Goal: Complete application form

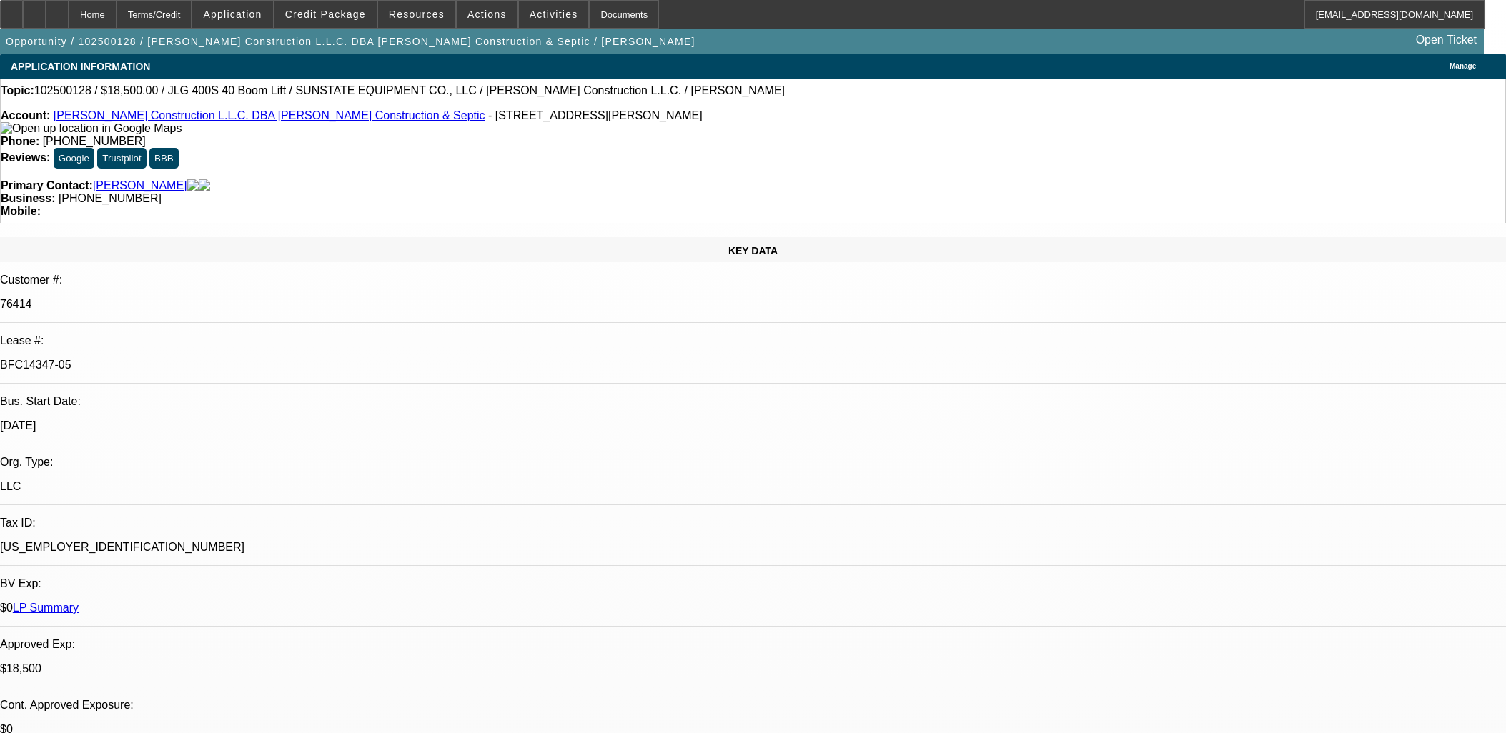
select select "0"
select select "2"
select select "0"
select select "6"
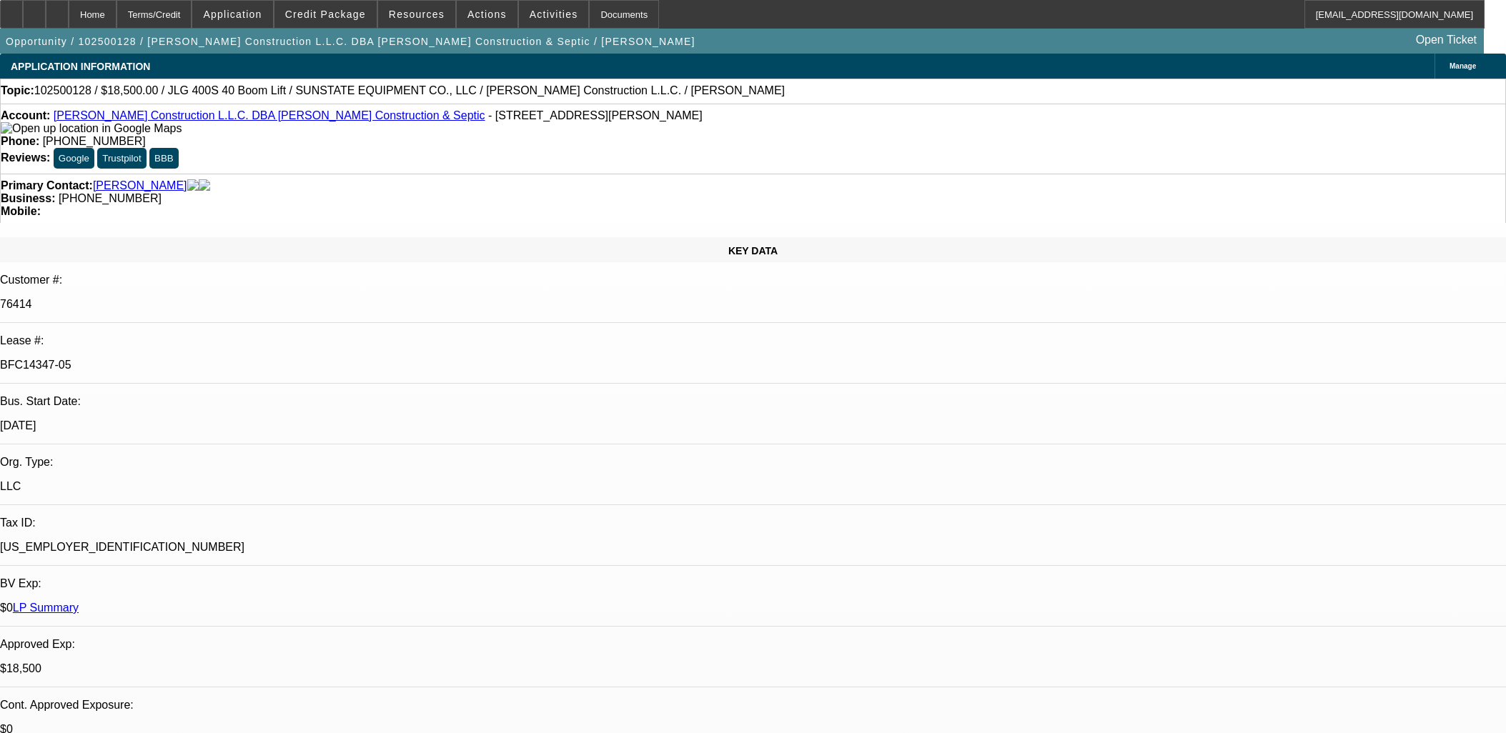
select select "0"
select select "2"
select select "0"
select select "6"
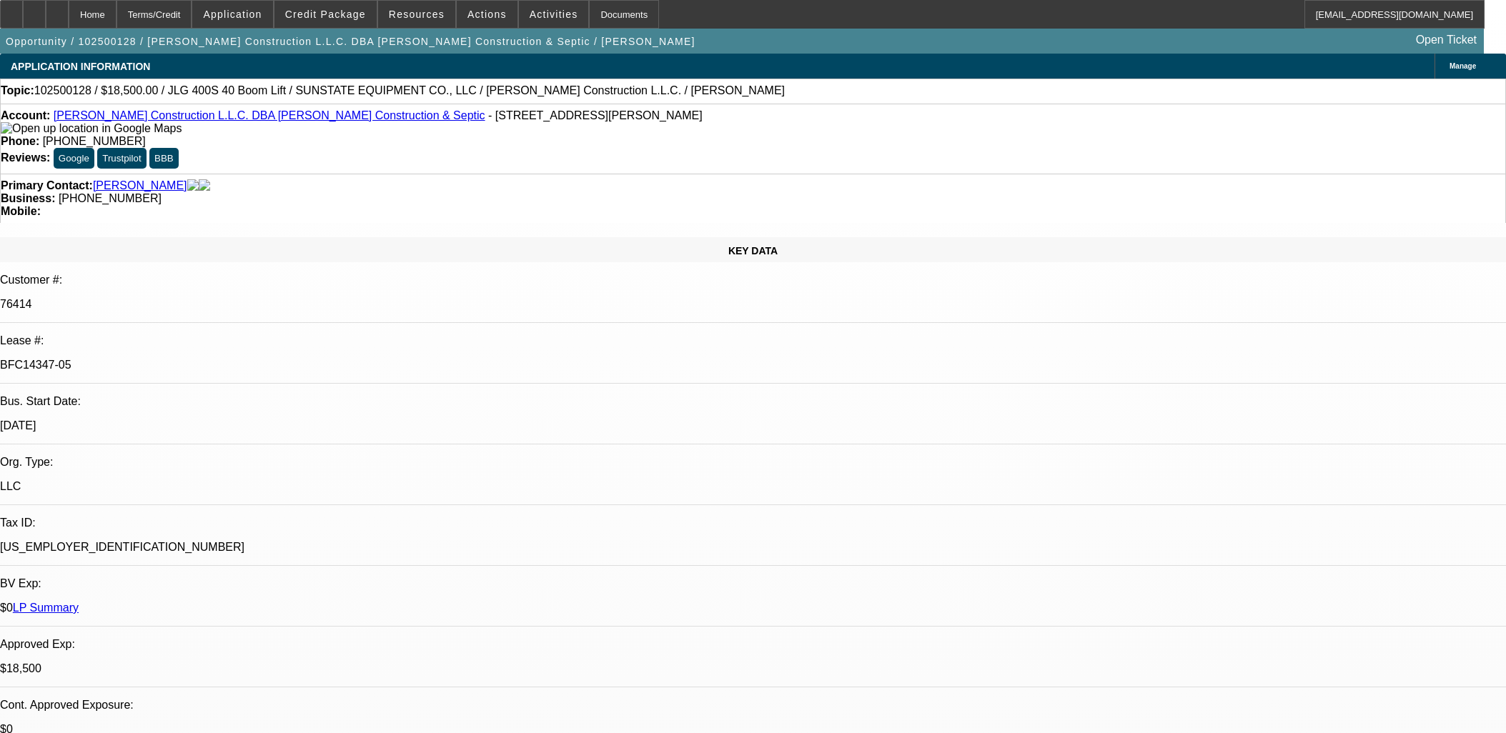
select select "0"
select select "2"
select select "0"
select select "6"
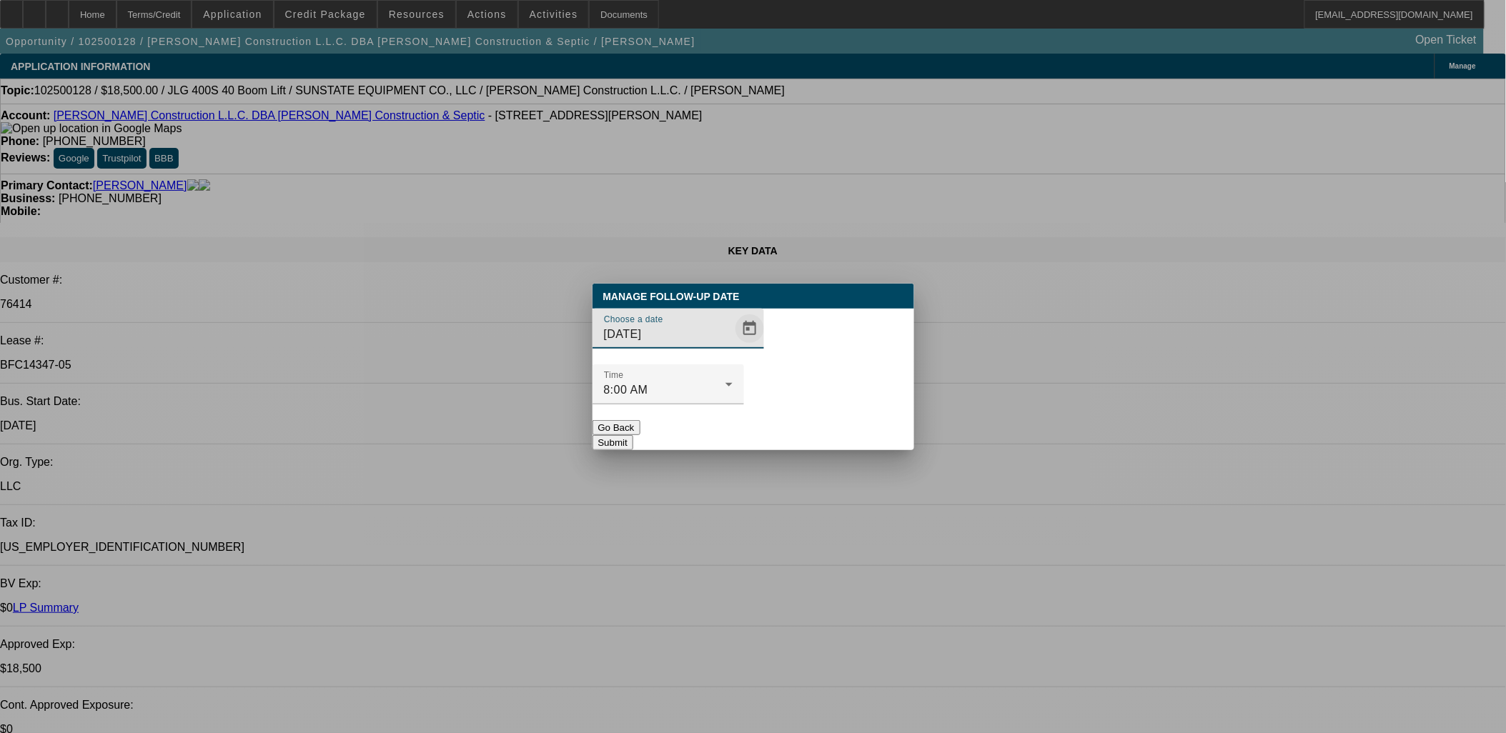
click at [740, 346] on span "Open calendar" at bounding box center [750, 329] width 34 height 34
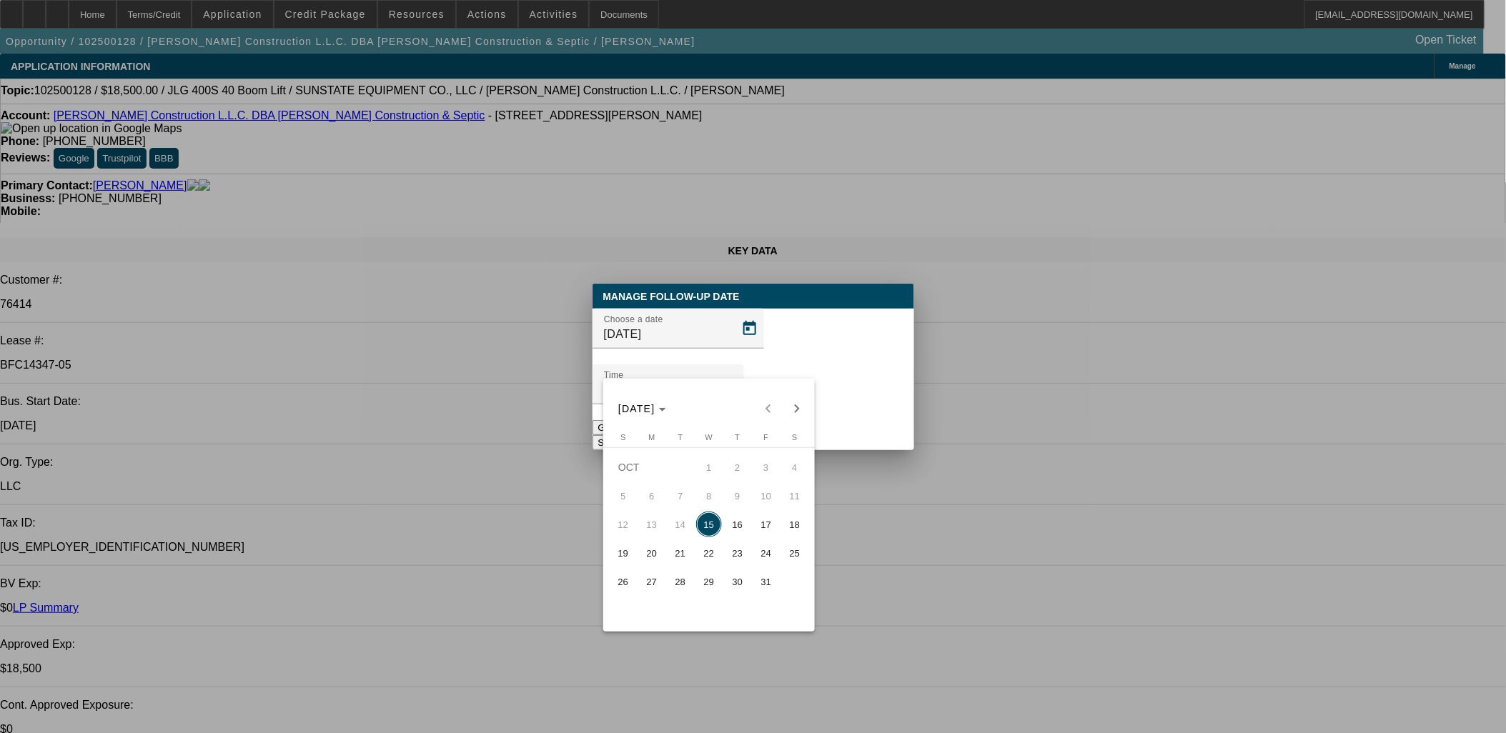
click at [735, 518] on span "16" at bounding box center [738, 525] width 26 height 26
type input "10/16/2025"
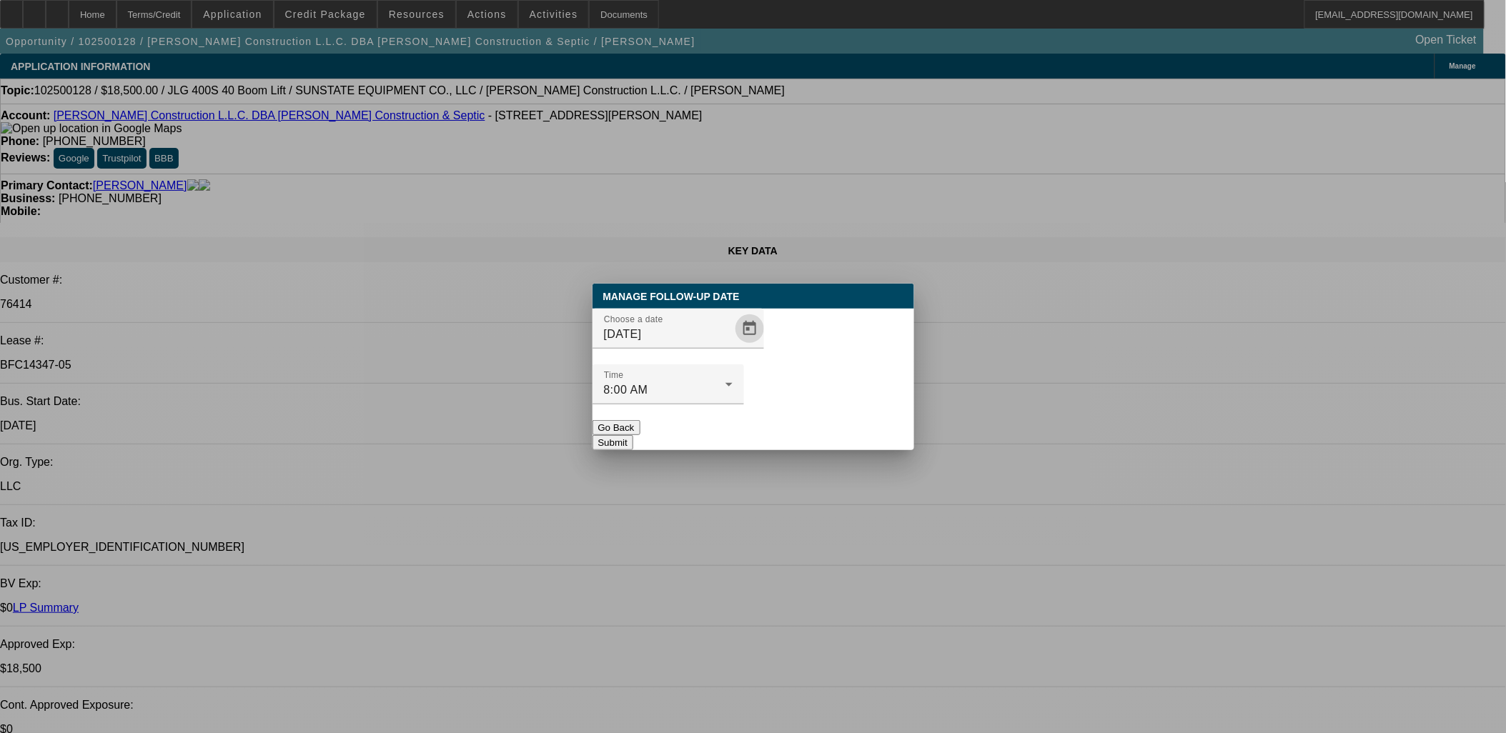
click at [633, 435] on button "Submit" at bounding box center [613, 442] width 41 height 15
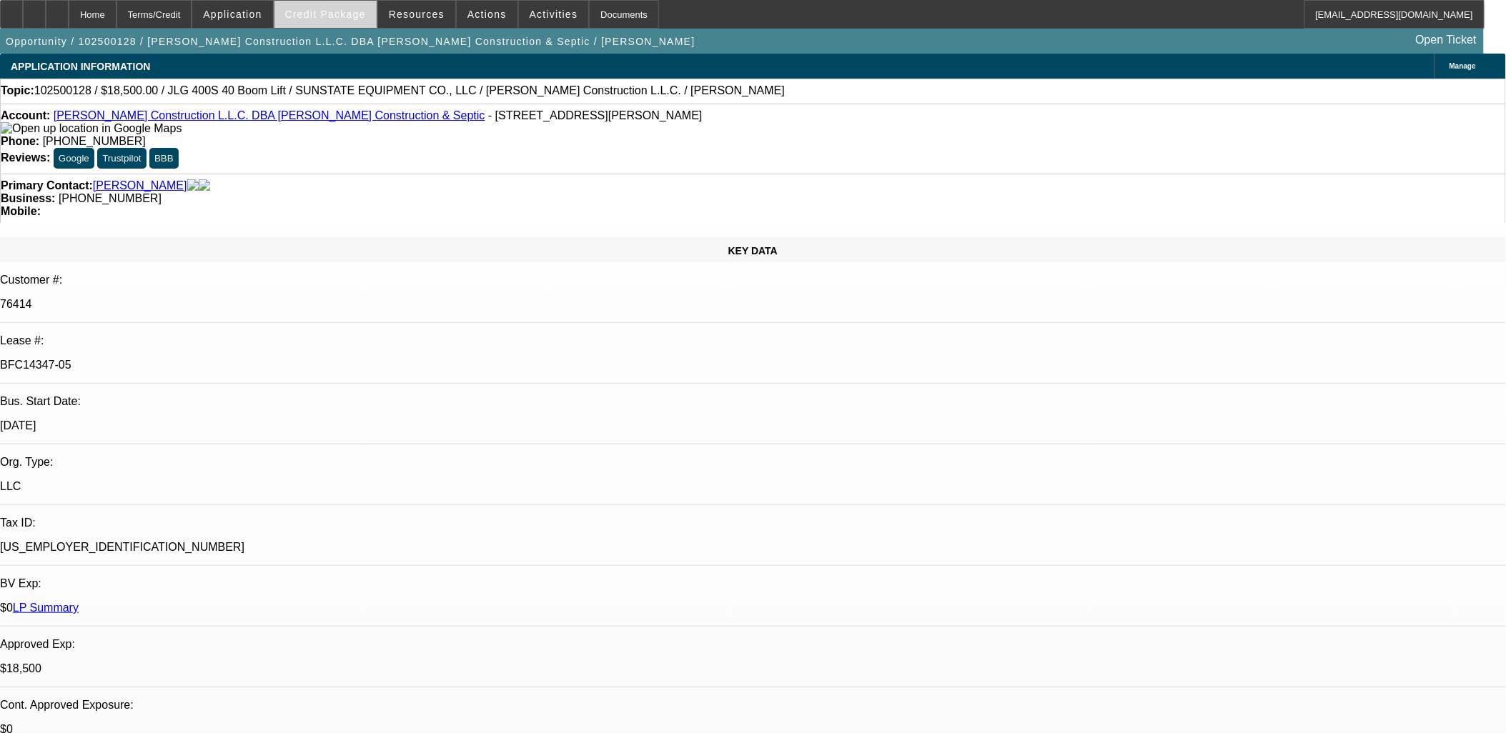
click at [337, 16] on span "Credit Package" at bounding box center [325, 14] width 81 height 11
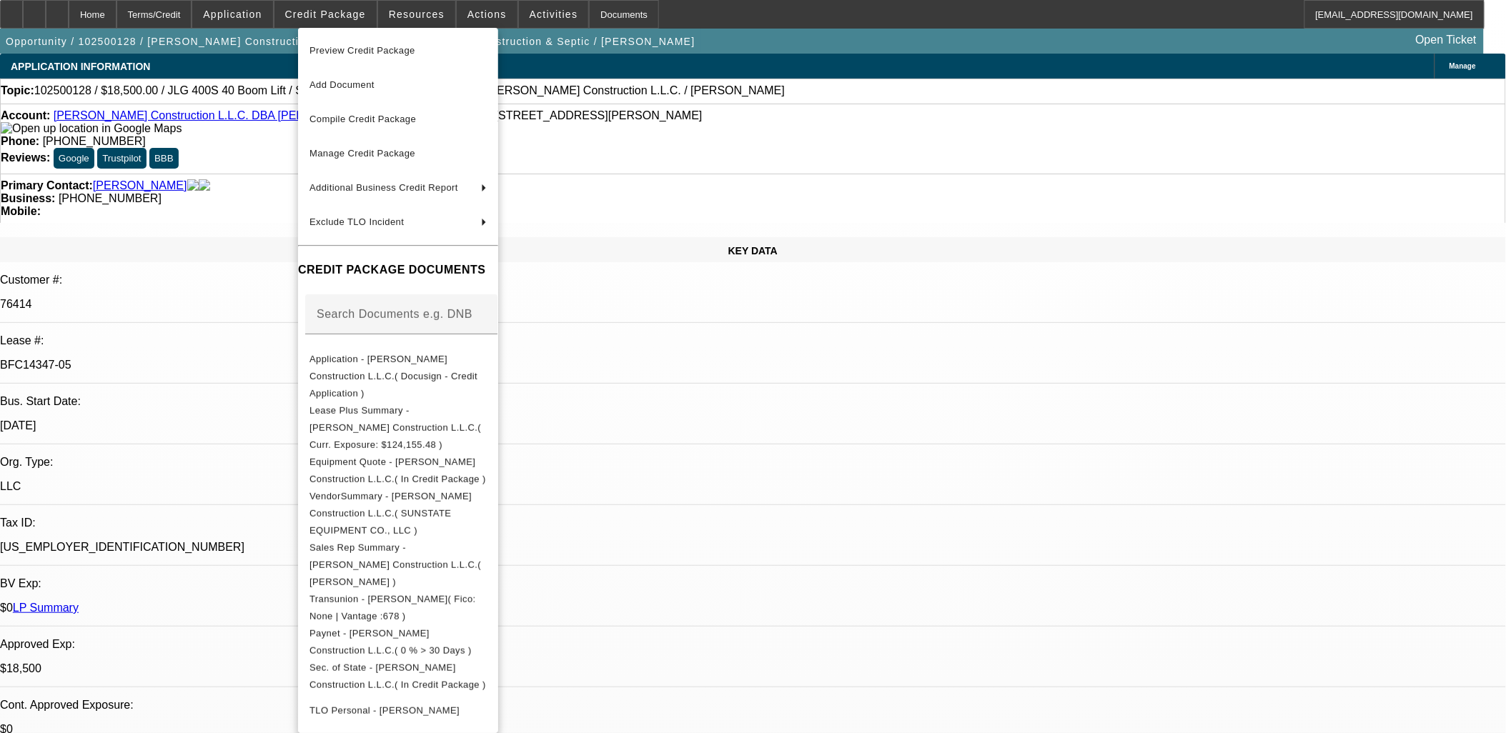
scroll to position [261, 0]
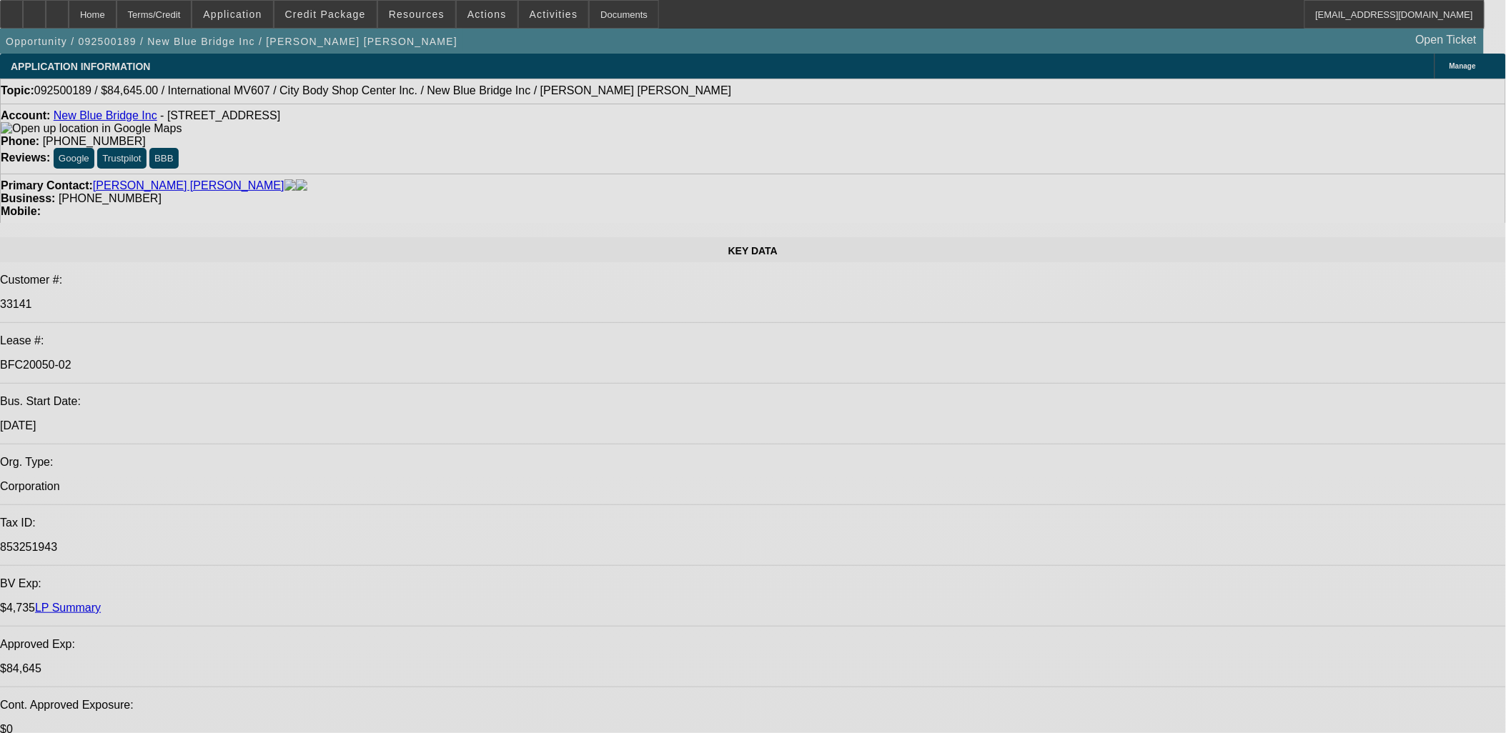
select select "0"
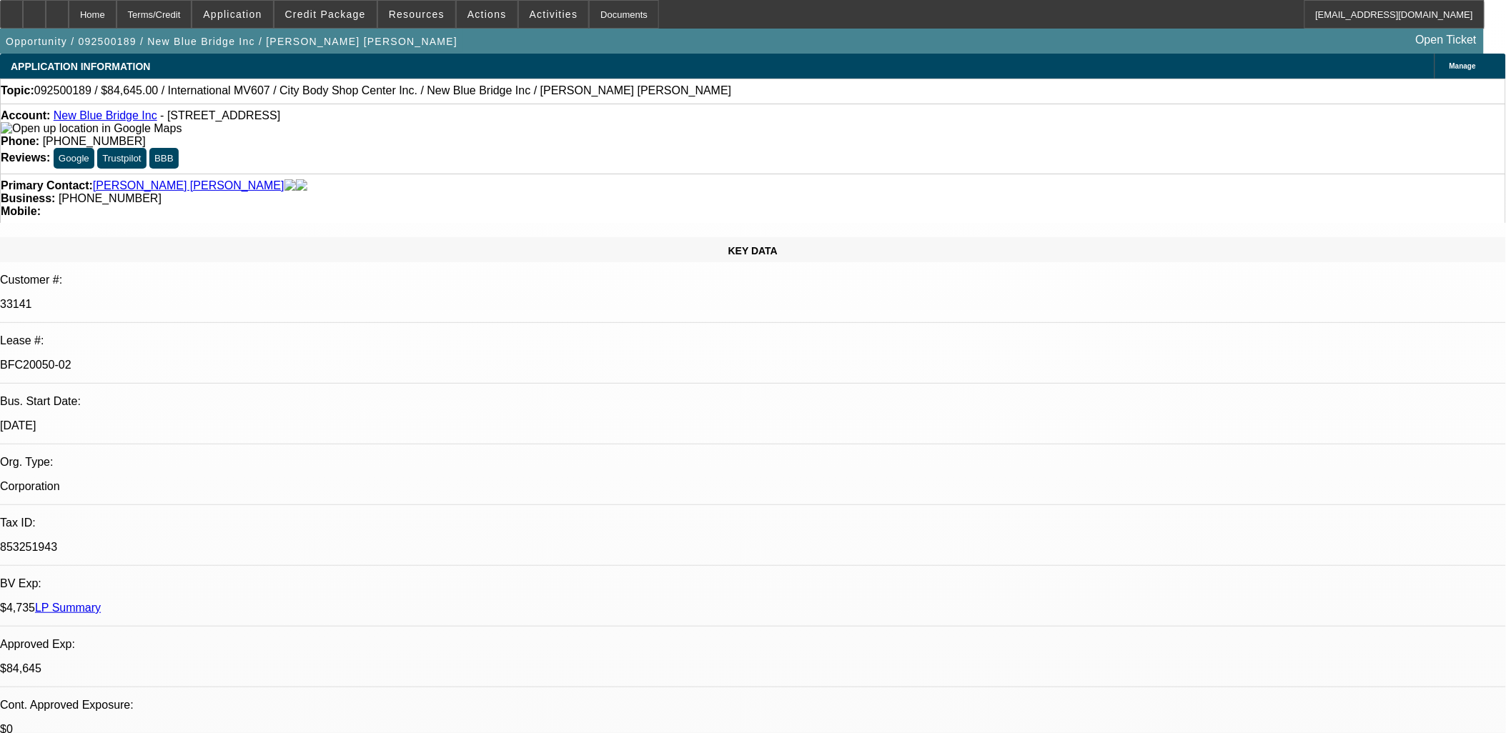
select select "2"
select select "0.1"
select select "2"
select select "0.1"
select select "0"
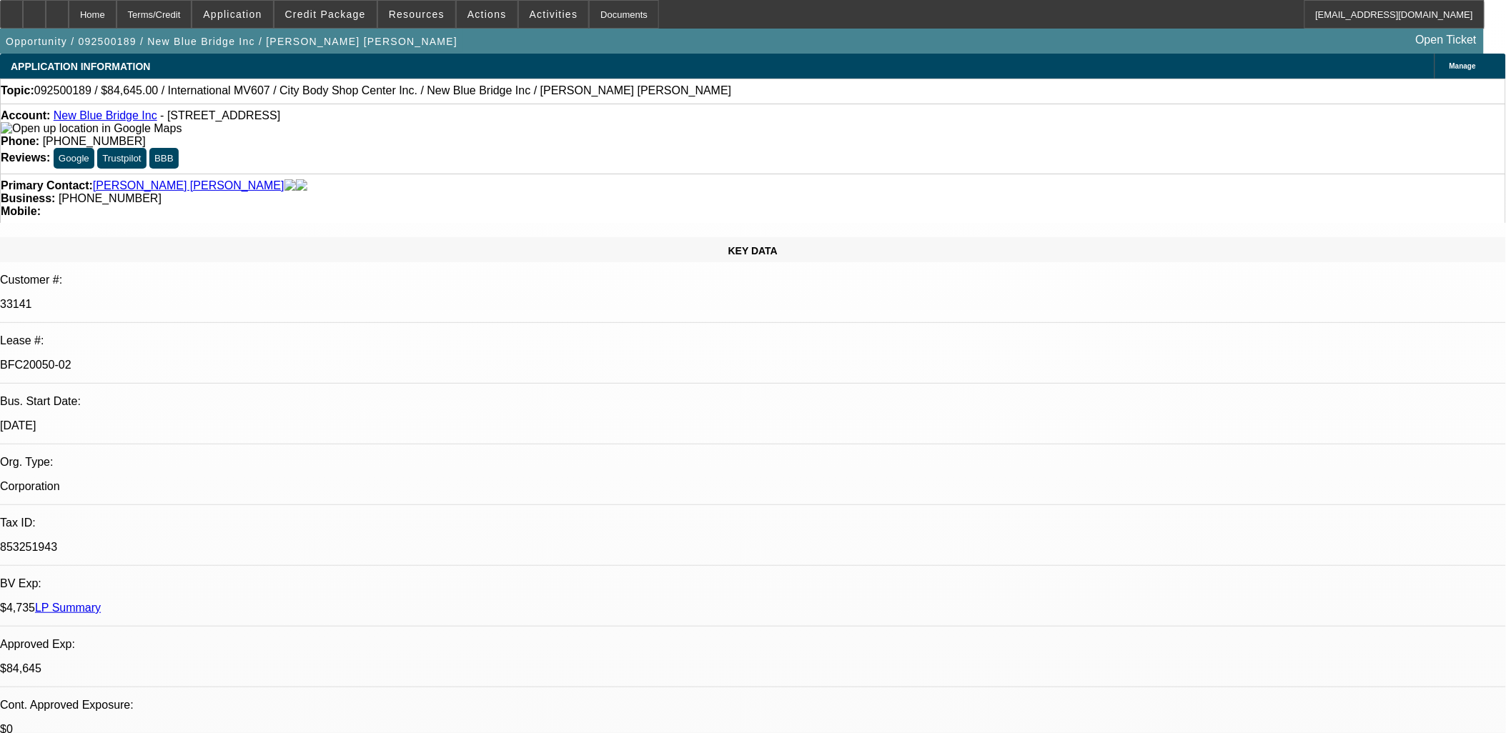
select select "2"
select select "0.1"
select select "0"
select select "0.1"
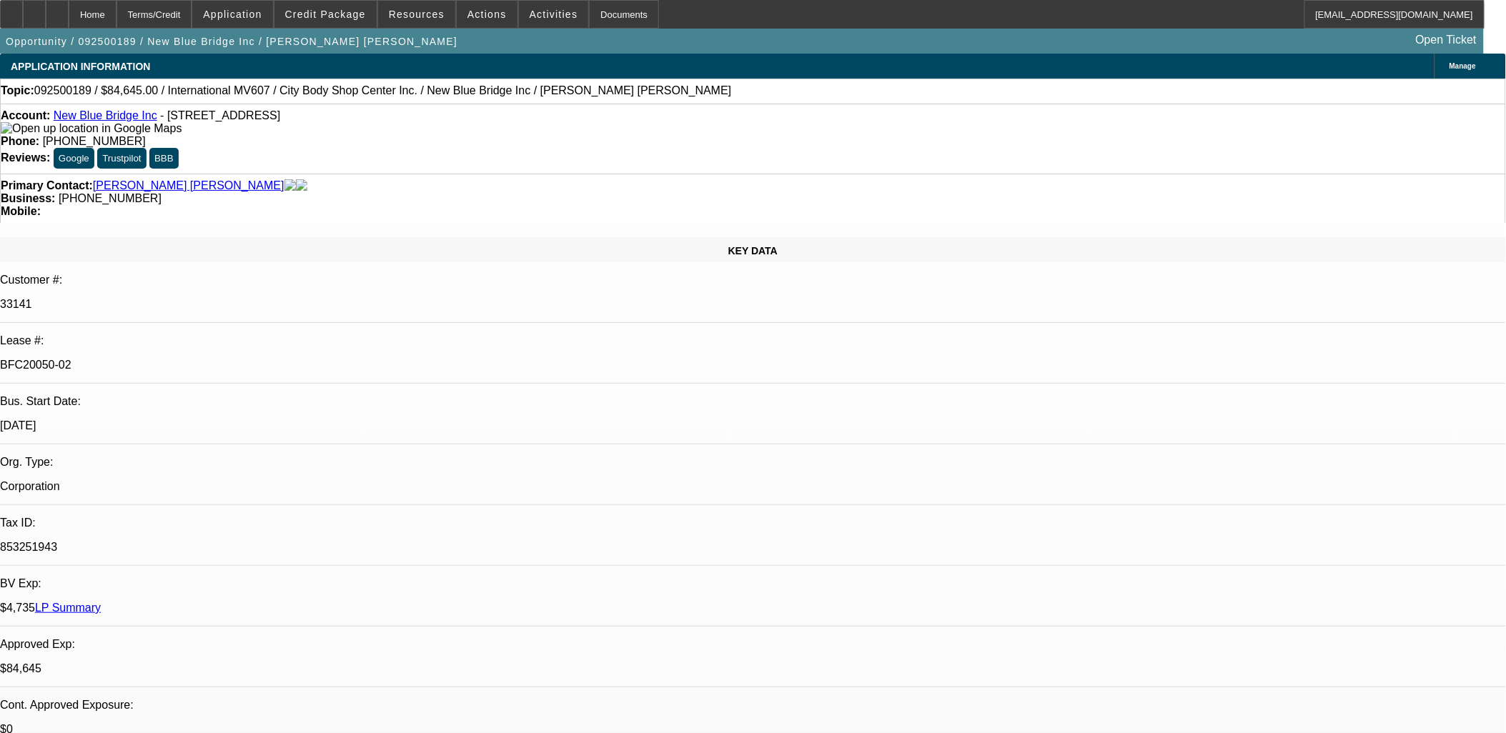
select select "1"
select select "2"
select select "4"
select select "1"
select select "2"
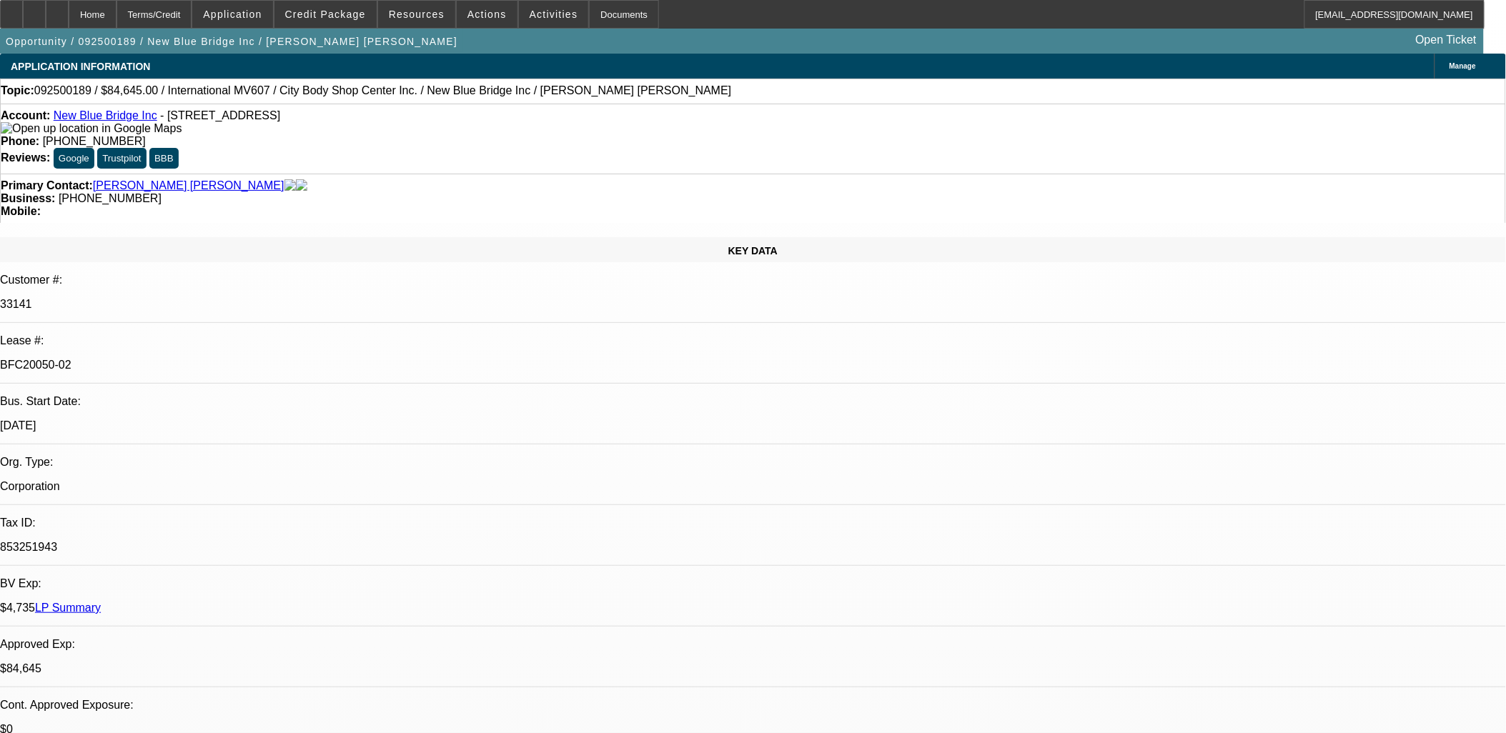
select select "4"
select select "1"
select select "2"
select select "4"
select select "1"
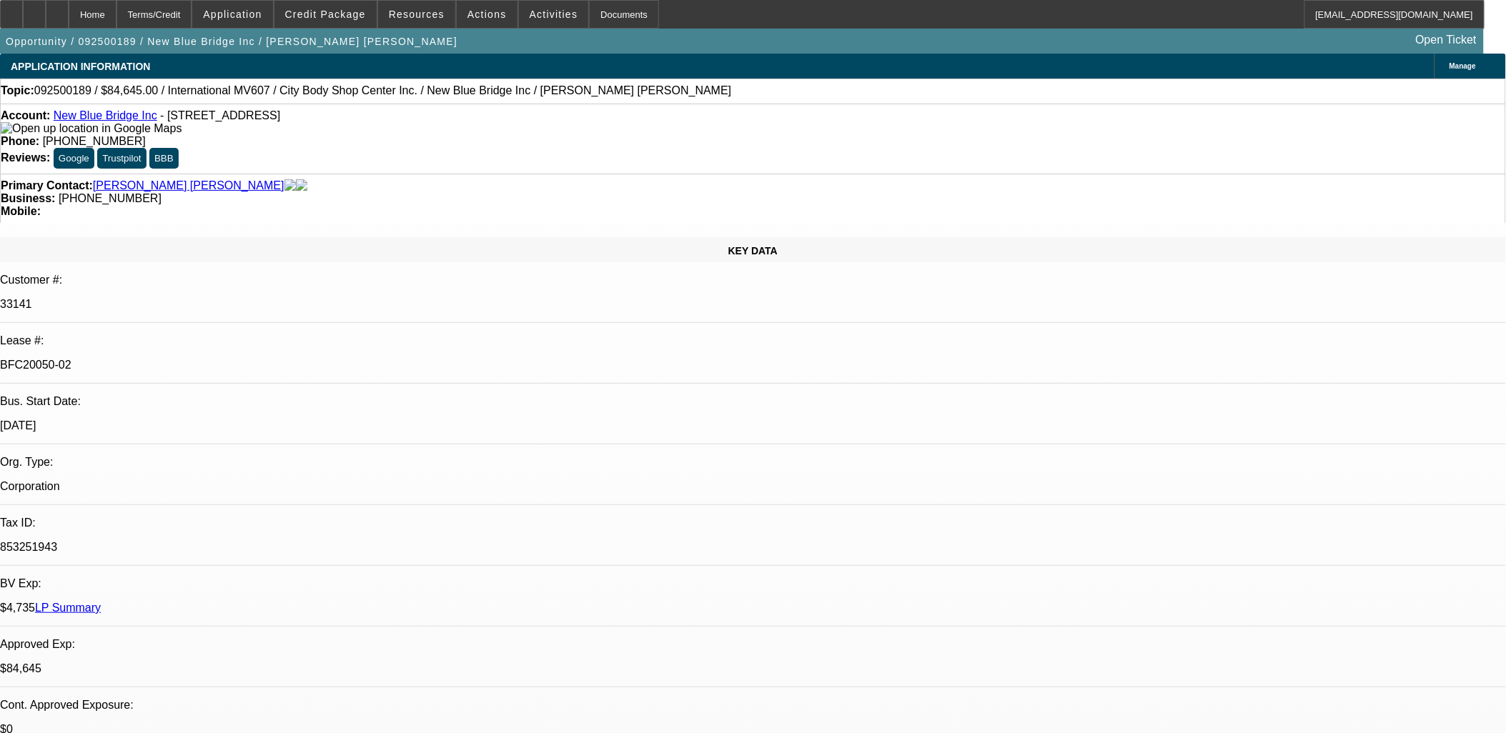
select select "2"
select select "4"
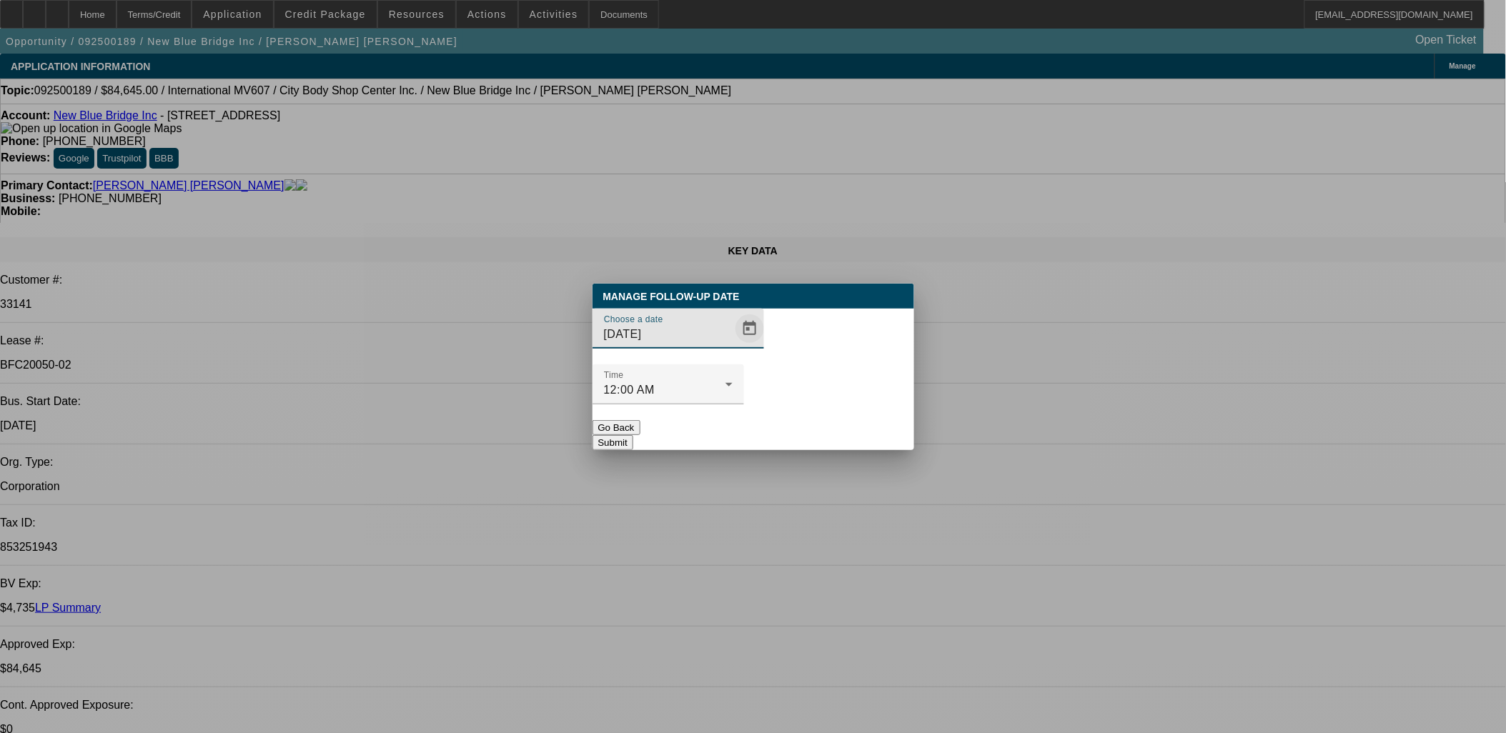
click at [733, 346] on span "Open calendar" at bounding box center [750, 329] width 34 height 34
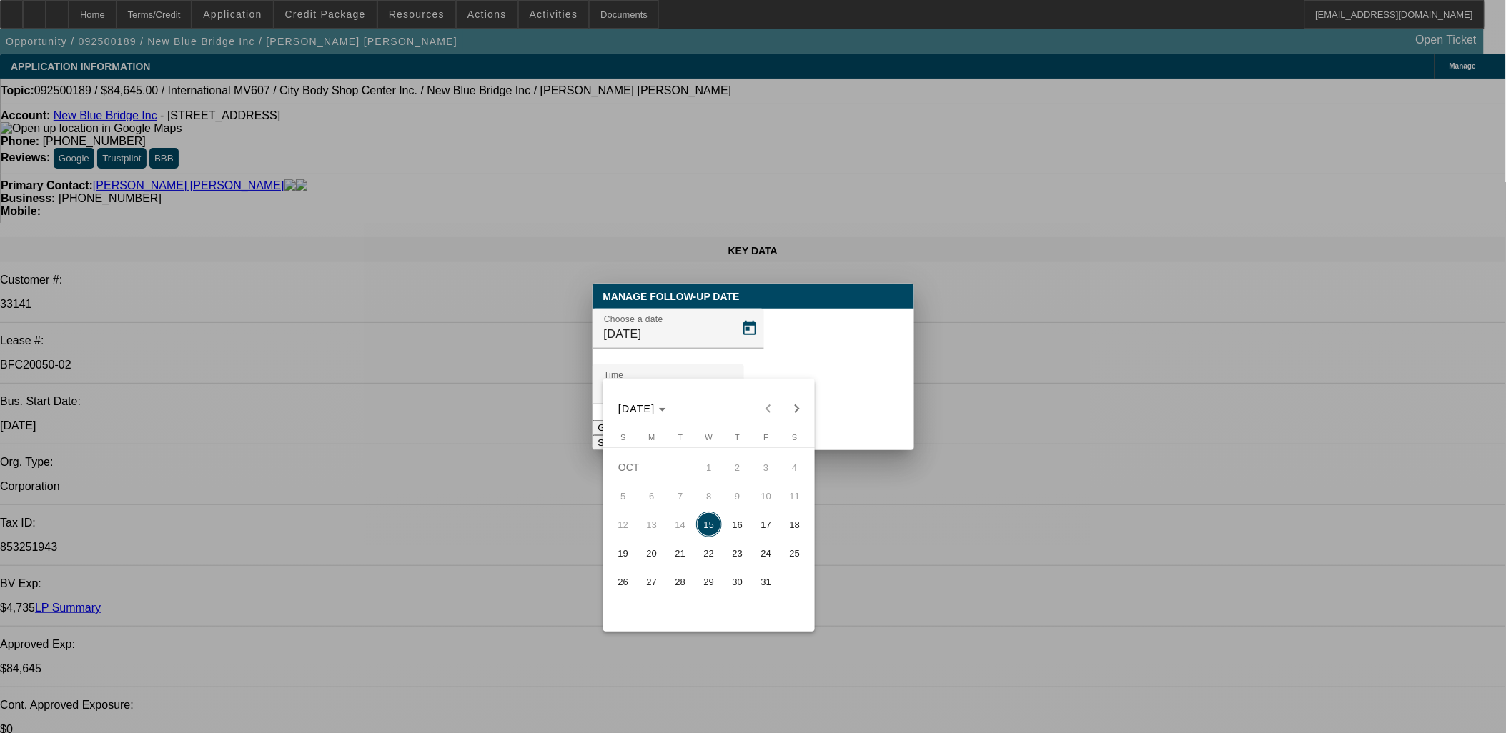
click at [733, 522] on span "16" at bounding box center [738, 525] width 26 height 26
type input "10/16/2025"
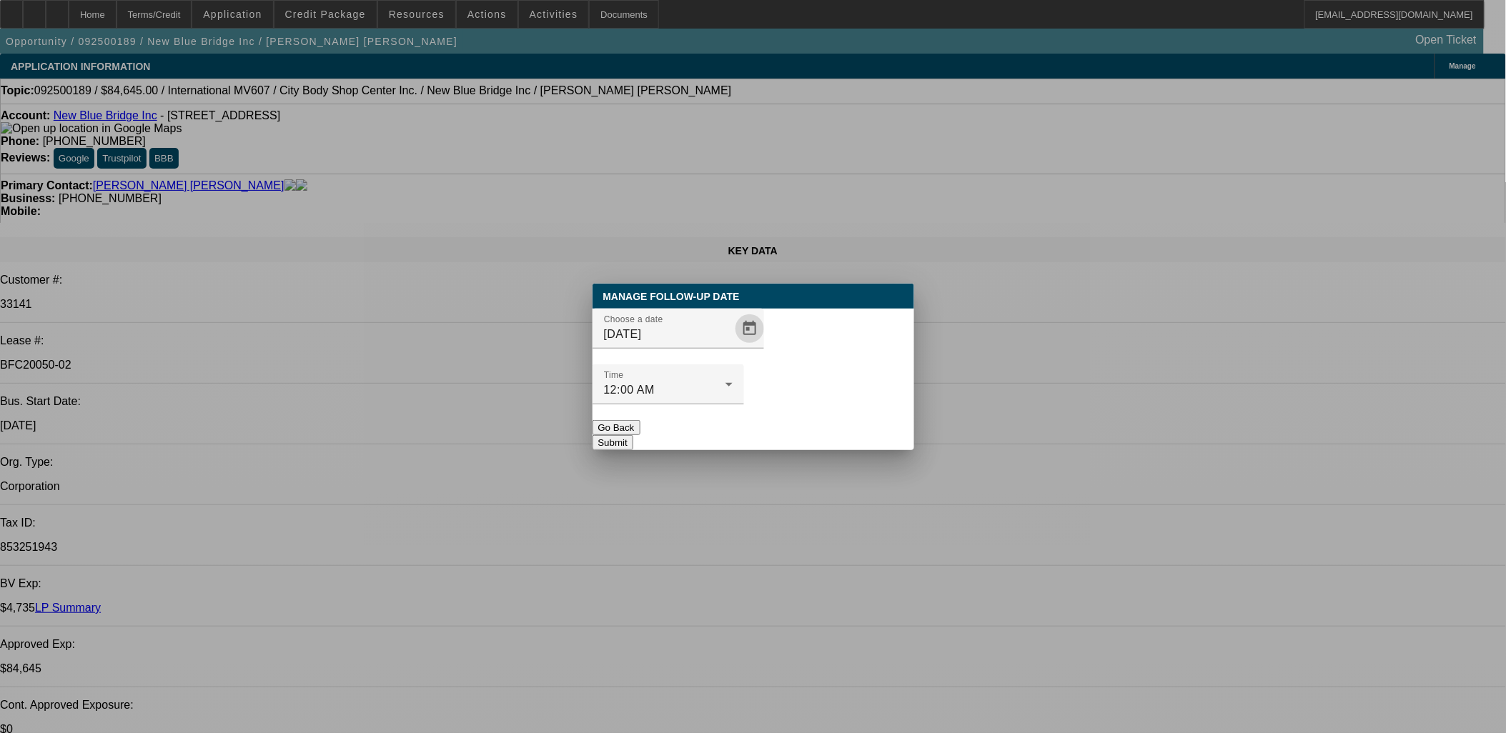
click at [633, 435] on button "Submit" at bounding box center [613, 442] width 41 height 15
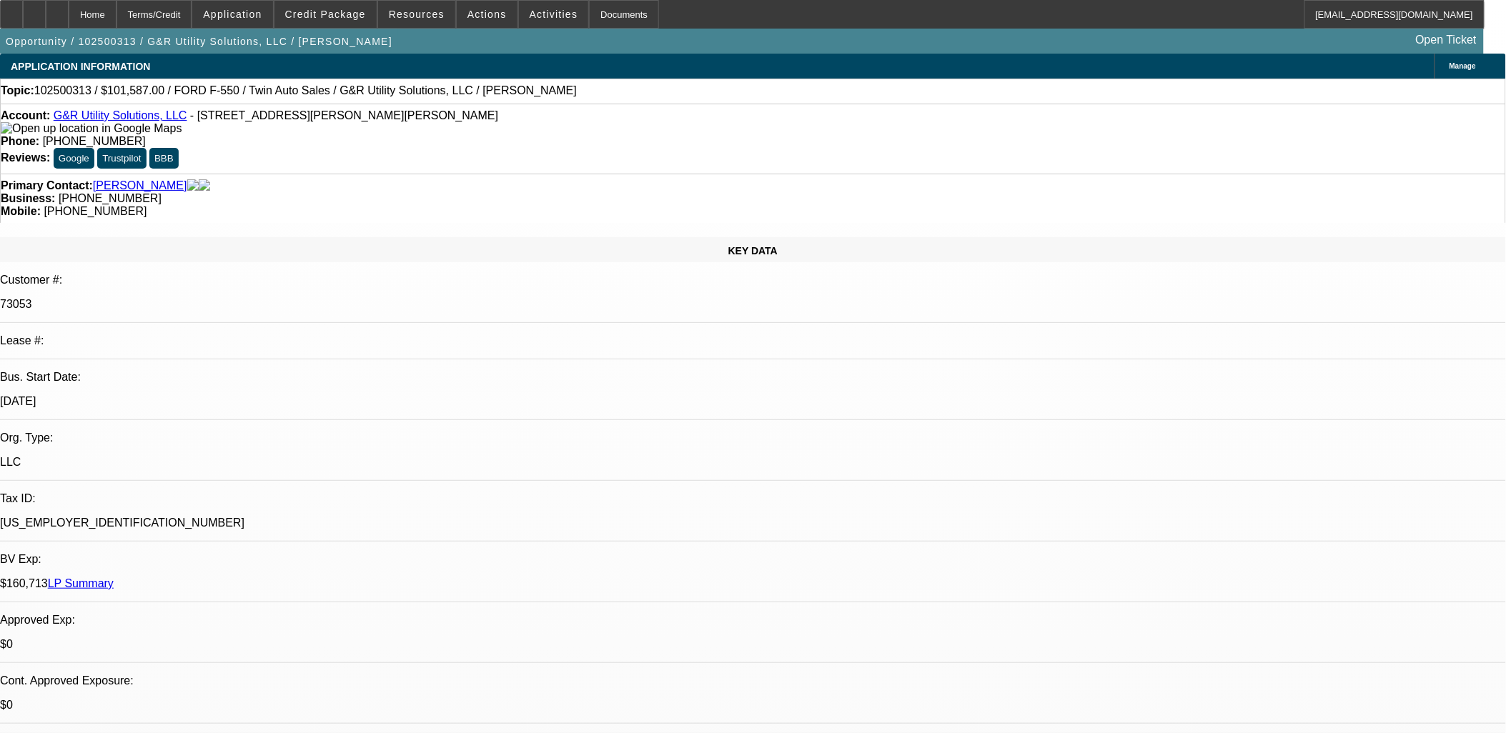
select select "0"
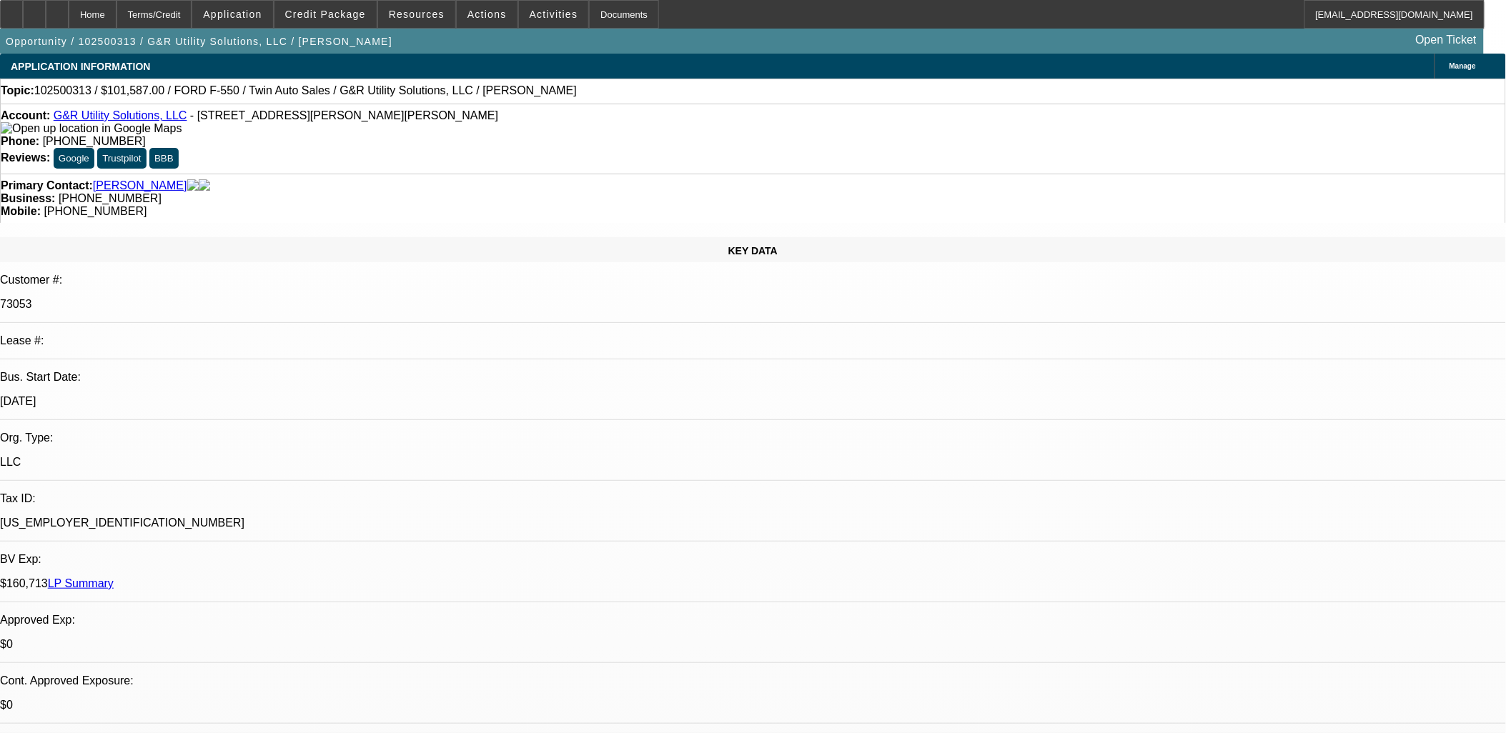
select select "0"
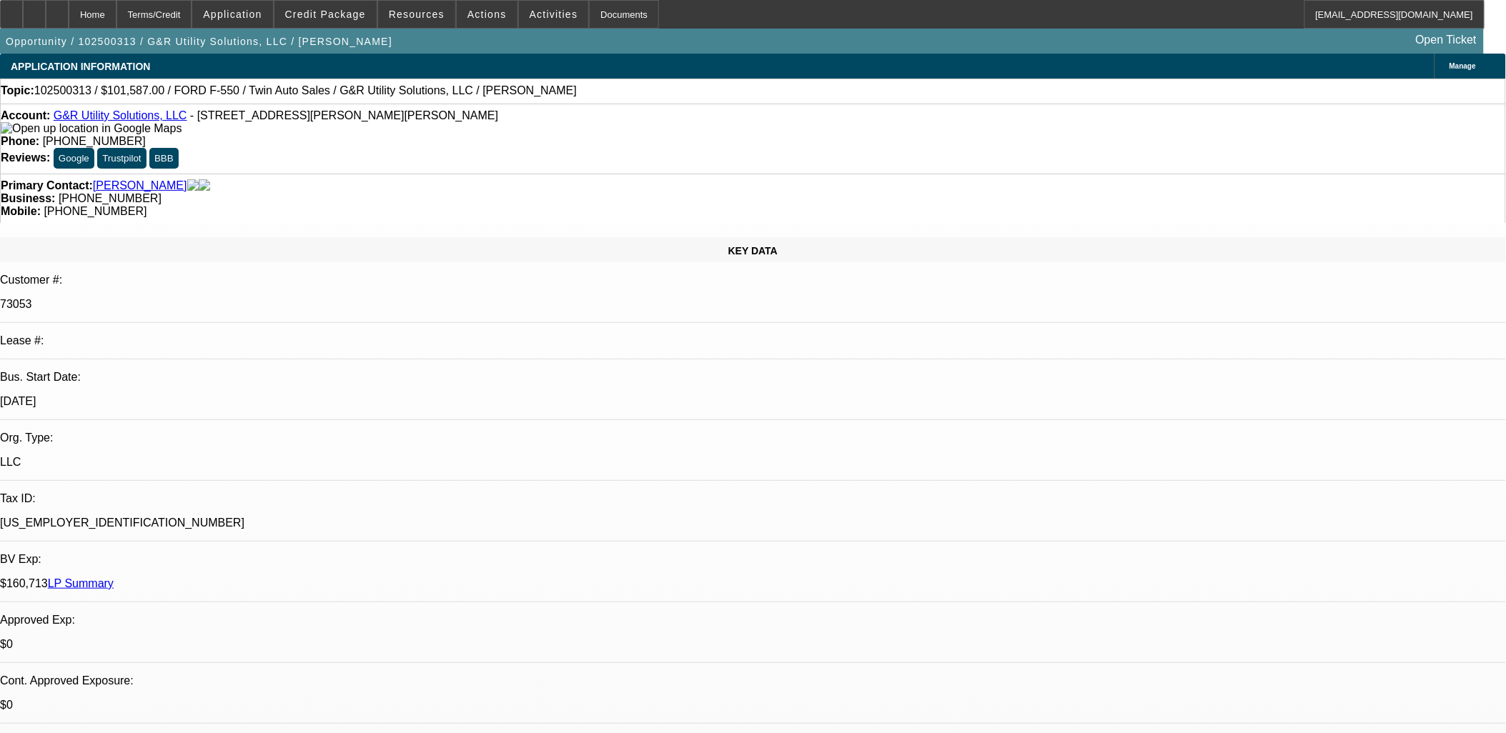
select select "0"
select select "1"
select select "6"
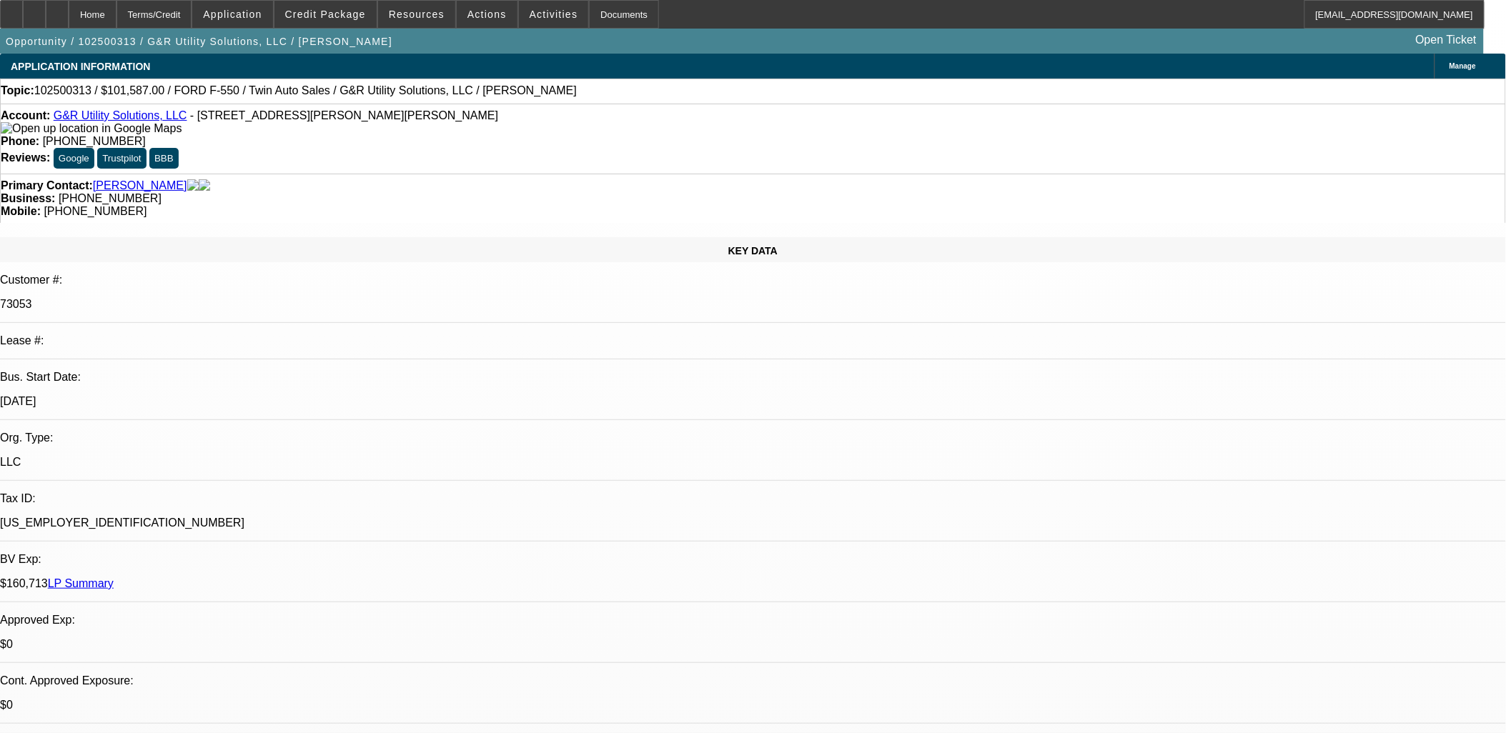
select select "1"
select select "6"
select select "1"
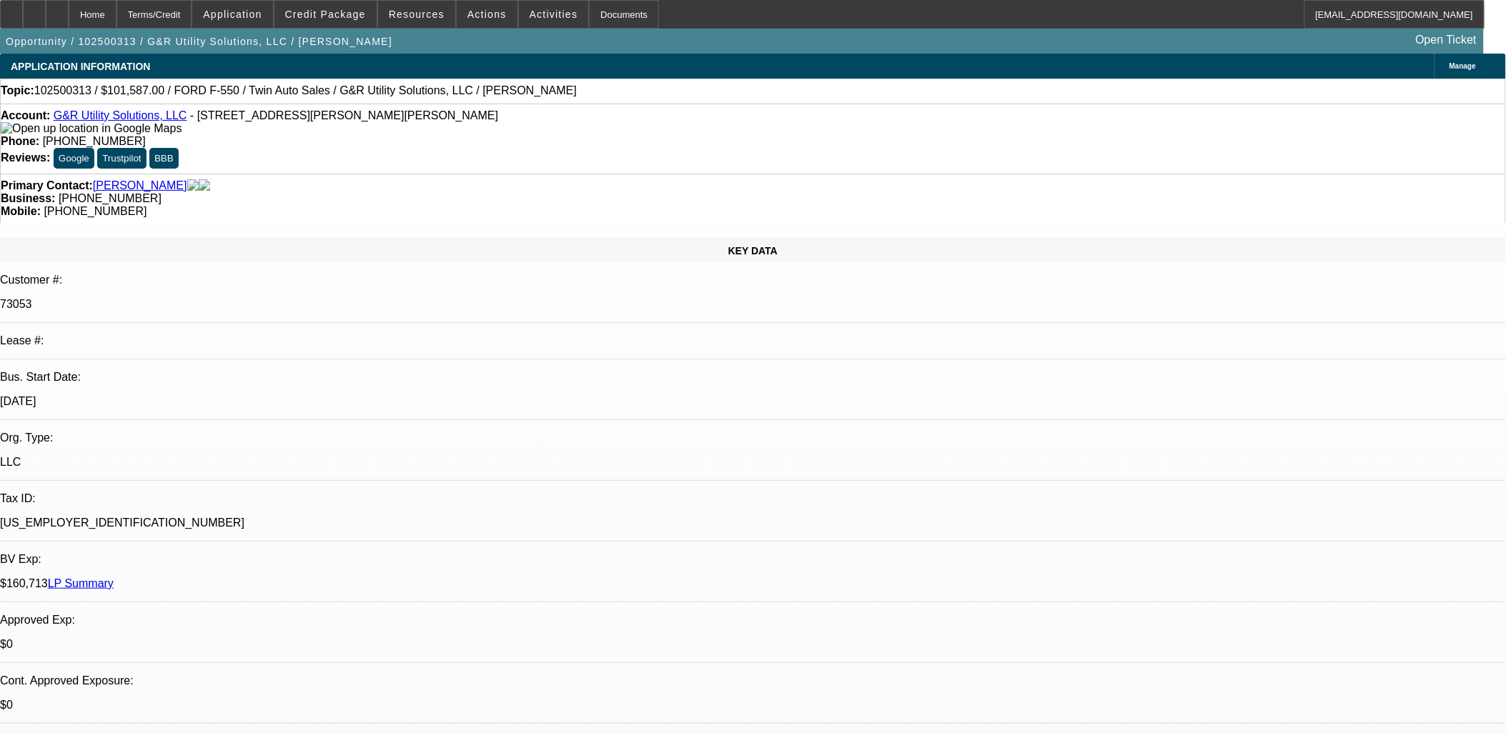
select select "6"
select select "1"
select select "6"
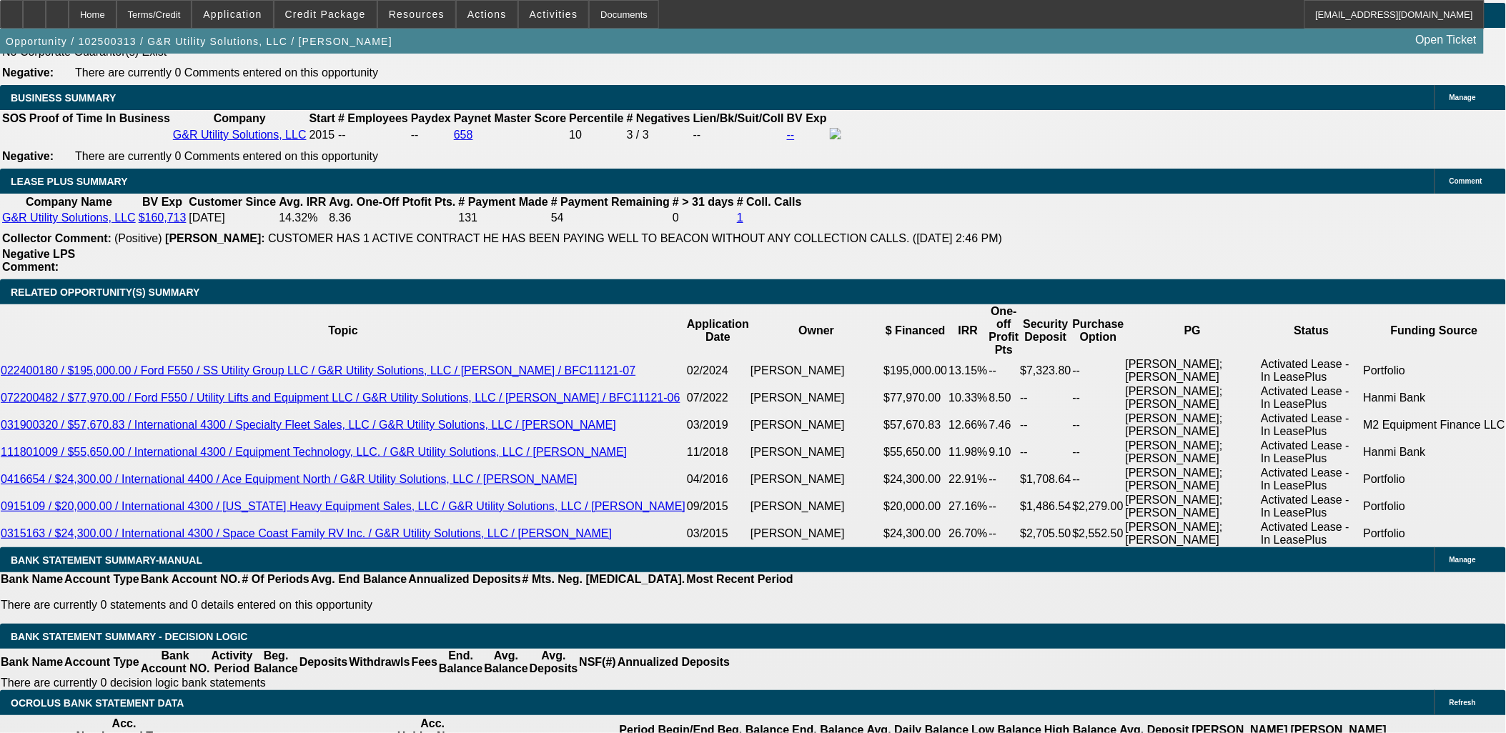
scroll to position [2382, 0]
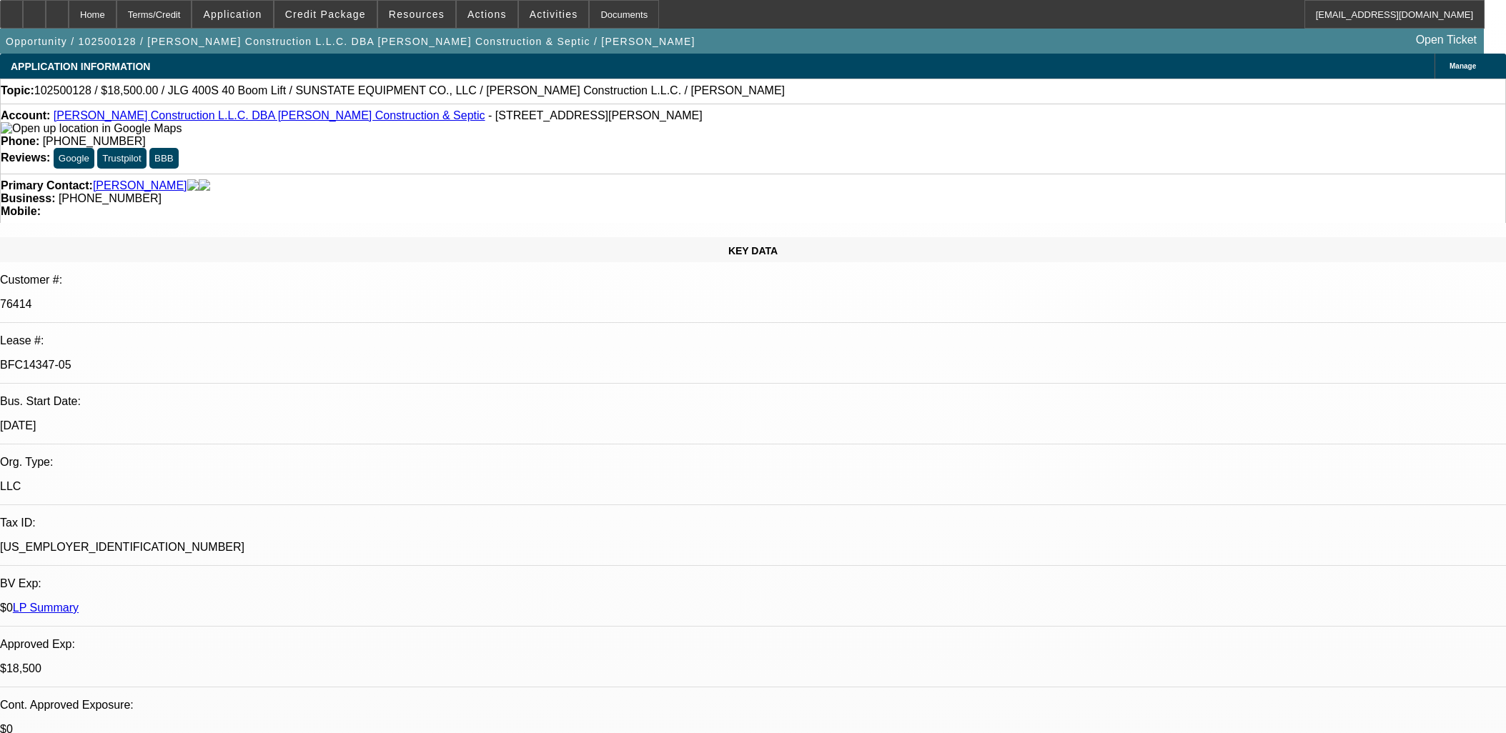
select select "0"
select select "2"
select select "0"
select select "6"
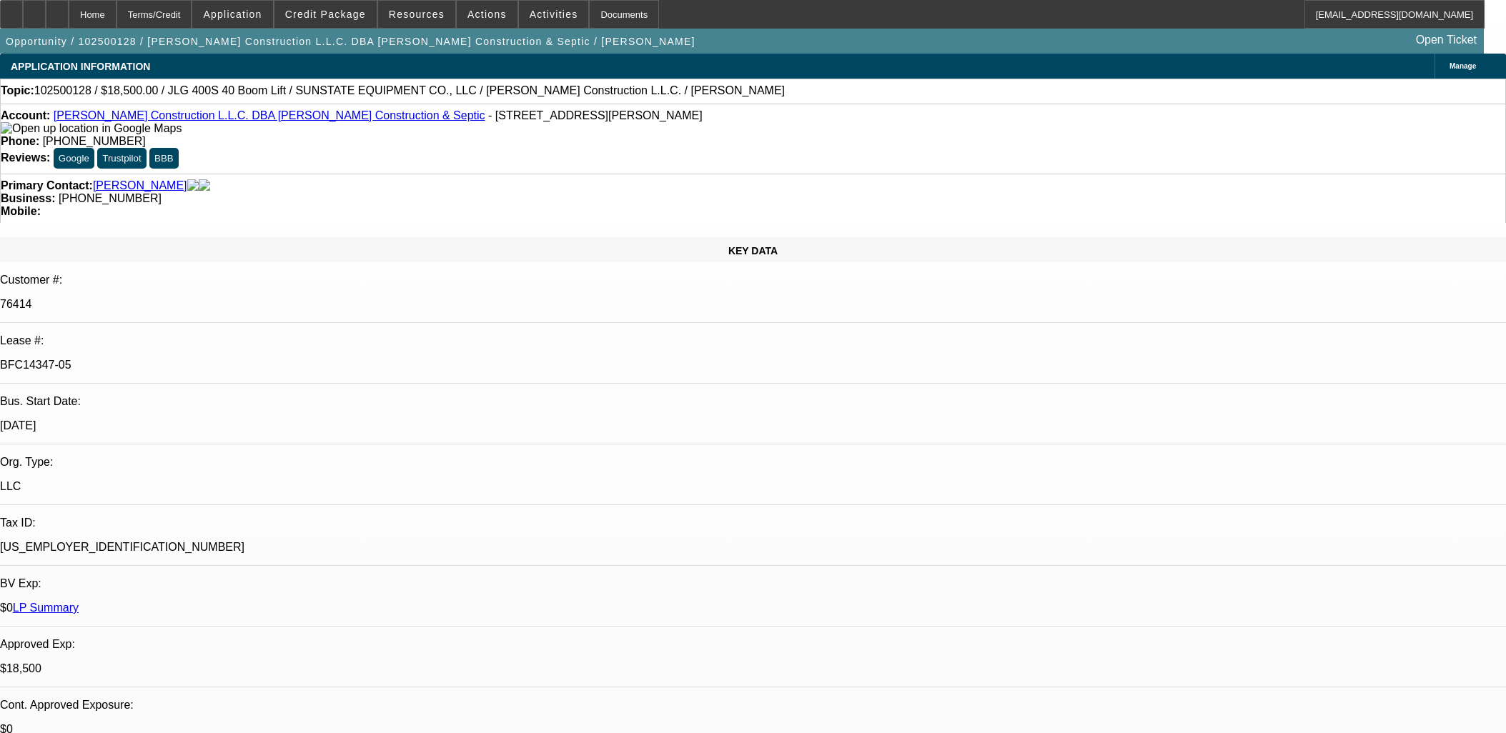
select select "0"
select select "2"
select select "0"
select select "6"
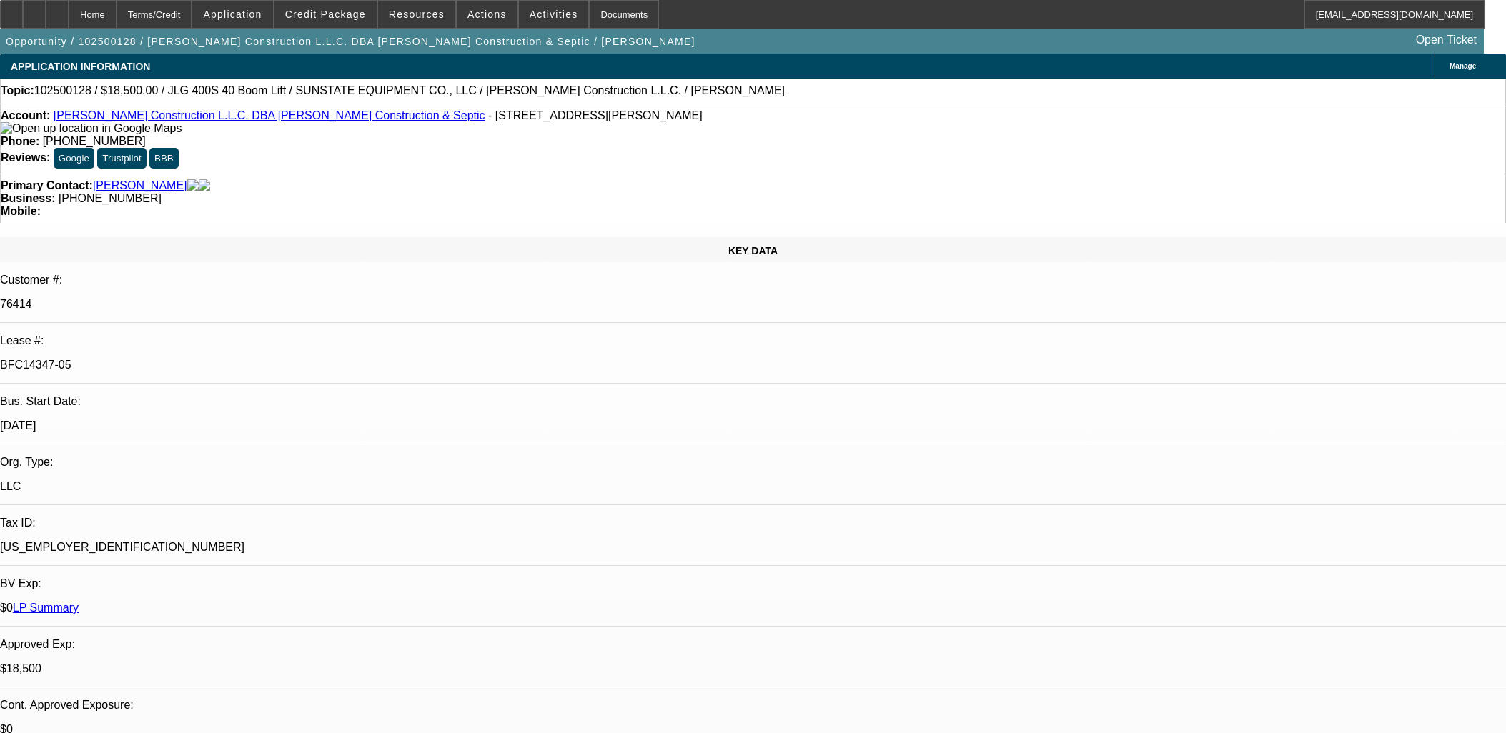
select select "0"
select select "2"
select select "0"
select select "6"
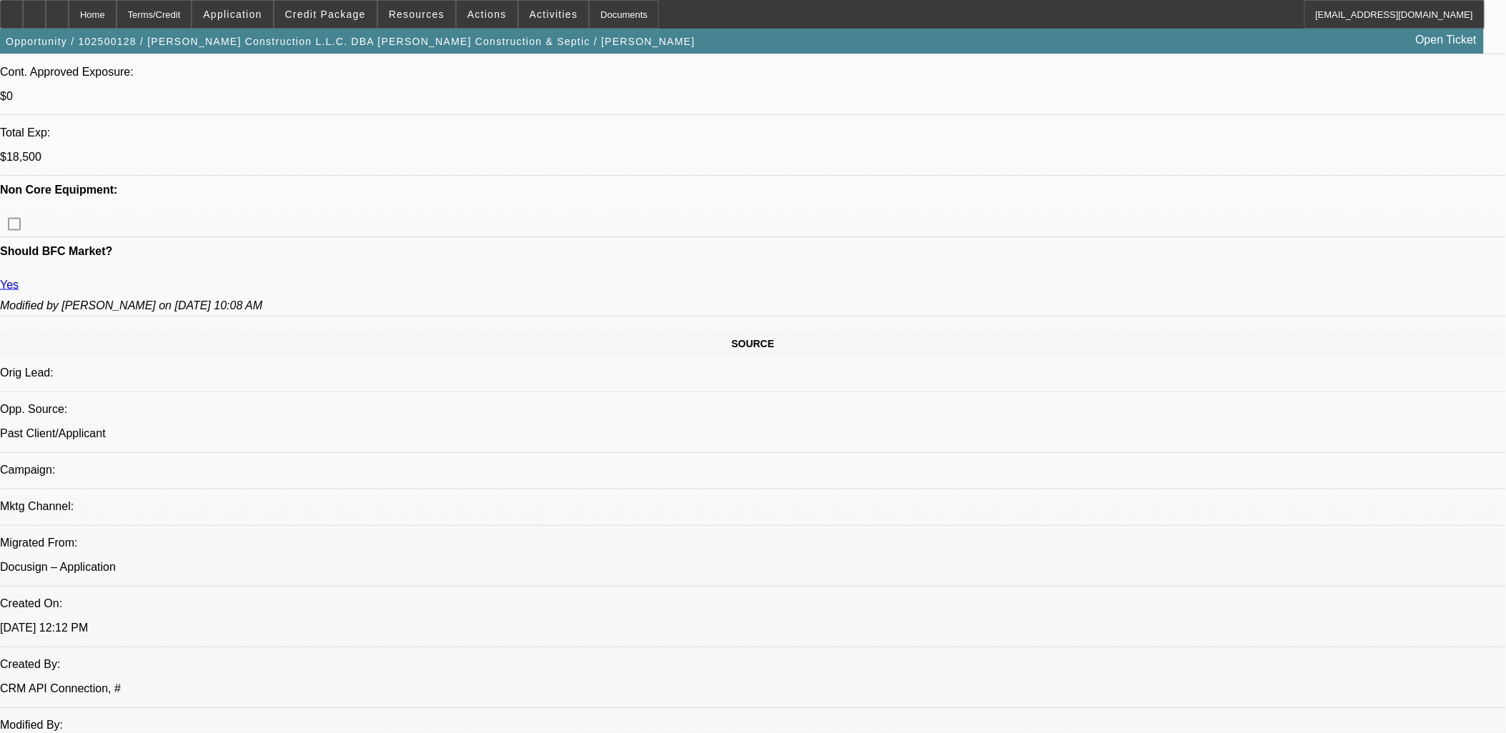
scroll to position [635, 0]
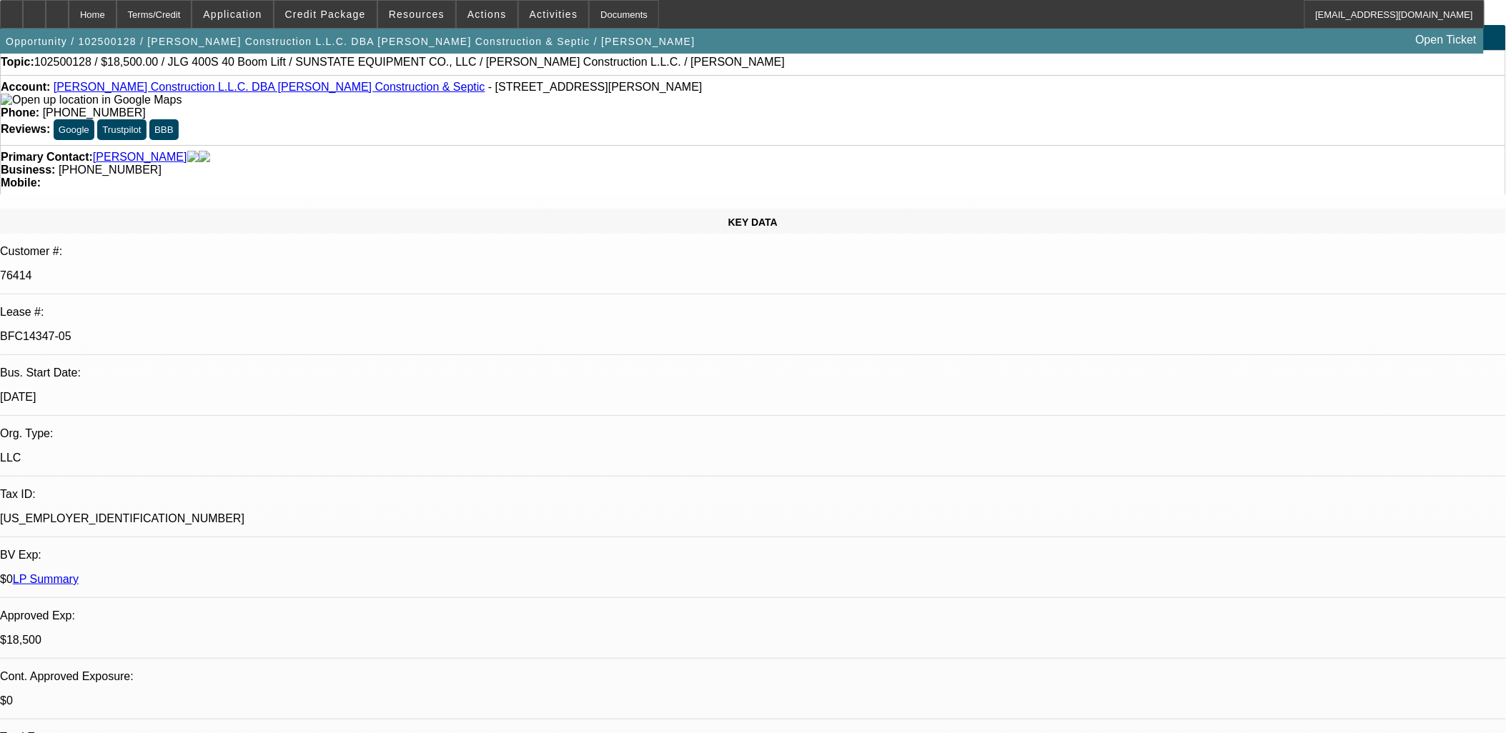
scroll to position [0, 0]
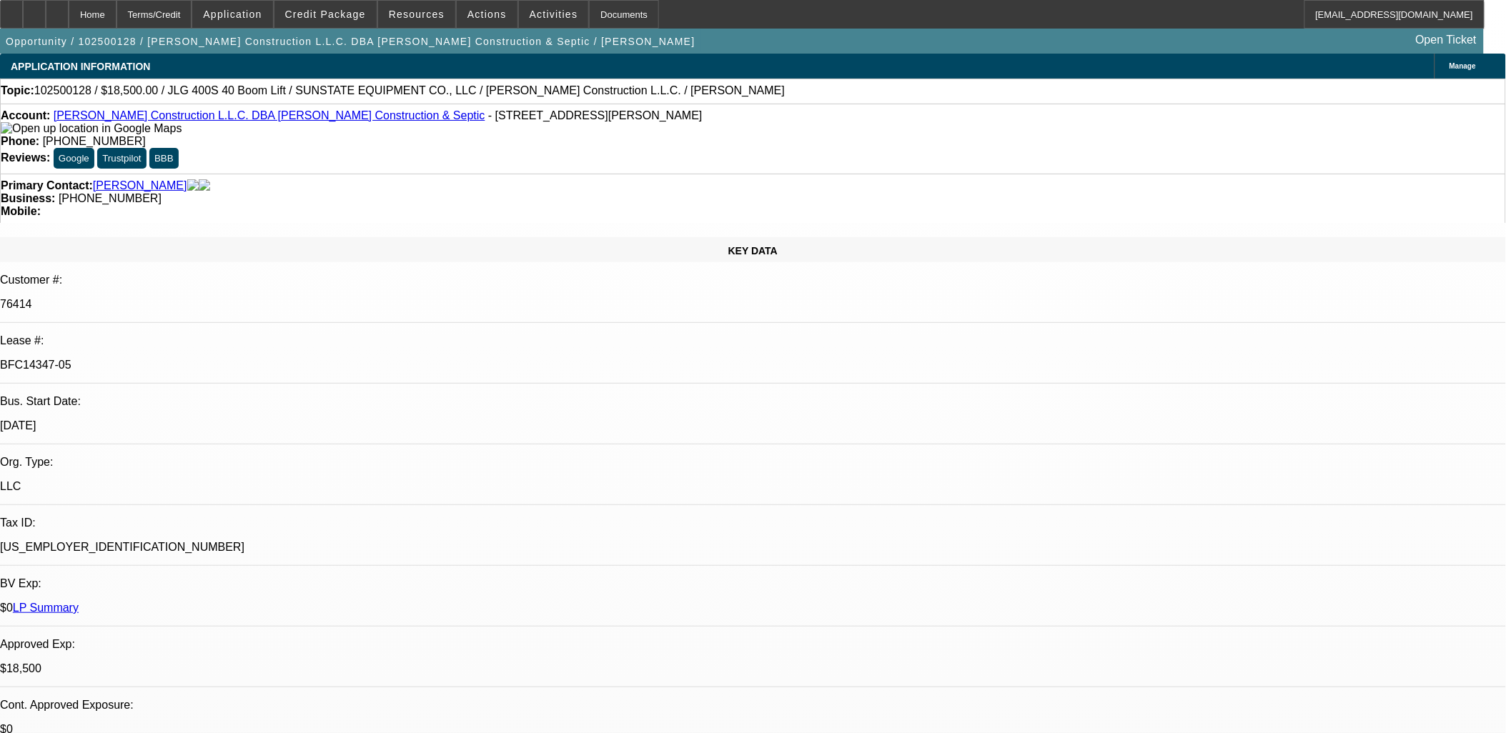
click at [57, 9] on icon at bounding box center [57, 9] width 0 height 0
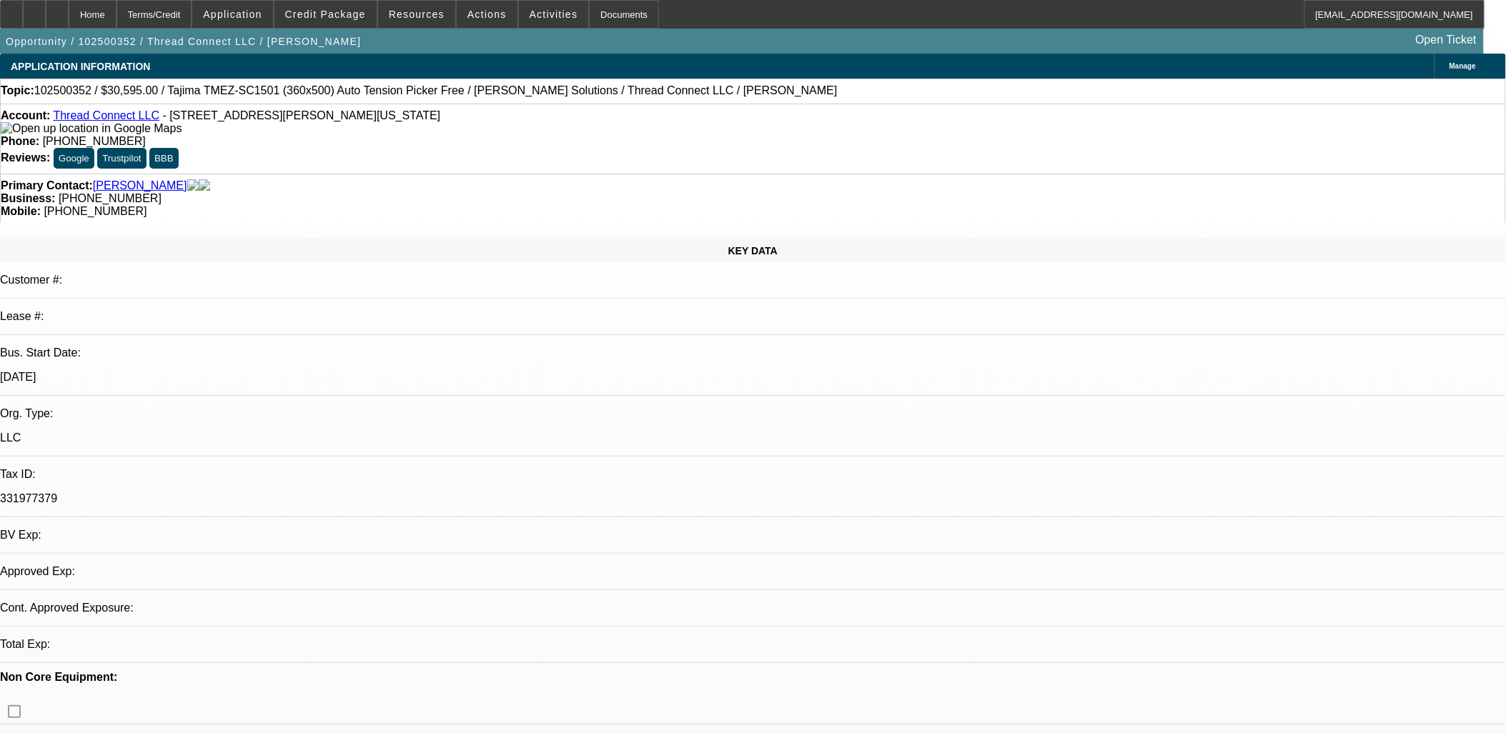
select select "0"
select select "2"
select select "0.1"
select select "4"
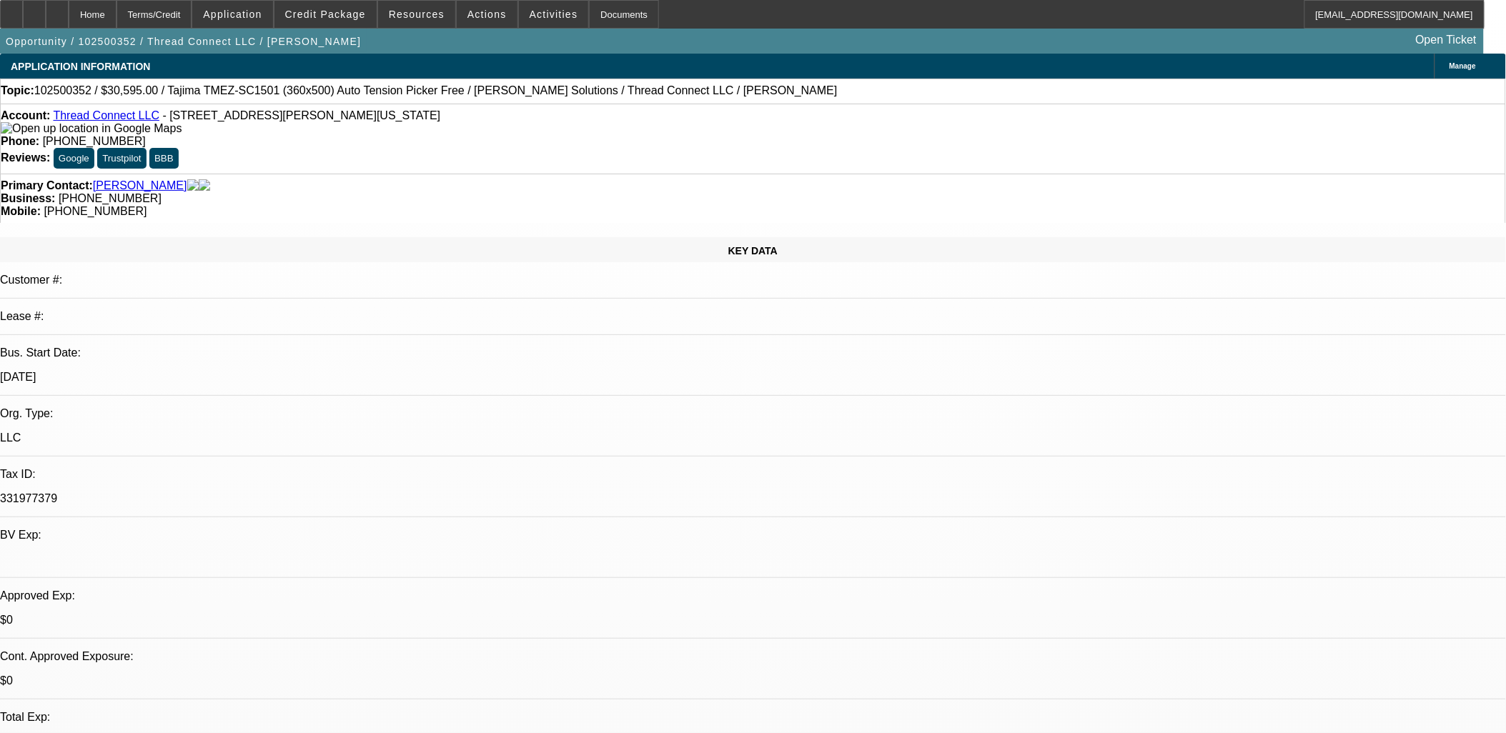
click at [93, 115] on link "Thread Connect LLC" at bounding box center [106, 115] width 106 height 12
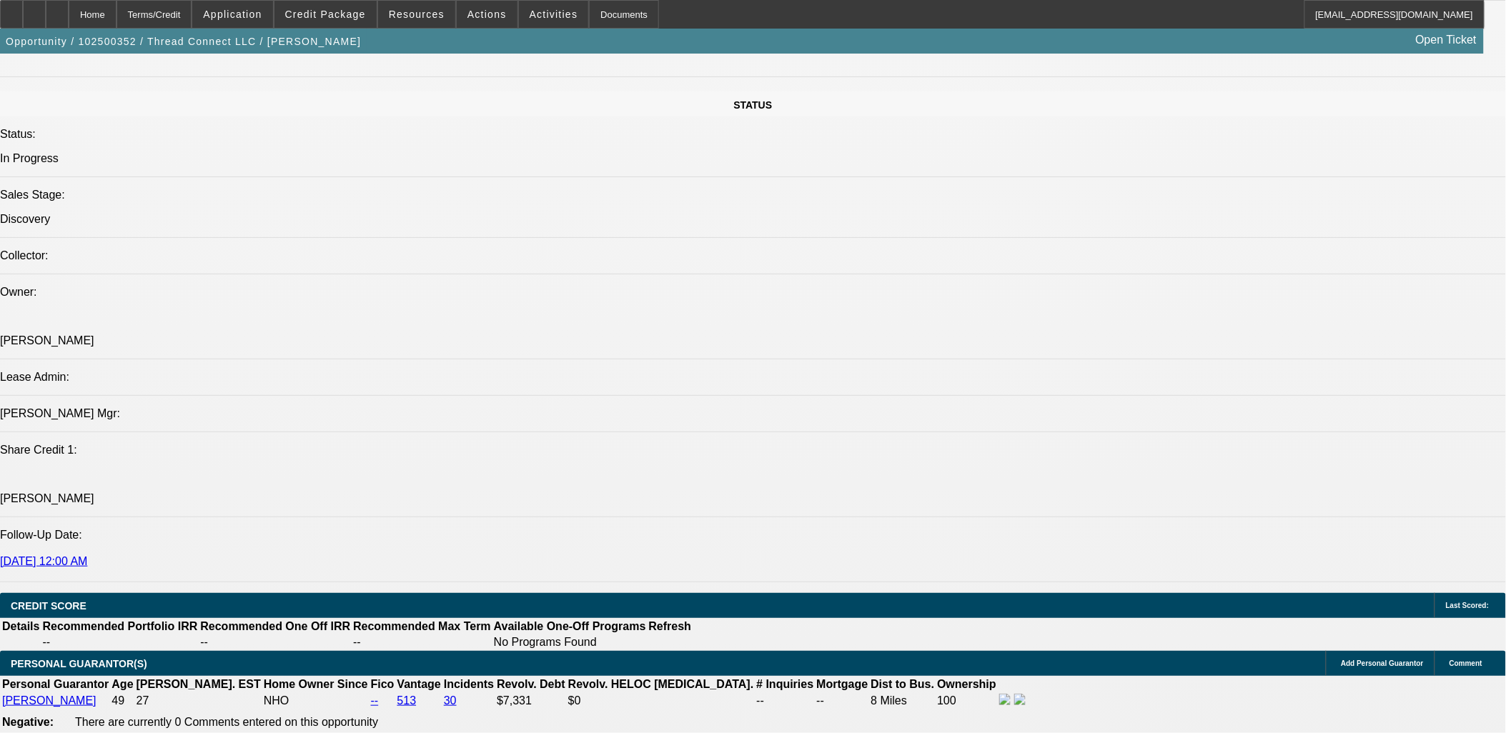
scroll to position [1747, 0]
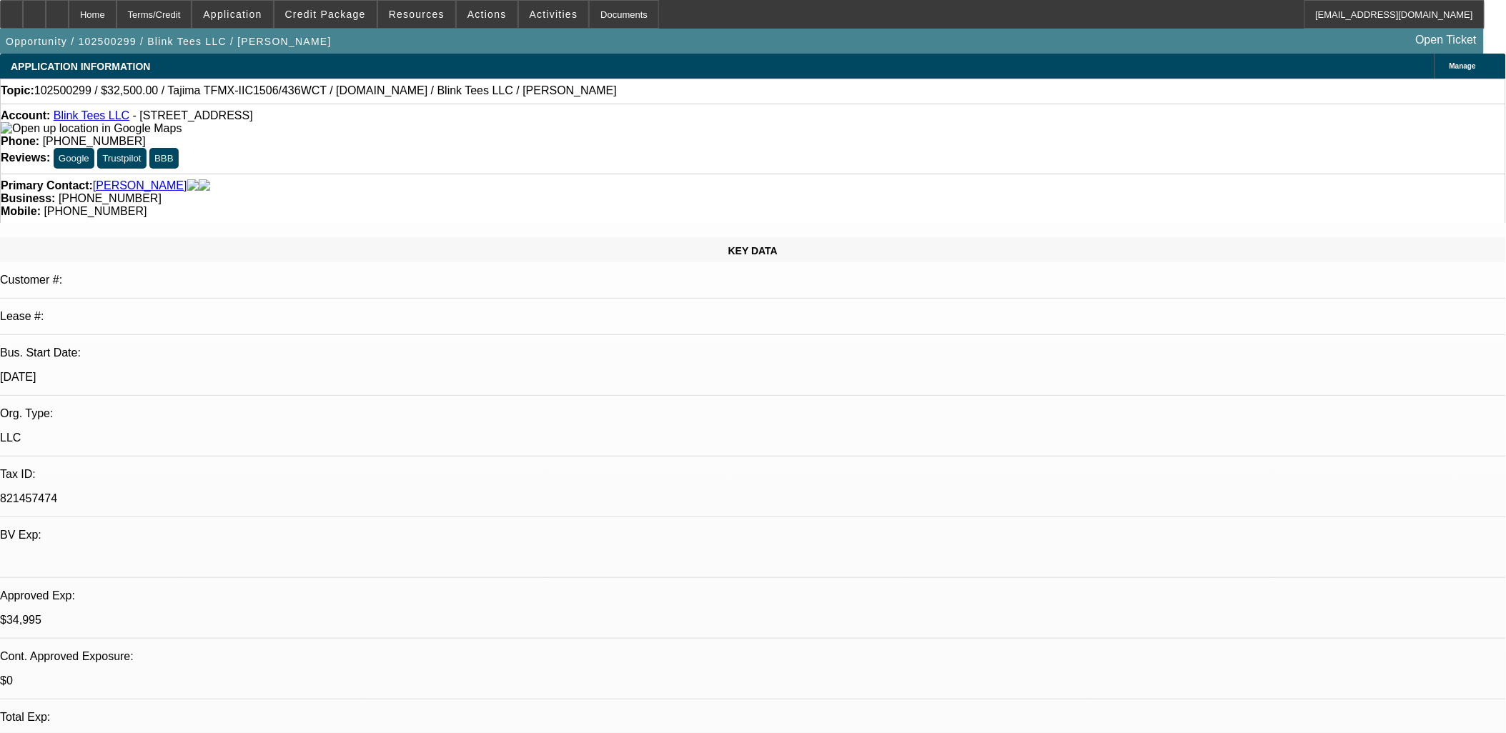
select select "0"
select select "2"
select select "0"
select select "2"
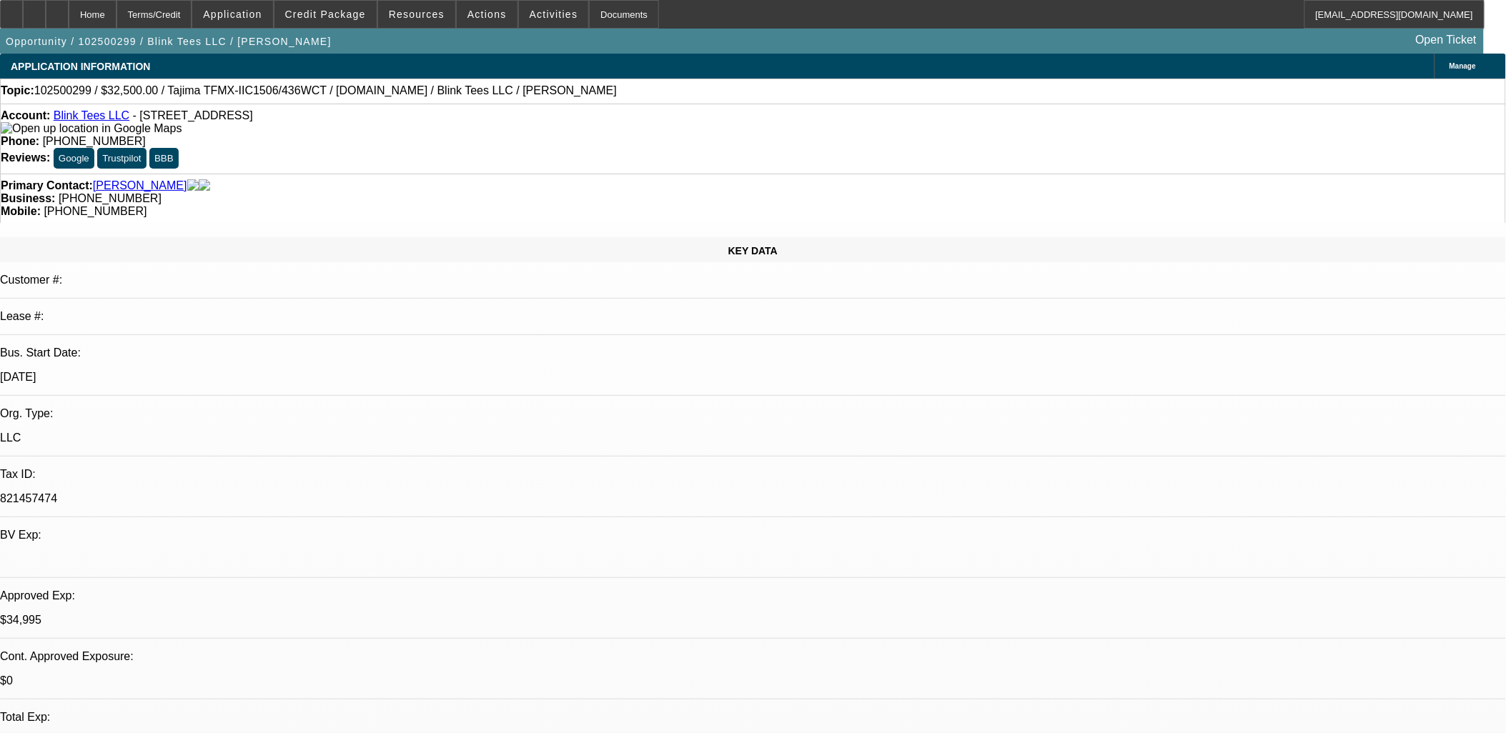
select select "0"
select select "2"
select select "0.1"
select select "0"
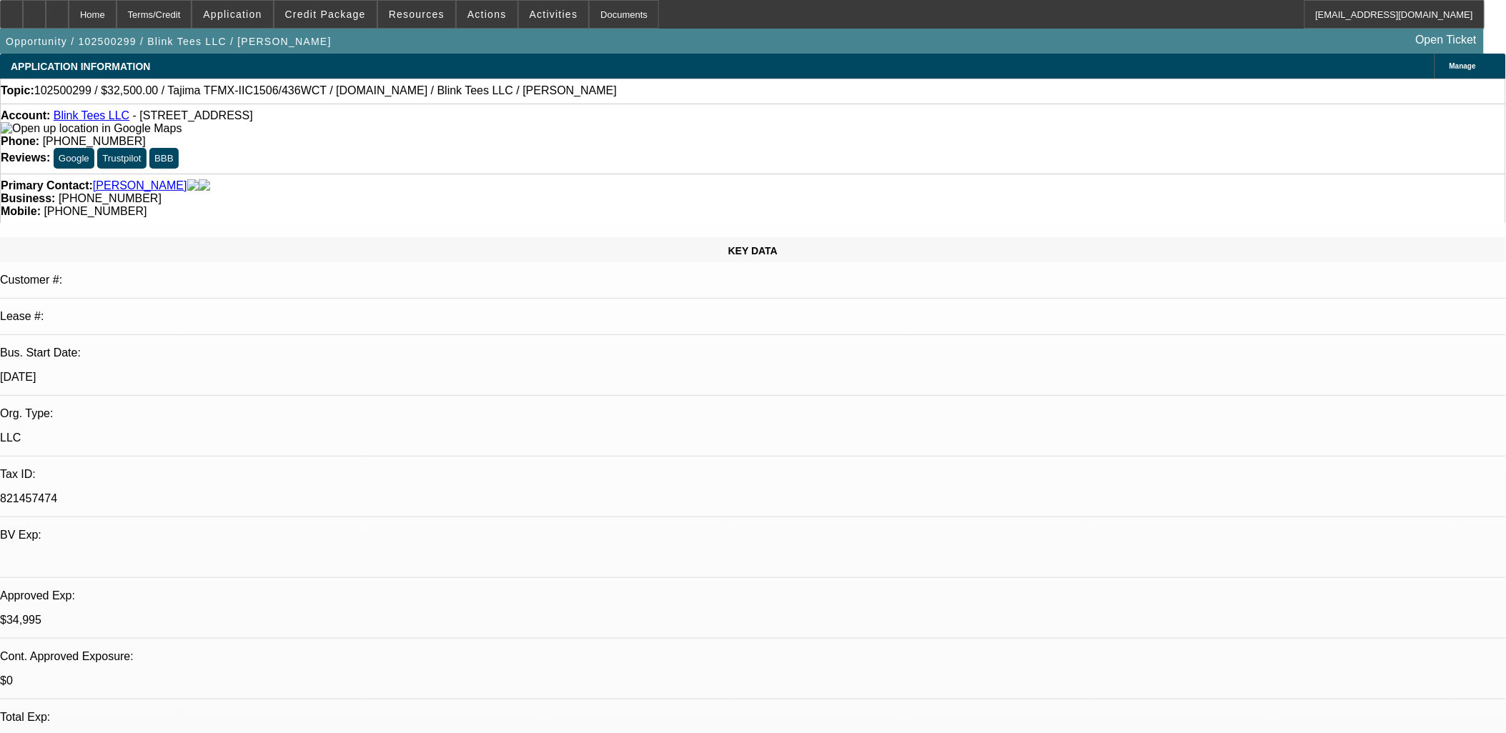
select select "0"
select select "0.1"
select select "1"
select select "2"
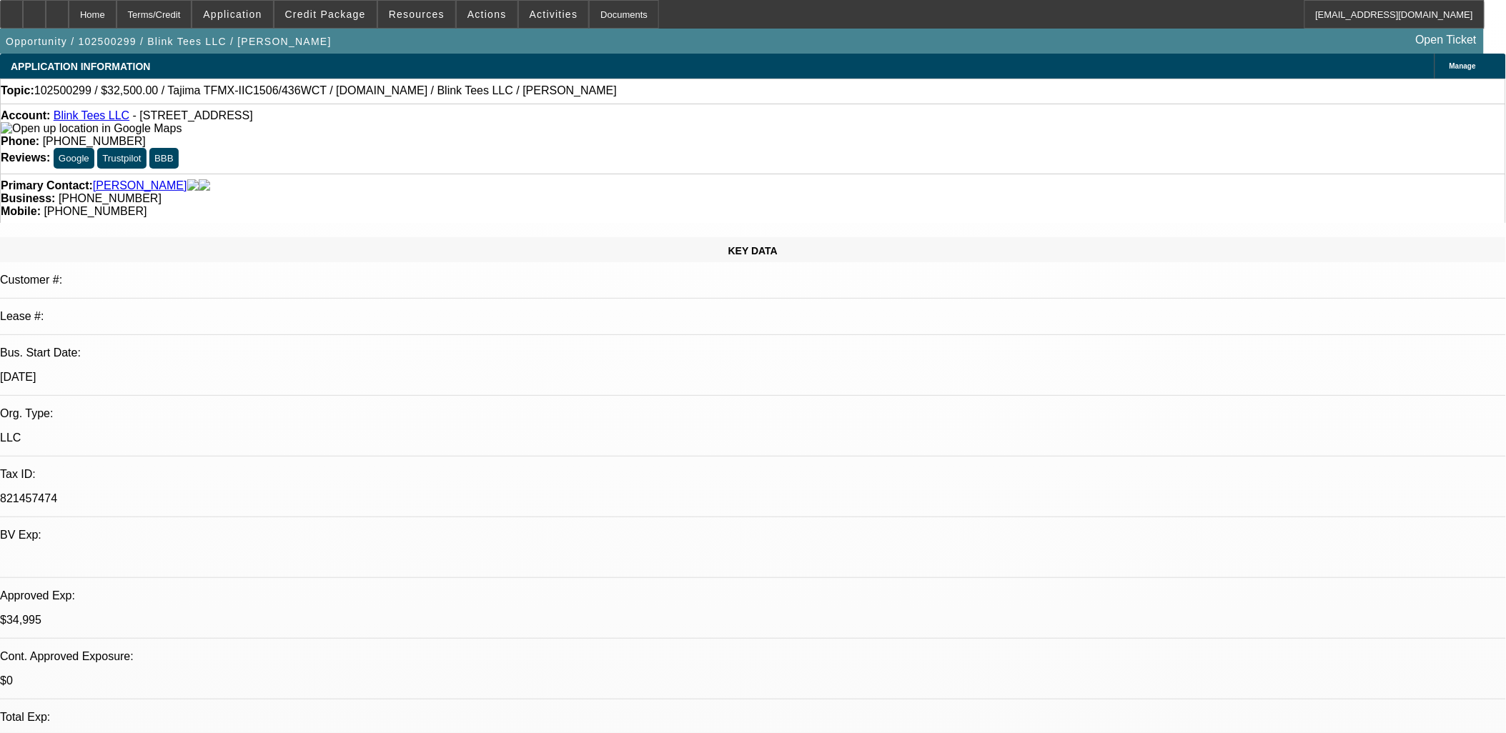
select select "1"
select select "2"
select select "1"
select select "2"
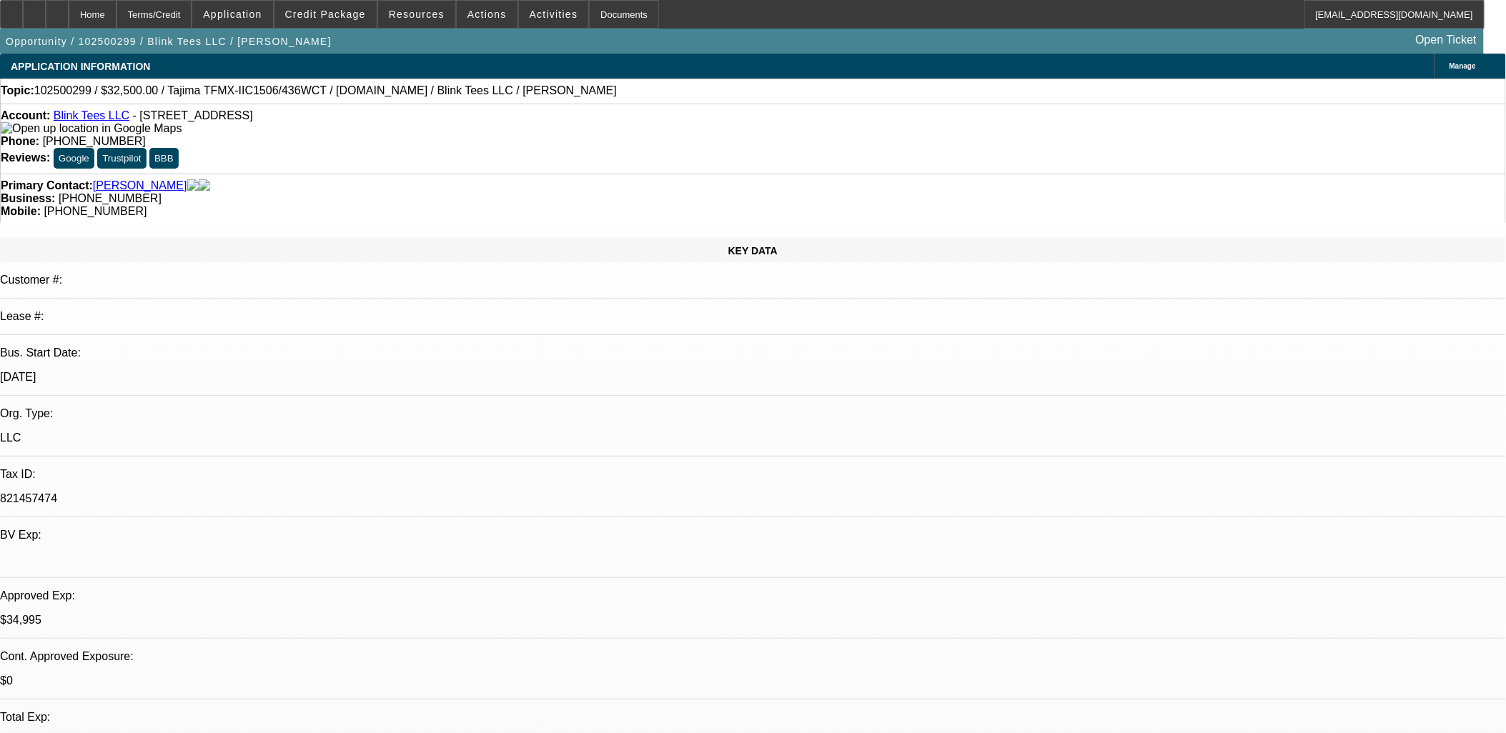
select select "4"
select select "1"
select select "3"
select select "4"
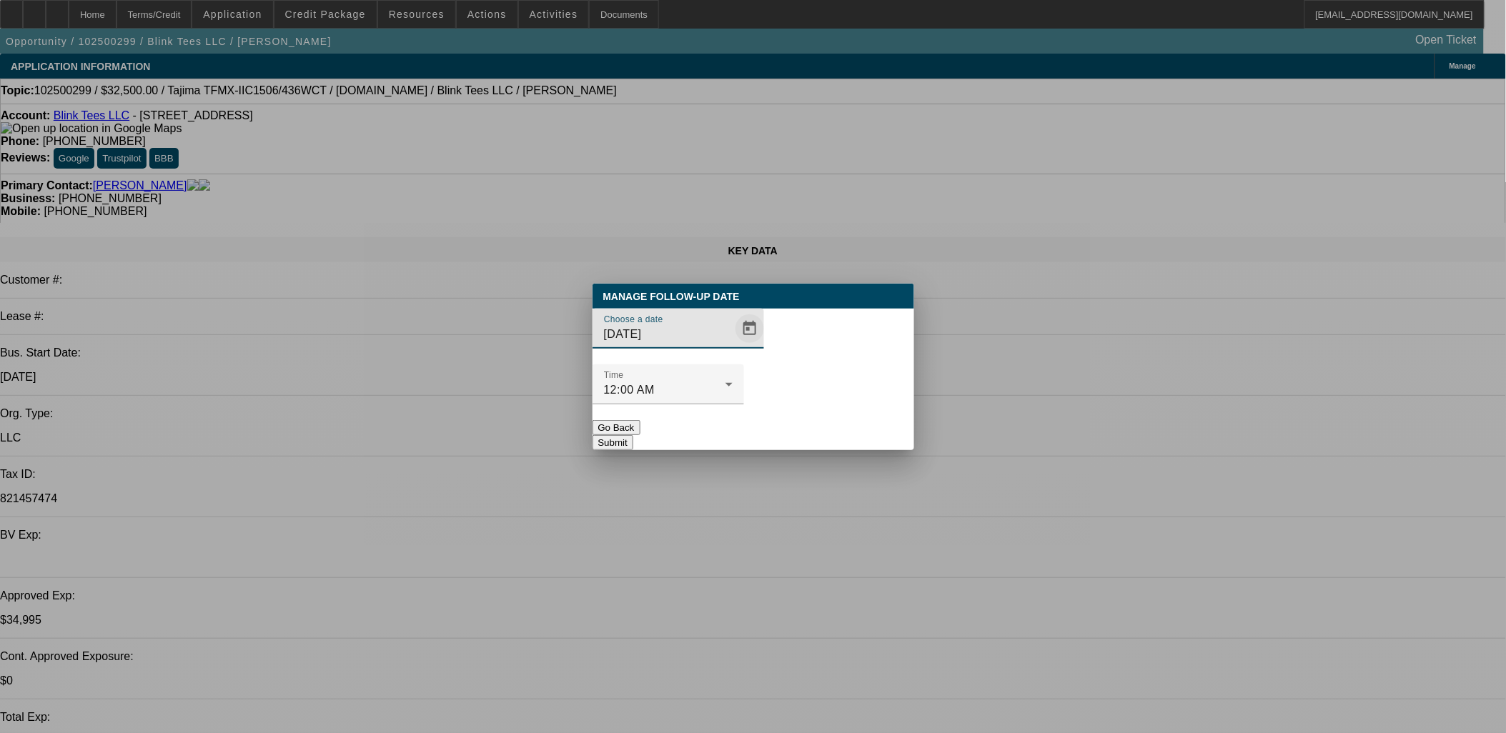
click at [733, 346] on span "Open calendar" at bounding box center [750, 329] width 34 height 34
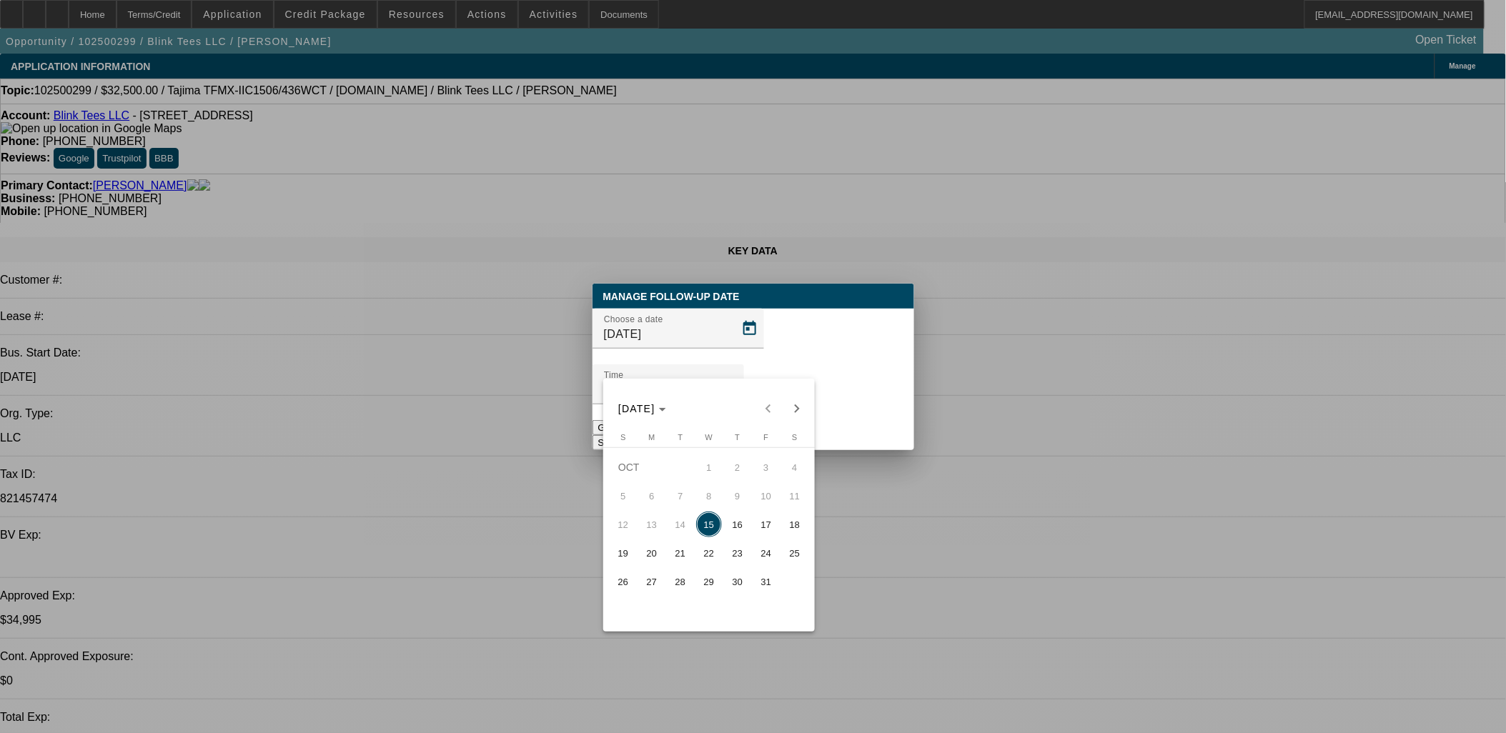
click at [640, 562] on span "20" at bounding box center [652, 553] width 26 height 26
type input "10/20/2025"
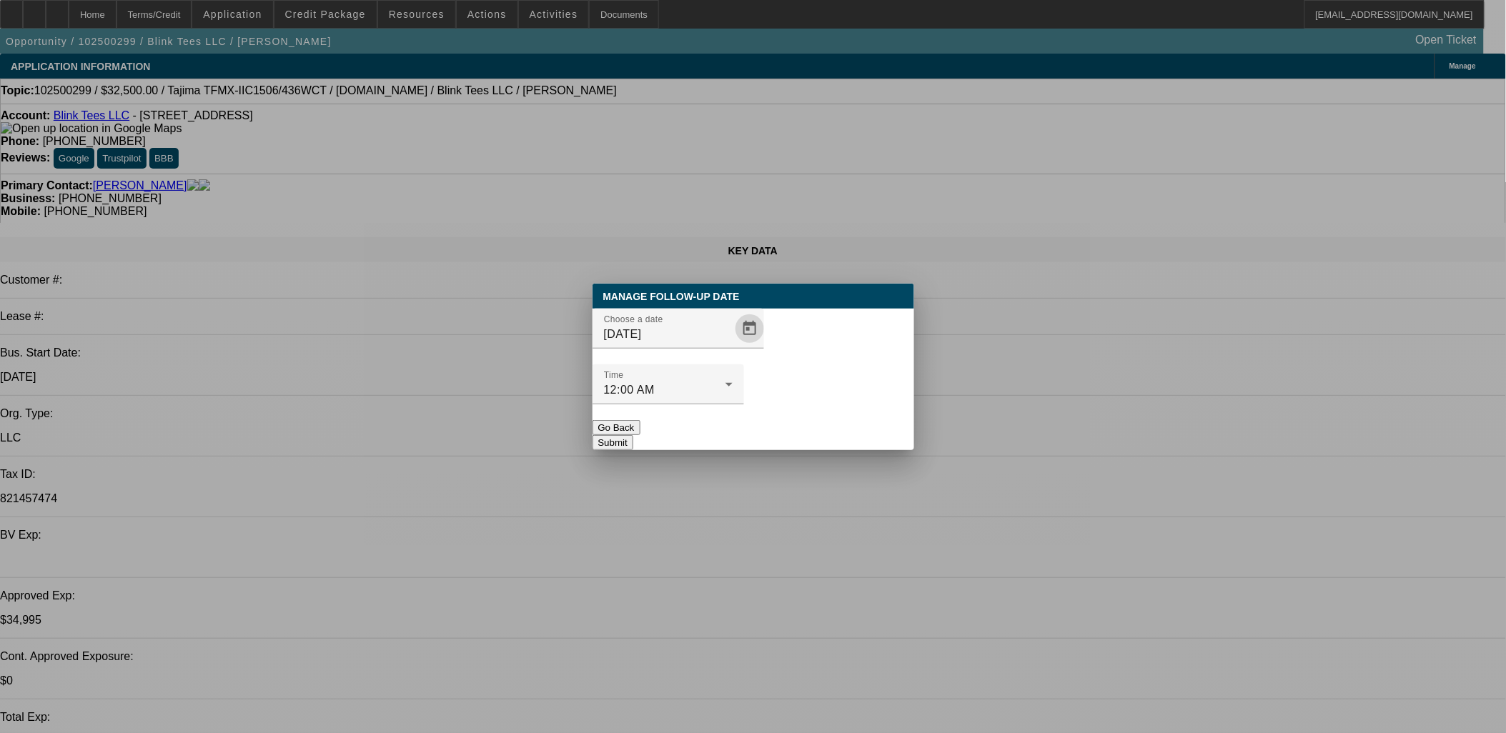
click at [633, 435] on button "Submit" at bounding box center [613, 442] width 41 height 15
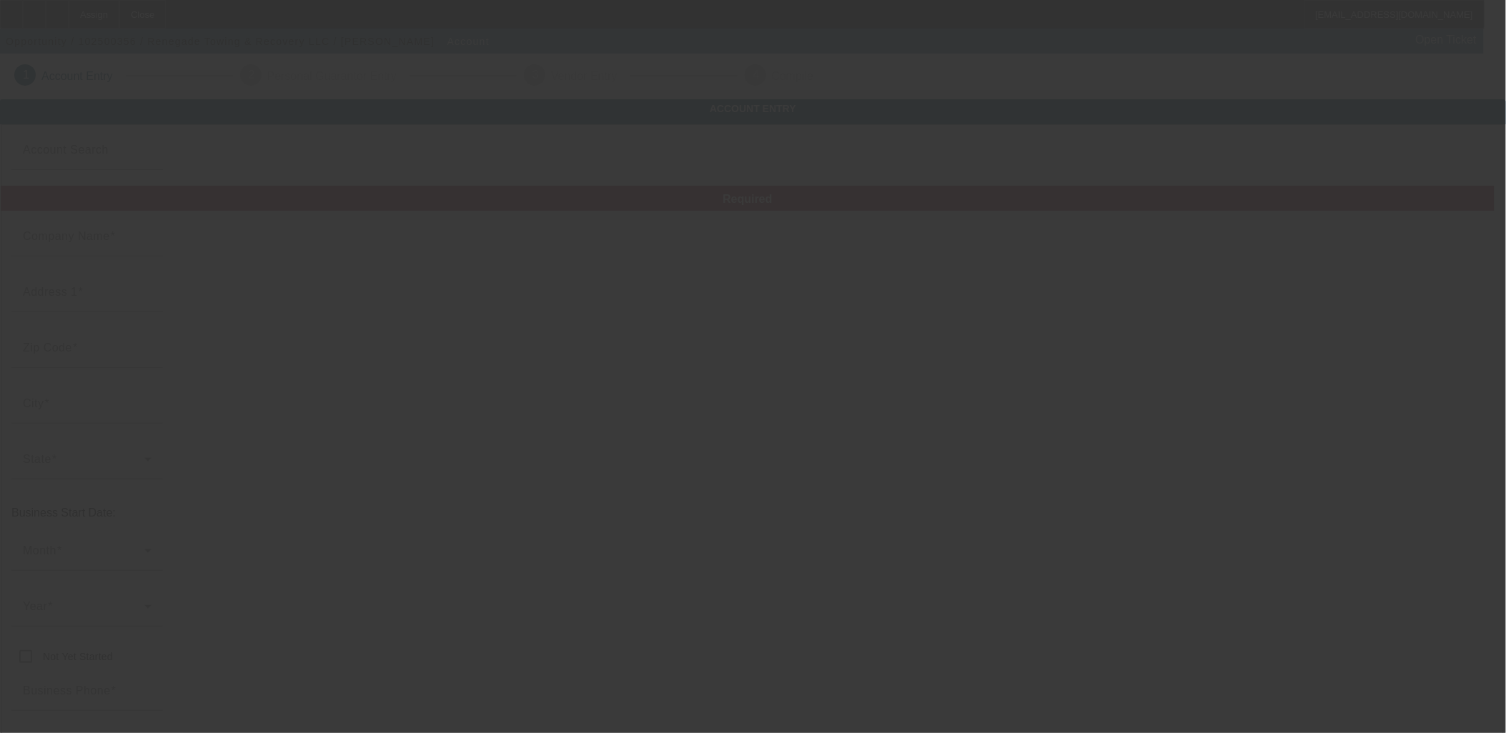
type input "Renegade Towing & Recovery LLC"
type input "[STREET_ADDRESS]"
type input "27616"
type input "[GEOGRAPHIC_DATA]"
type input "[PHONE_NUMBER]"
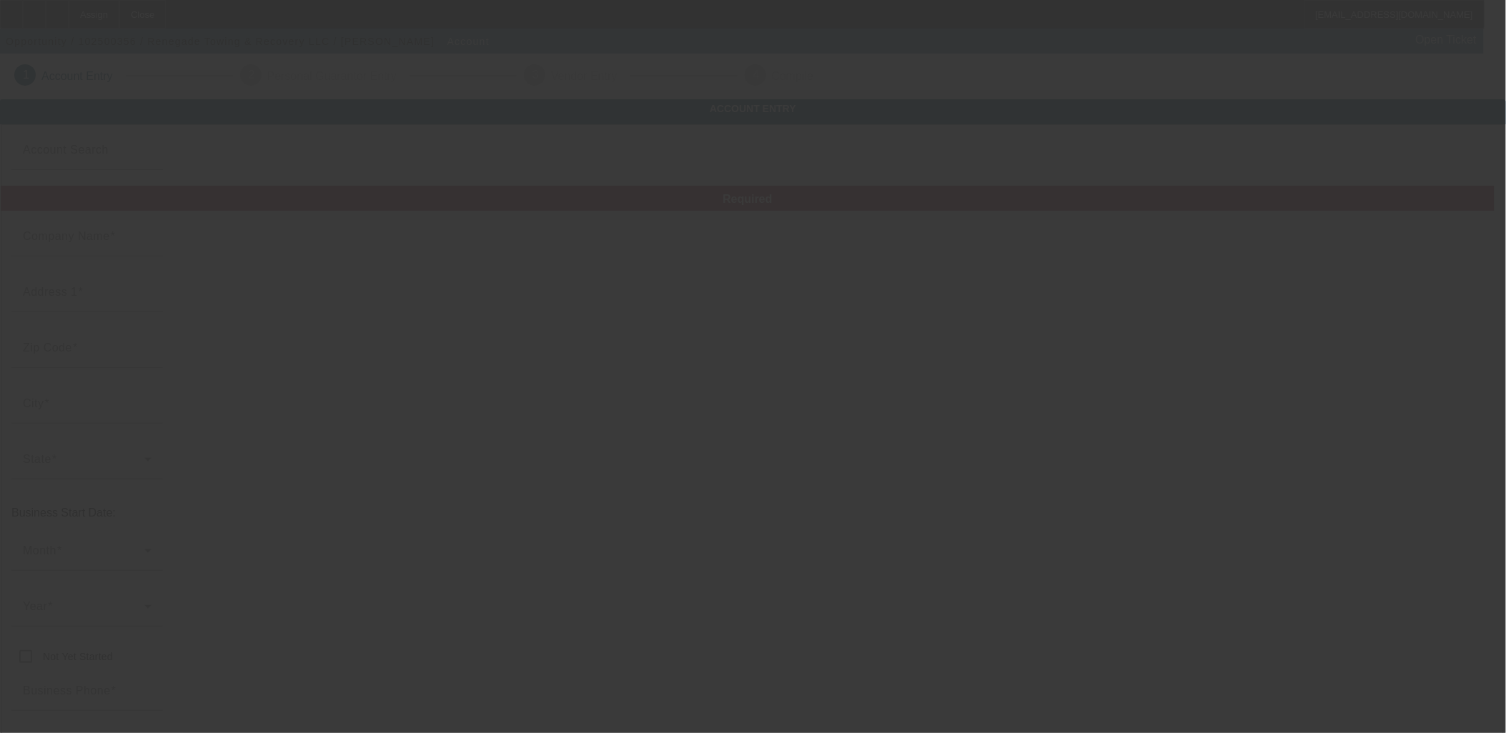
type input "[EMAIL_ADDRESS][DOMAIN_NAME]"
type input "Wake"
type input "820932357"
type input "[URL][DOMAIN_NAME]"
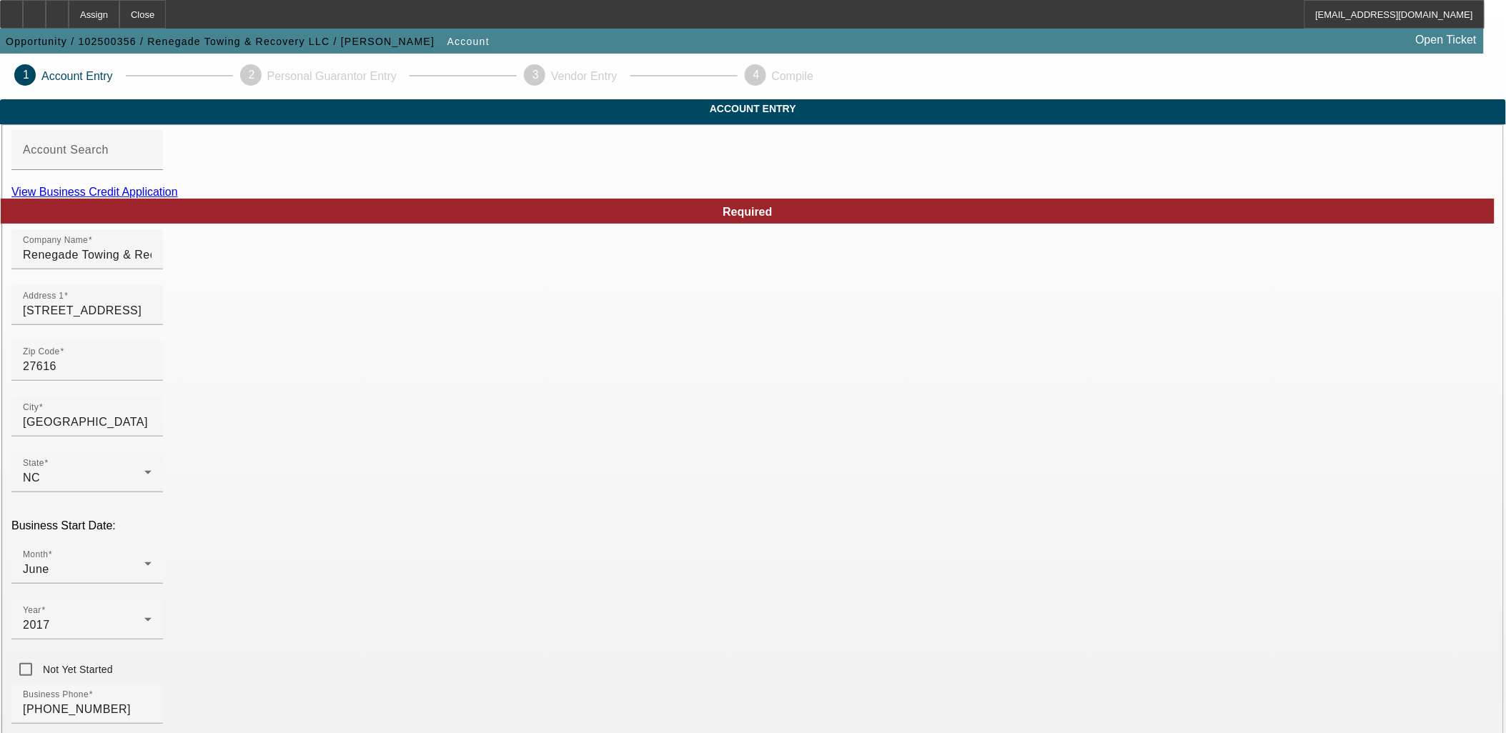
click at [178, 198] on link "View Business Credit Application" at bounding box center [94, 192] width 167 height 12
drag, startPoint x: 387, startPoint y: 349, endPoint x: 0, endPoint y: 316, distance: 388.8
type input "[STREET_ADDRESS][PERSON_NAME]"
drag, startPoint x: 439, startPoint y: 386, endPoint x: 260, endPoint y: 382, distance: 178.7
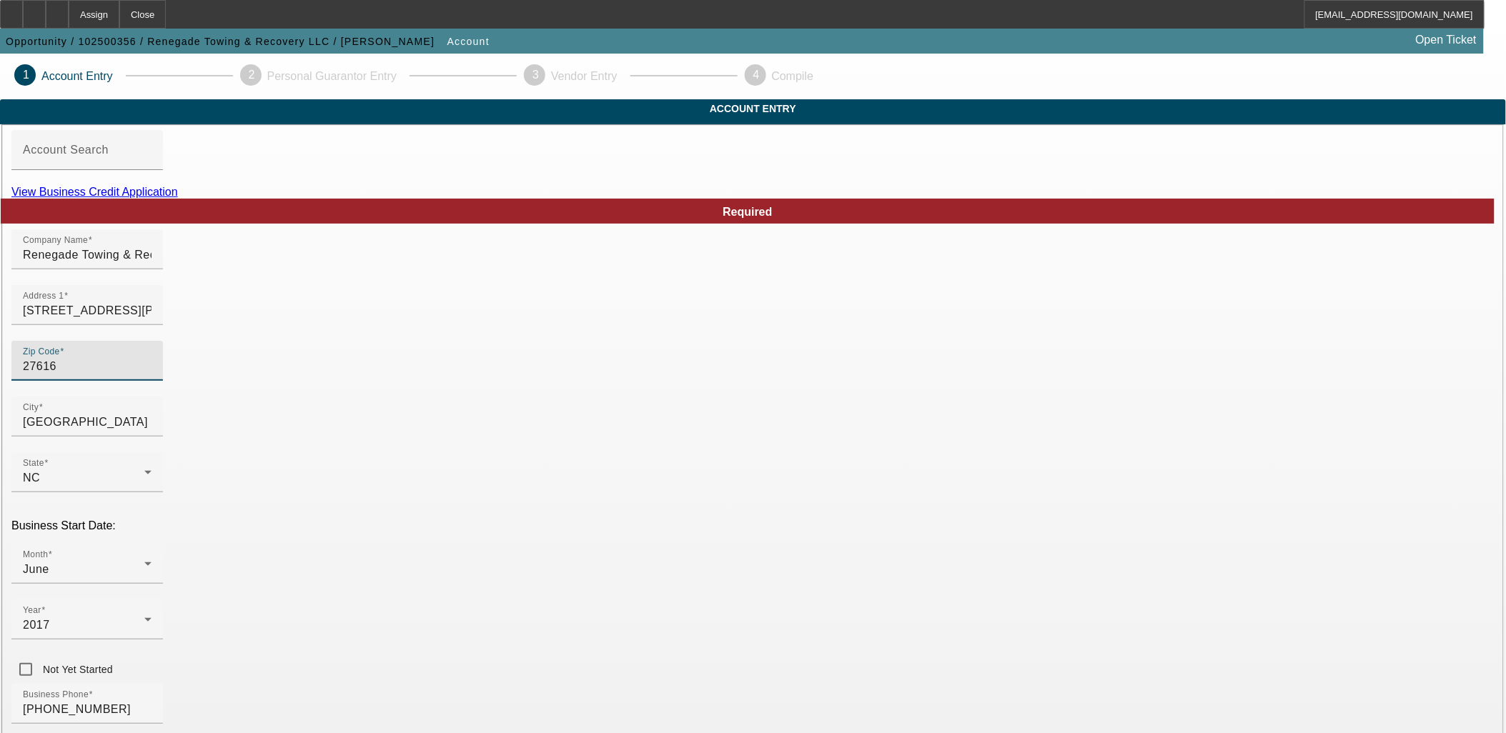
type input "2"
type input "28301"
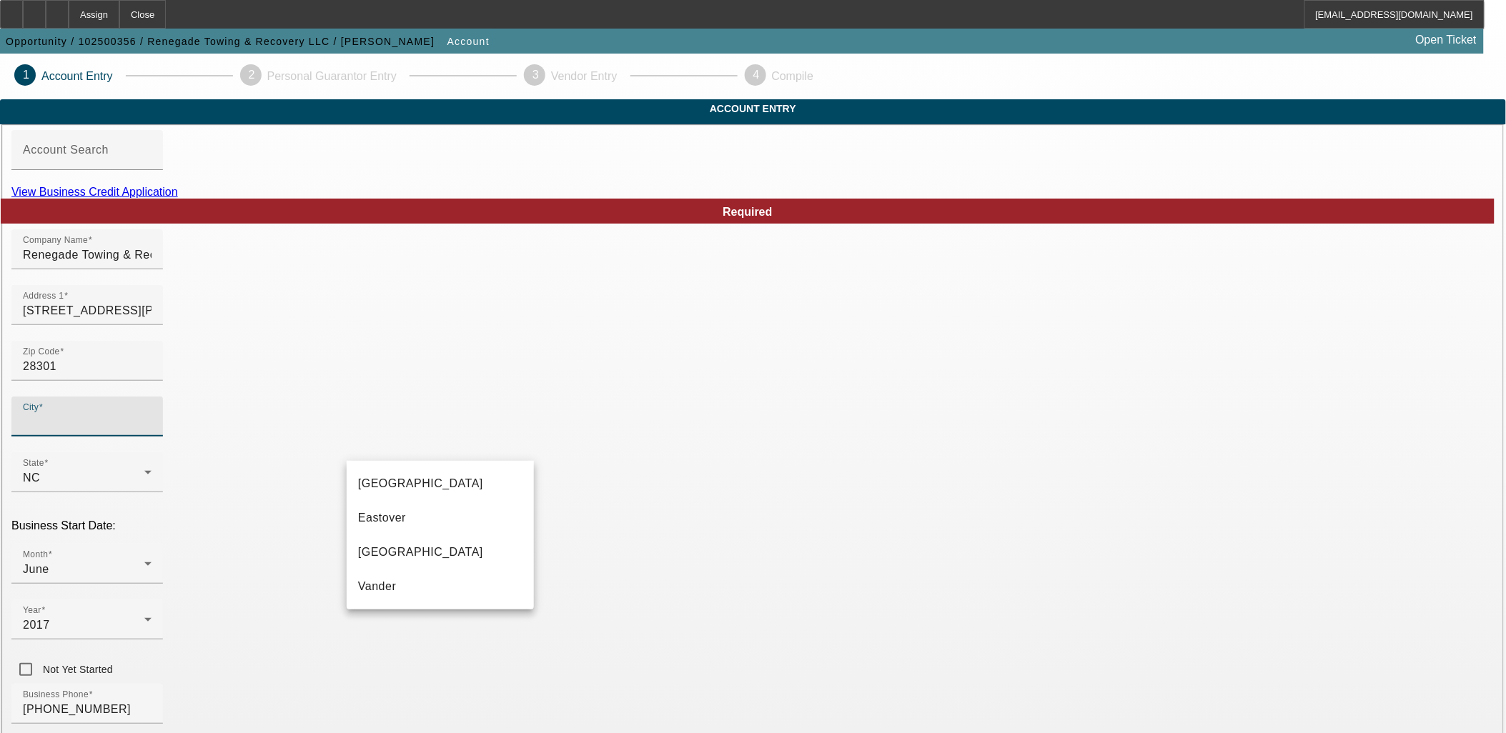
type input "[GEOGRAPHIC_DATA]"
click at [419, 559] on mat-option "[GEOGRAPHIC_DATA]" at bounding box center [440, 552] width 187 height 34
type input "[GEOGRAPHIC_DATA]"
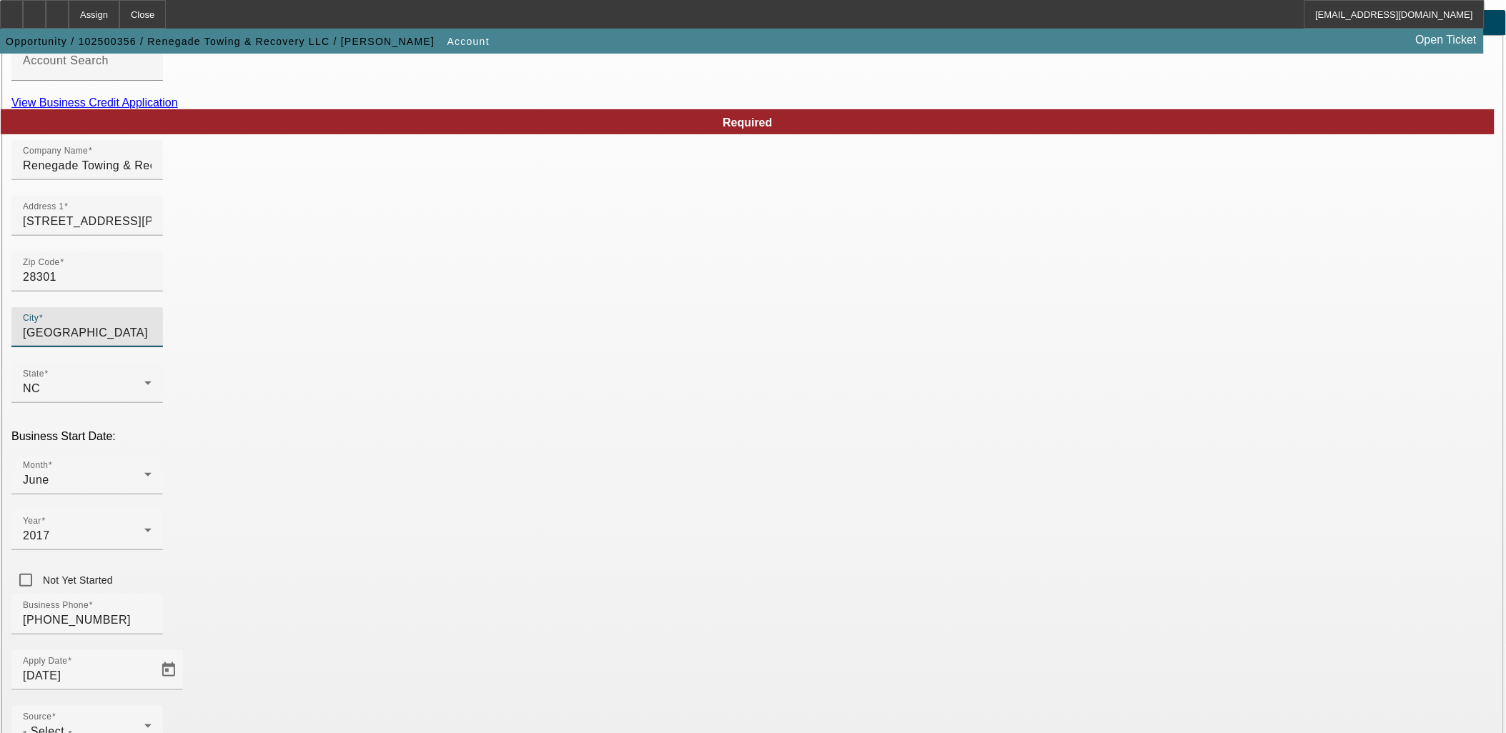
scroll to position [177, 0]
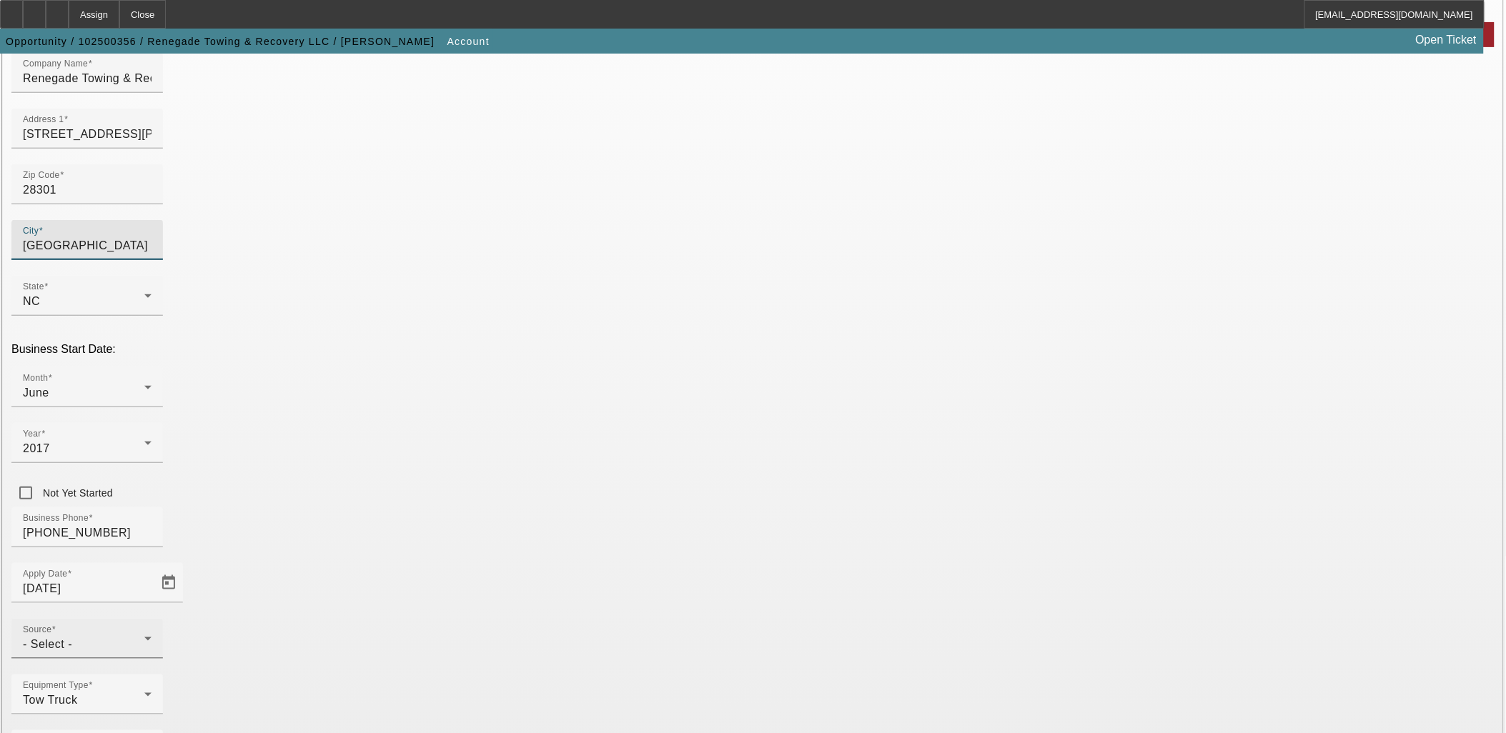
click at [163, 659] on div at bounding box center [87, 667] width 152 height 16
click at [144, 636] on div "- Select -" at bounding box center [84, 644] width 122 height 17
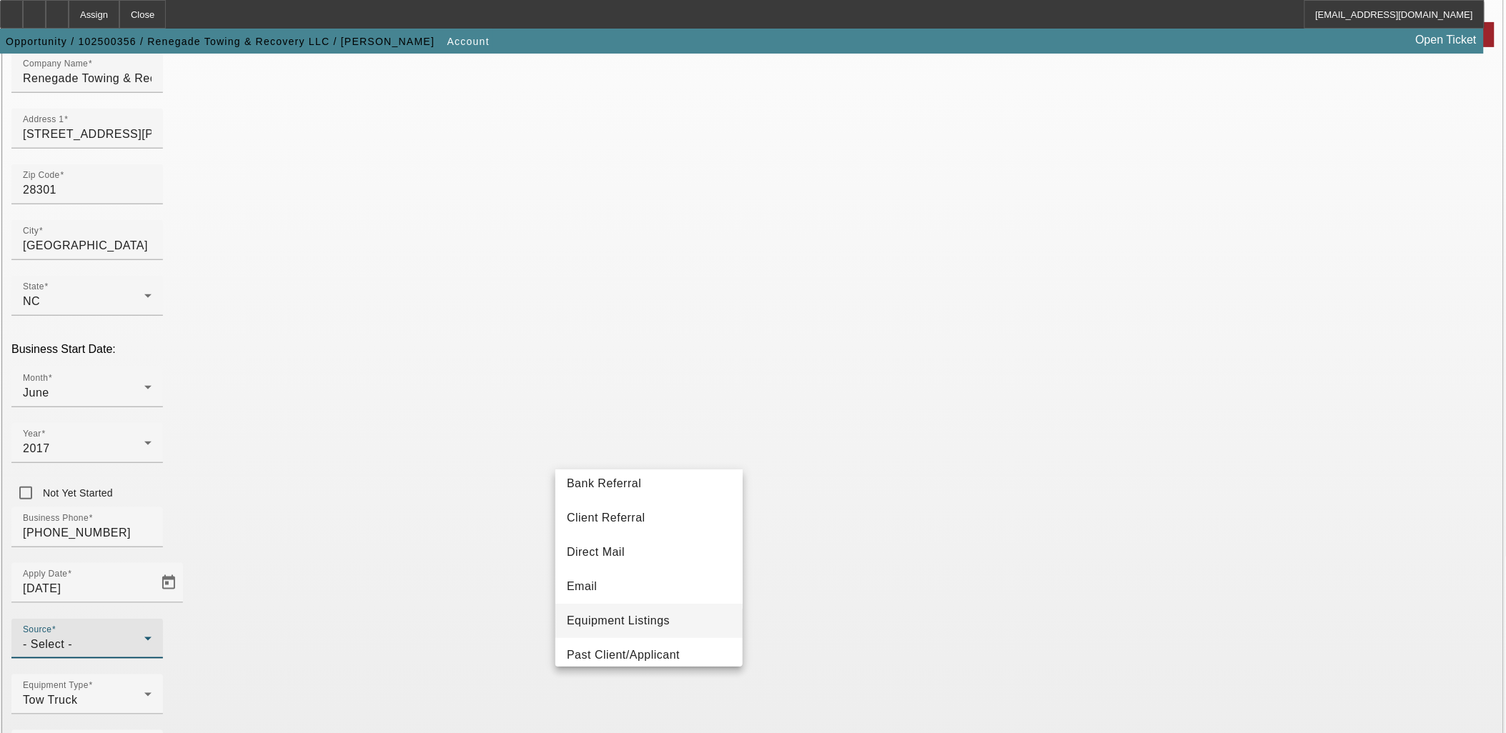
scroll to position [79, 0]
click at [627, 617] on span "Past Client/Applicant" at bounding box center [623, 619] width 113 height 17
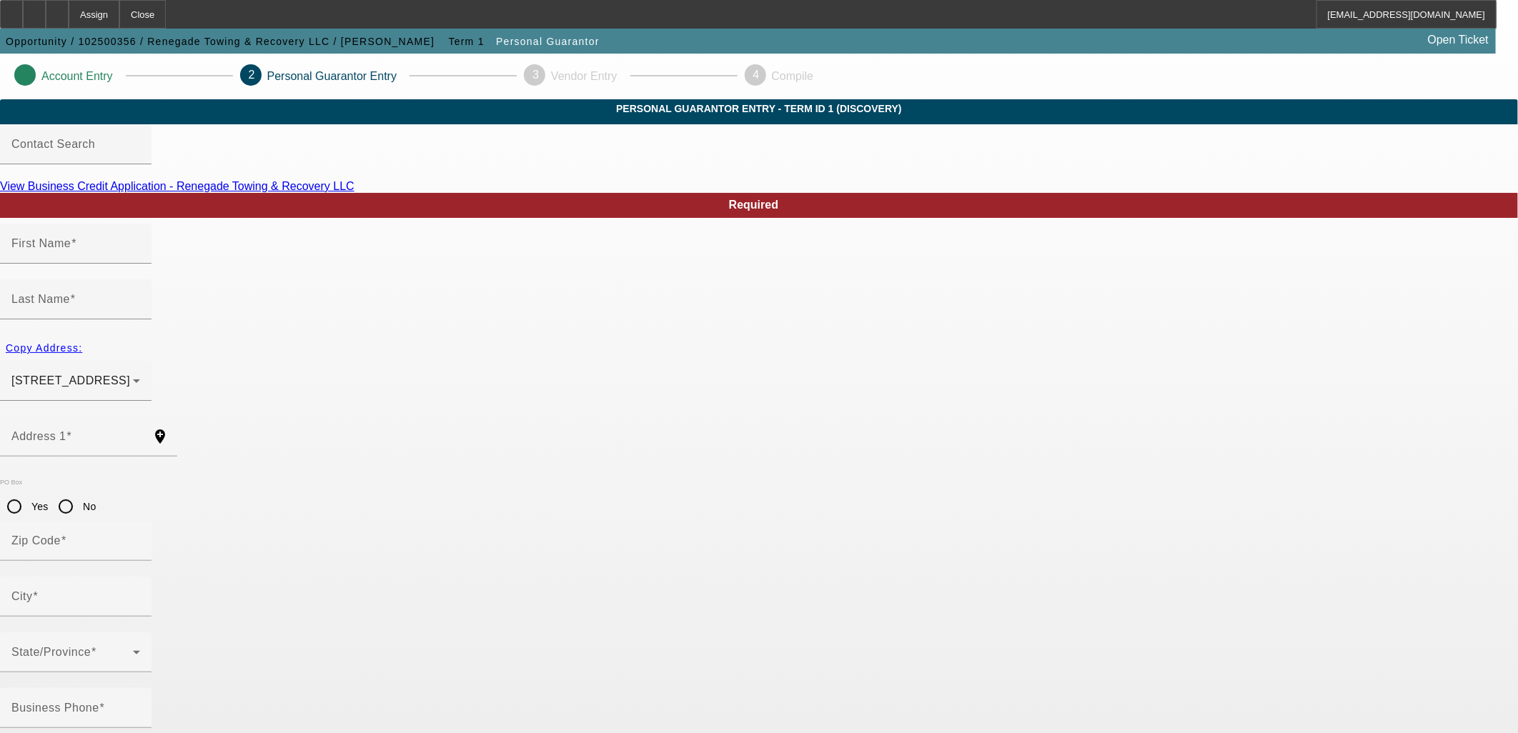
type input "[PERSON_NAME]"
type input "[STREET_ADDRESS]"
radio input "true"
type input "27616"
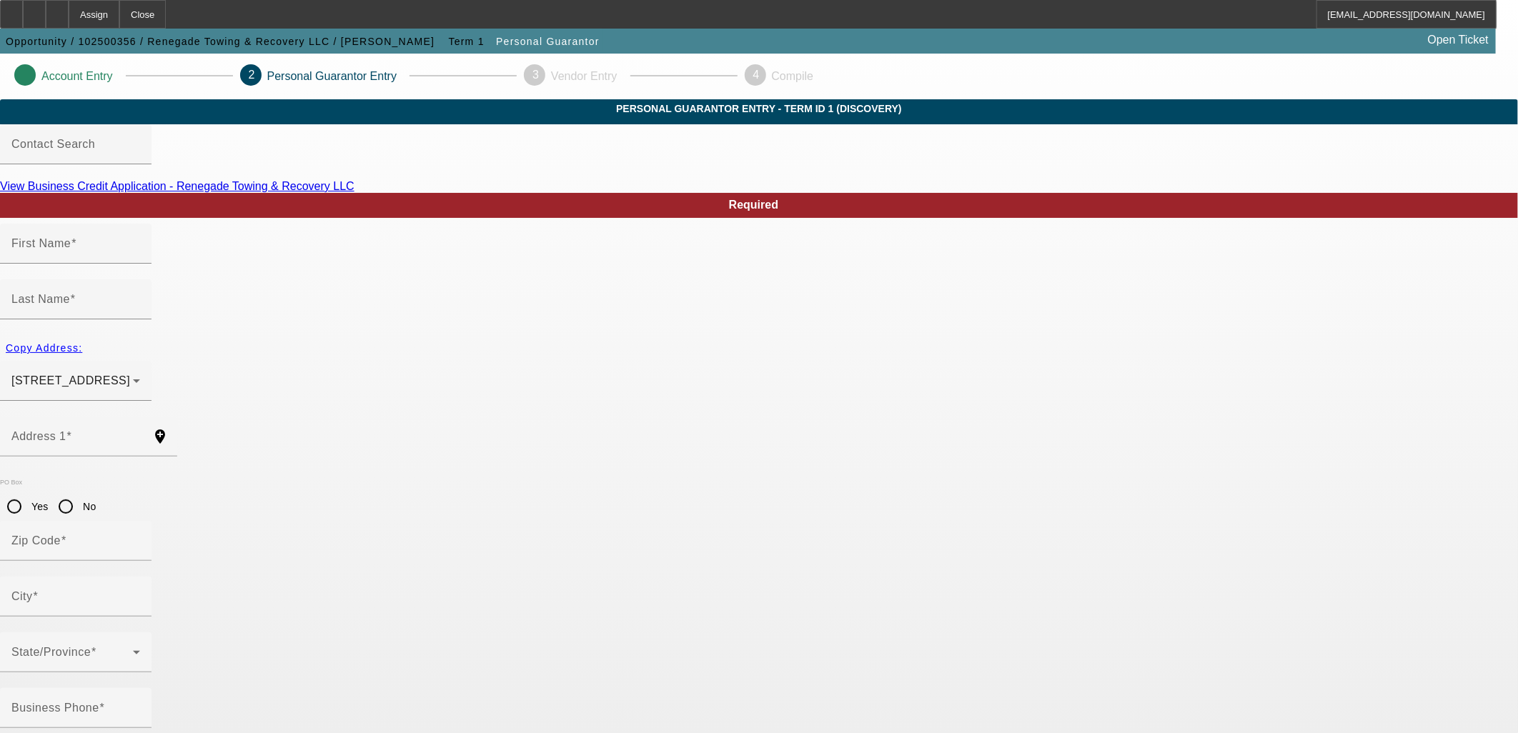
type input "[GEOGRAPHIC_DATA]"
type input "[PHONE_NUMBER]"
type input "100"
type input "245-59-5328"
type input "[EMAIL_ADDRESS][DOMAIN_NAME]"
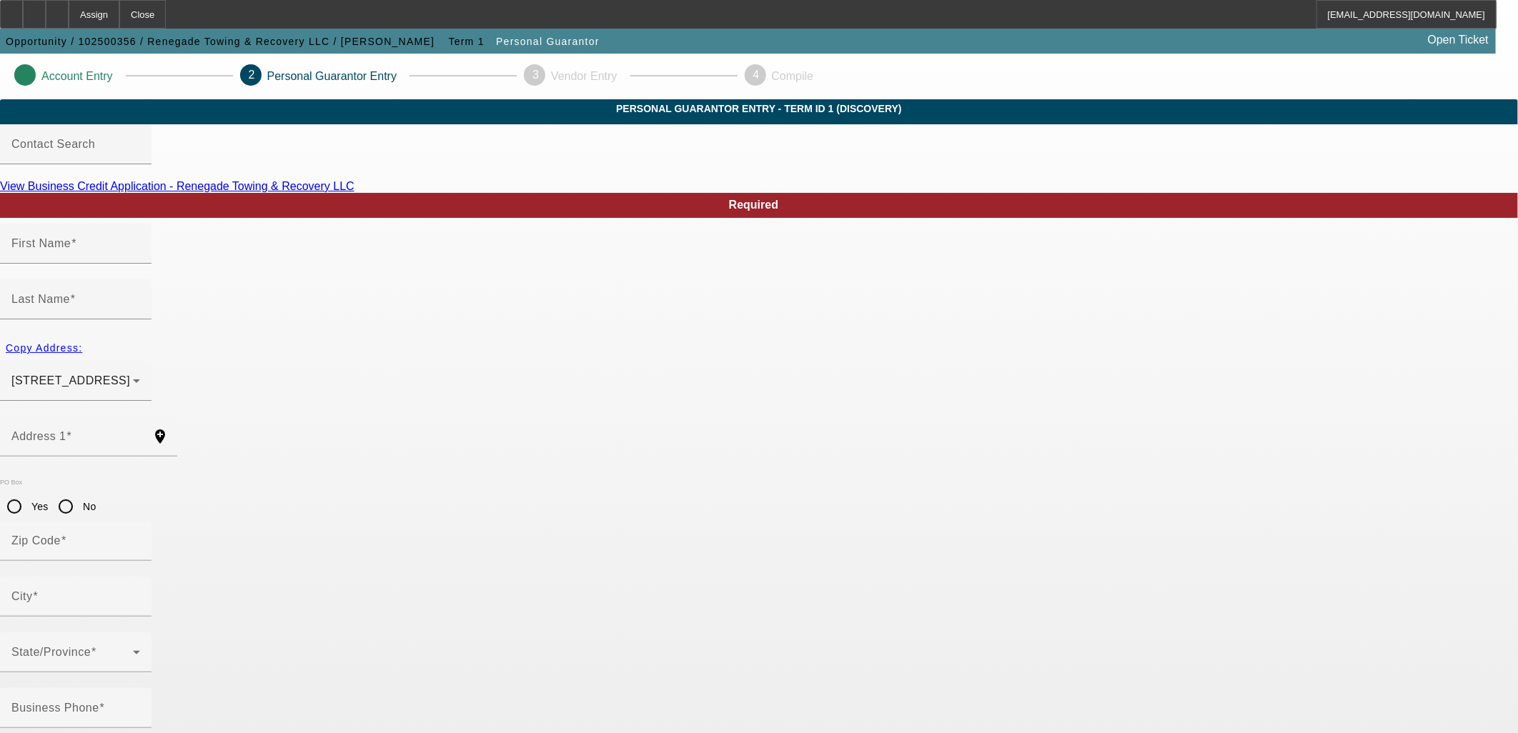
type input "M"
type input "[PHONE_NUMBER]"
type input "$0.00"
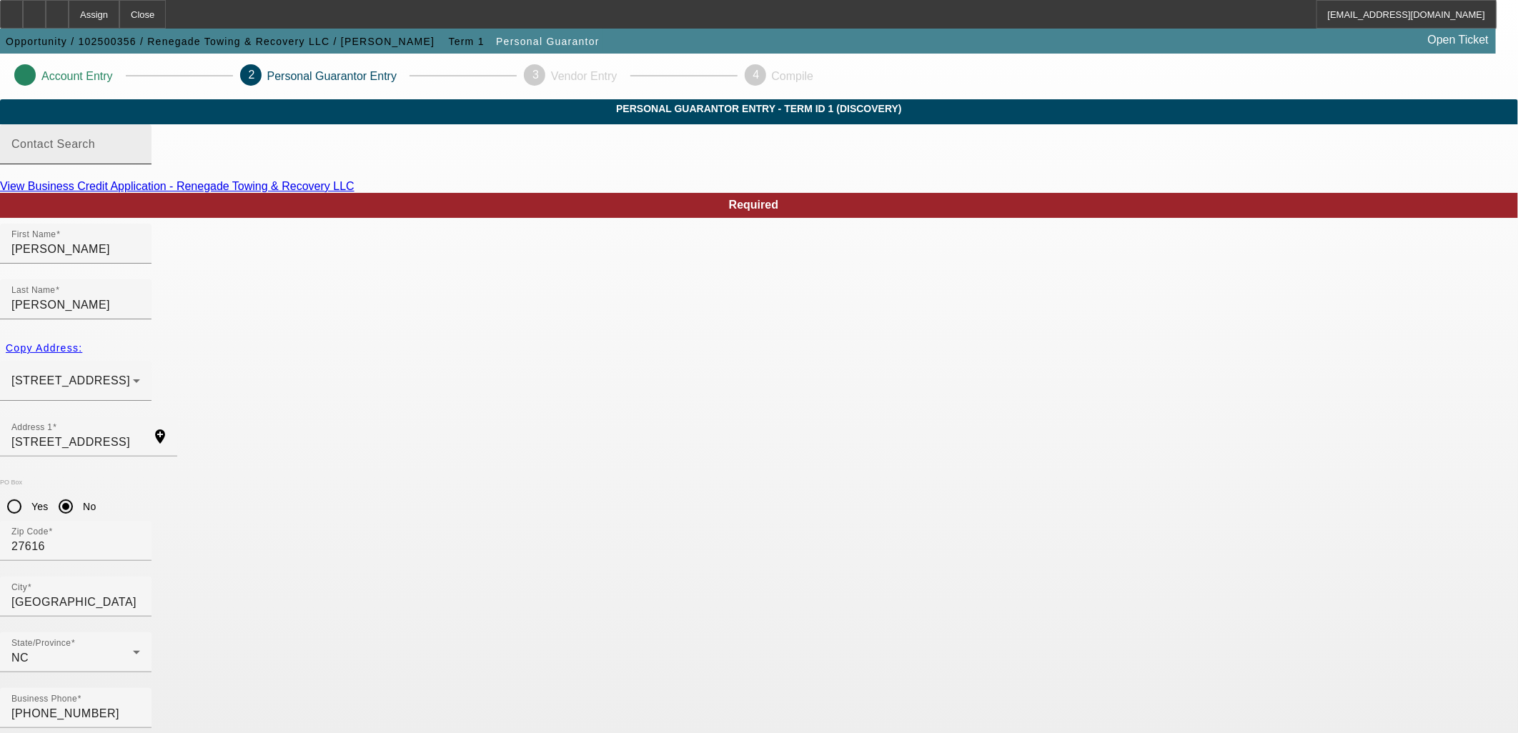
click at [140, 159] on input "Contact Search" at bounding box center [75, 150] width 129 height 17
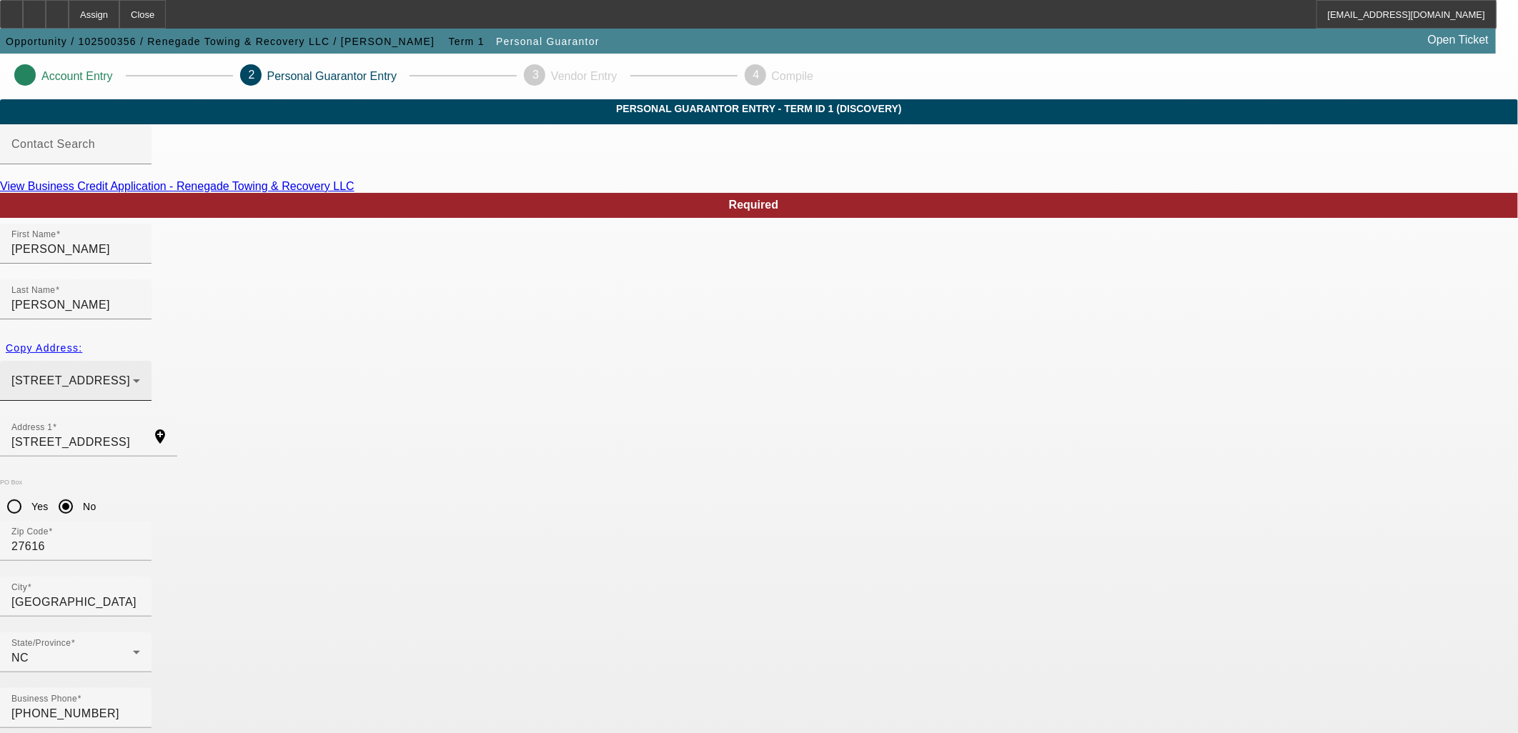
click at [130, 375] on span "[STREET_ADDRESS]" at bounding box center [70, 381] width 119 height 12
click at [527, 343] on div at bounding box center [759, 366] width 1518 height 733
drag, startPoint x: 462, startPoint y: 397, endPoint x: 260, endPoint y: 400, distance: 202.3
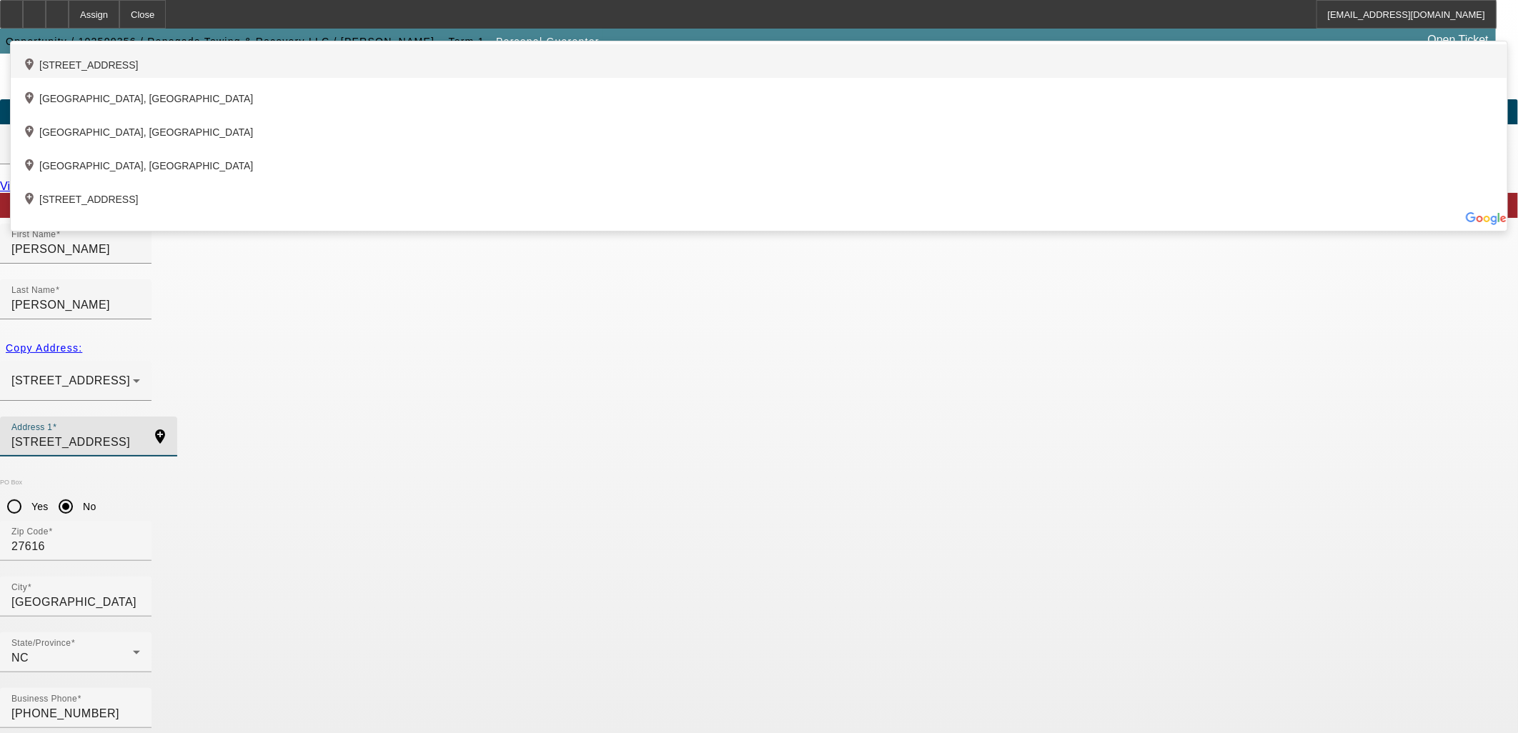
type input "[STREET_ADDRESS]"
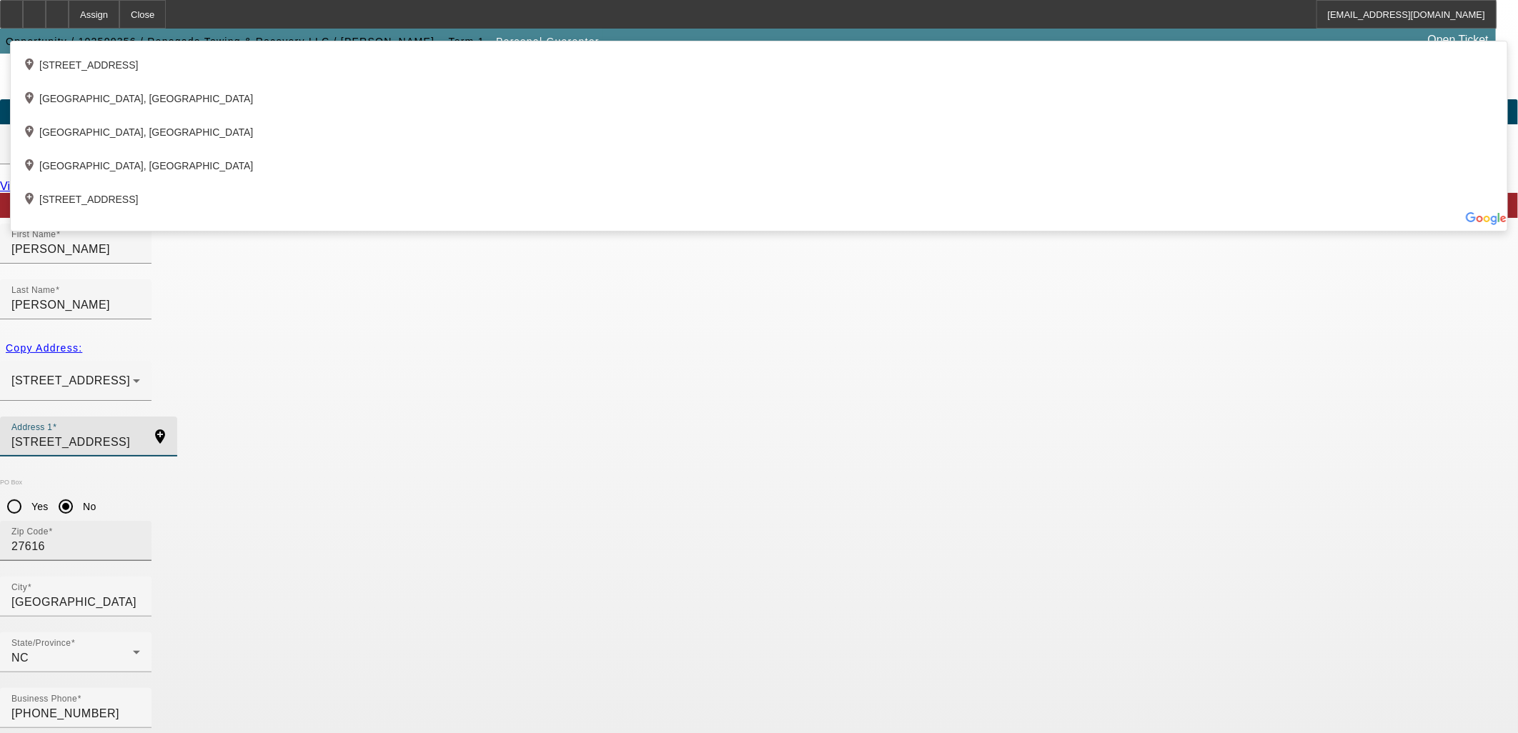
click at [644, 78] on div "add_location [STREET_ADDRESS]" at bounding box center [759, 61] width 1497 height 34
type input "27587"
type input "Wake Forest"
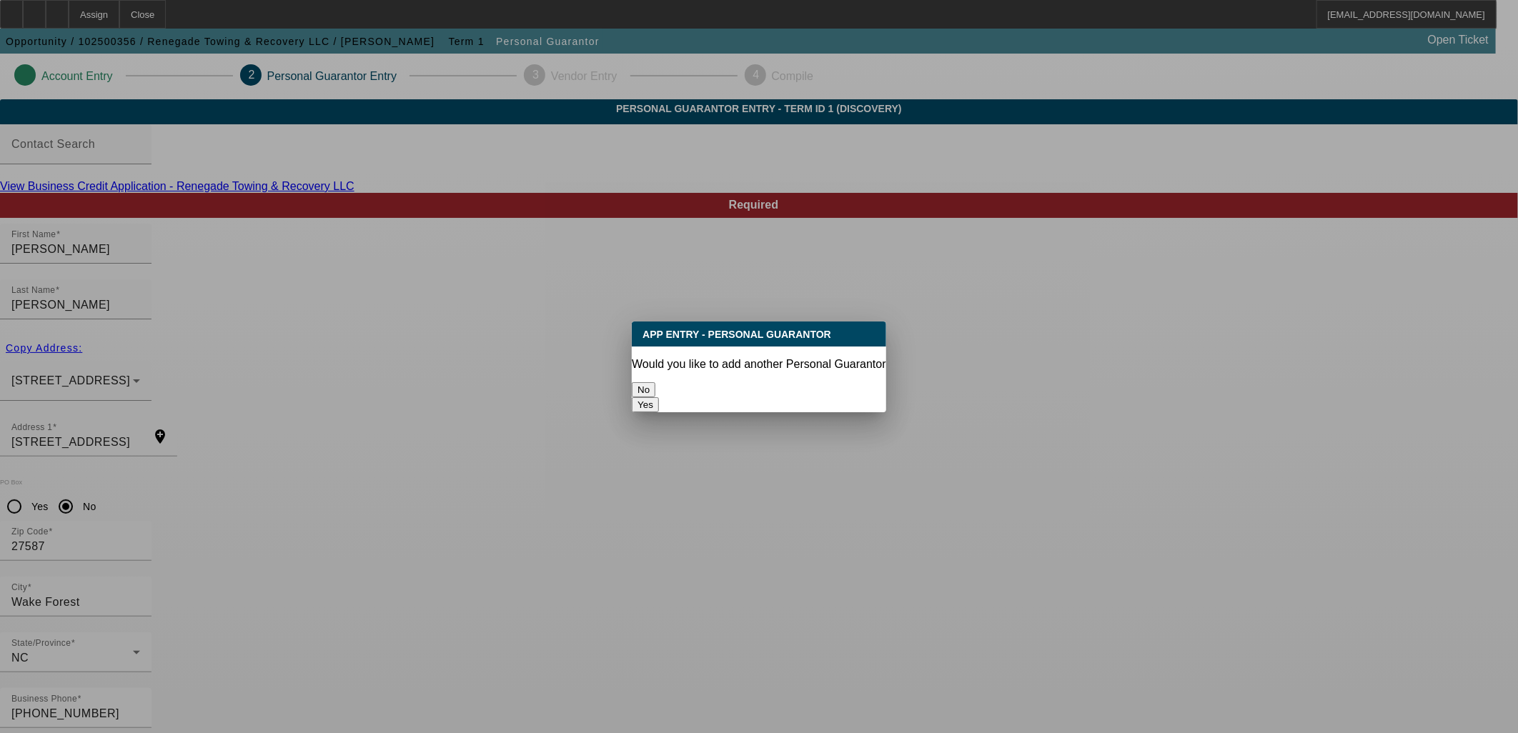
click at [655, 382] on button "No" at bounding box center [644, 389] width 24 height 15
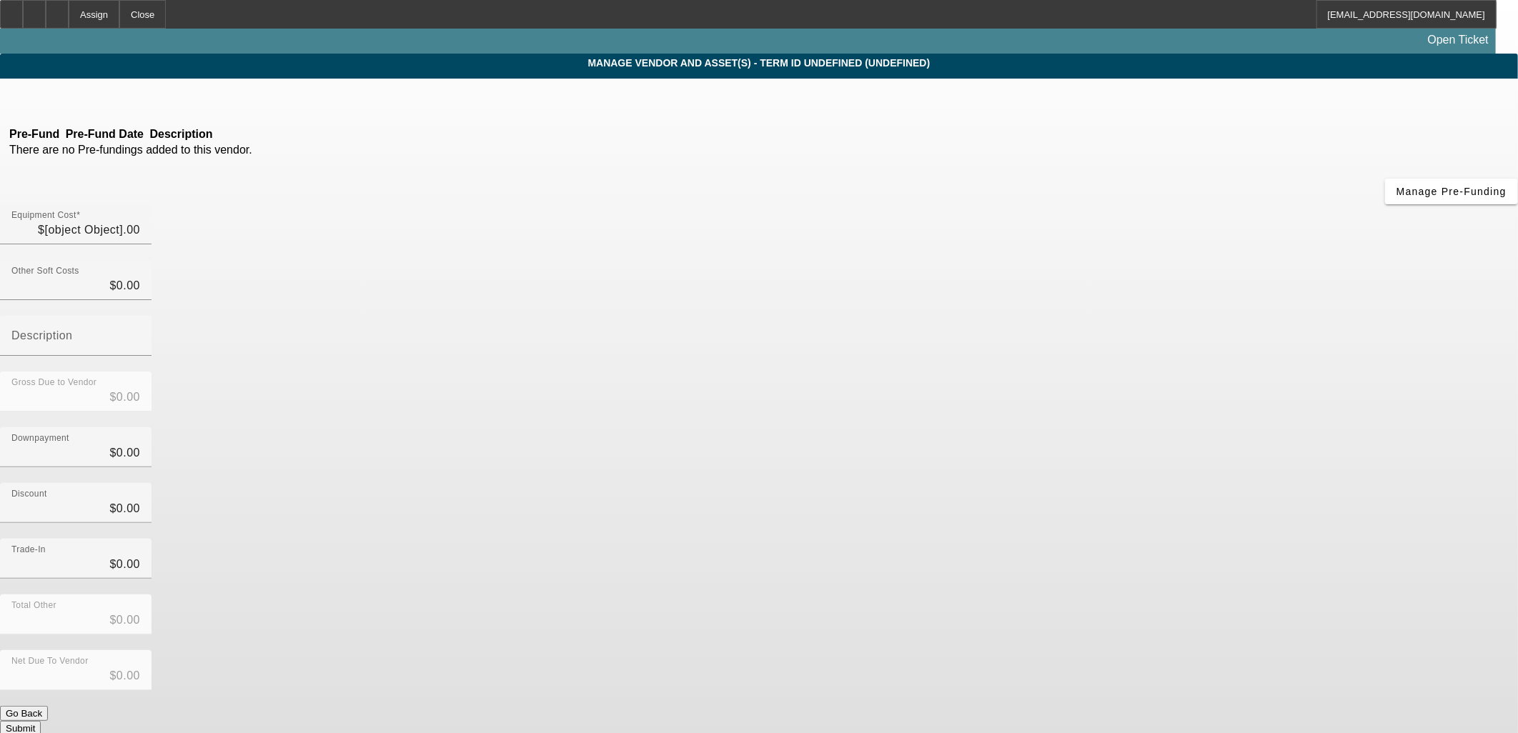
type input "$150,000.00"
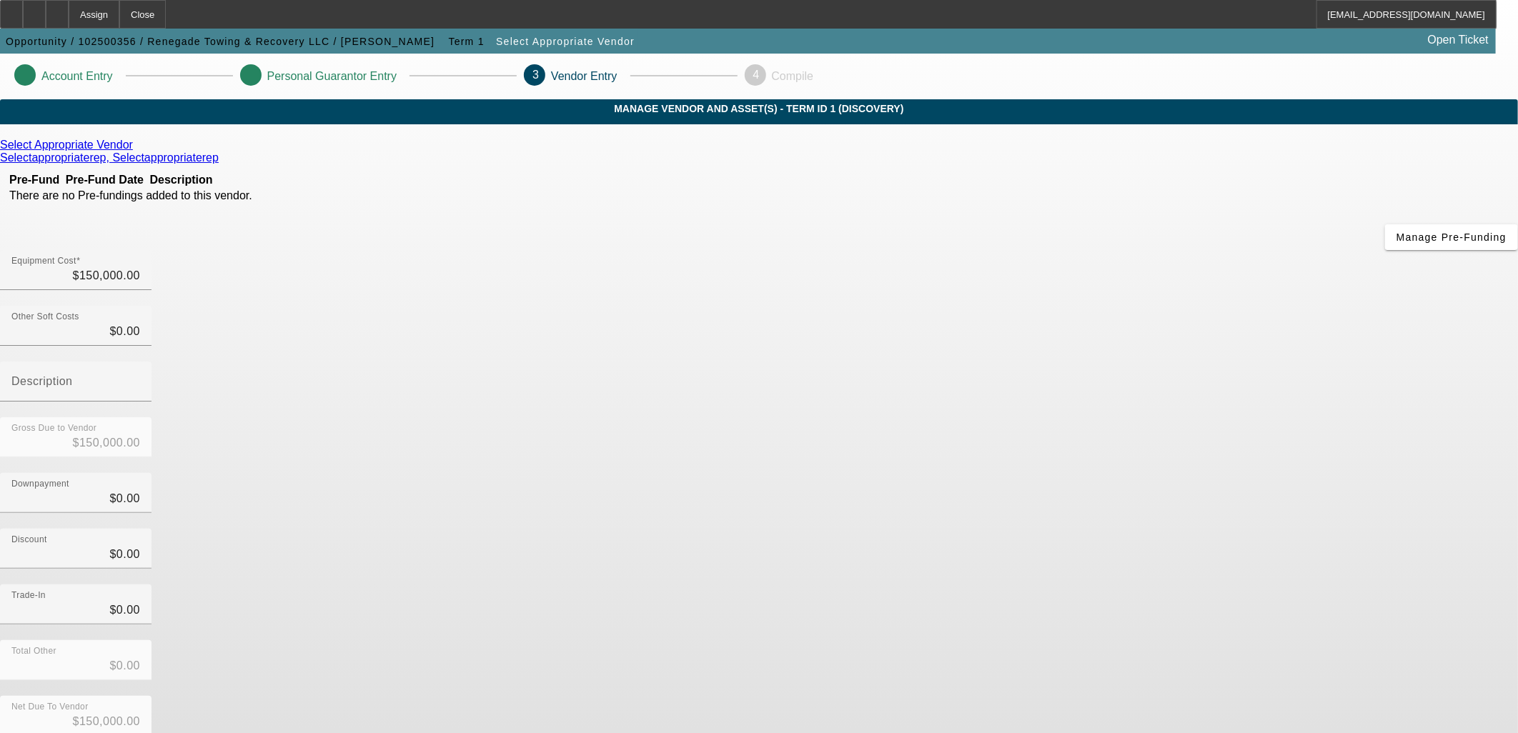
click at [137, 151] on icon at bounding box center [137, 145] width 0 height 12
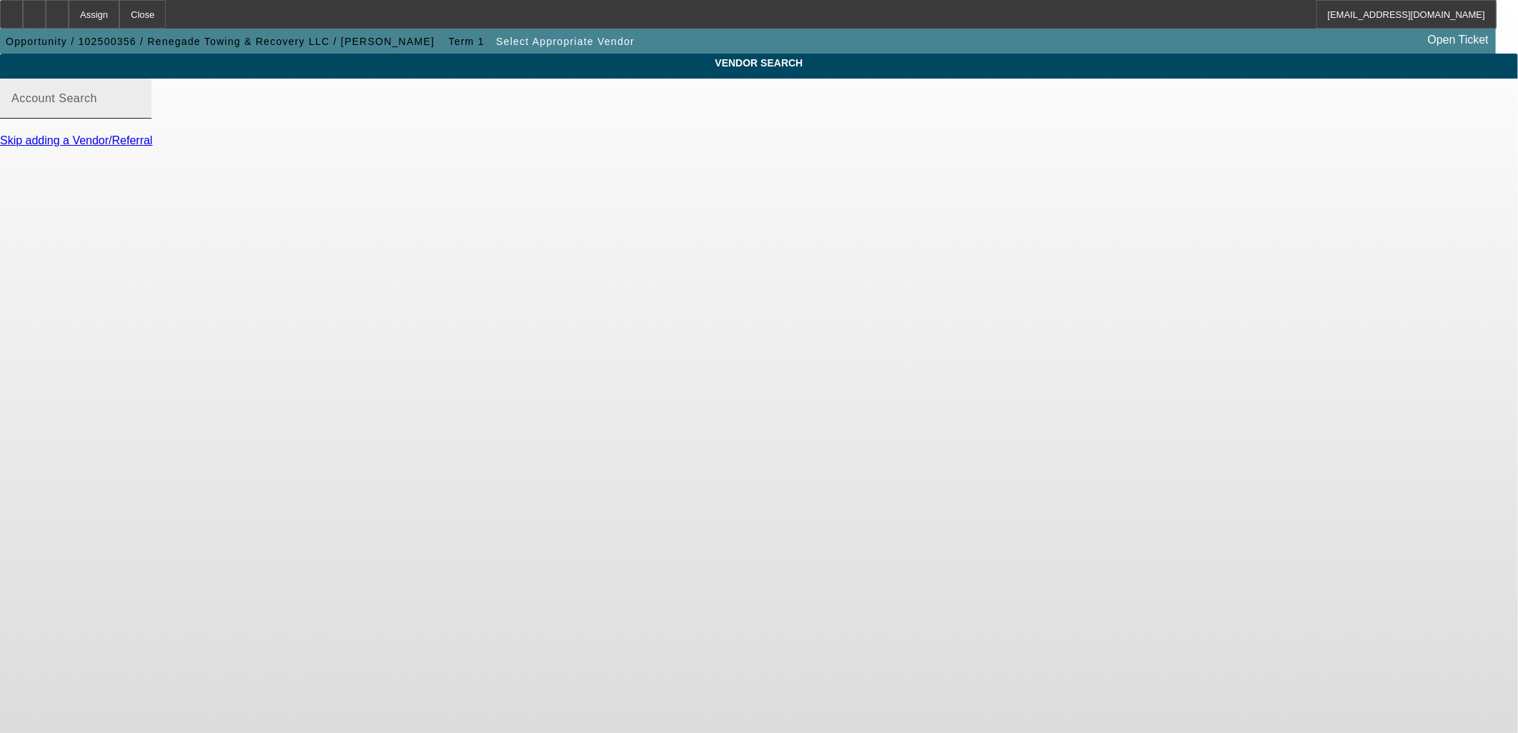
click at [97, 104] on mat-label "Account Search" at bounding box center [54, 98] width 86 height 12
click at [140, 107] on input "Account Search" at bounding box center [75, 104] width 129 height 17
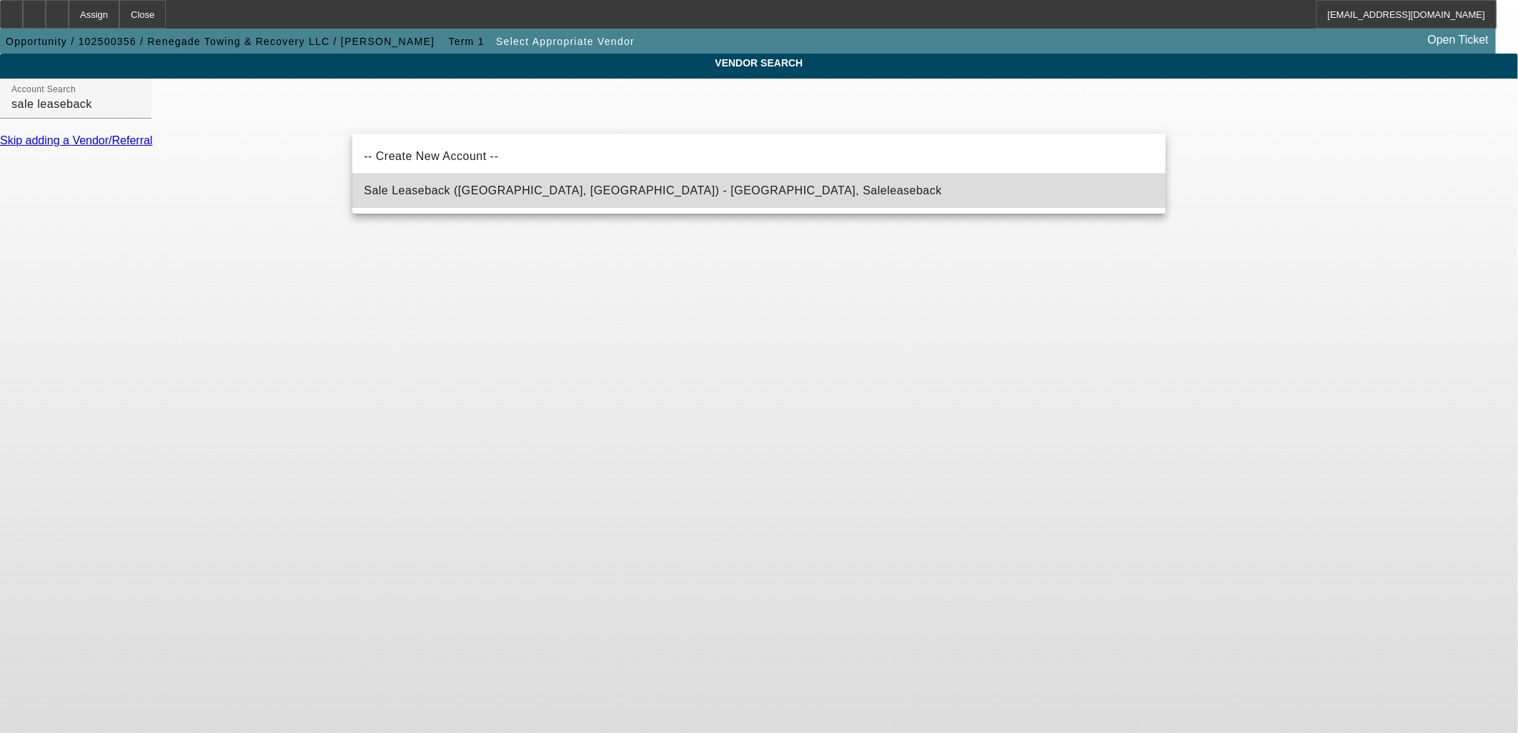
click at [576, 182] on span "Sale Leaseback ([GEOGRAPHIC_DATA], [GEOGRAPHIC_DATA]) - [GEOGRAPHIC_DATA], Sale…" at bounding box center [653, 190] width 578 height 17
type input "Sale Leaseback ([GEOGRAPHIC_DATA], [GEOGRAPHIC_DATA]) - [GEOGRAPHIC_DATA], Sale…"
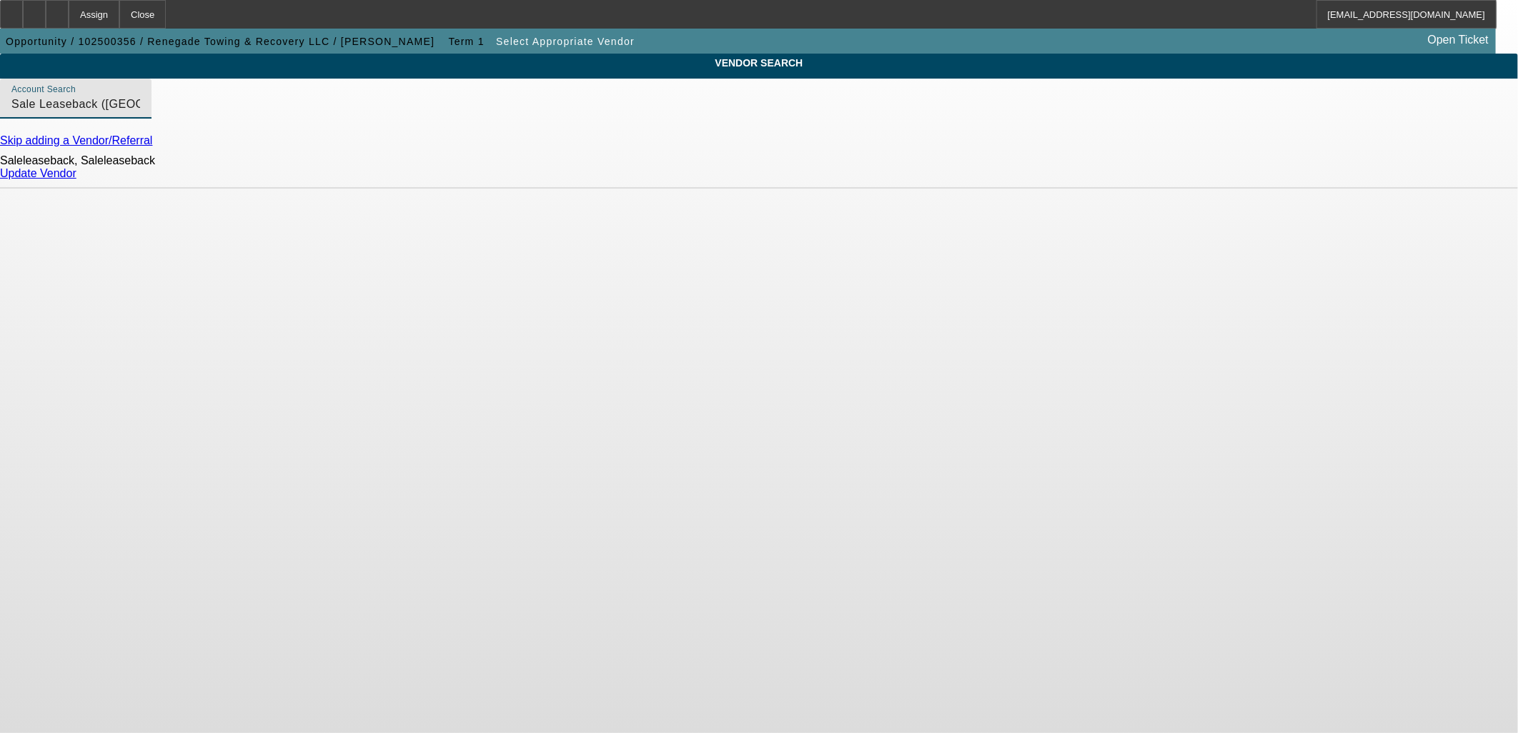
click at [76, 179] on link "Update Vendor" at bounding box center [38, 173] width 76 height 12
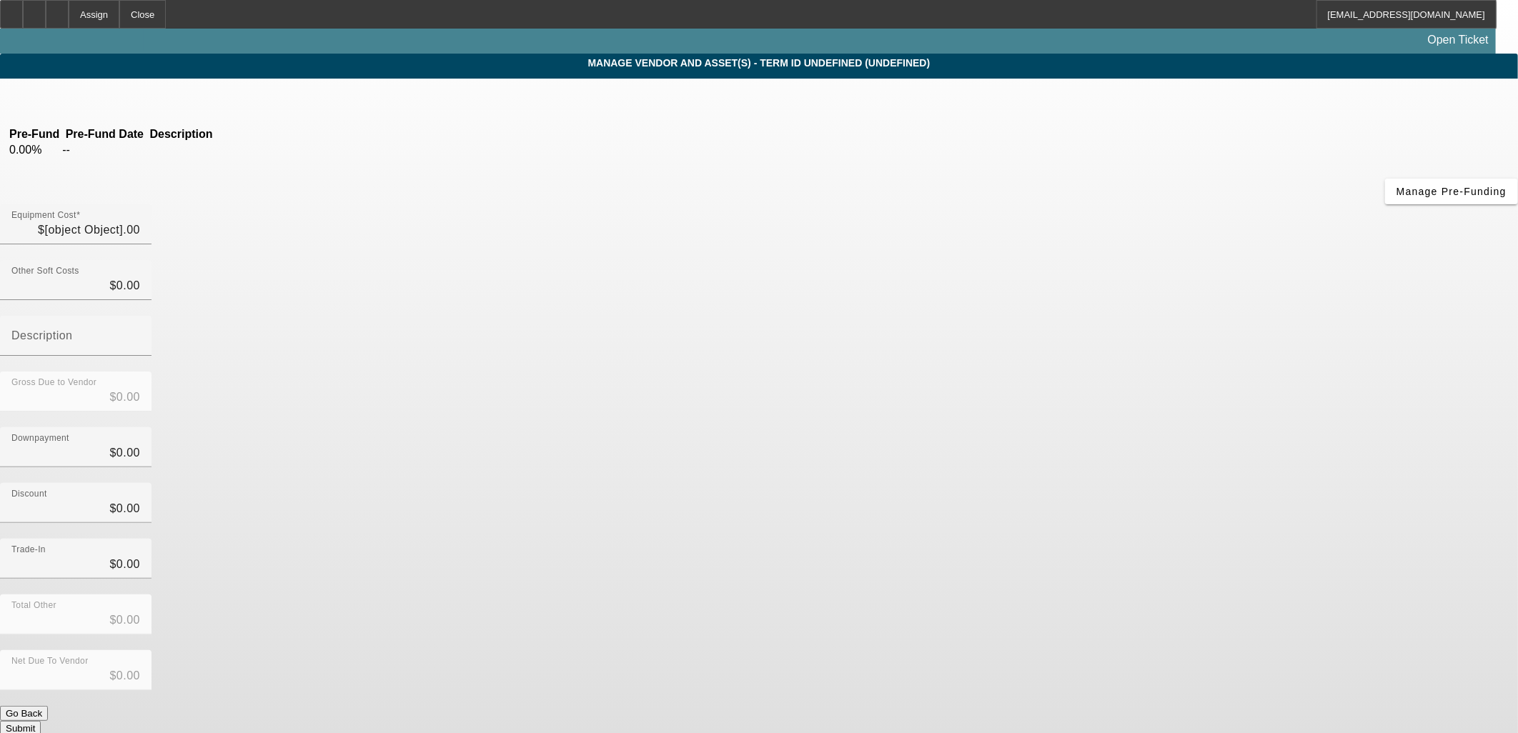
type input "$150,000.00"
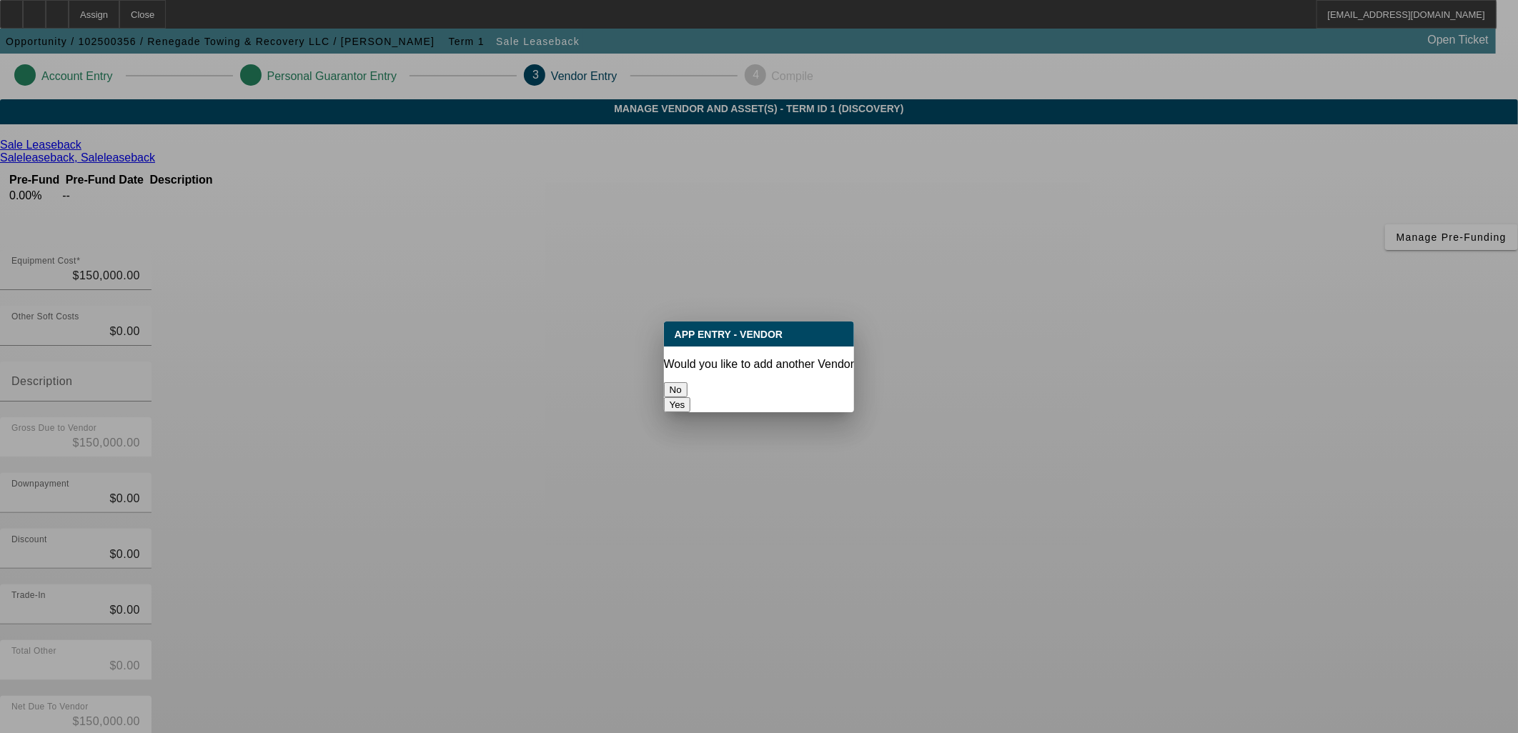
click at [688, 385] on button "No" at bounding box center [676, 389] width 24 height 15
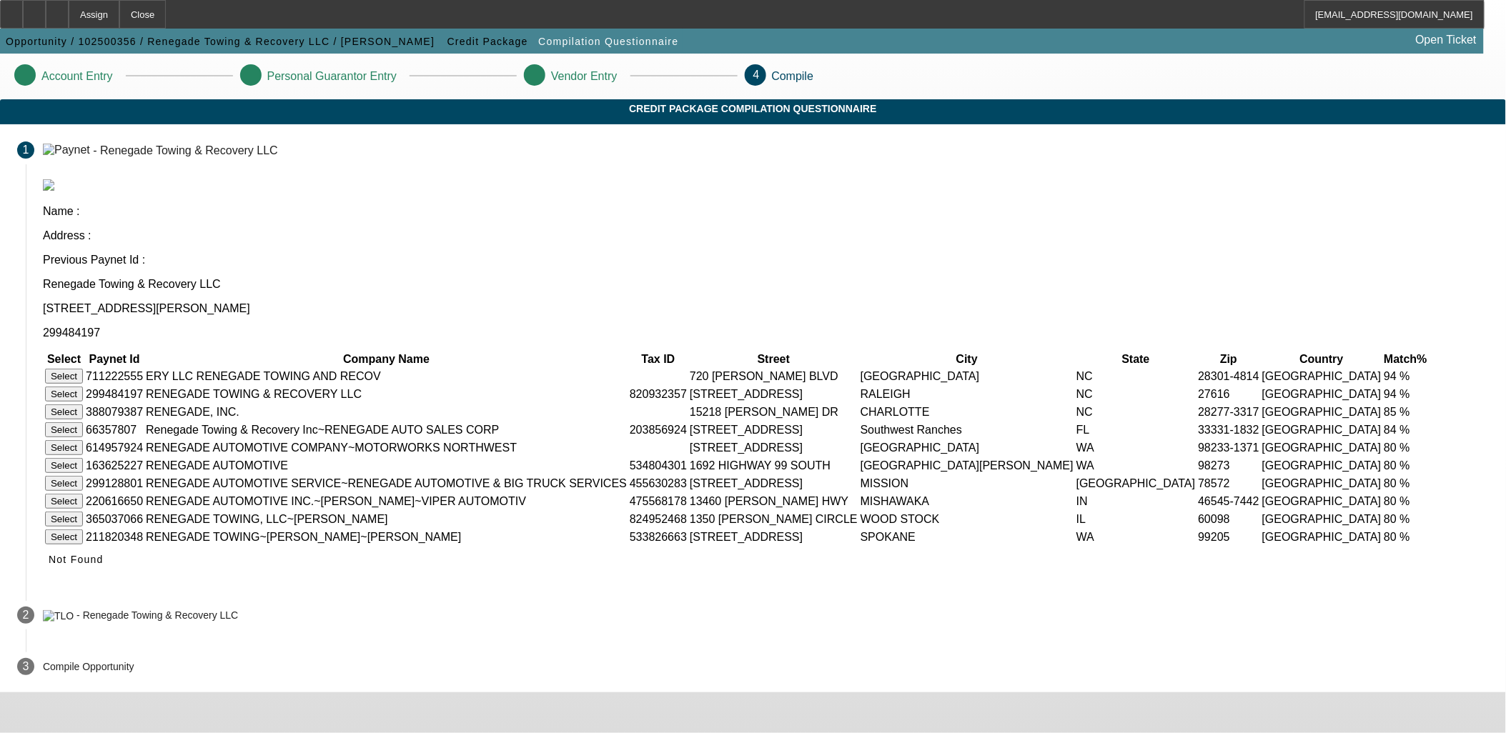
click at [83, 387] on button "Select" at bounding box center [64, 394] width 38 height 15
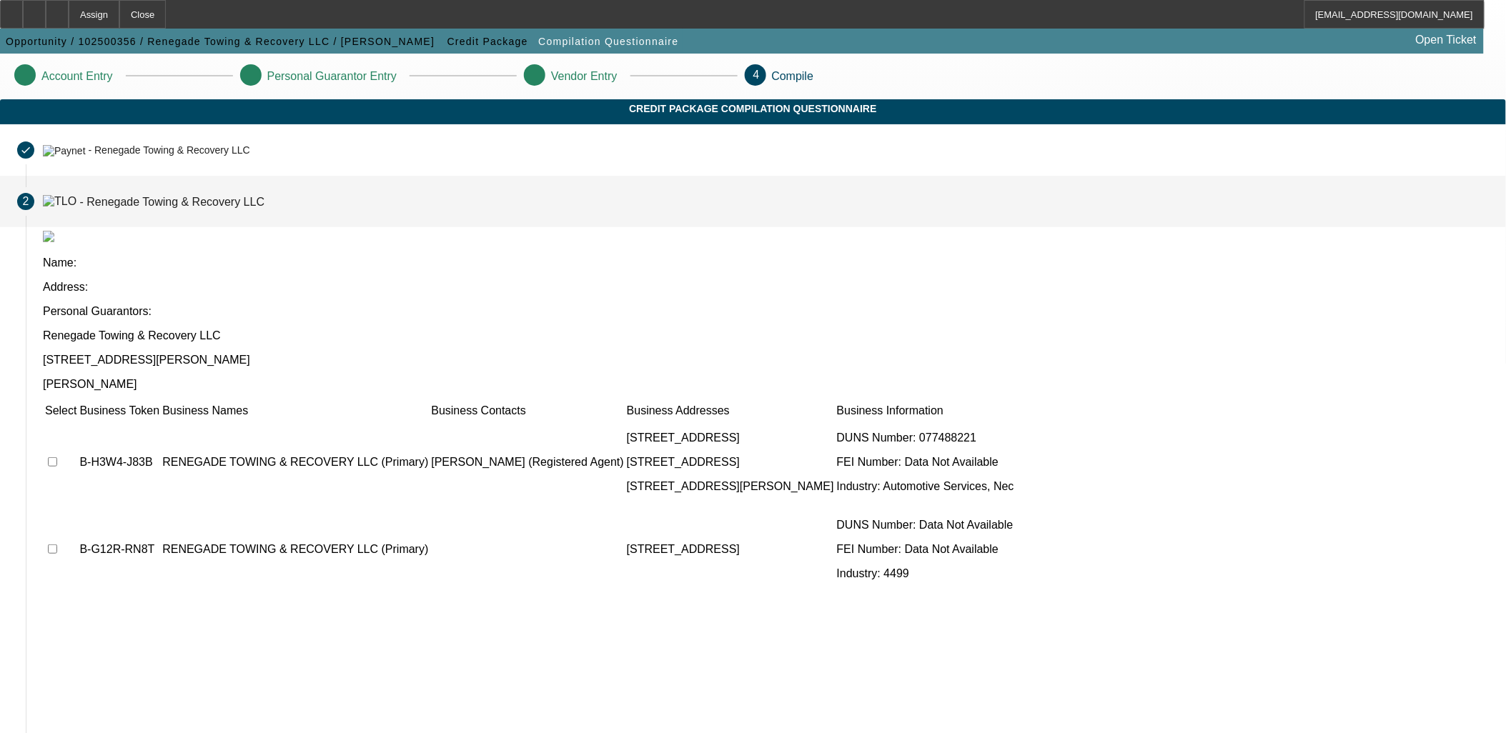
click at [57, 457] on input "checkbox" at bounding box center [52, 461] width 9 height 9
checkbox input "true"
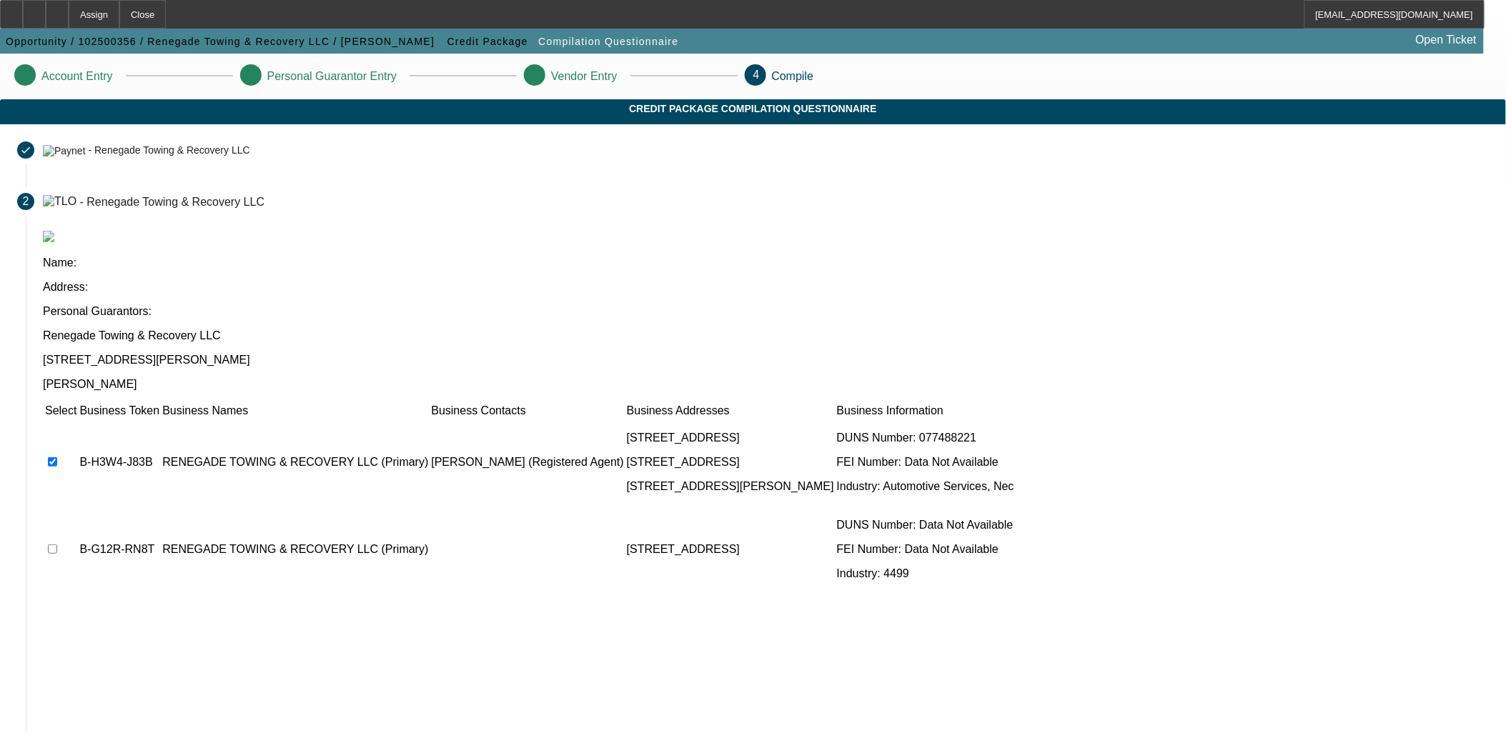
click at [57, 545] on input "checkbox" at bounding box center [52, 549] width 9 height 9
checkbox input "true"
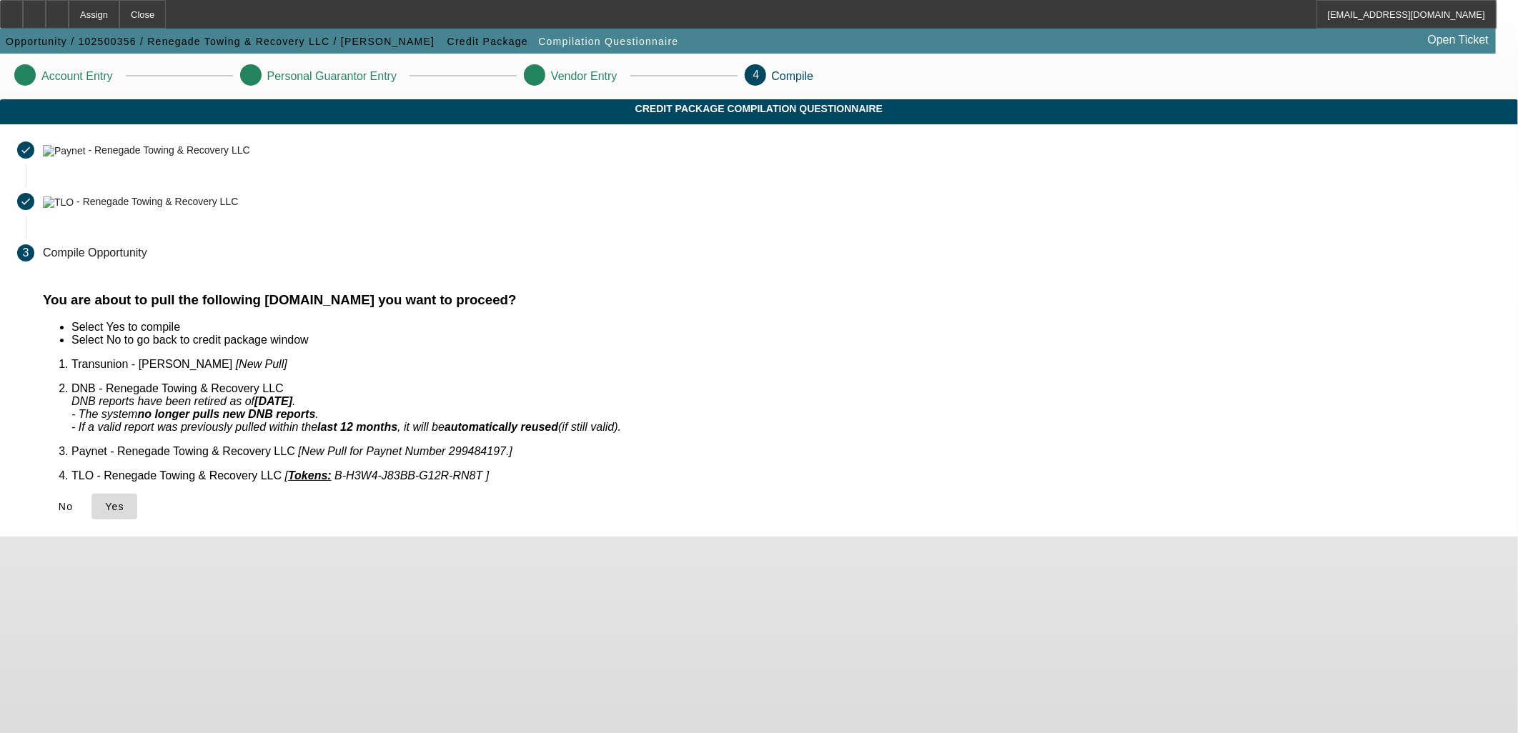
click at [124, 501] on span "Yes" at bounding box center [114, 506] width 19 height 11
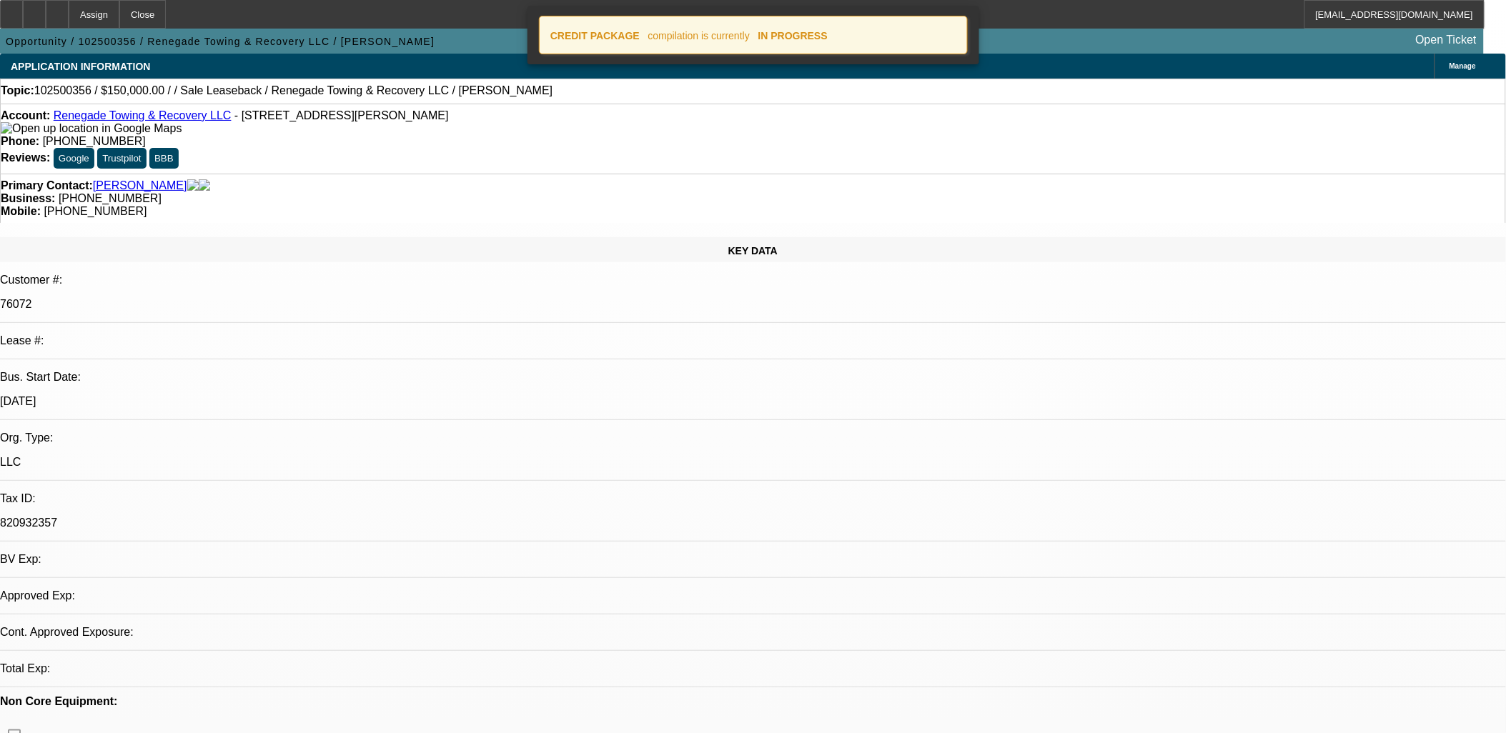
select select "0"
select select "2"
select select "0.1"
select select "1"
select select "2"
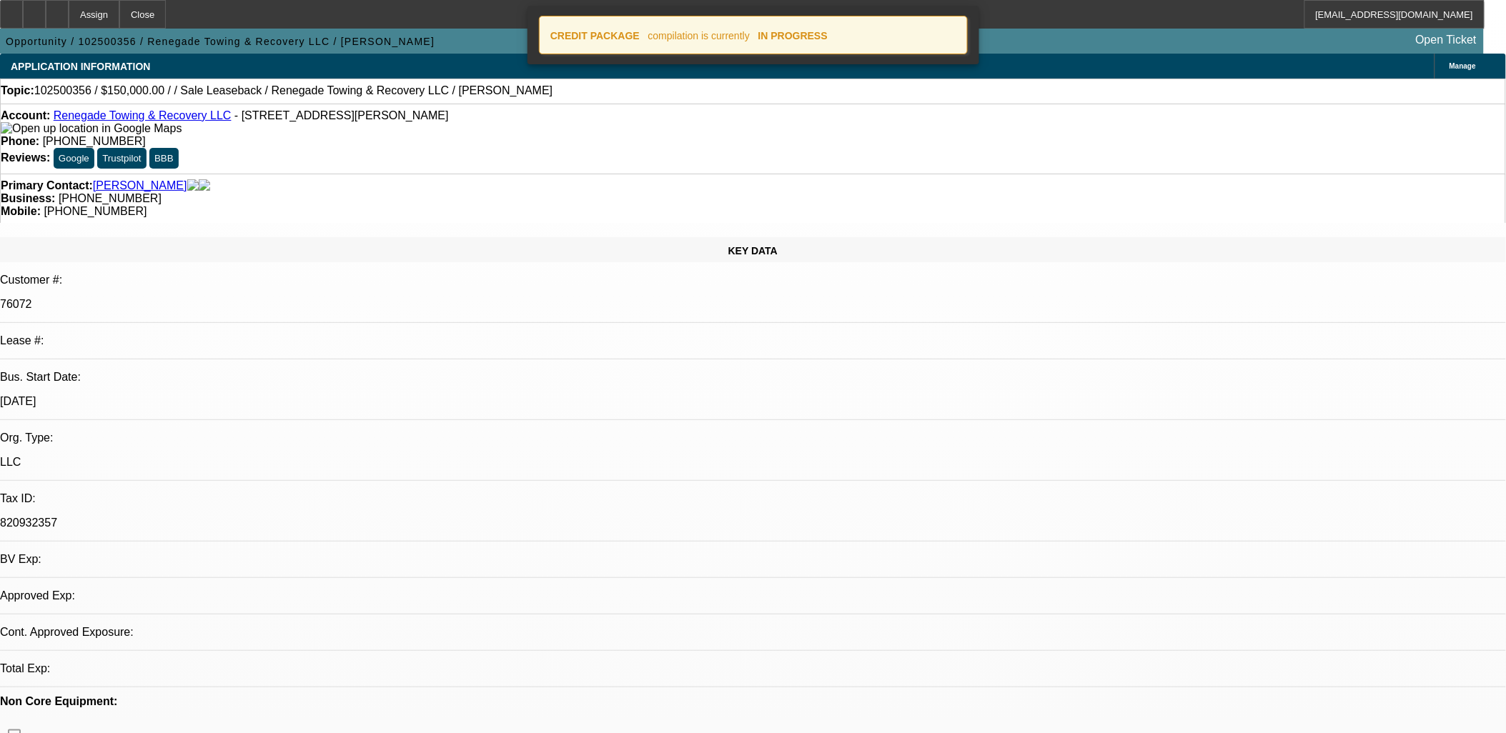
select select "4"
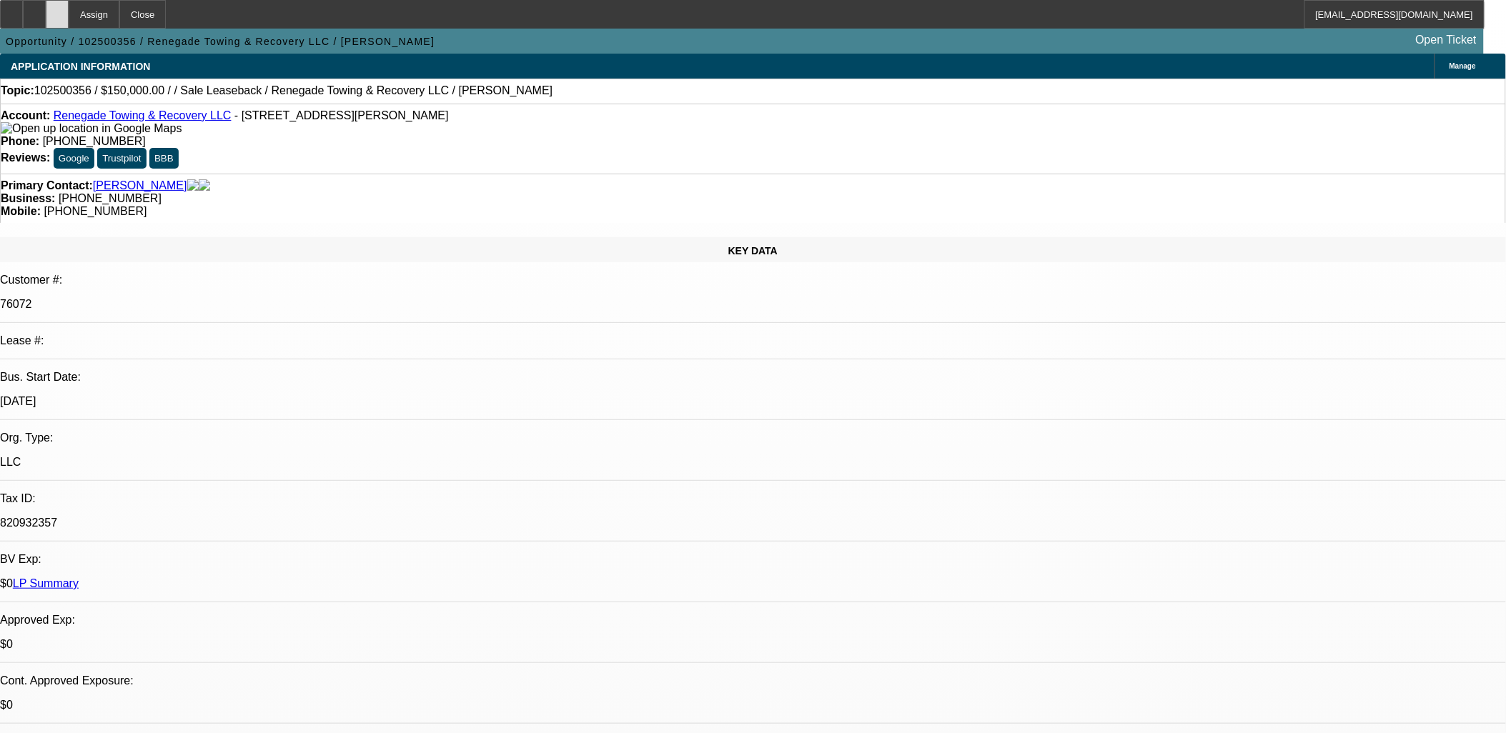
click at [57, 9] on icon at bounding box center [57, 9] width 0 height 0
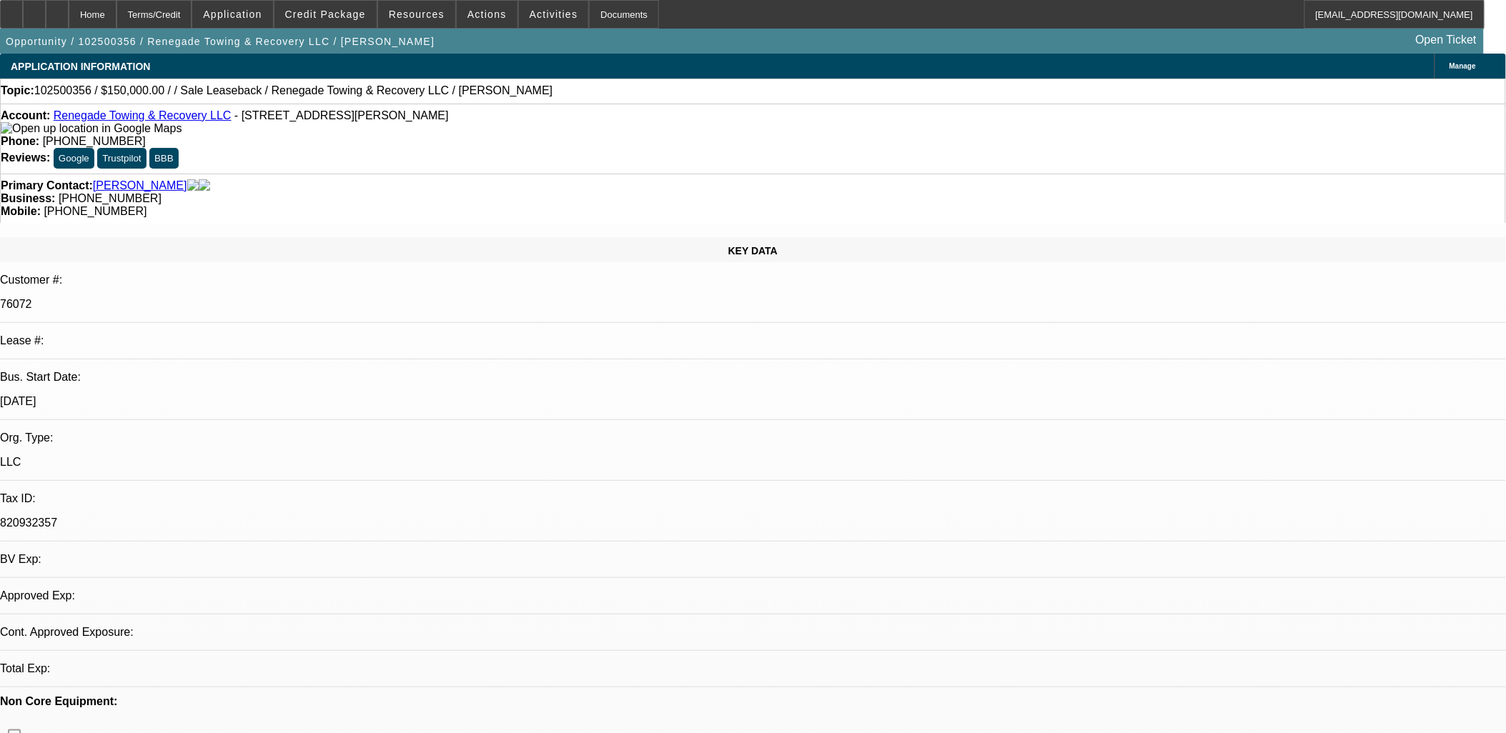
select select "0"
select select "2"
select select "0.1"
select select "1"
select select "2"
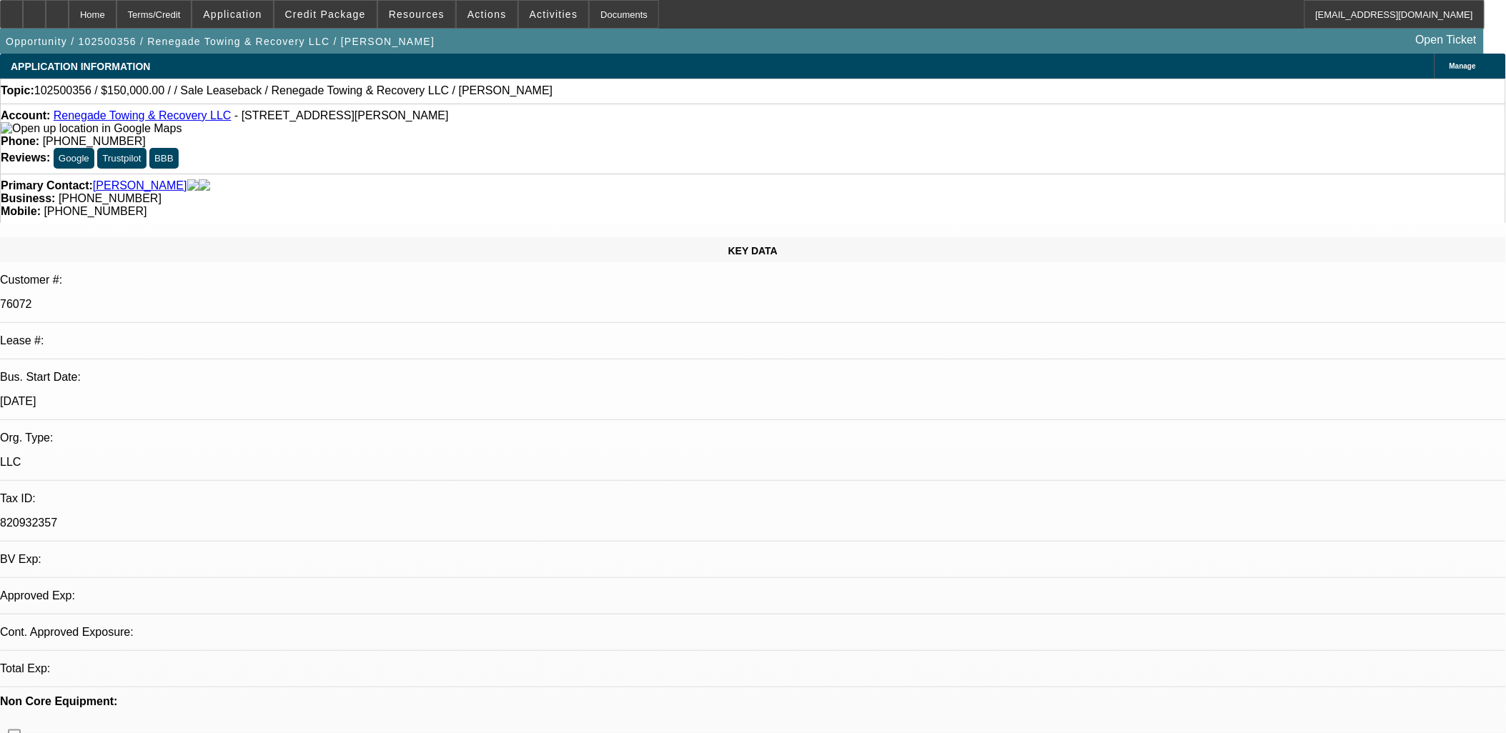
select select "4"
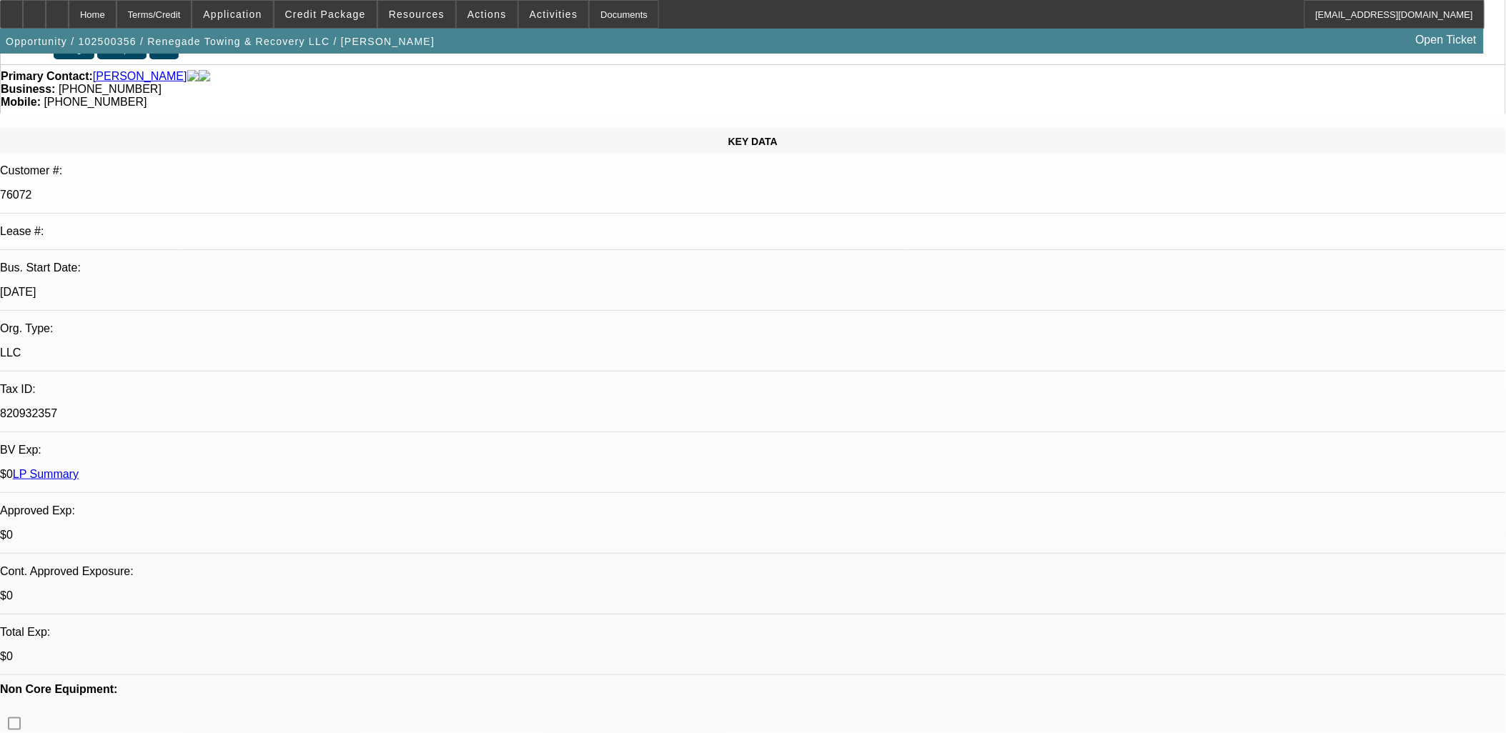
scroll to position [159, 0]
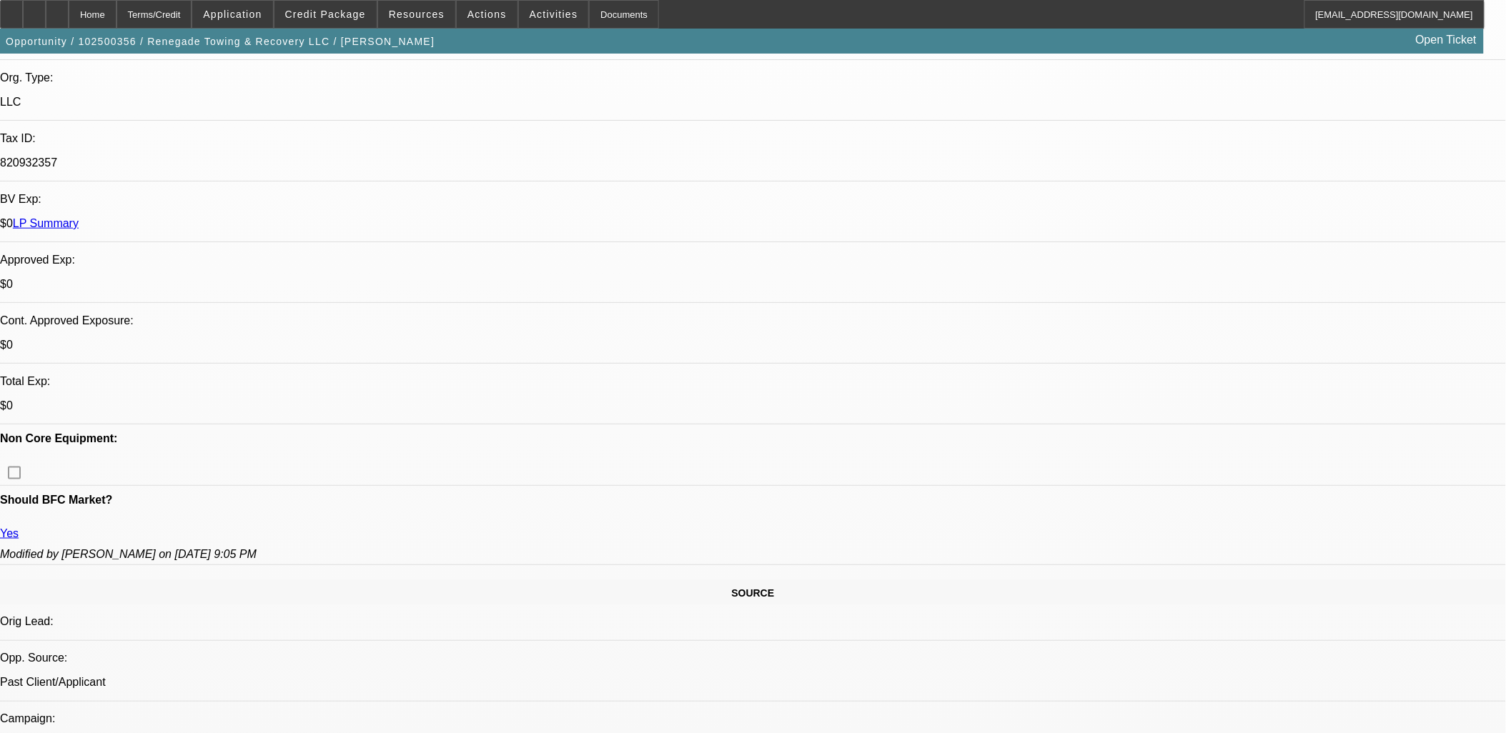
scroll to position [476, 0]
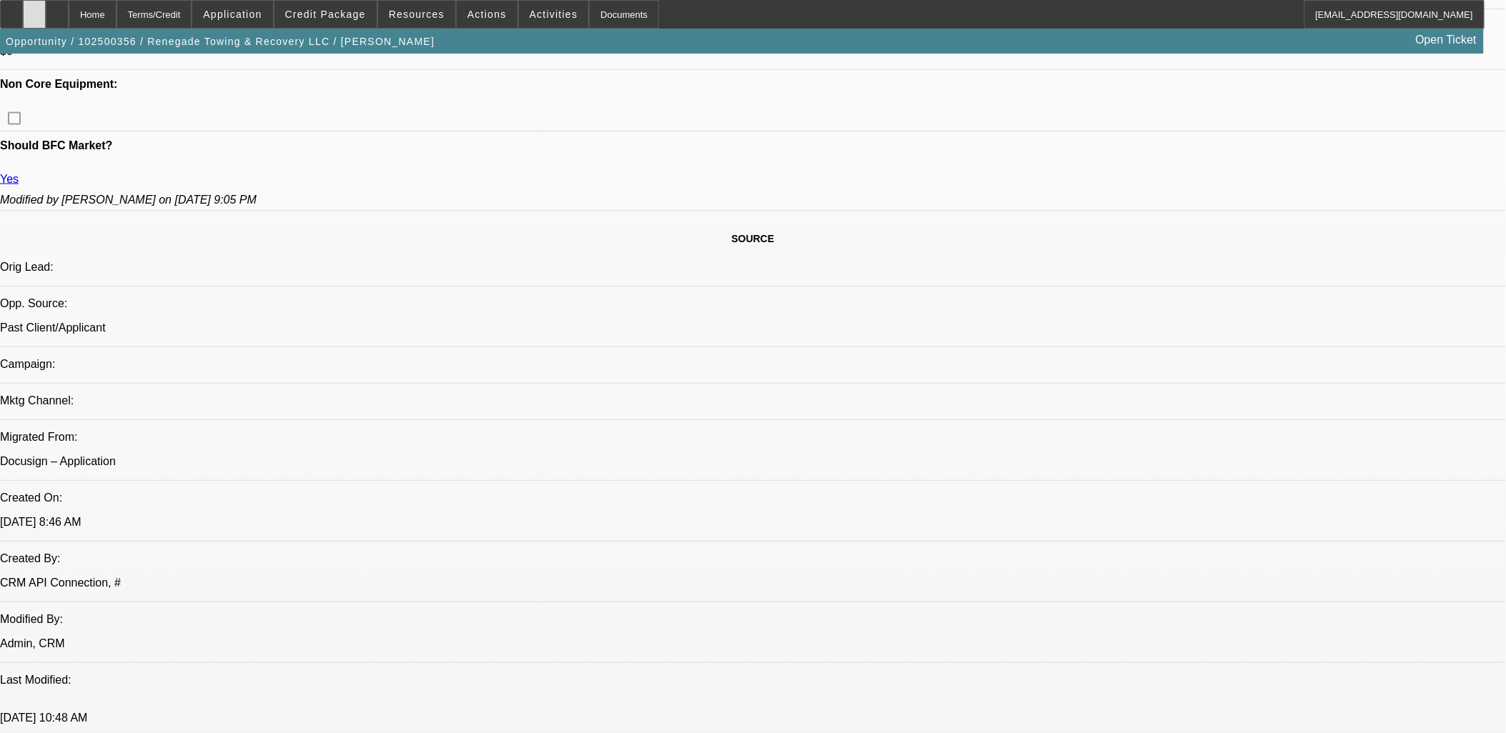
click at [34, 9] on icon at bounding box center [34, 9] width 0 height 0
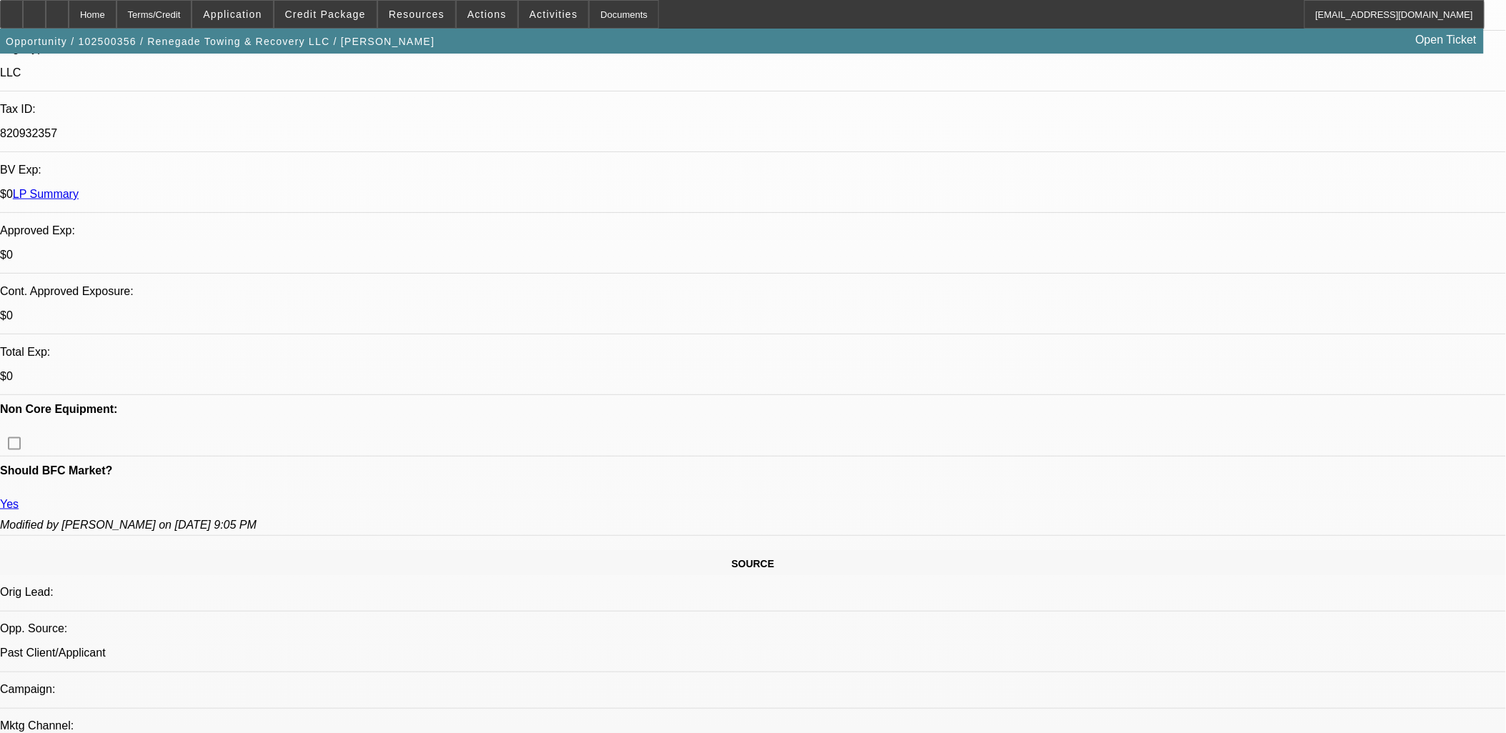
scroll to position [397, 0]
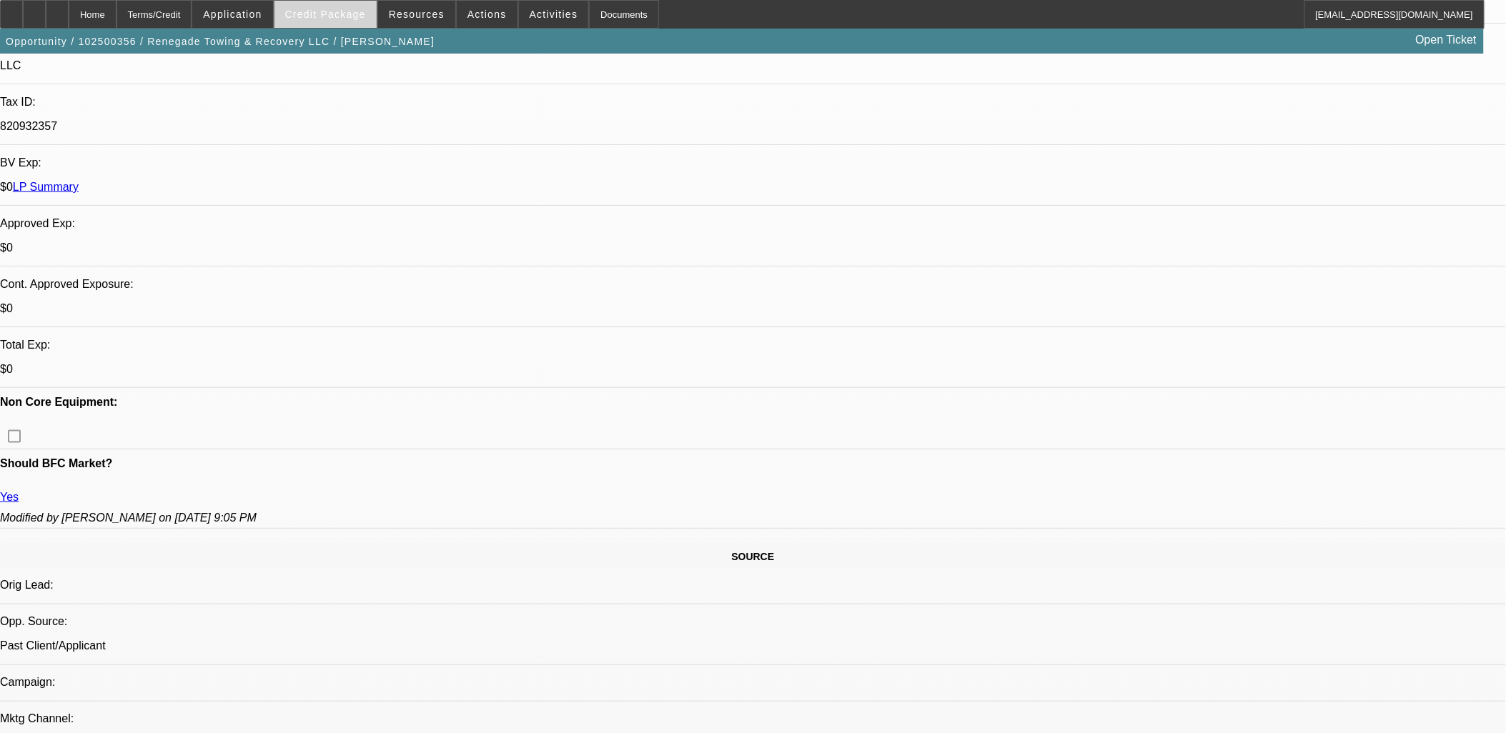
click at [336, 14] on span "Credit Package" at bounding box center [325, 14] width 81 height 11
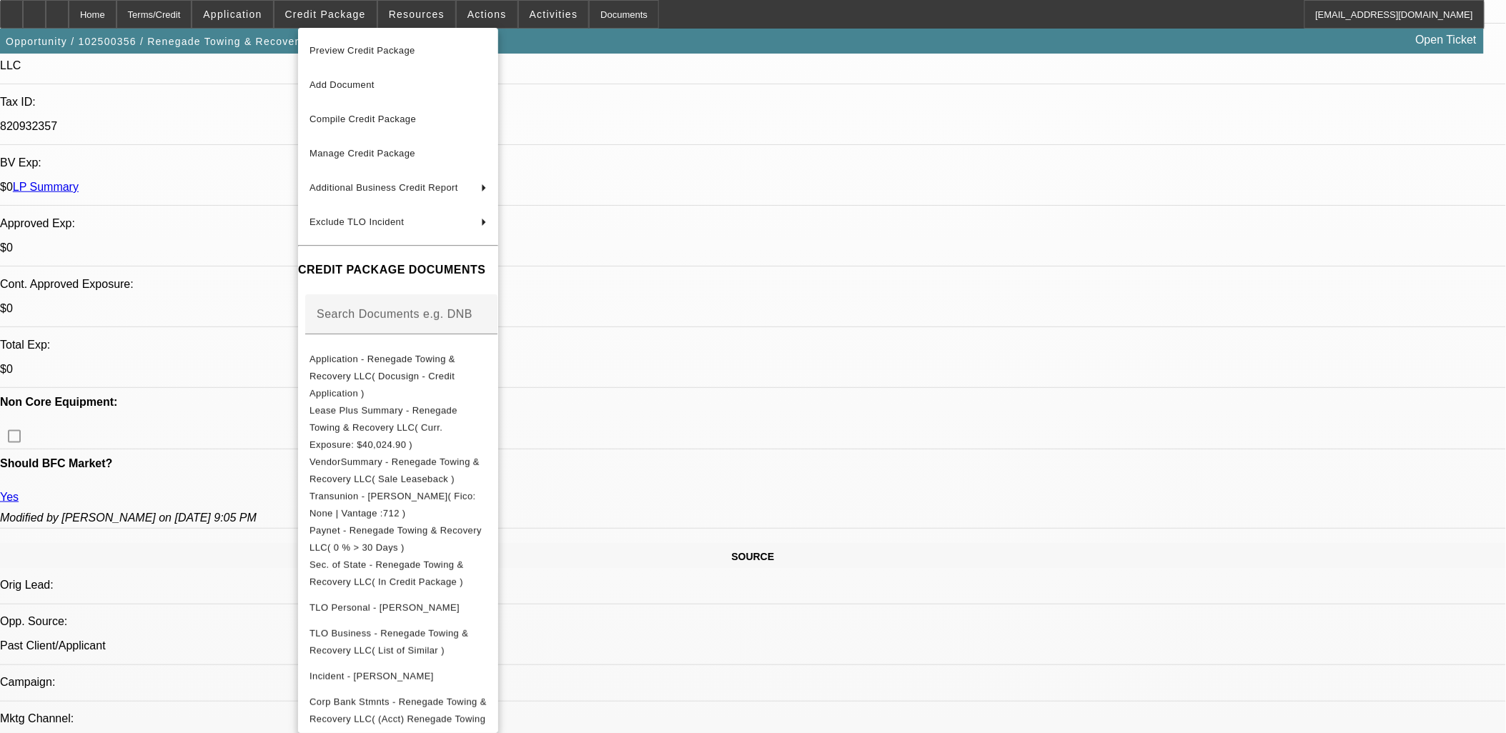
click at [754, 425] on div at bounding box center [753, 366] width 1506 height 733
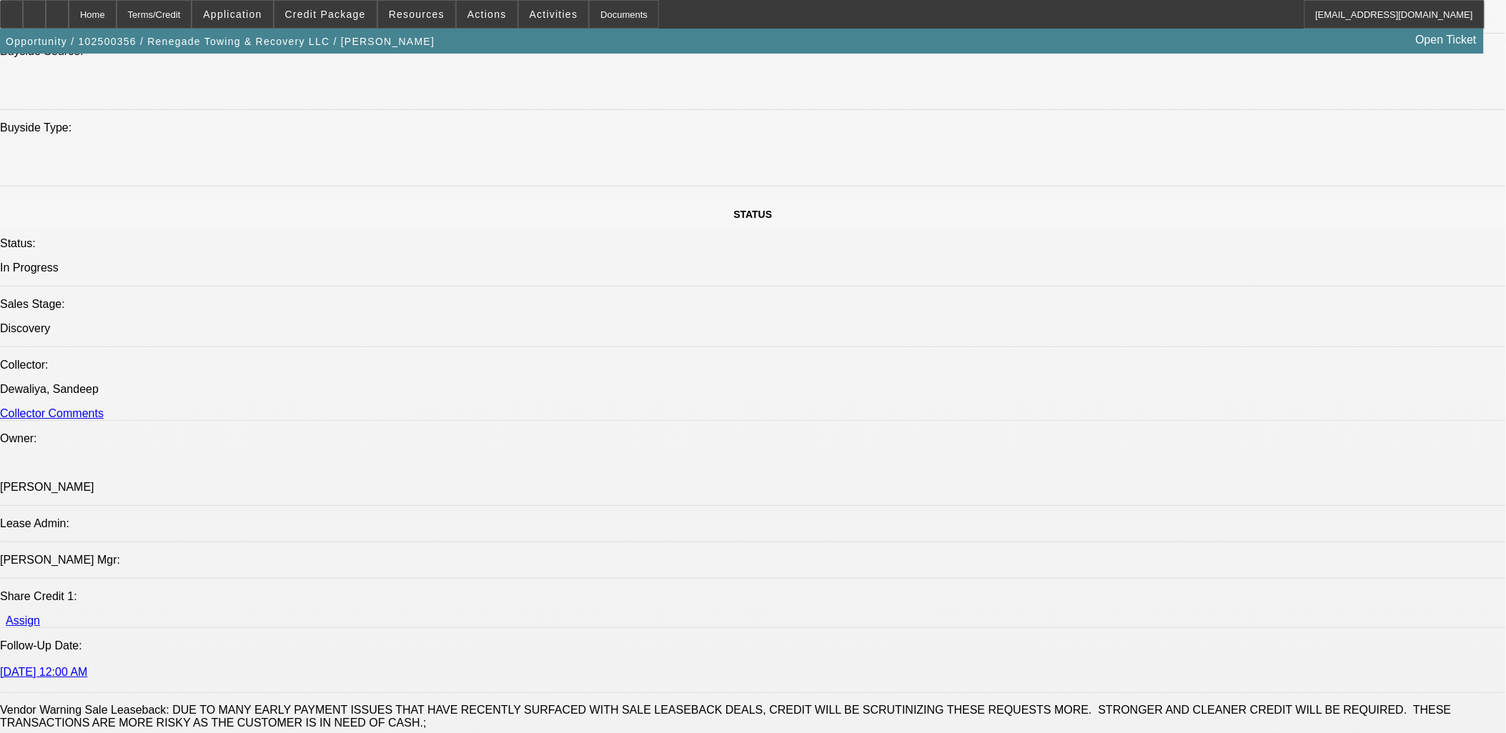
scroll to position [1032, 0]
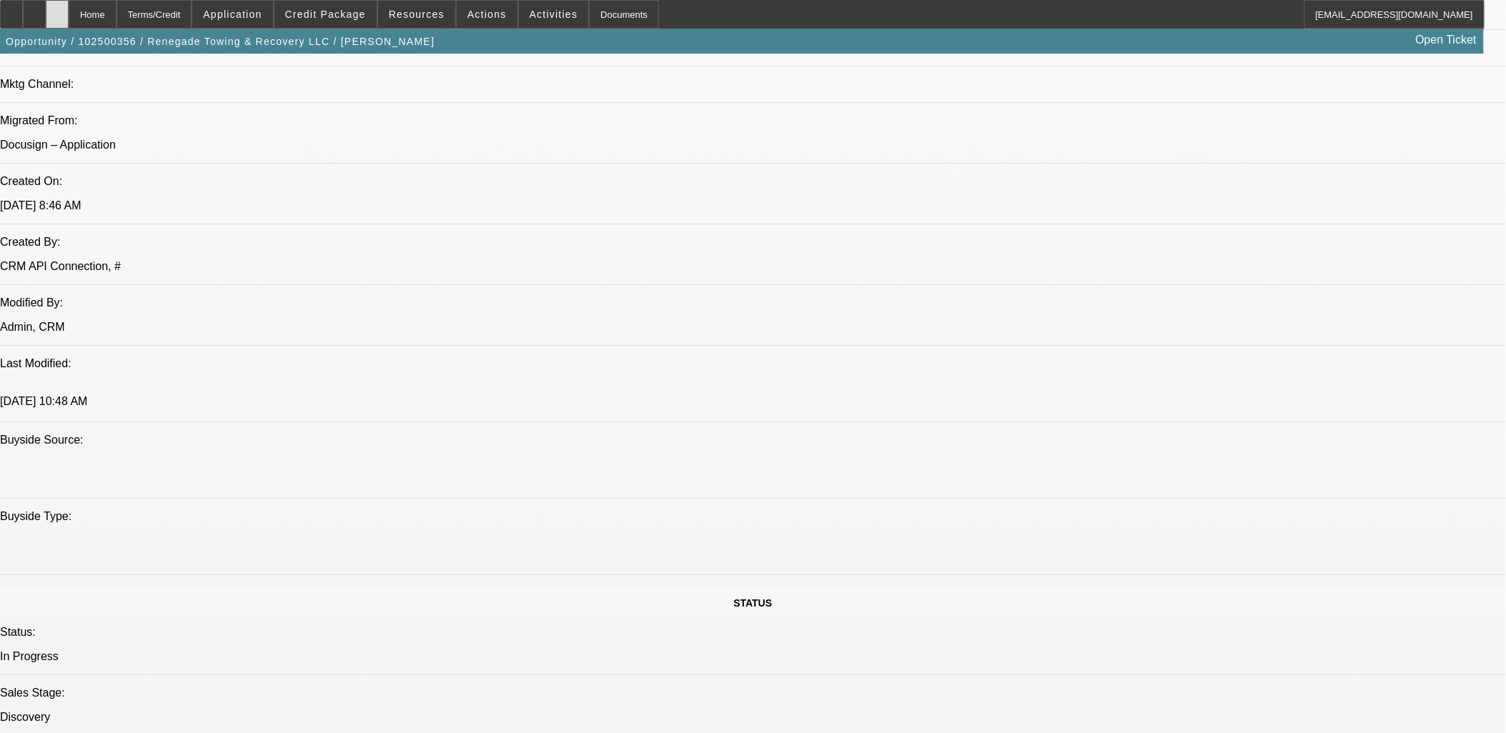
click at [69, 19] on div at bounding box center [57, 14] width 23 height 29
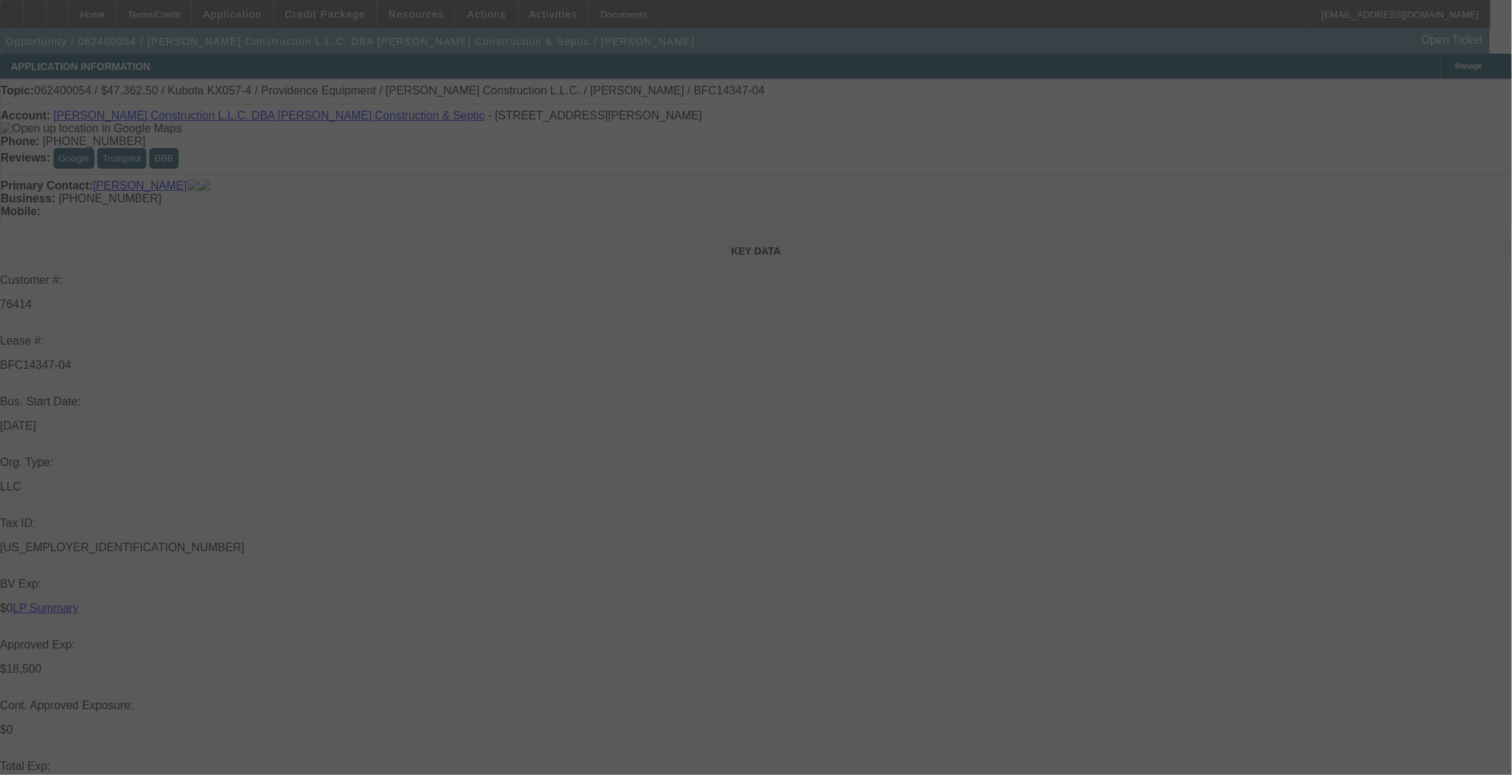
click at [634, 62] on div at bounding box center [756, 387] width 1512 height 775
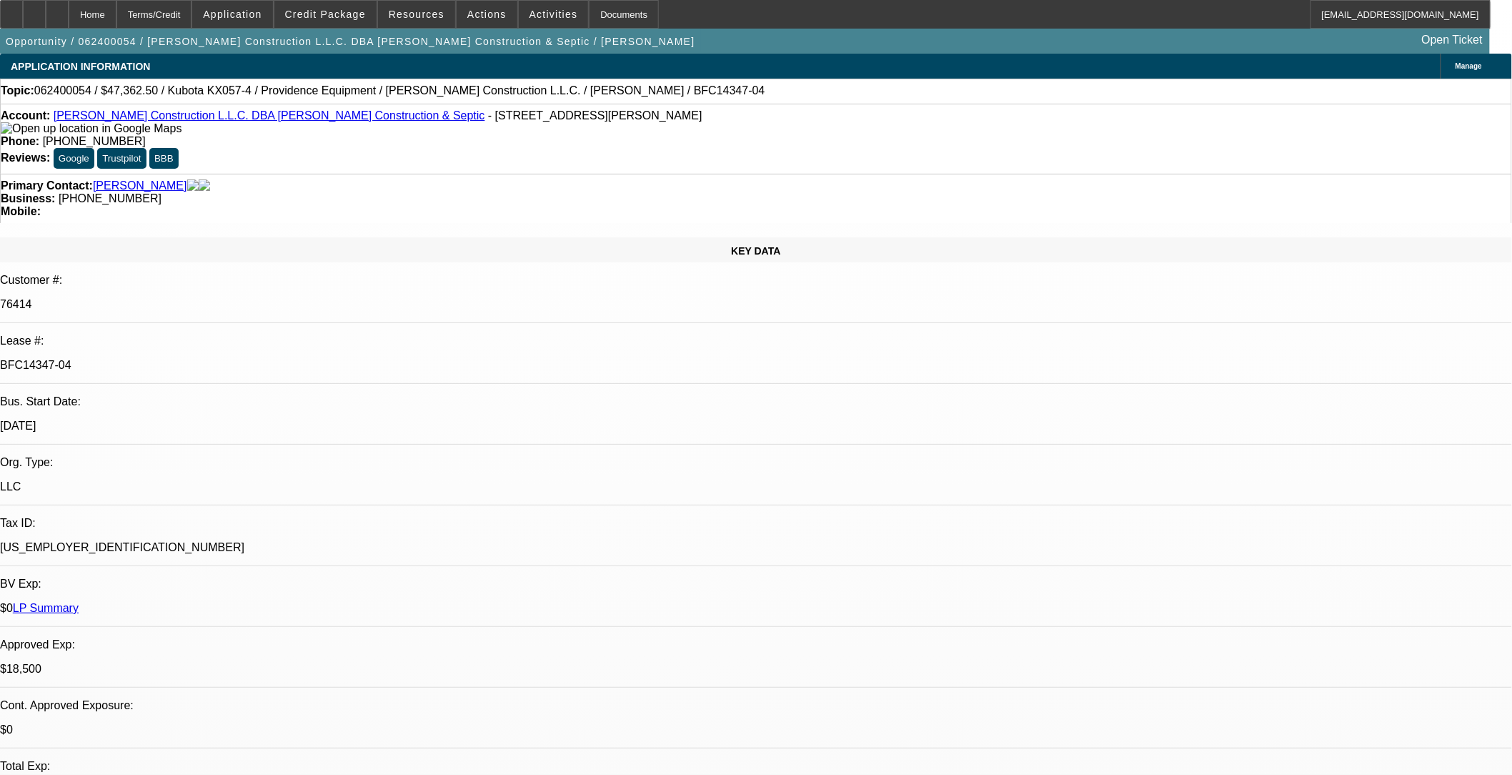
select select "0.1"
select select "0"
select select "0.1"
select select "0"
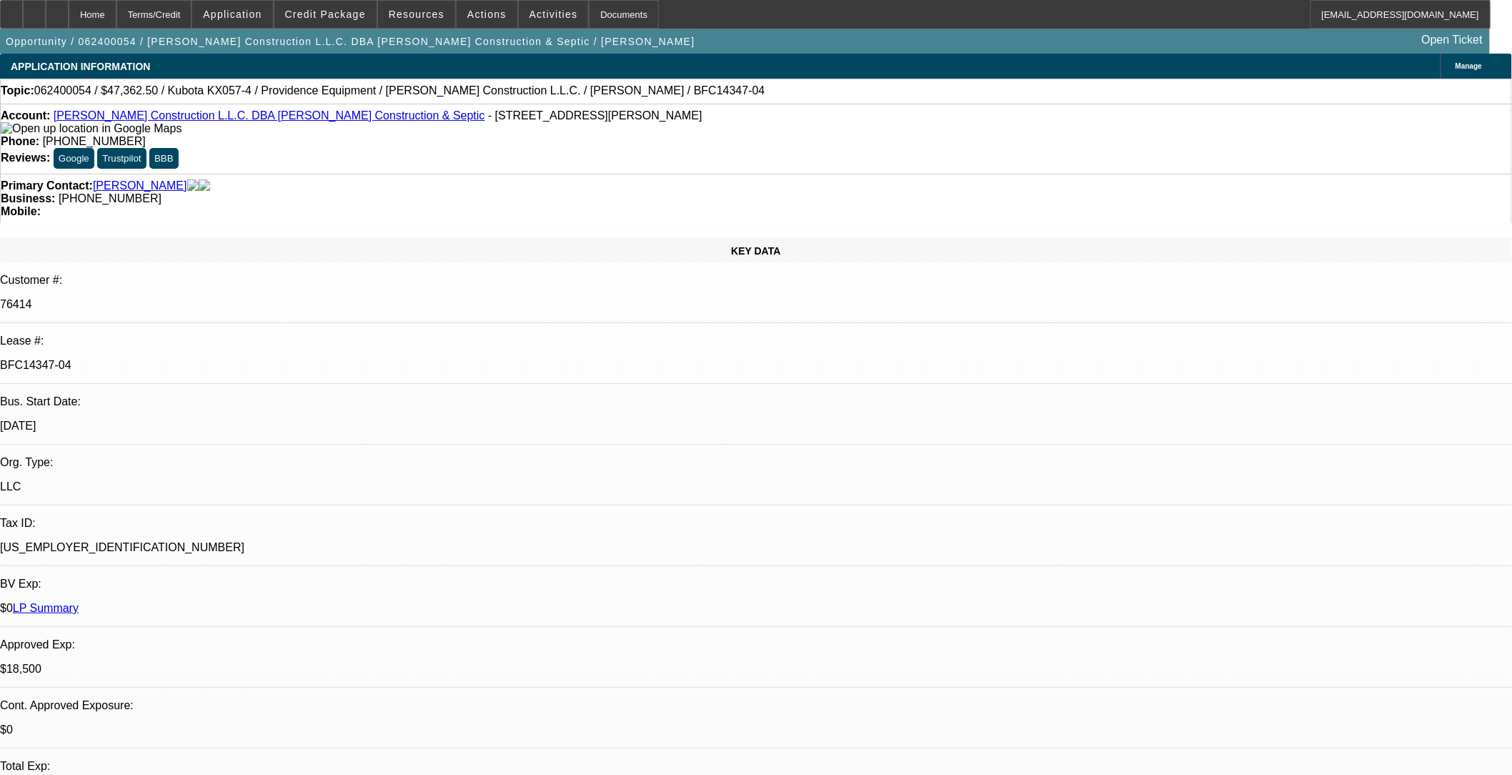
select select "0"
select select "2"
select select "0"
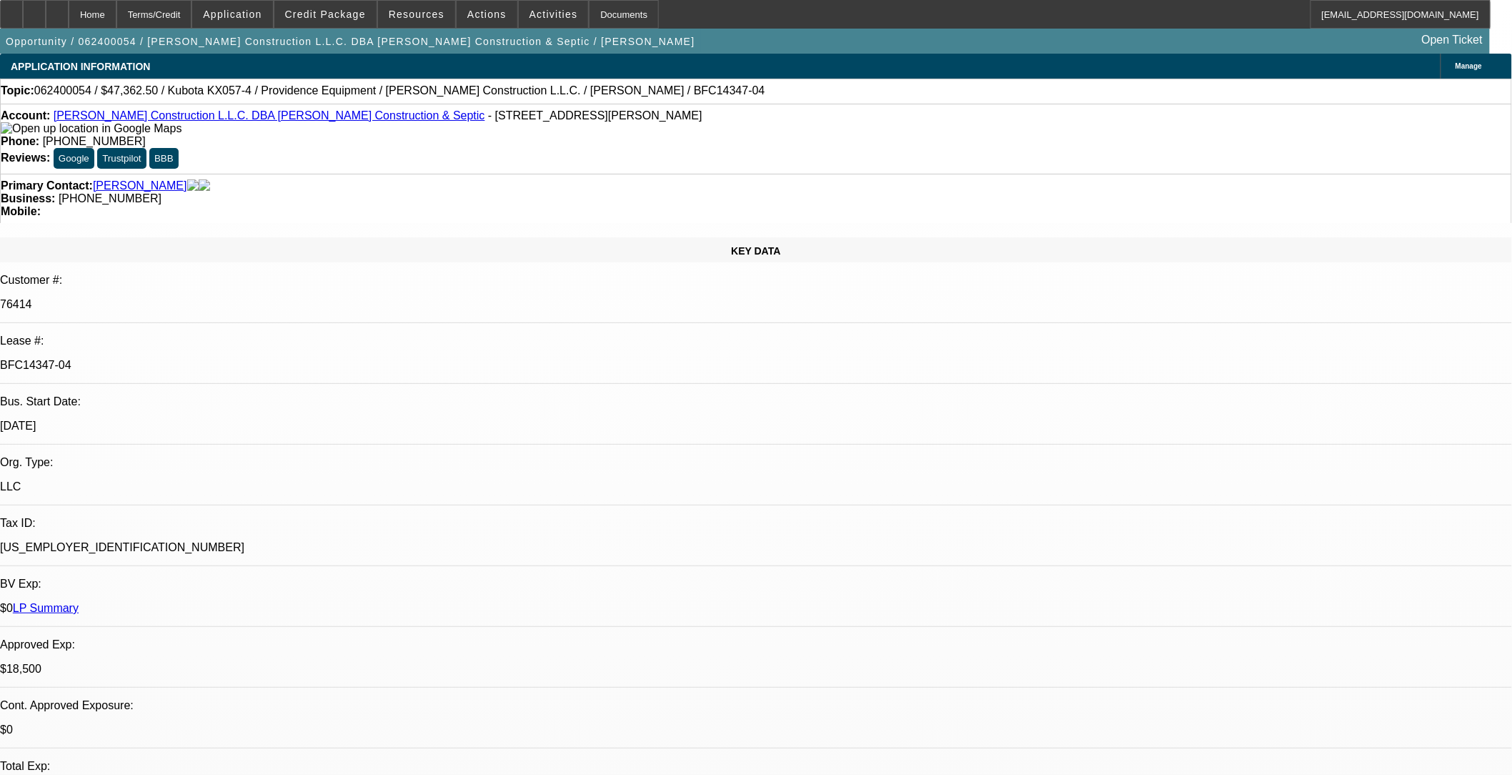
select select "2"
select select "0"
select select "1"
select select "2"
select select "6"
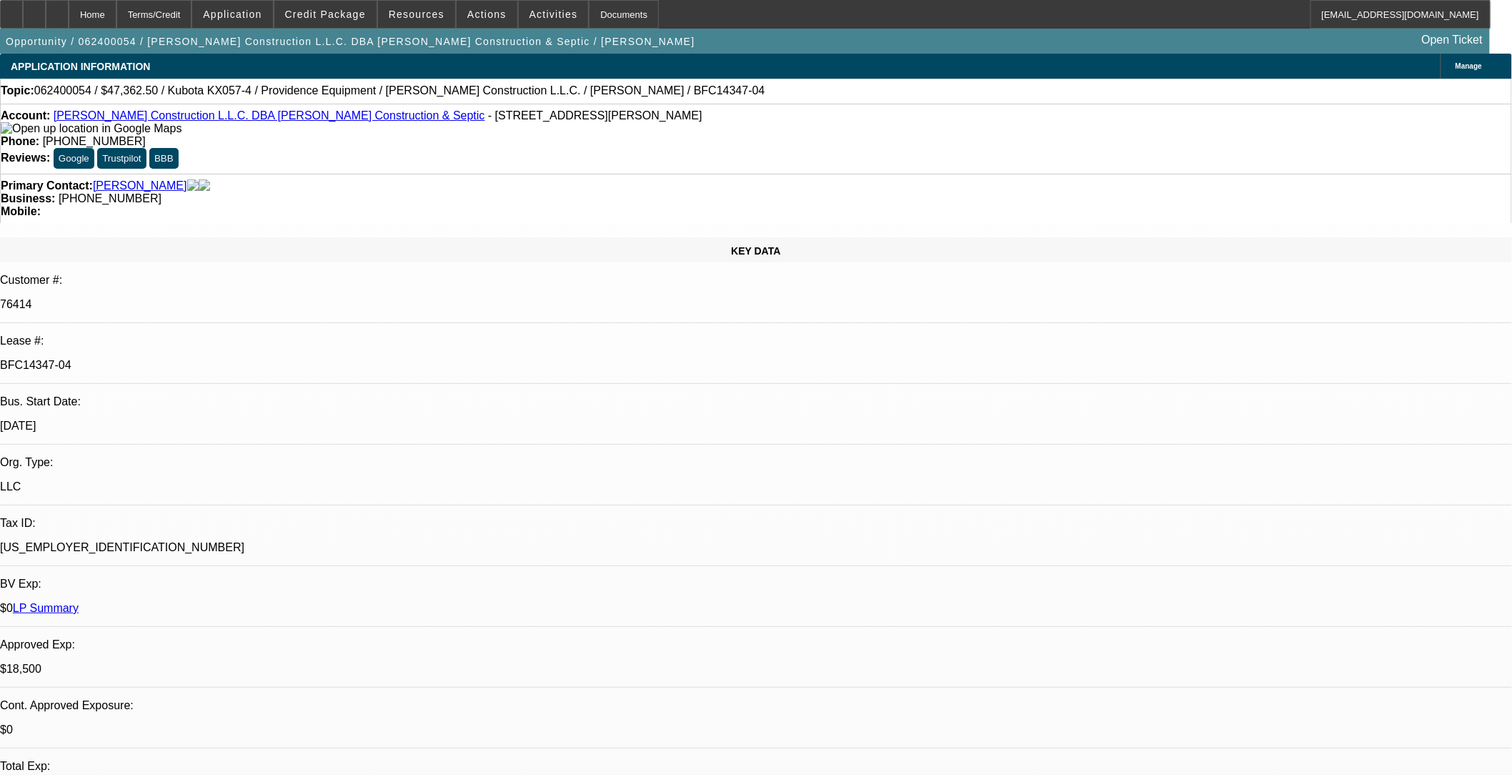
select select "1"
select select "2"
select select "6"
select select "1"
select select "2"
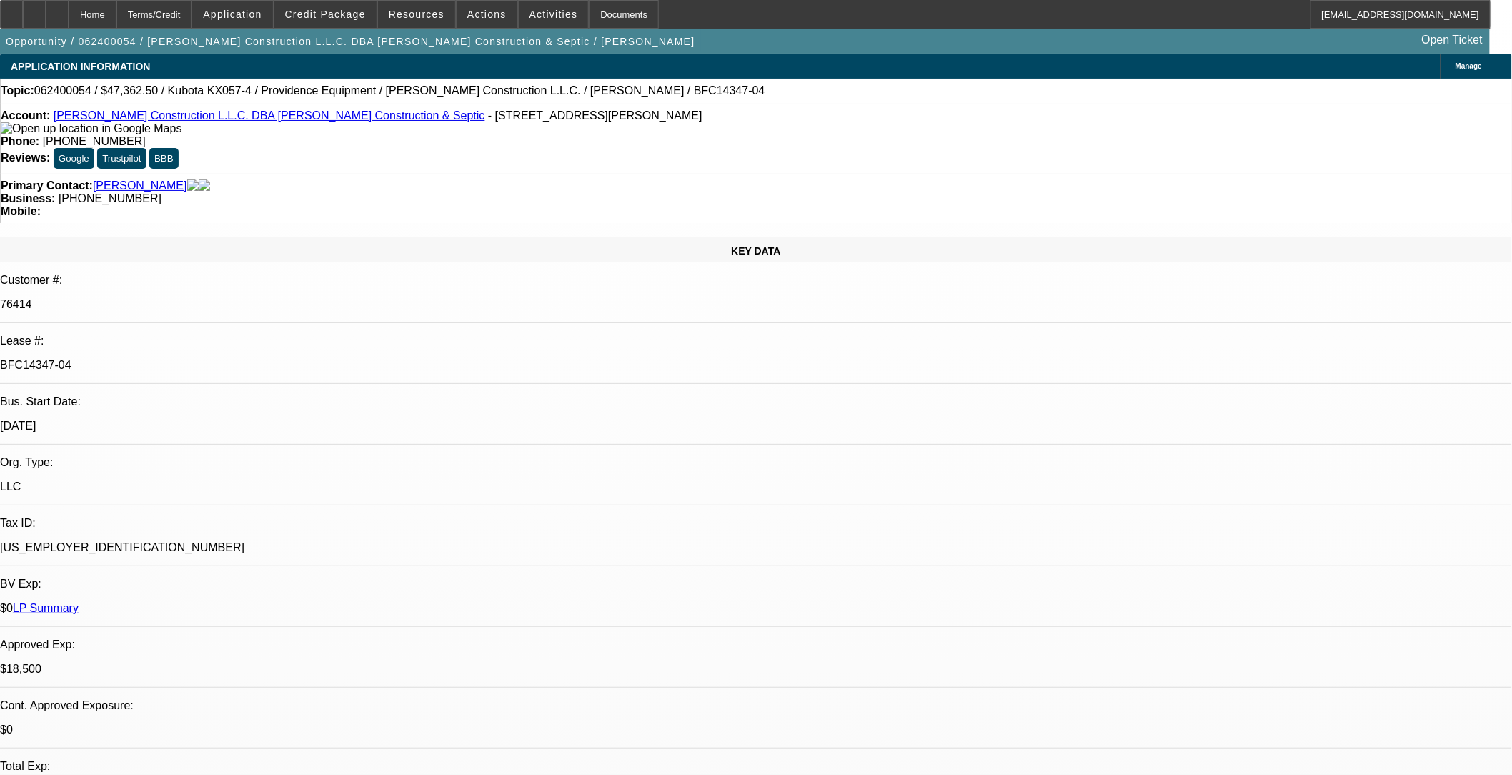
select select "6"
select select "1"
select select "2"
select select "6"
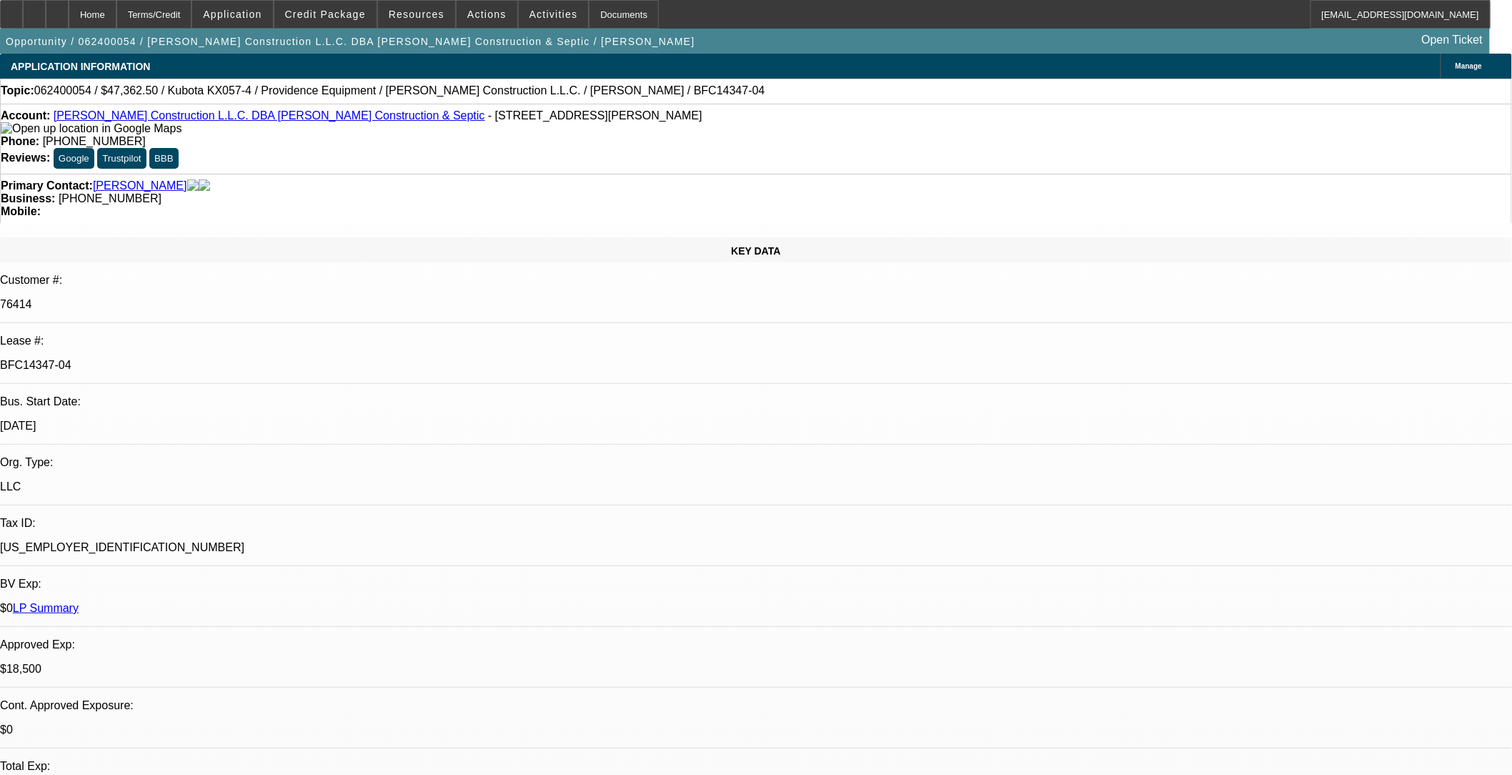
type input "c"
type input "ach"
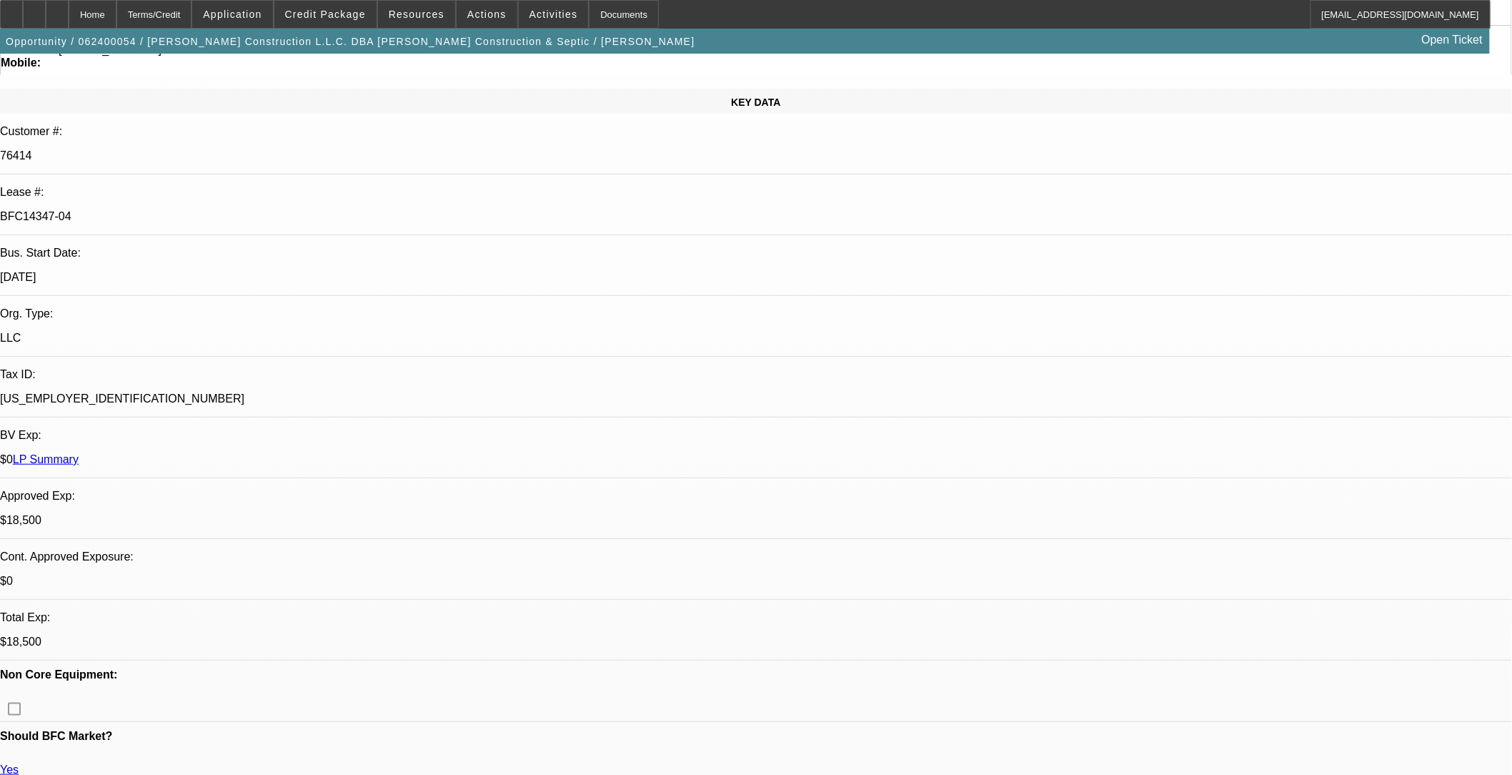
scroll to position [159, 0]
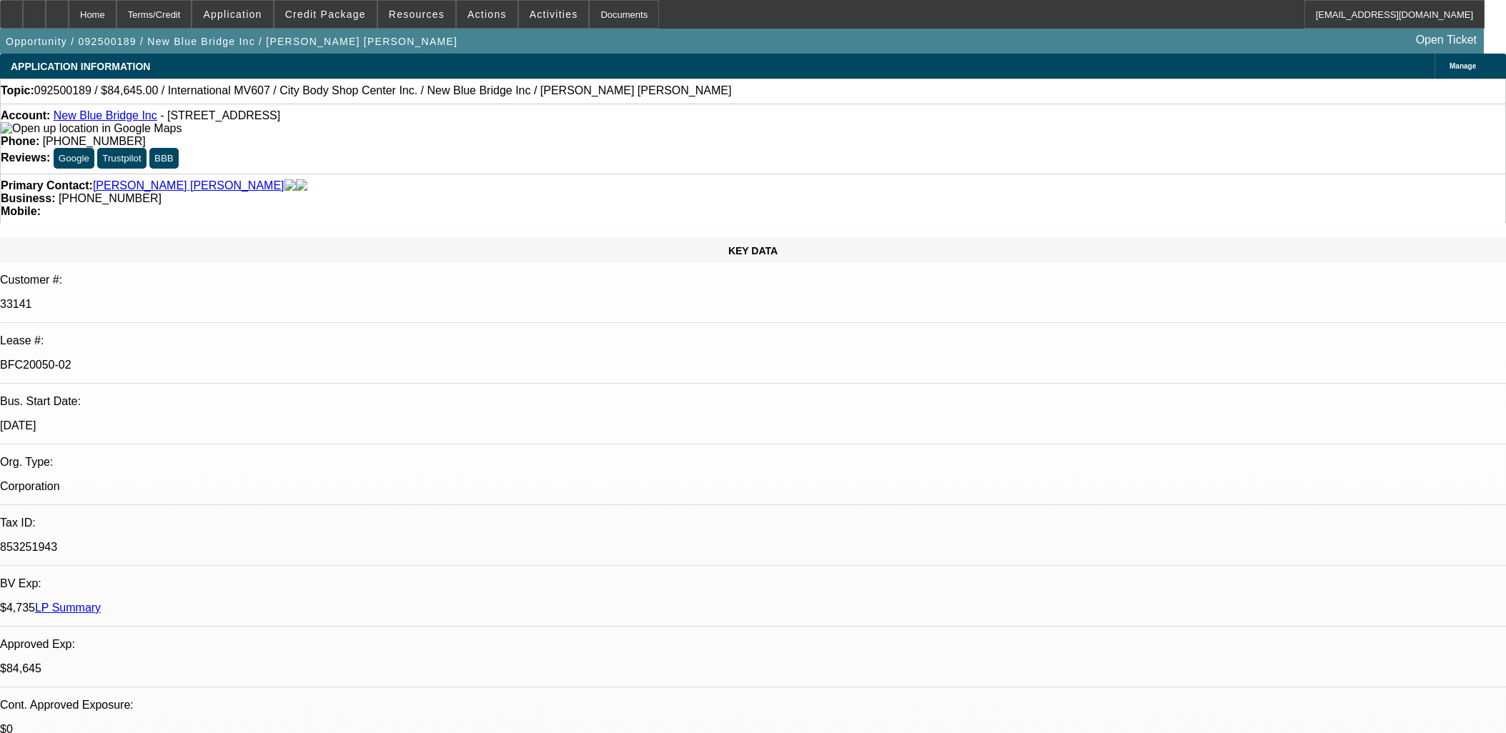
select select "0"
select select "2"
select select "0.1"
select select "4"
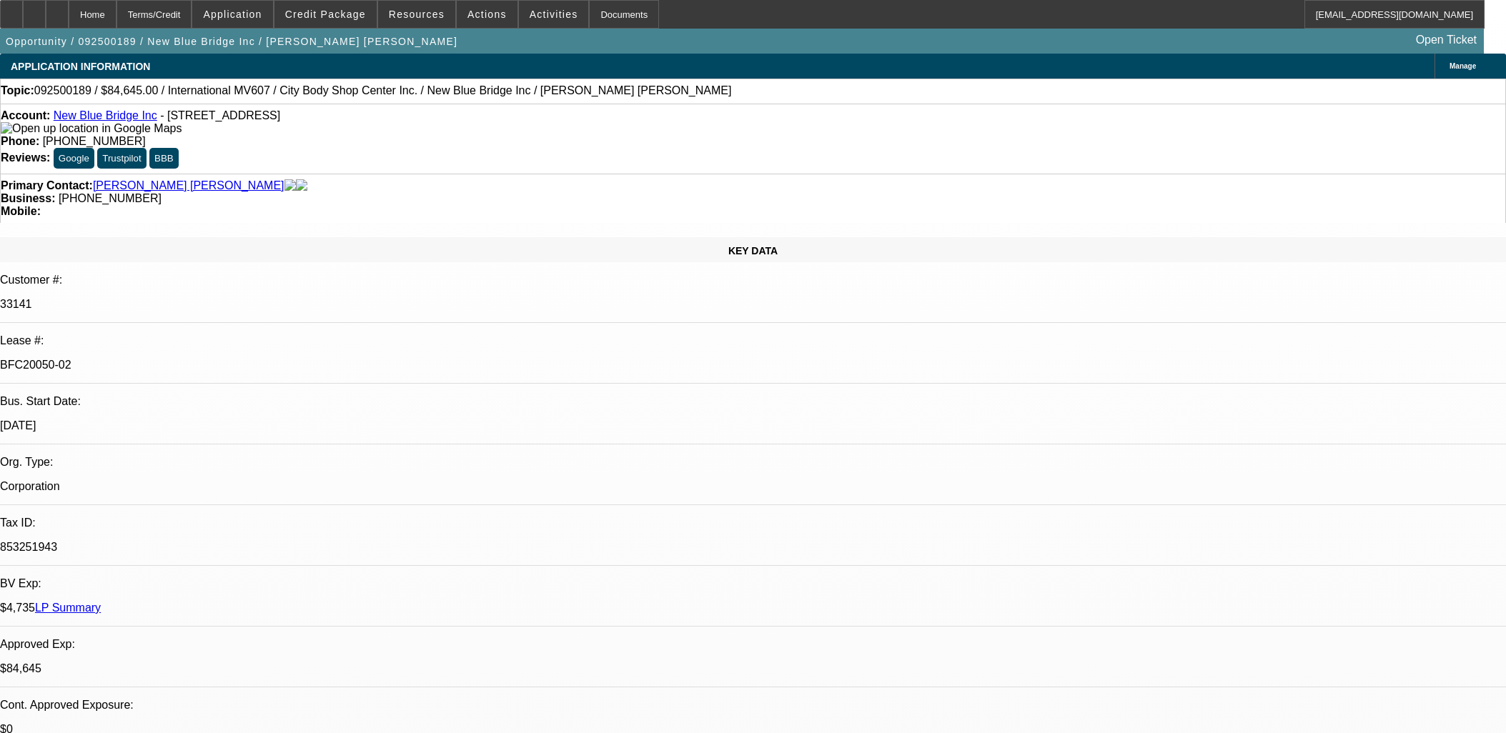
select select "2"
select select "0.1"
select select "4"
select select "0"
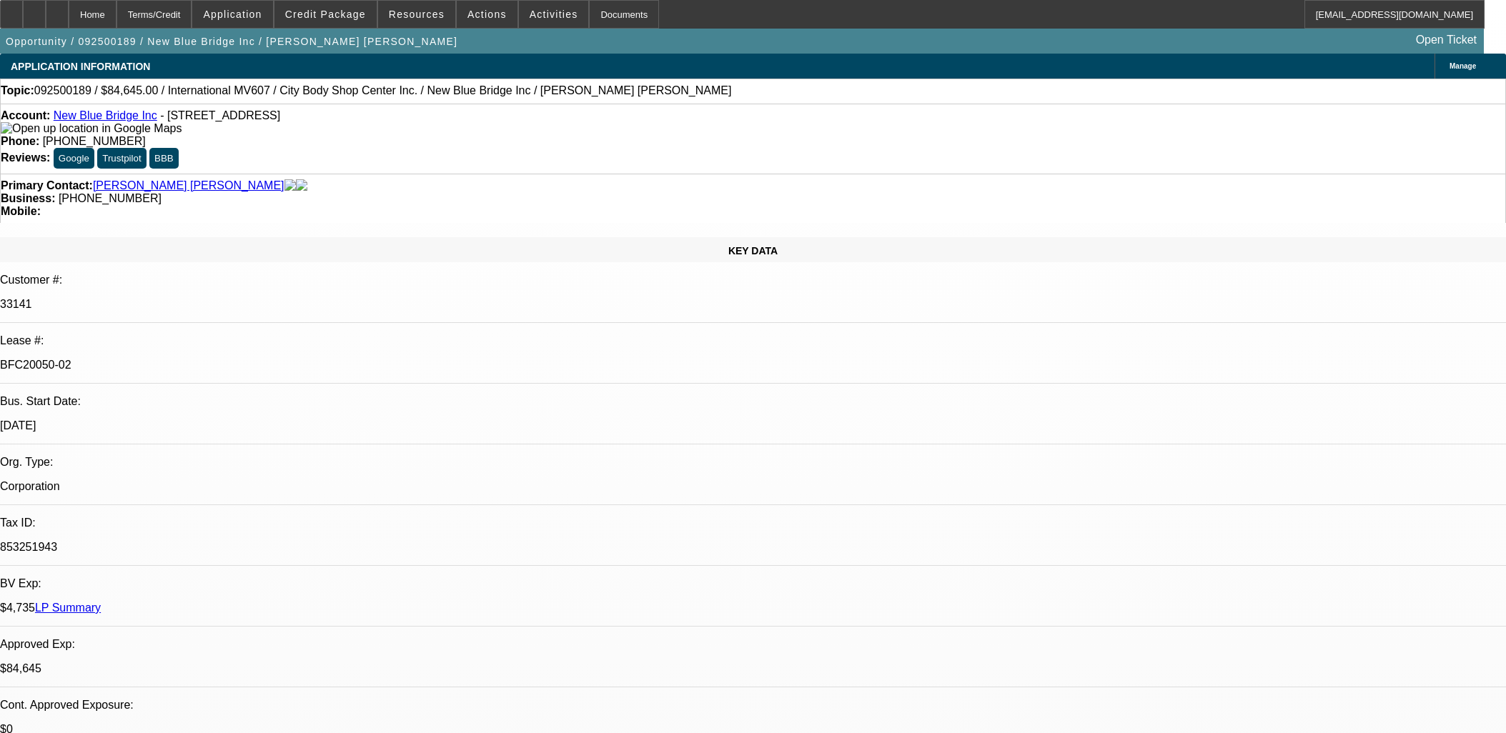
select select "2"
select select "0.1"
select select "4"
select select "0.1"
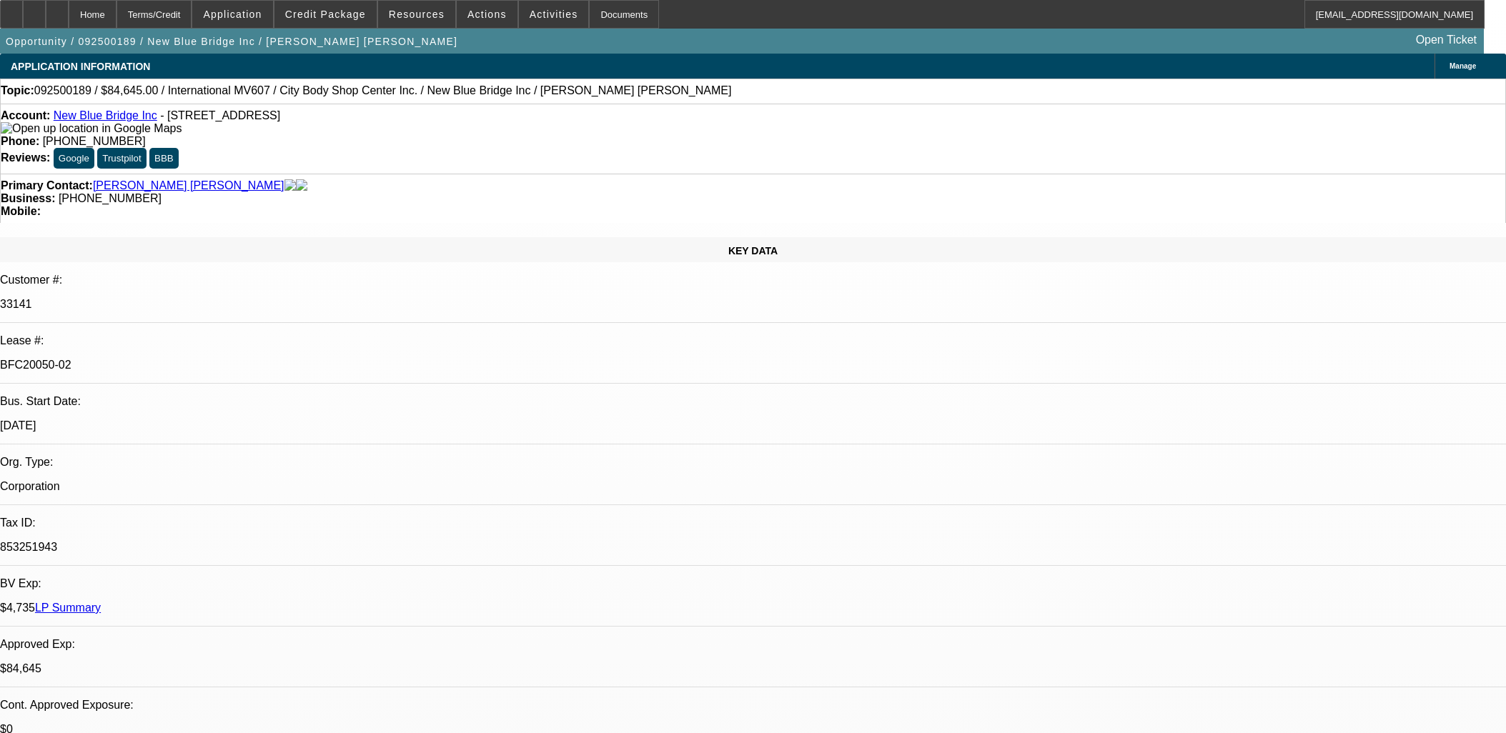
select select "0"
select select "2"
select select "0.1"
select select "4"
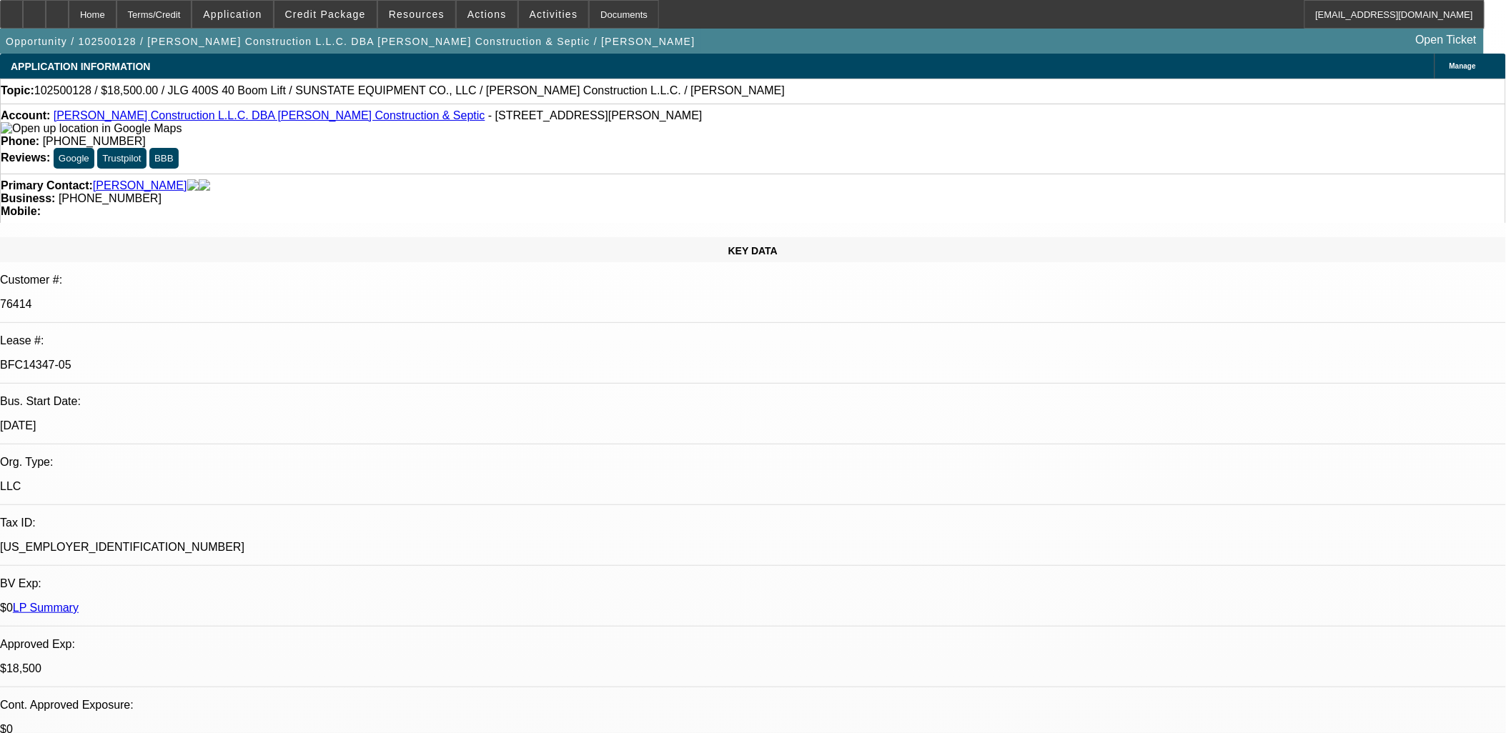
select select "0"
select select "2"
select select "0"
select select "2"
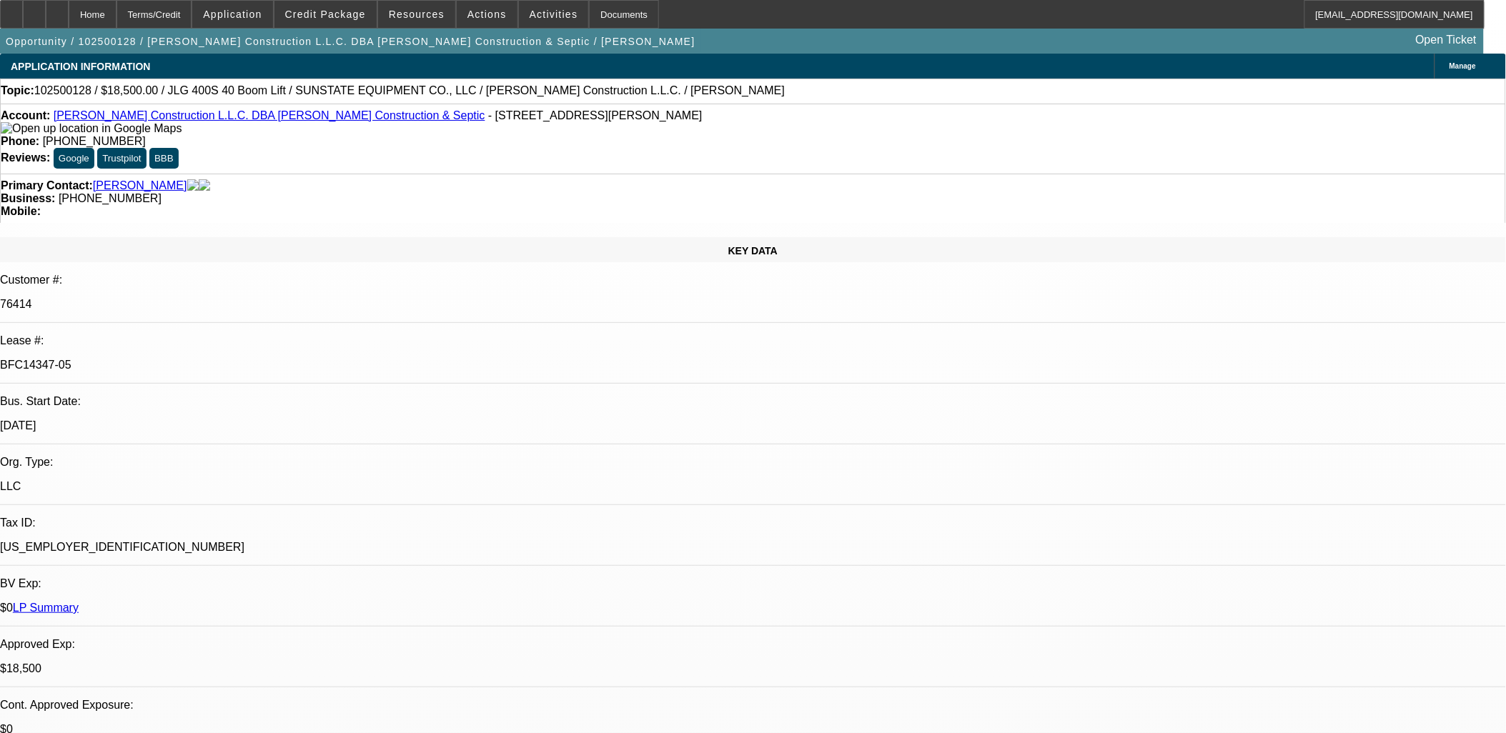
select select "0"
select select "2"
select select "0"
select select "1"
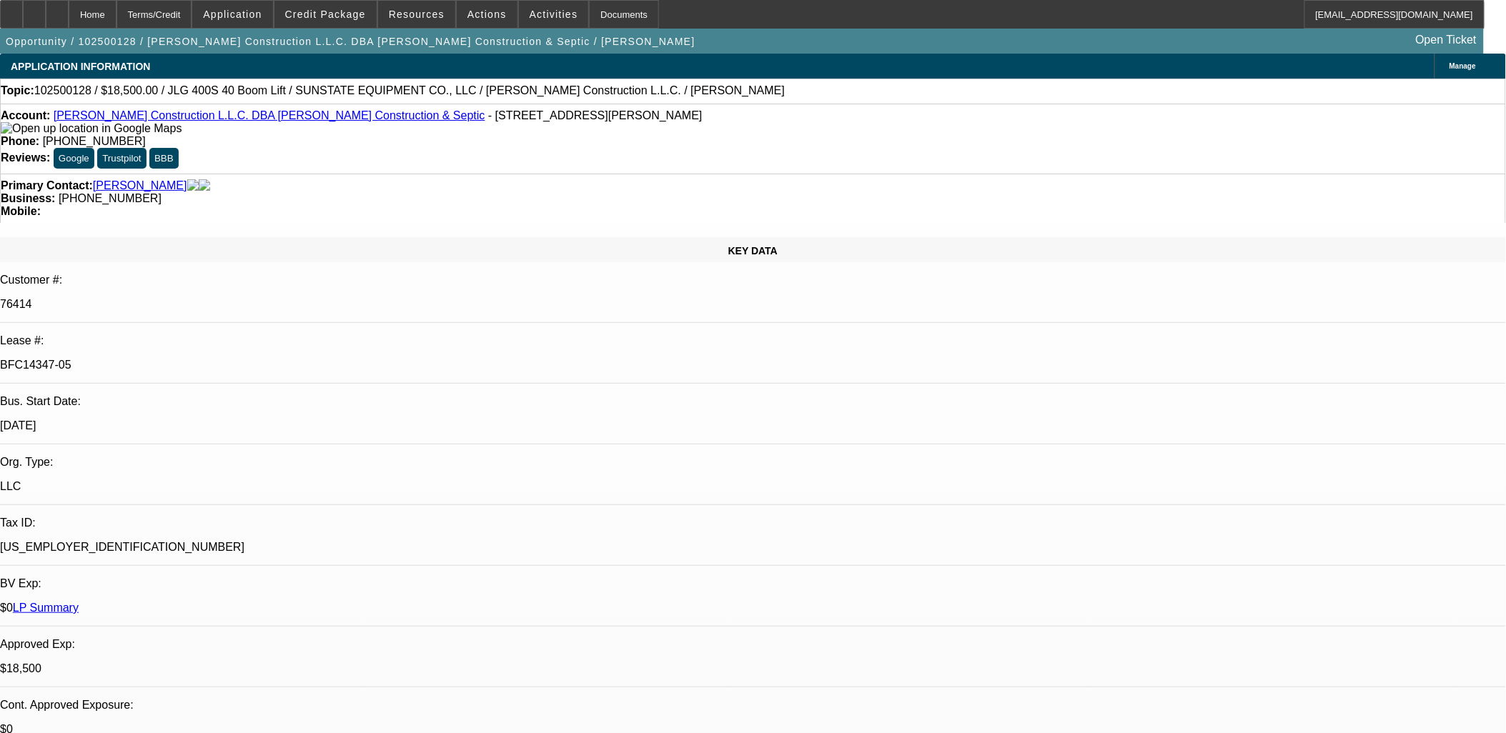
select select "2"
select select "6"
select select "1"
select select "2"
select select "6"
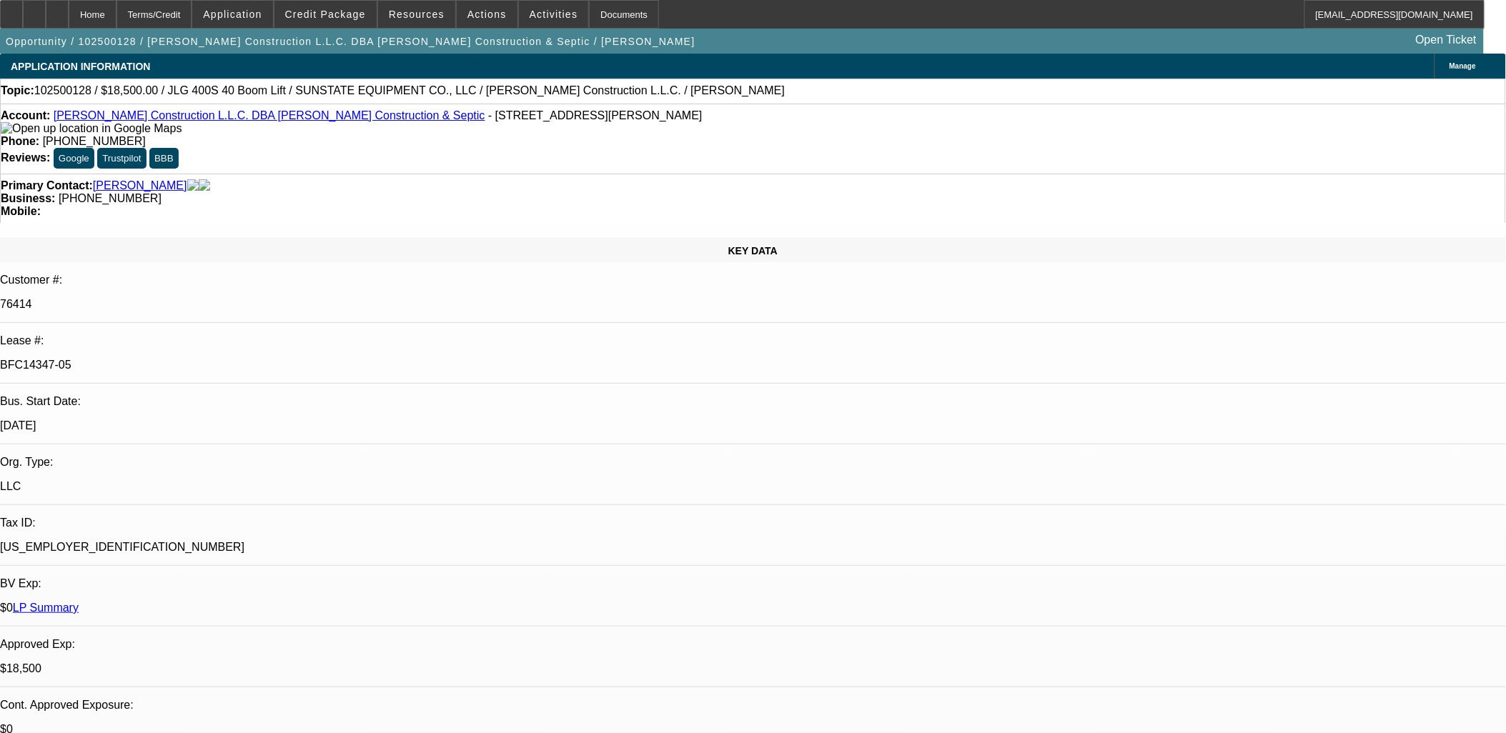
select select "1"
select select "2"
select select "6"
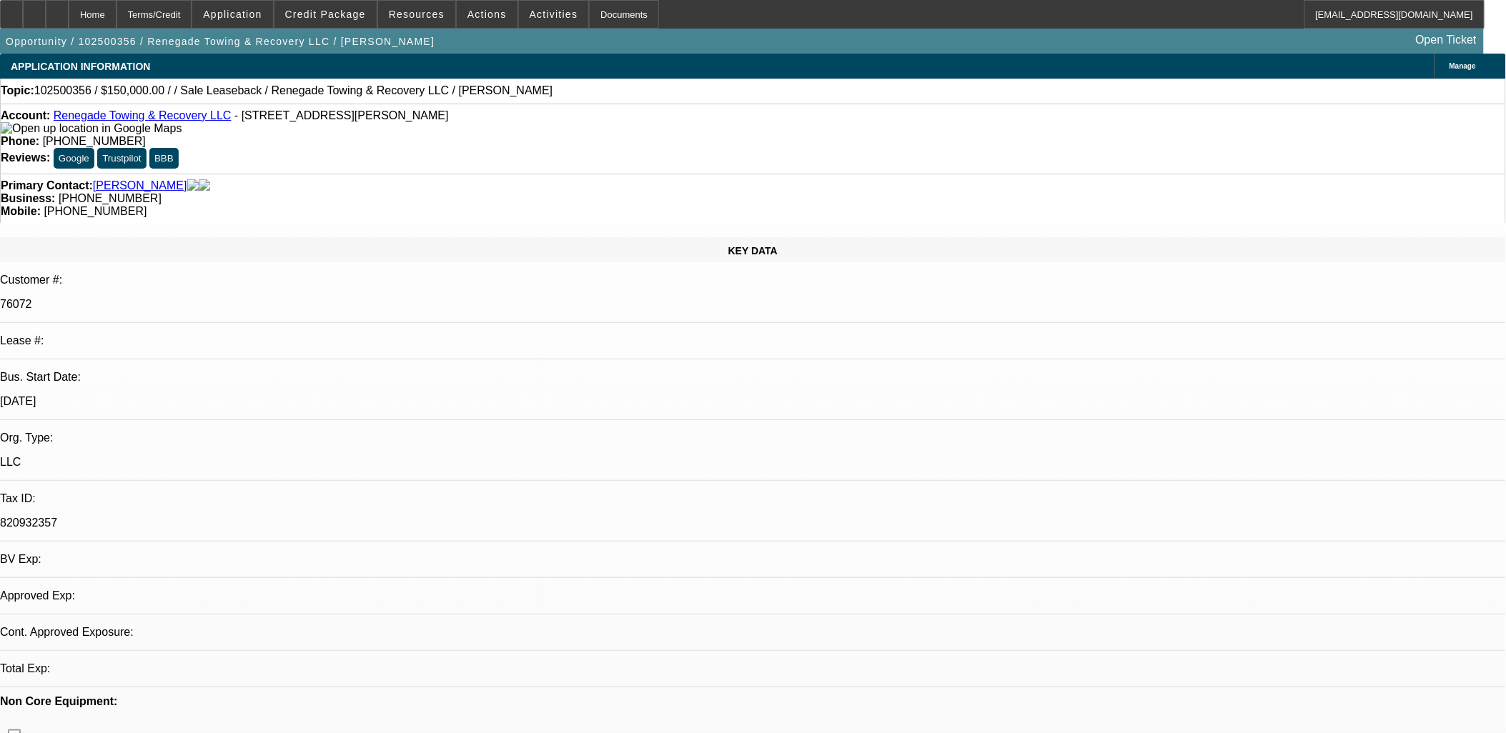
select select "0"
select select "2"
select select "0.1"
select select "1"
select select "2"
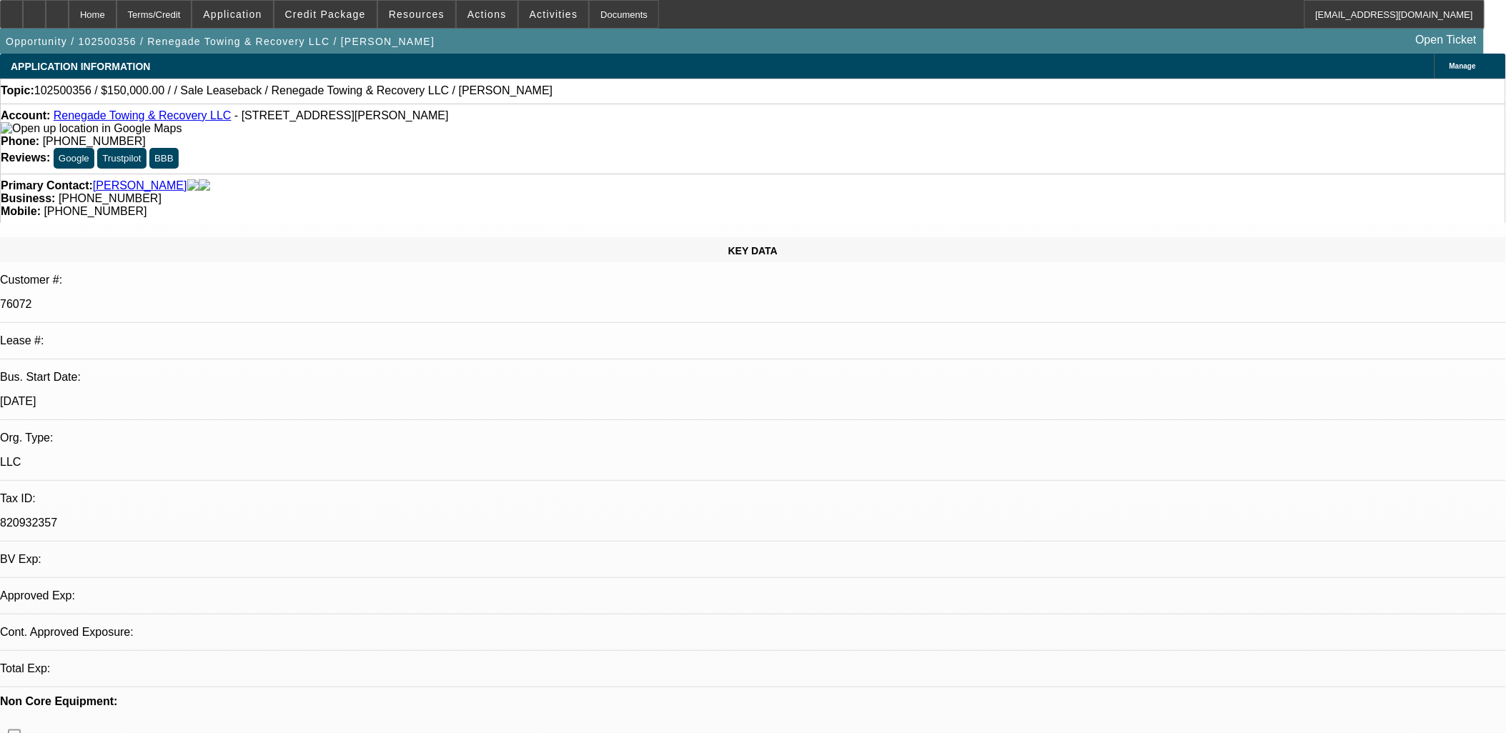
select select "4"
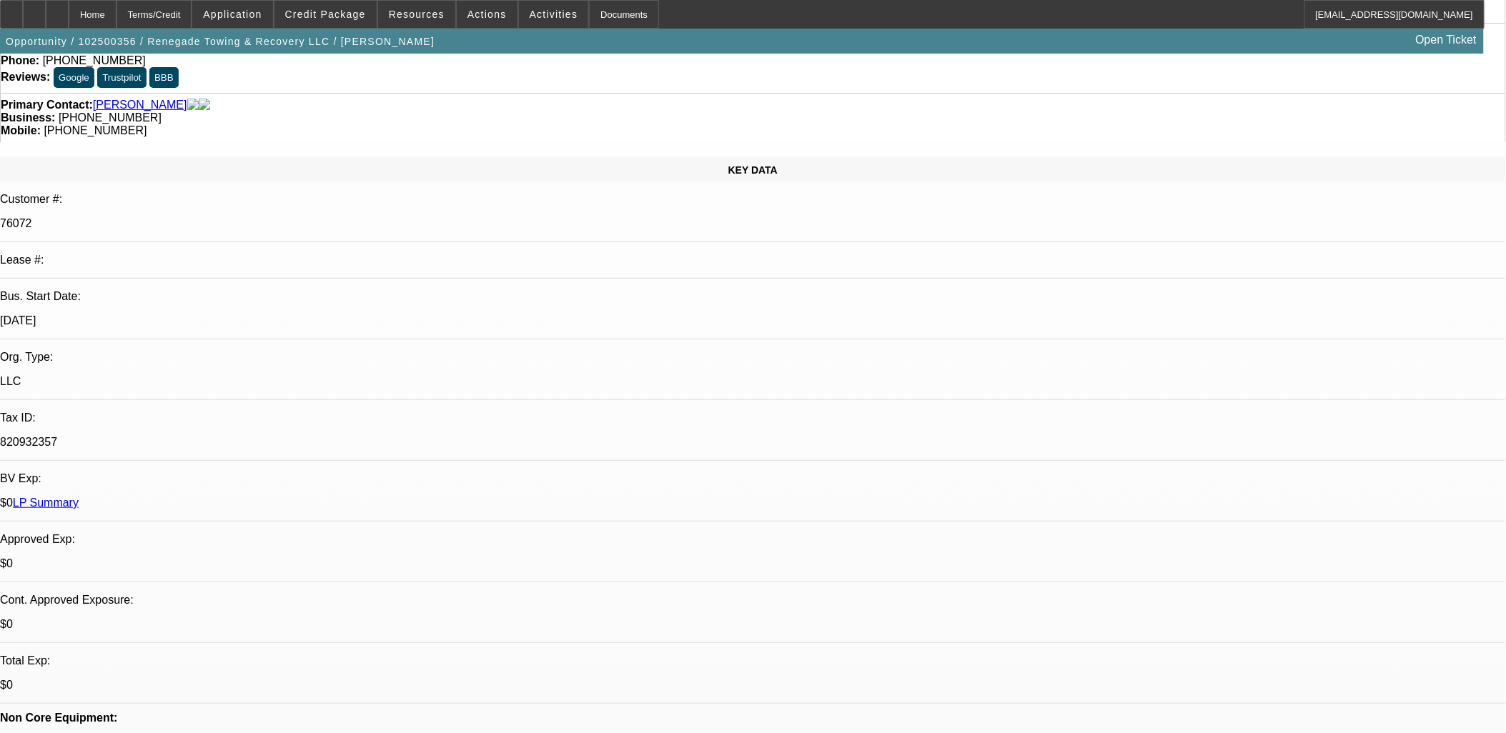
scroll to position [79, 0]
click at [46, 16] on div at bounding box center [34, 14] width 23 height 29
click at [332, 16] on span "Credit Package" at bounding box center [325, 14] width 81 height 11
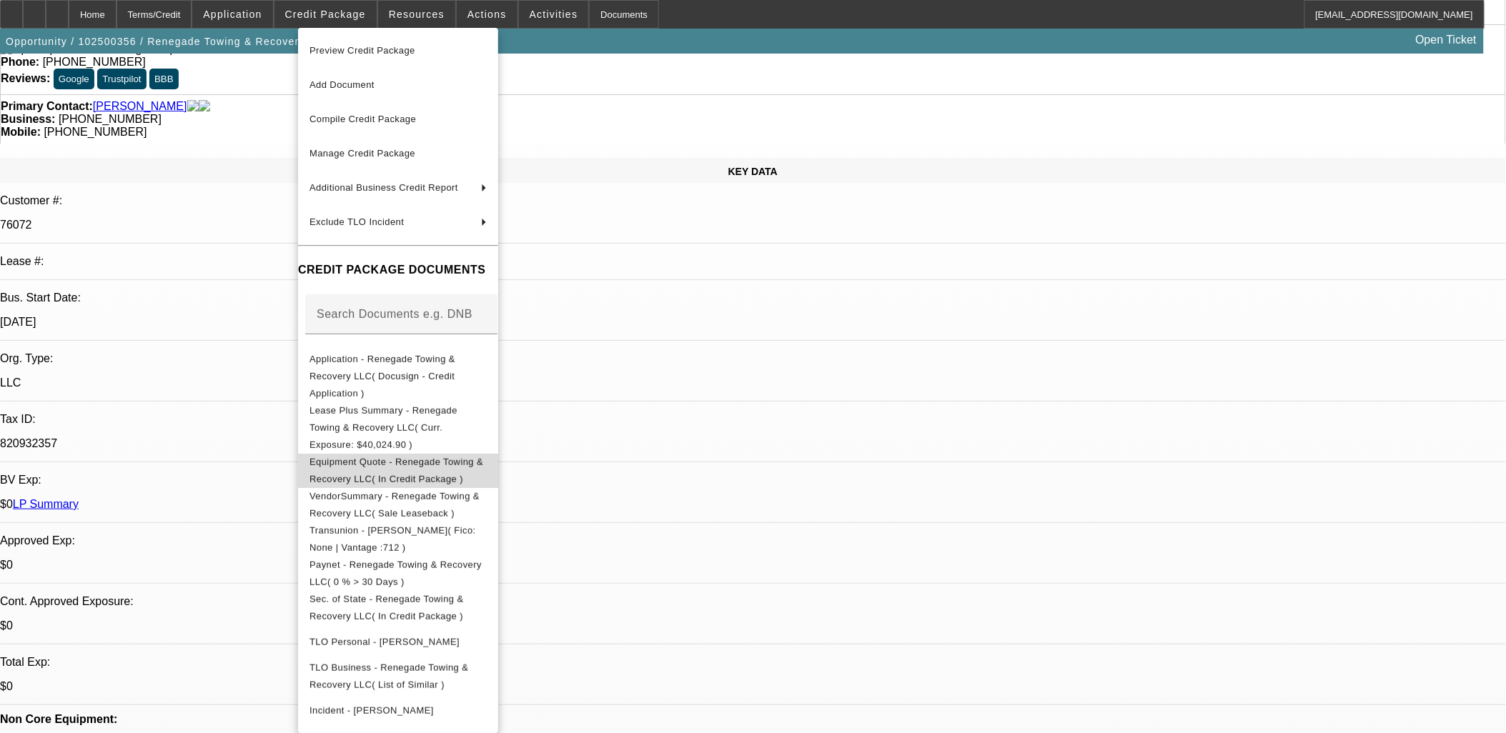
click at [373, 456] on span "Equipment Quote - Renegade Towing & Recovery LLC( In Credit Package )" at bounding box center [396, 470] width 174 height 28
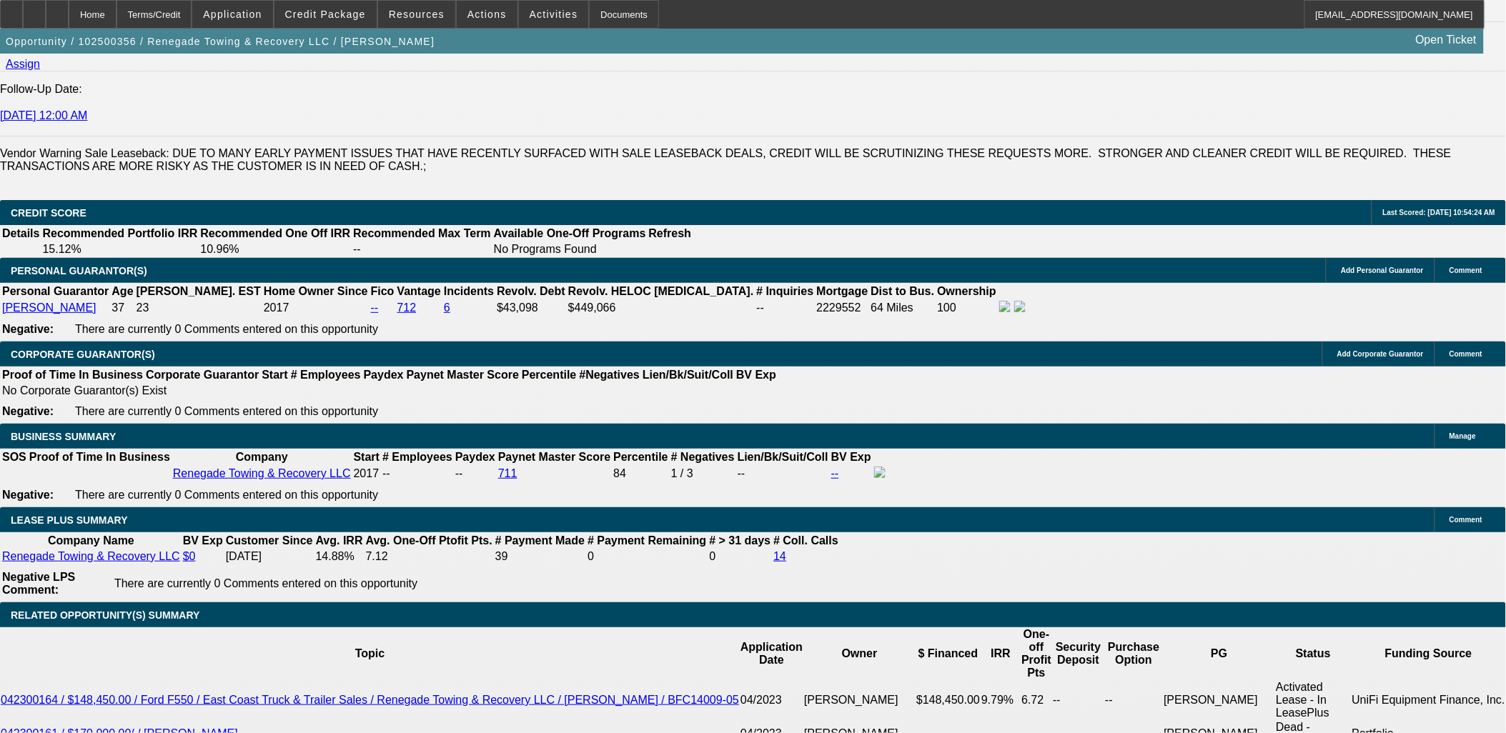
scroll to position [2224, 0]
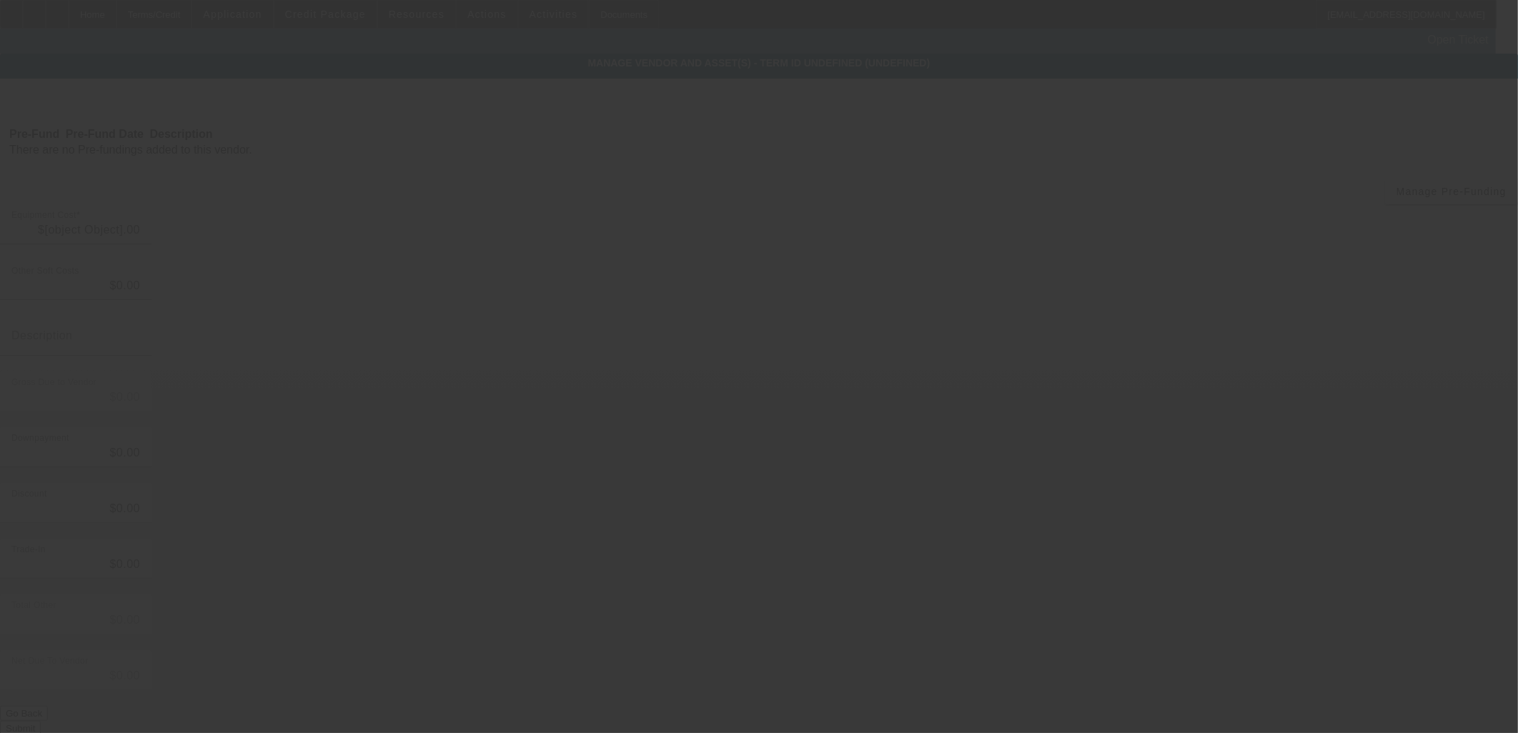
type input "$150,000.00"
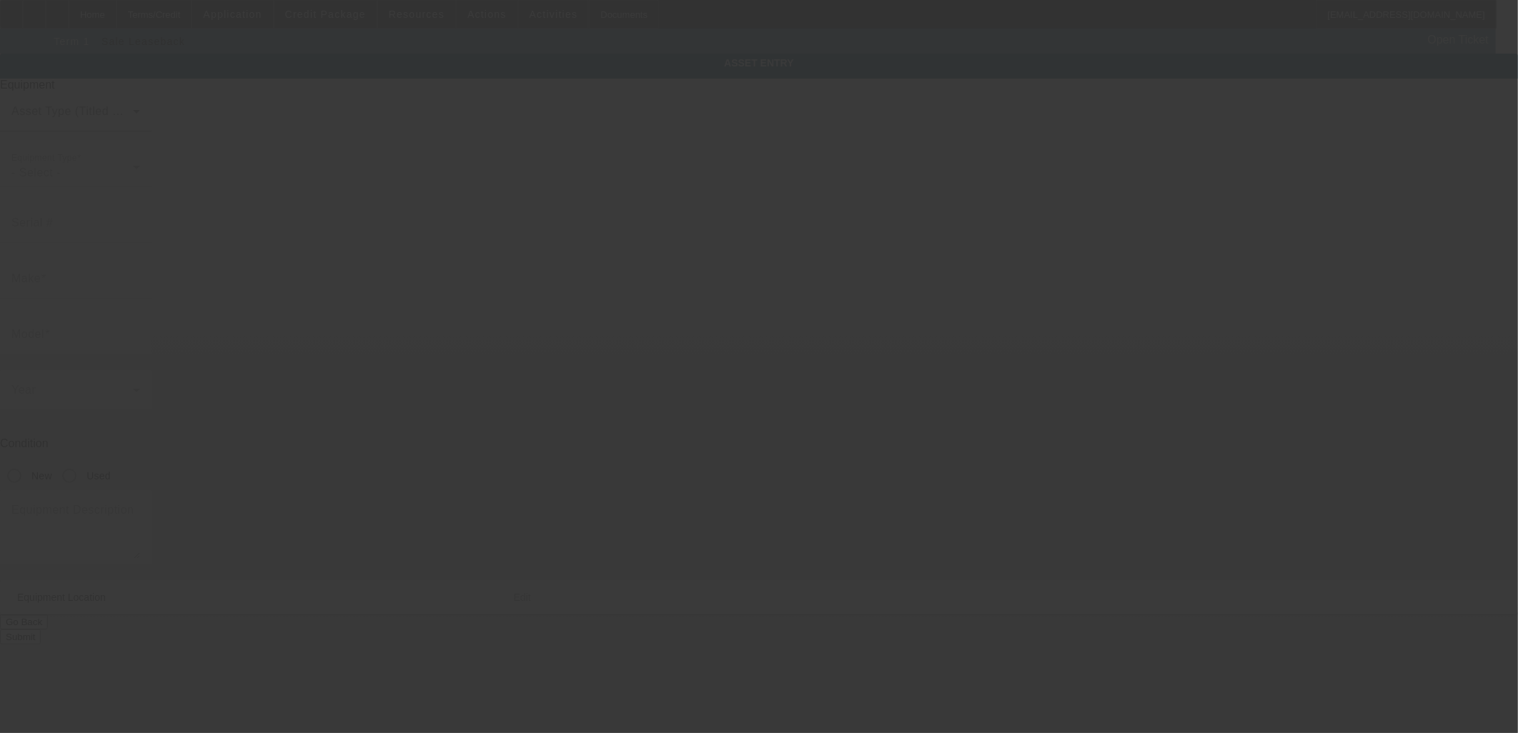
type textarea "Tow Truck"
type input "[STREET_ADDRESS]"
type input "[GEOGRAPHIC_DATA]"
type input "27616"
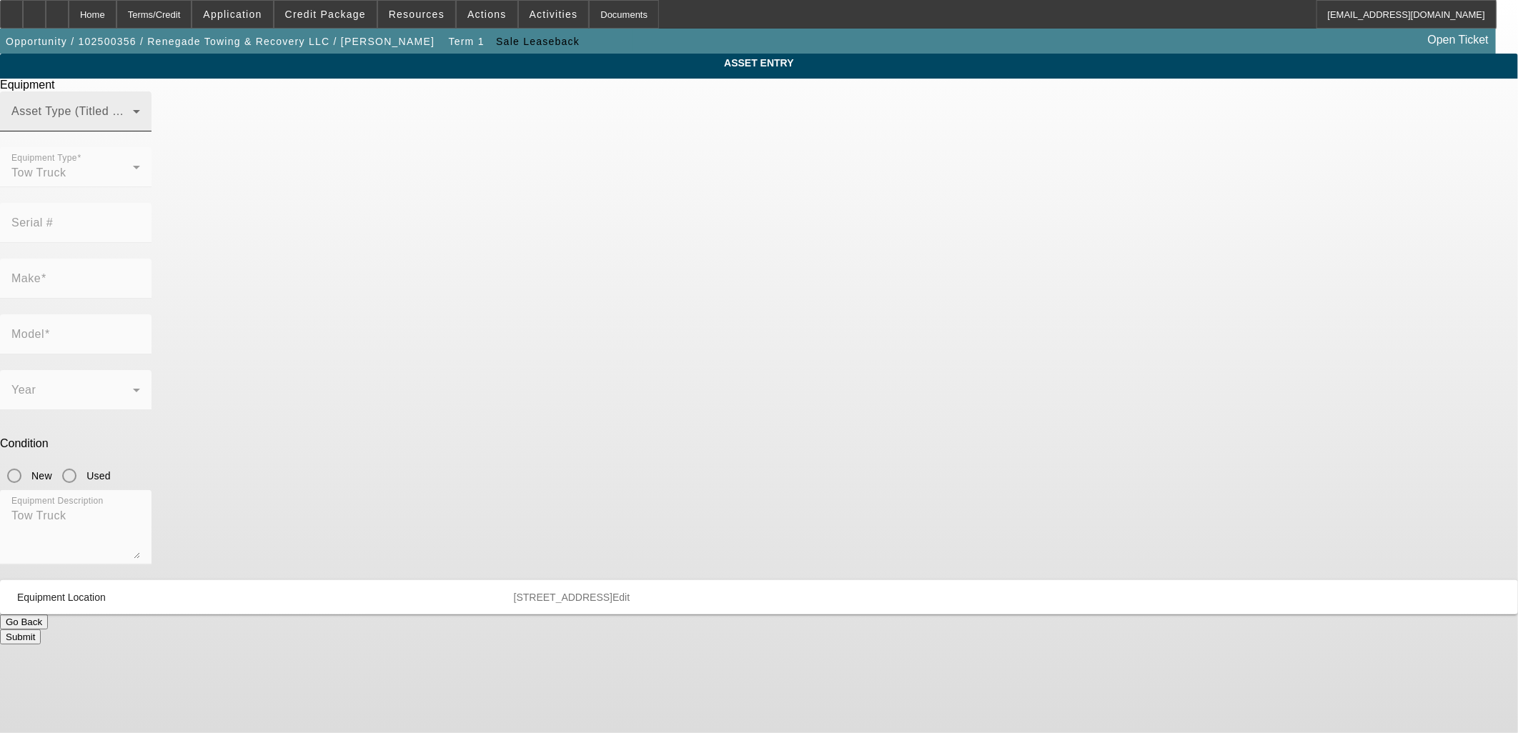
click at [133, 126] on span at bounding box center [72, 117] width 122 height 17
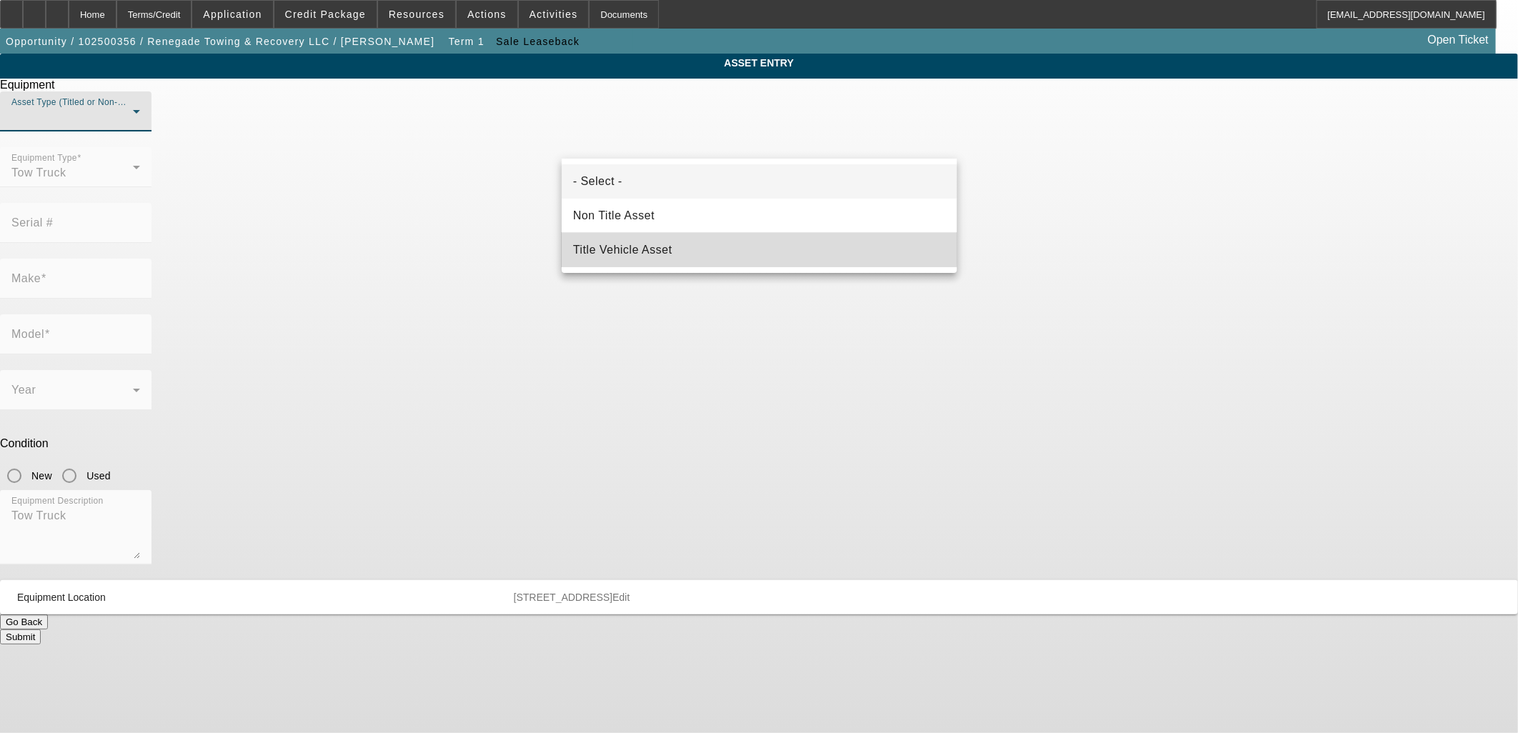
click at [610, 245] on span "Title Vehicle Asset" at bounding box center [622, 250] width 99 height 17
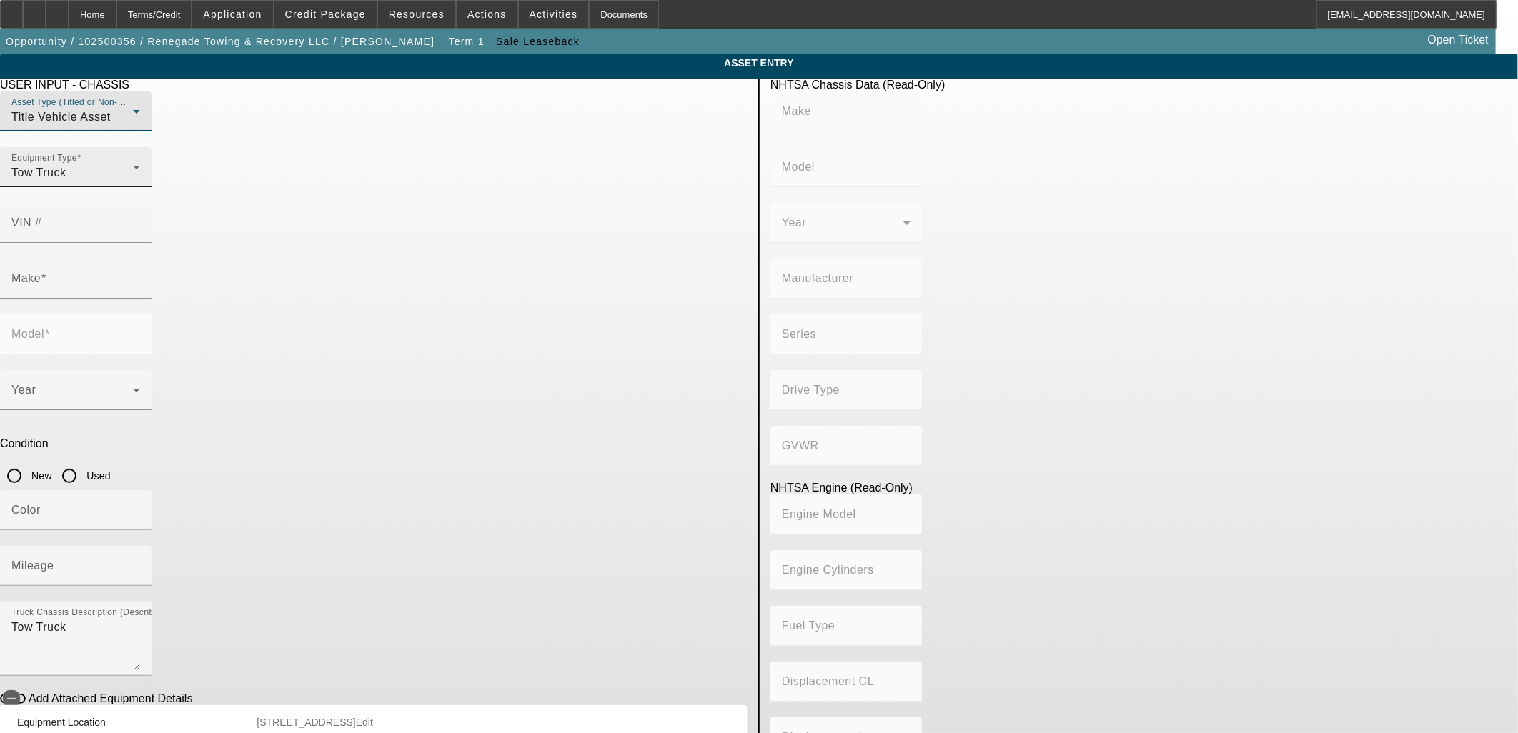
click at [133, 182] on div "Tow Truck" at bounding box center [72, 172] width 122 height 17
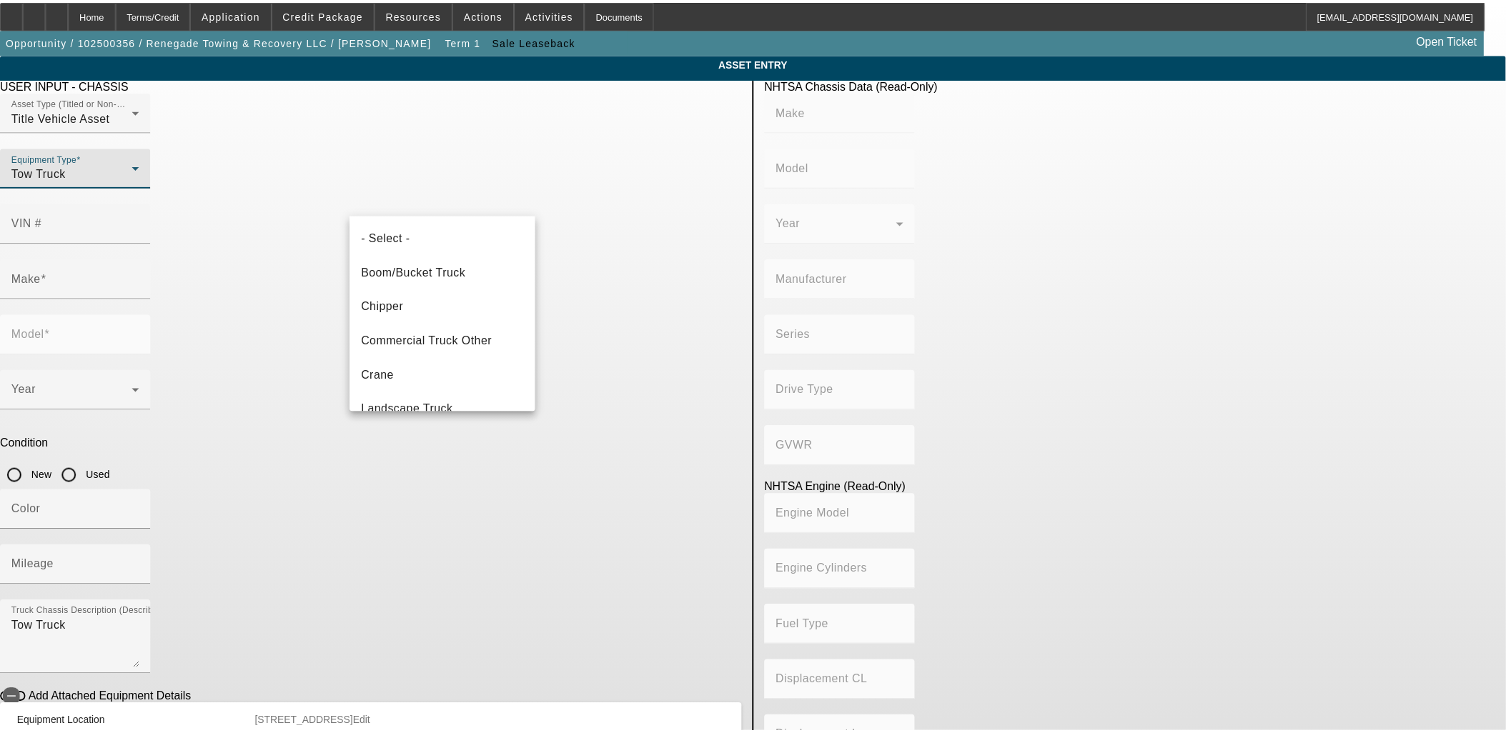
scroll to position [118, 0]
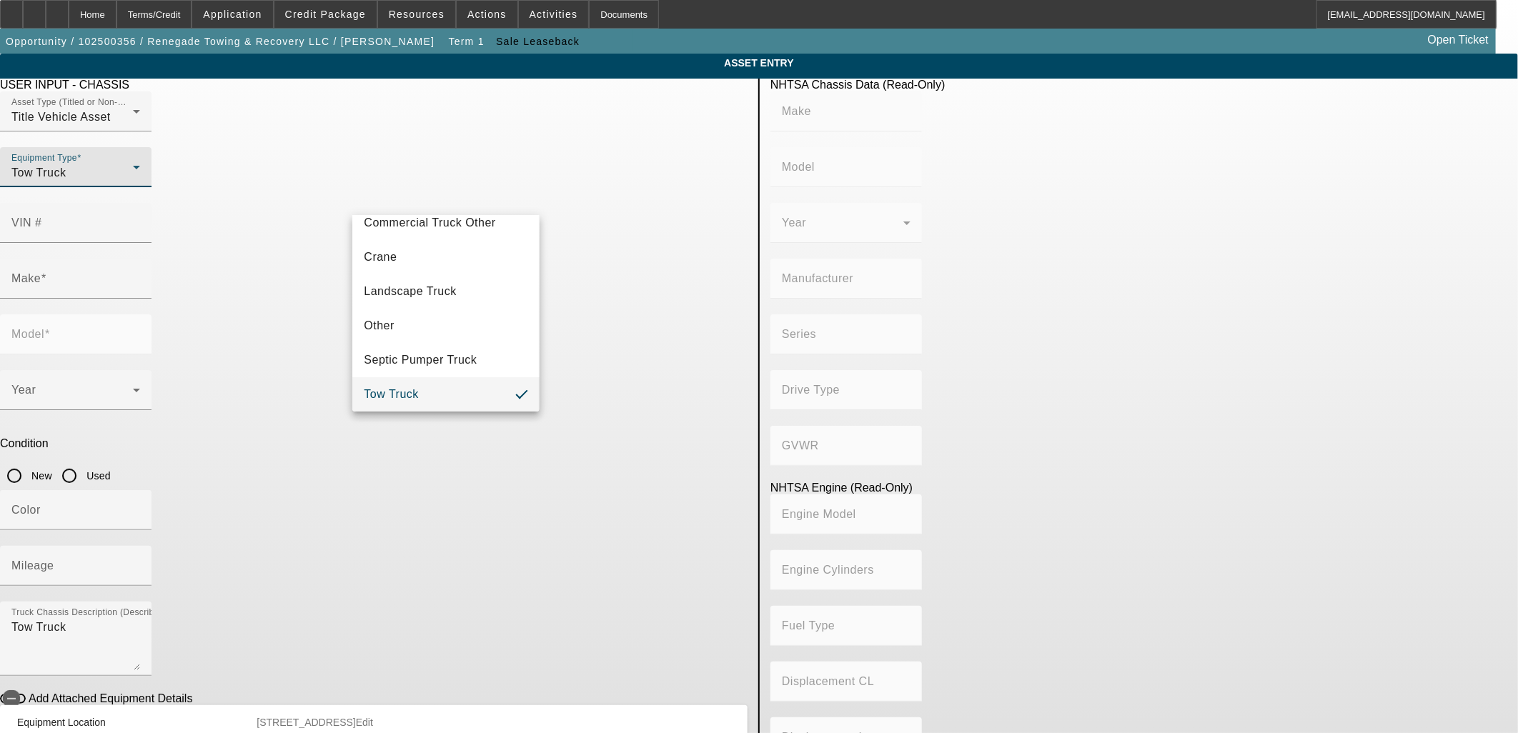
click at [413, 194] on div at bounding box center [759, 366] width 1518 height 733
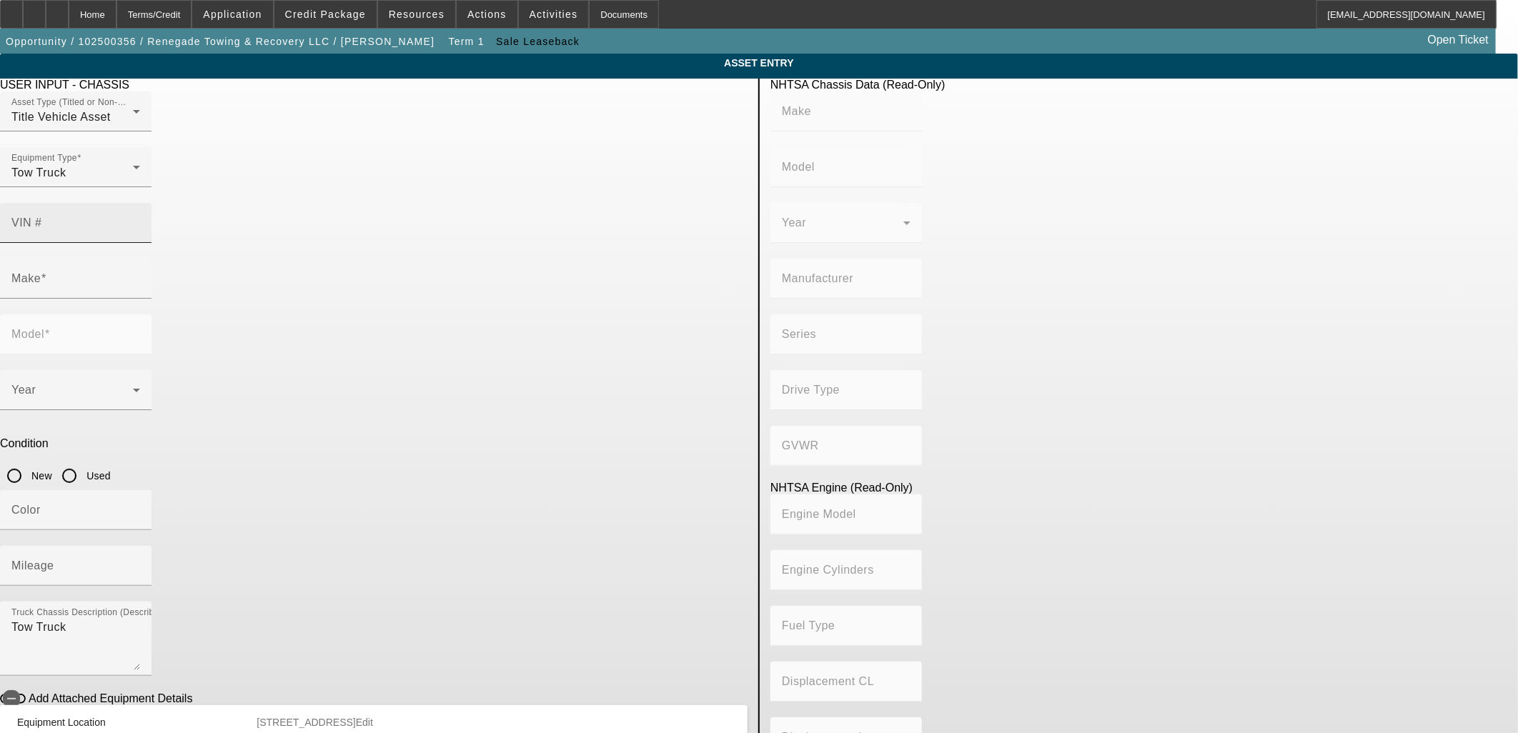
click at [140, 220] on input "VIN #" at bounding box center [75, 228] width 129 height 17
type input "2np2hm6x1lm656608"
type input "PETERBILT"
type input "337"
type input "PETERBILT MOTORS COMPANY"
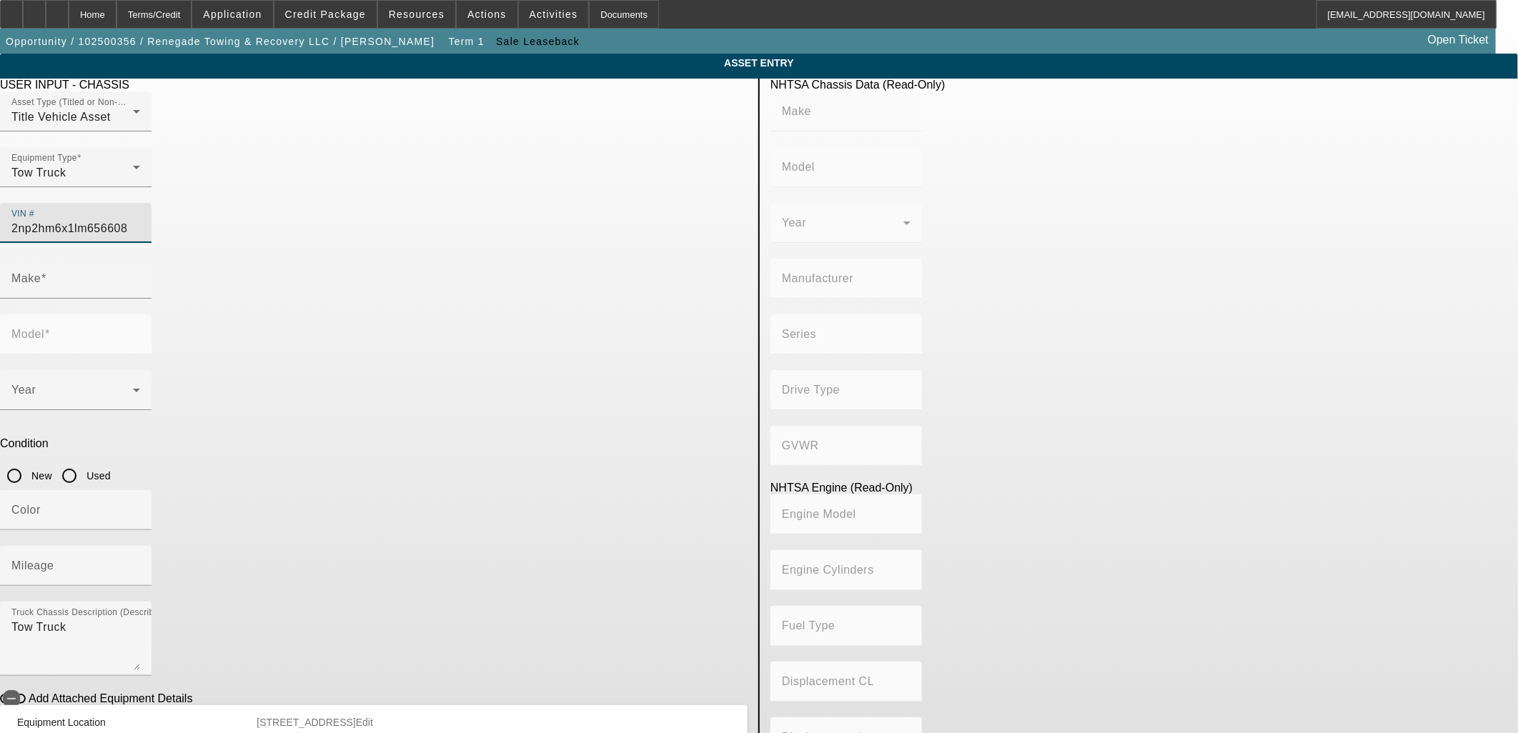
type input "4x2"
type input "Class 6: 19,501 - 26,000 lb (8,845 - 11,794 kg)"
type input "PX-6/PX-7"
type input "6"
type input "Diesel"
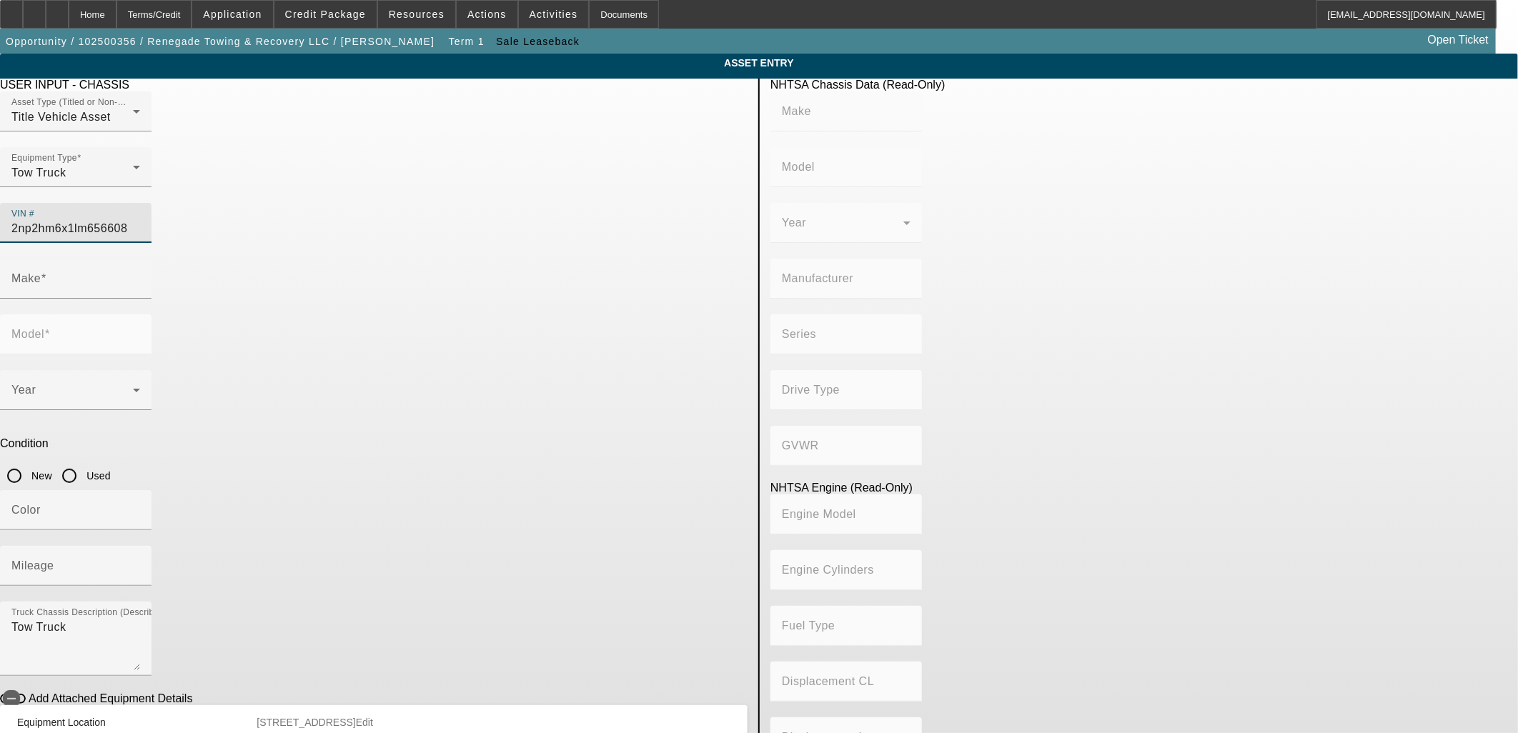
type input "408.85908543470"
type input "6.7"
type input "PETERBILT"
type input "337"
type input "2NP2HM6X1LM656608"
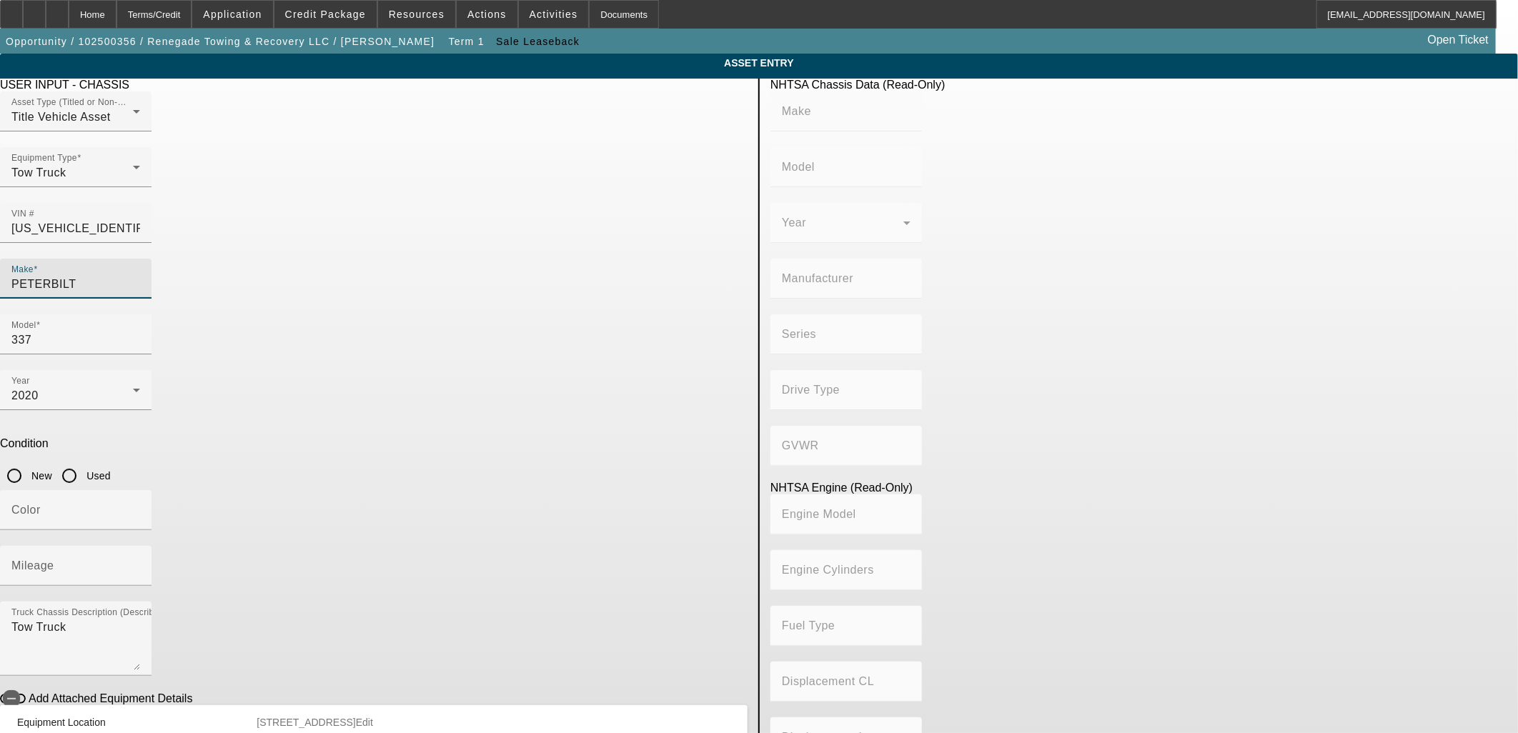
type input "PETERBILT"
type input "337"
type input "PETERBILT MOTORS COMPANY"
type input "4x2"
type input "Class 6: 19,501 - 26,000 lb (8,845 - 11,794 kg)"
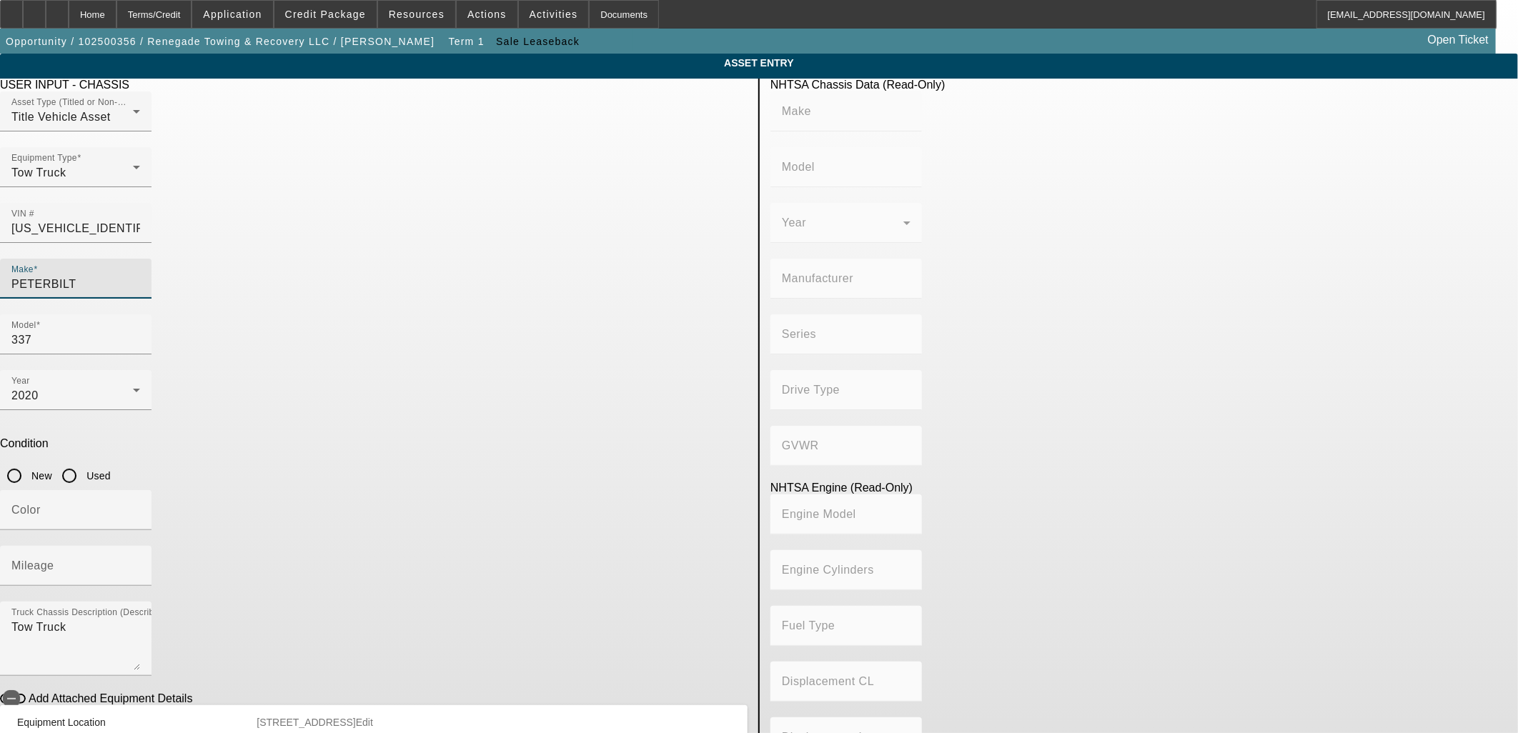
type input "PX-6/PX-7"
type input "6"
type input "Diesel"
type input "408.85908543470"
type input "6.7"
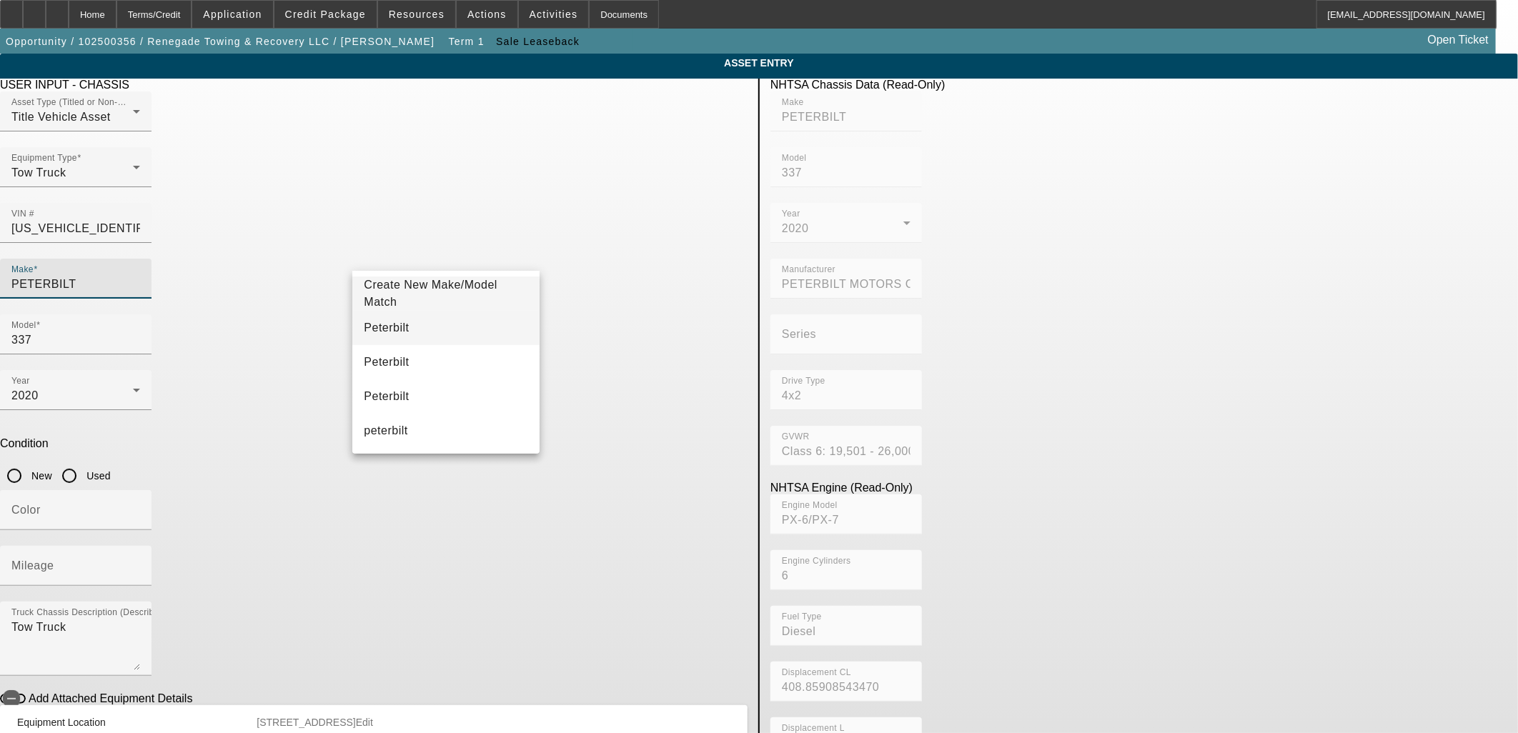
click at [436, 331] on mat-option "Peterbilt" at bounding box center [445, 328] width 187 height 34
type input "Peterbilt"
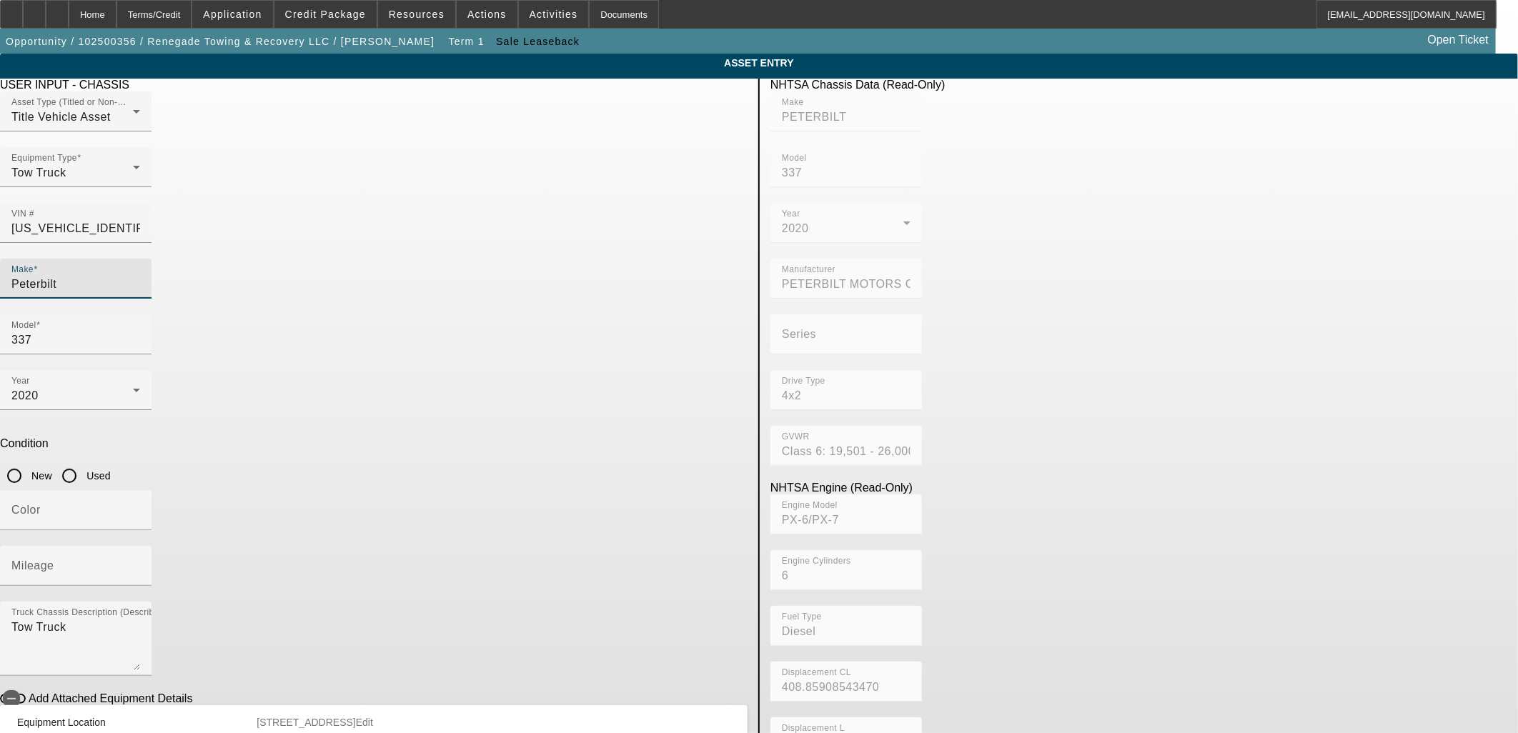
click at [84, 462] on input "Used" at bounding box center [69, 476] width 29 height 29
radio input "true"
click at [140, 507] on input "Color" at bounding box center [75, 515] width 129 height 17
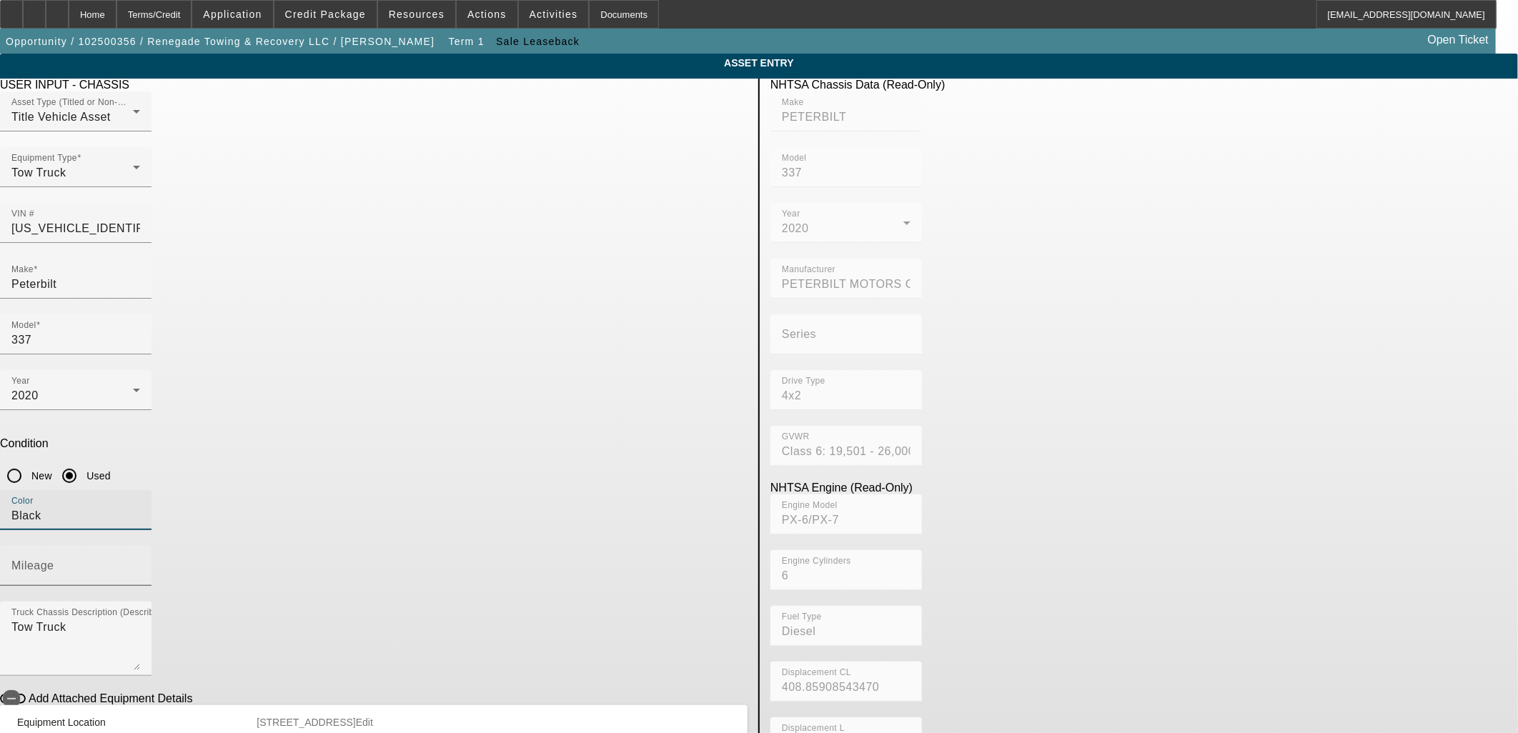
type input "Black"
click at [140, 563] on input "Mileage" at bounding box center [75, 571] width 129 height 17
click at [140, 563] on input "22985" at bounding box center [75, 571] width 129 height 17
type input "229858"
drag, startPoint x: 356, startPoint y: 498, endPoint x: 365, endPoint y: 496, distance: 8.8
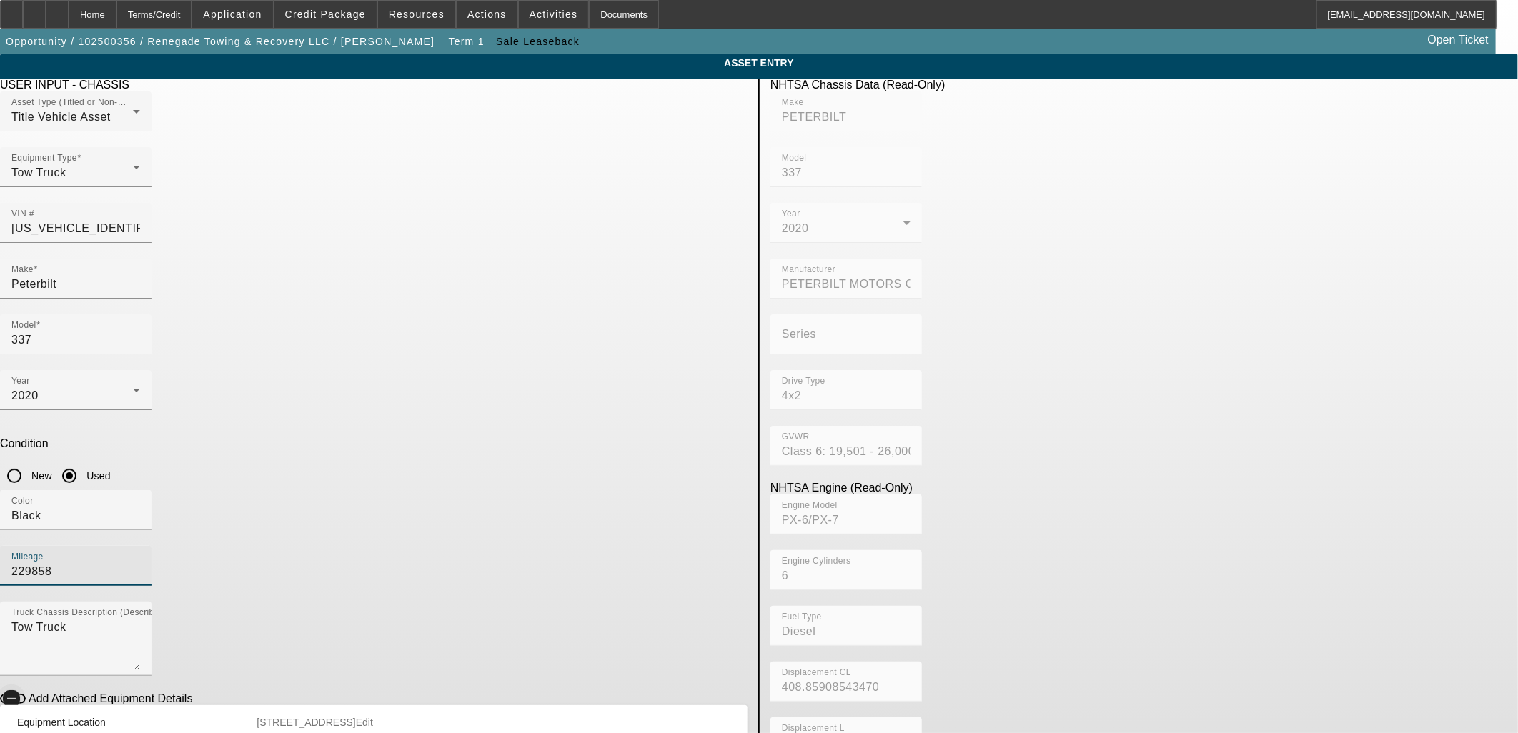
click at [20, 690] on span "button" at bounding box center [11, 698] width 17 height 17
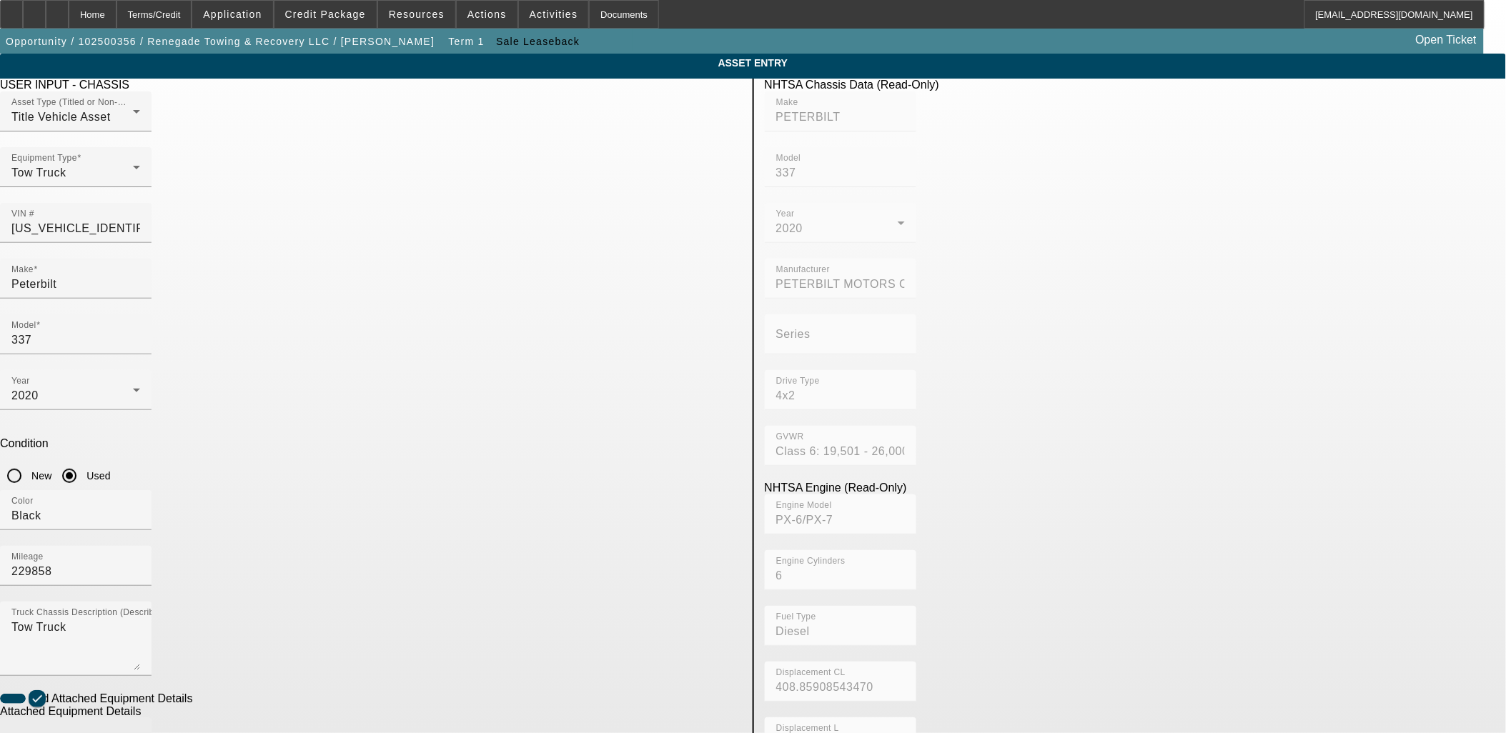
click at [140, 733] on input "Make" at bounding box center [75, 743] width 129 height 17
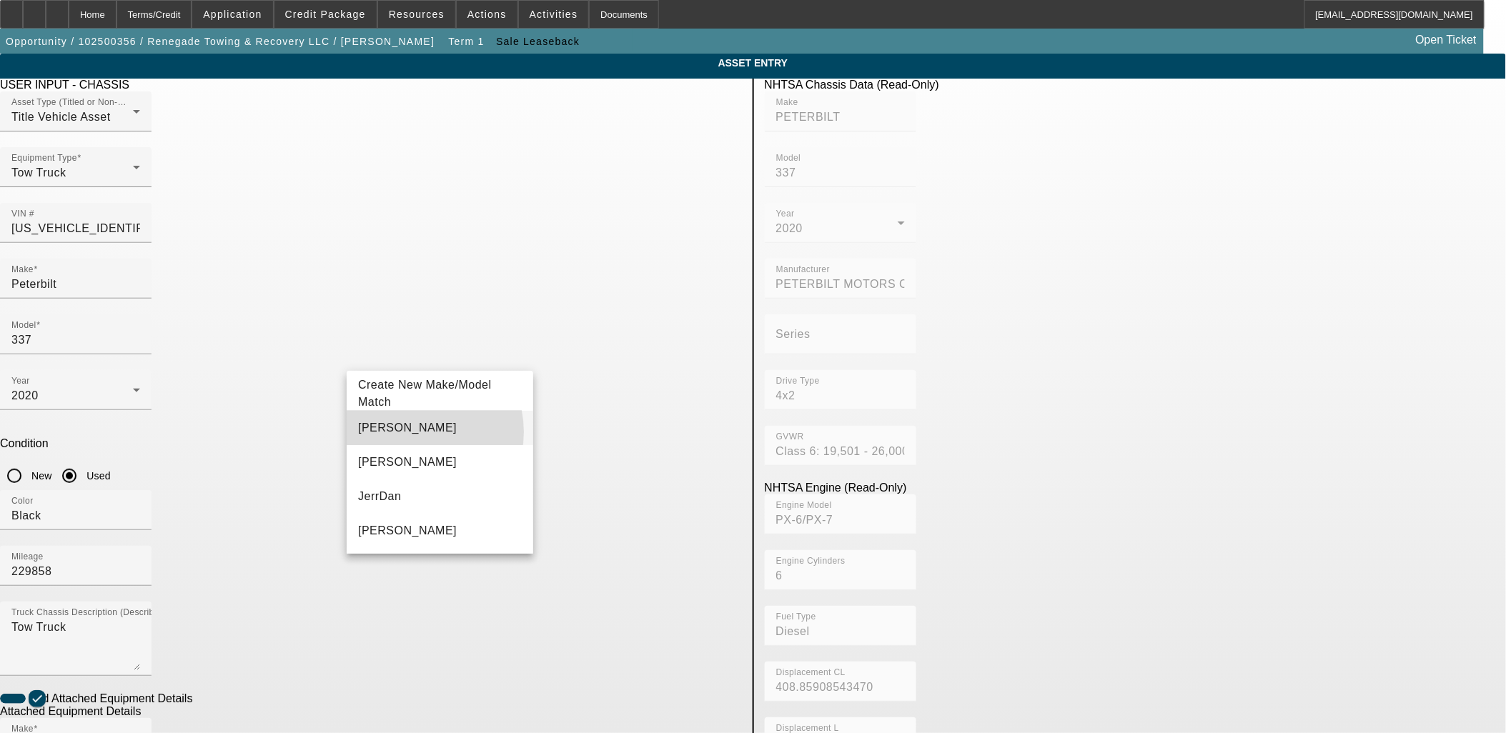
click at [412, 432] on mat-option "Jerr-Dan" at bounding box center [440, 428] width 187 height 34
type input "Jerr-Dan"
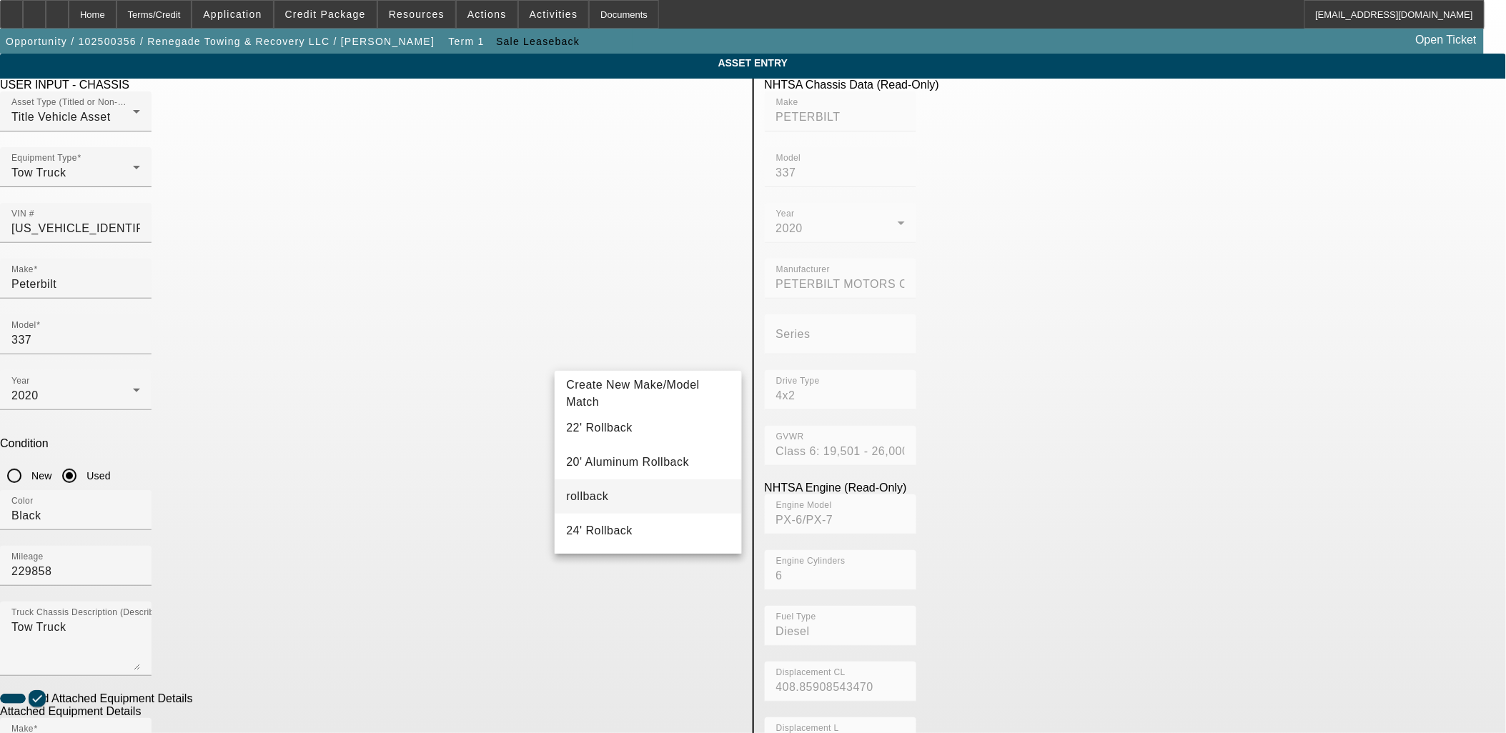
type input "rollback"
click at [632, 488] on mat-option "rollback" at bounding box center [648, 497] width 187 height 34
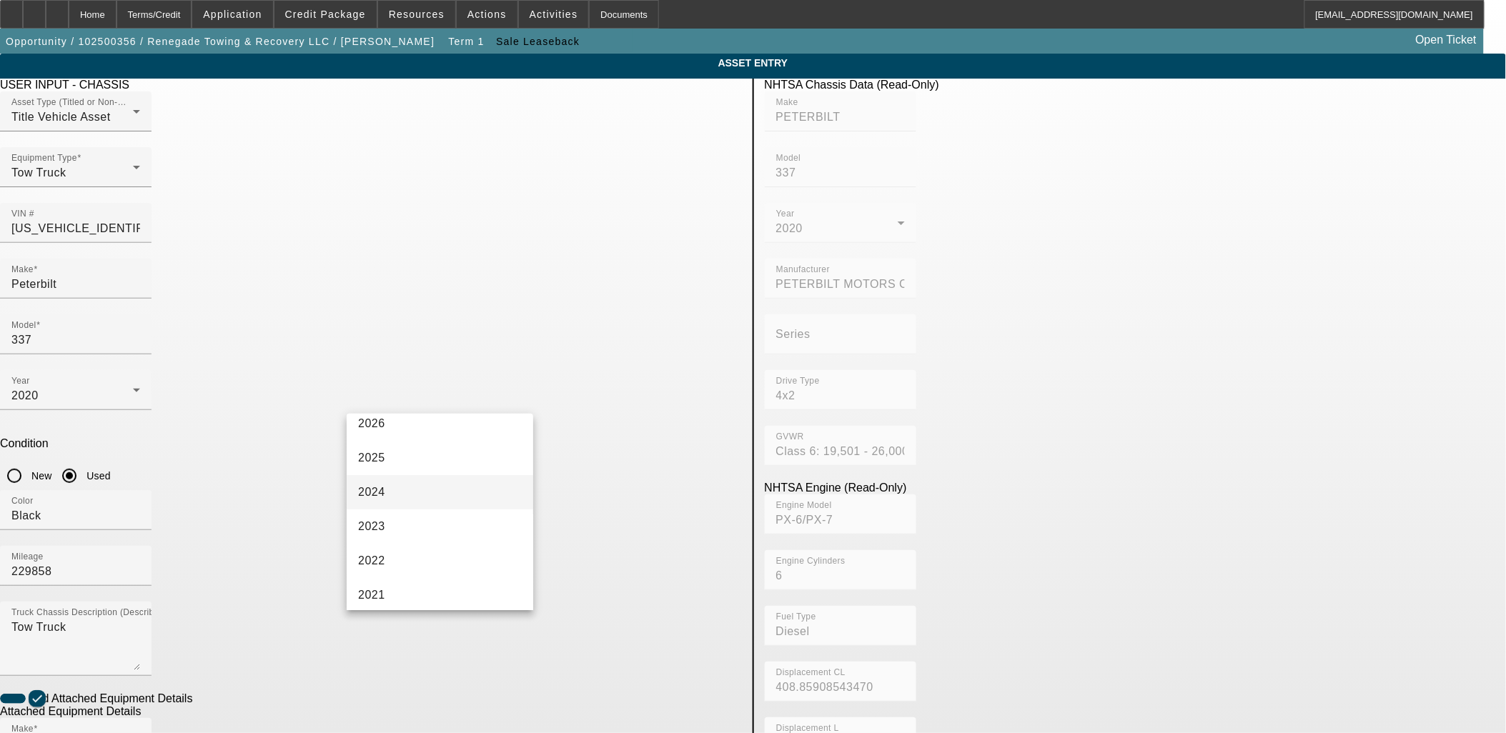
scroll to position [159, 0]
click at [430, 554] on mat-option "2020" at bounding box center [440, 552] width 187 height 34
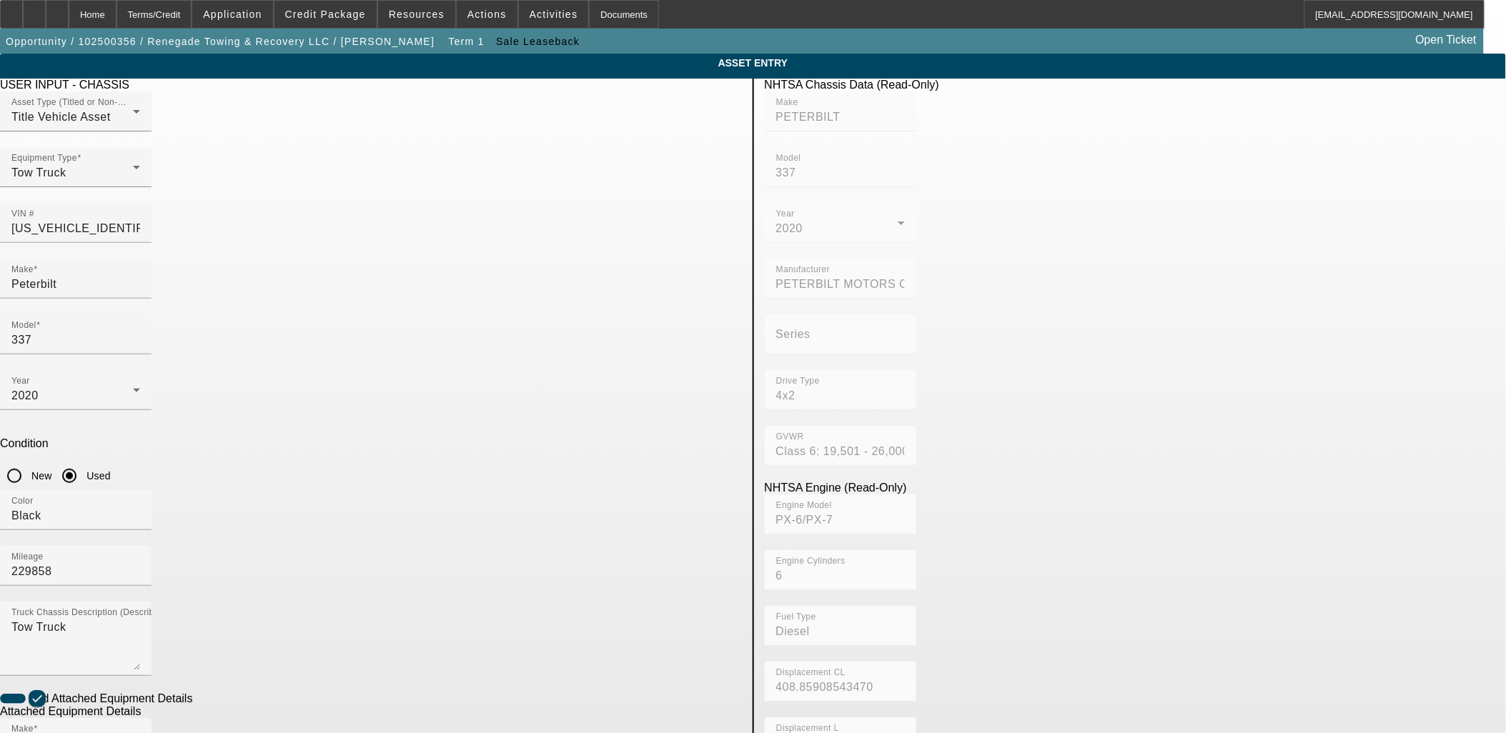
radio input "true"
checkbox input "true"
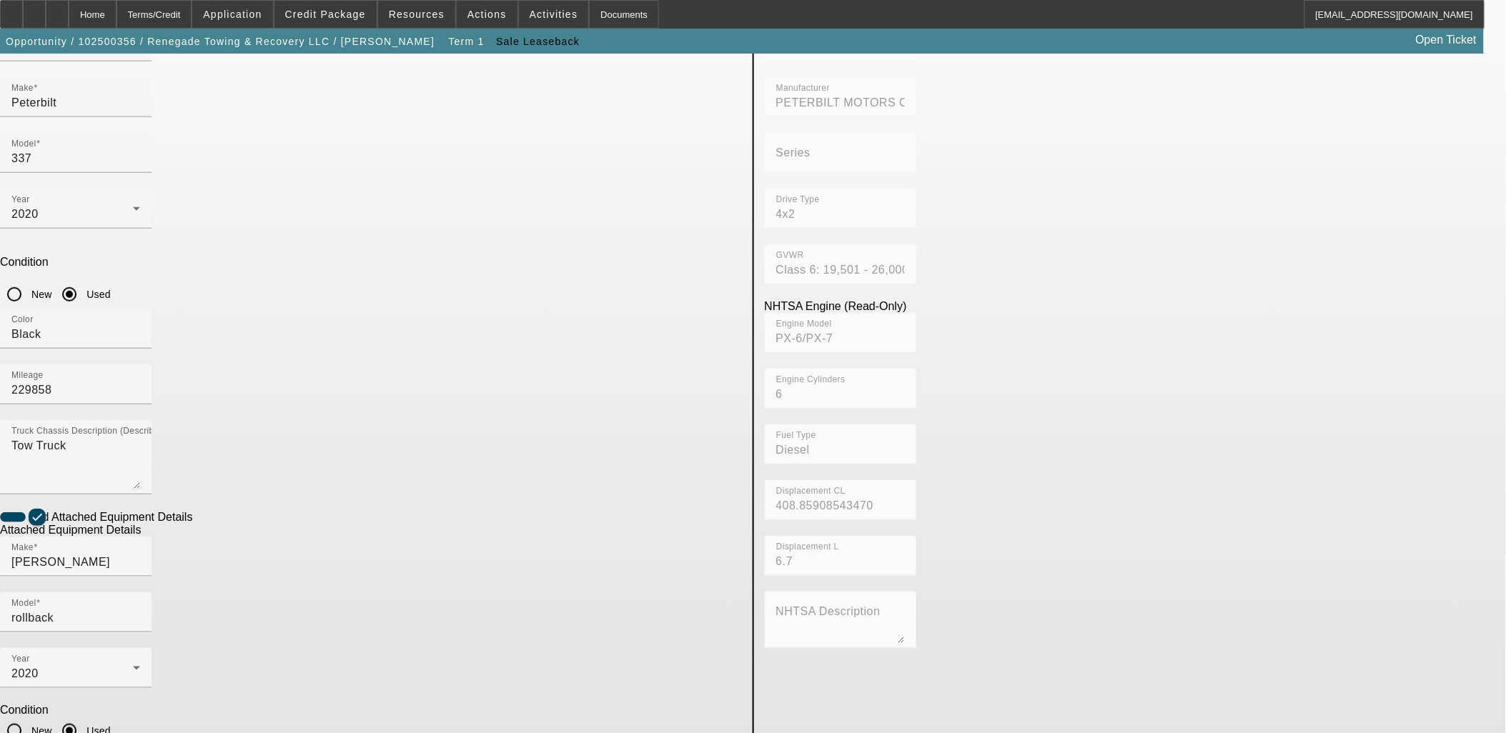
scroll to position [186, 0]
type textarea "Rollback"
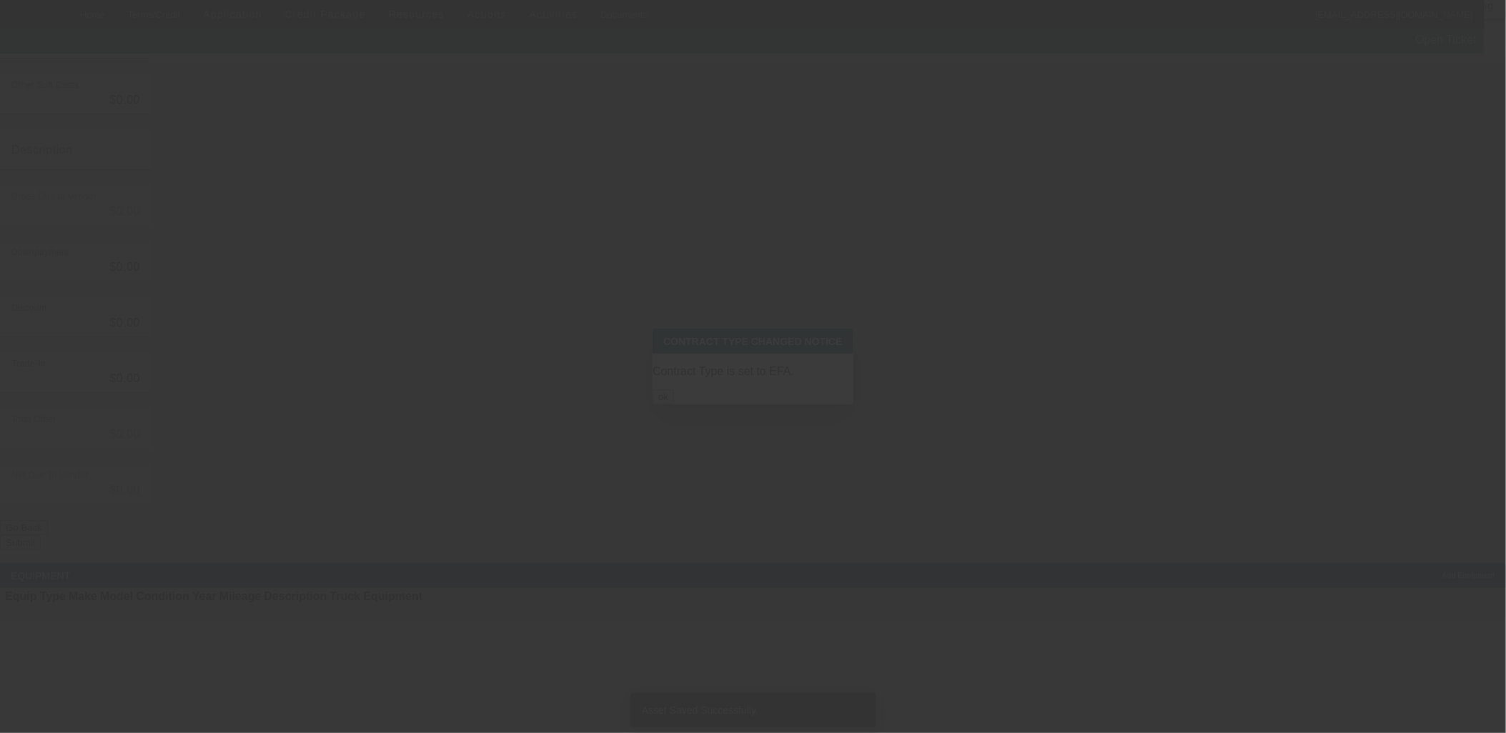
type input "$150,000.00"
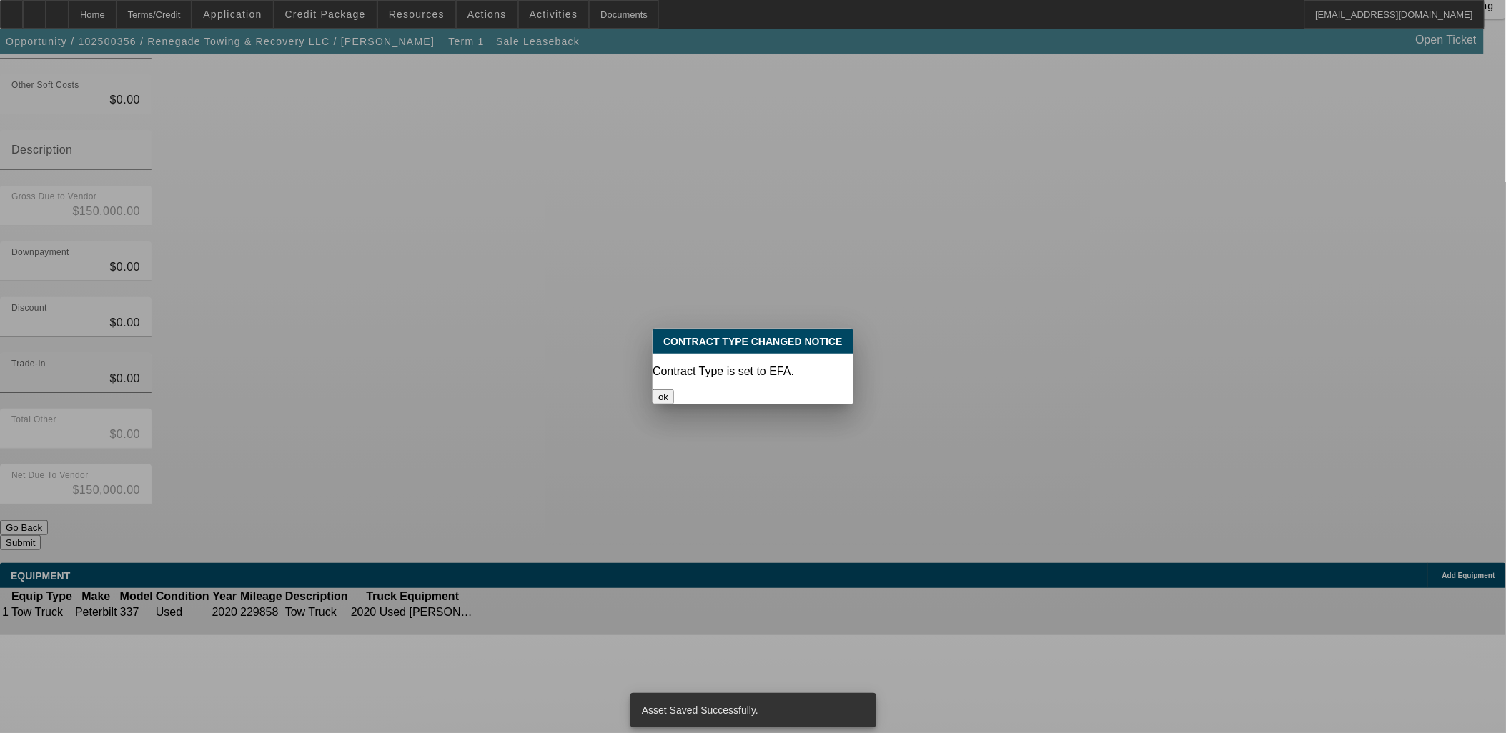
drag, startPoint x: 755, startPoint y: 384, endPoint x: 808, endPoint y: 396, distance: 53.6
click at [674, 390] on button "ok" at bounding box center [663, 397] width 21 height 15
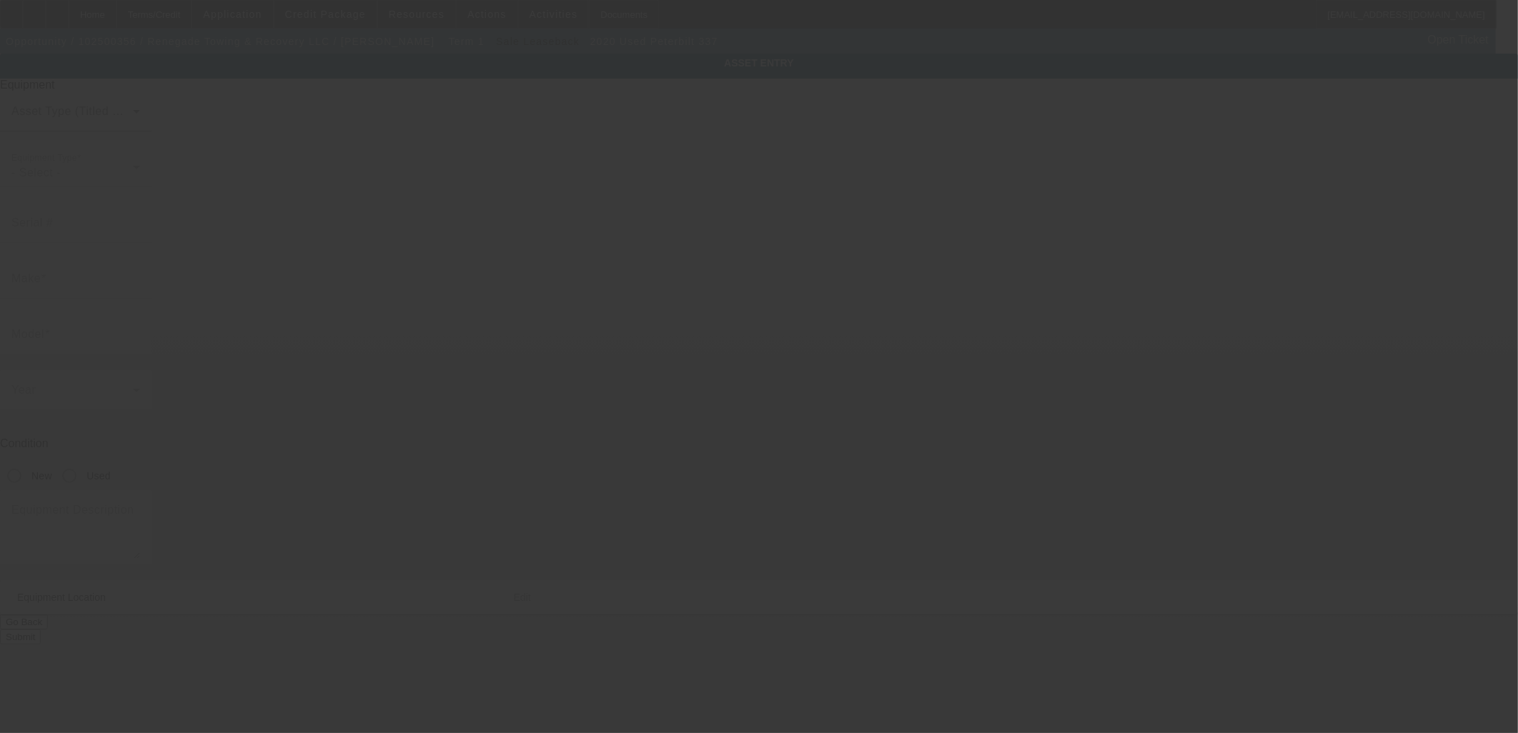
type input "2NP2HM6X1LM656608"
type input "Peterbilt"
type input "337"
radio input "true"
type textarea "Tow Truck"
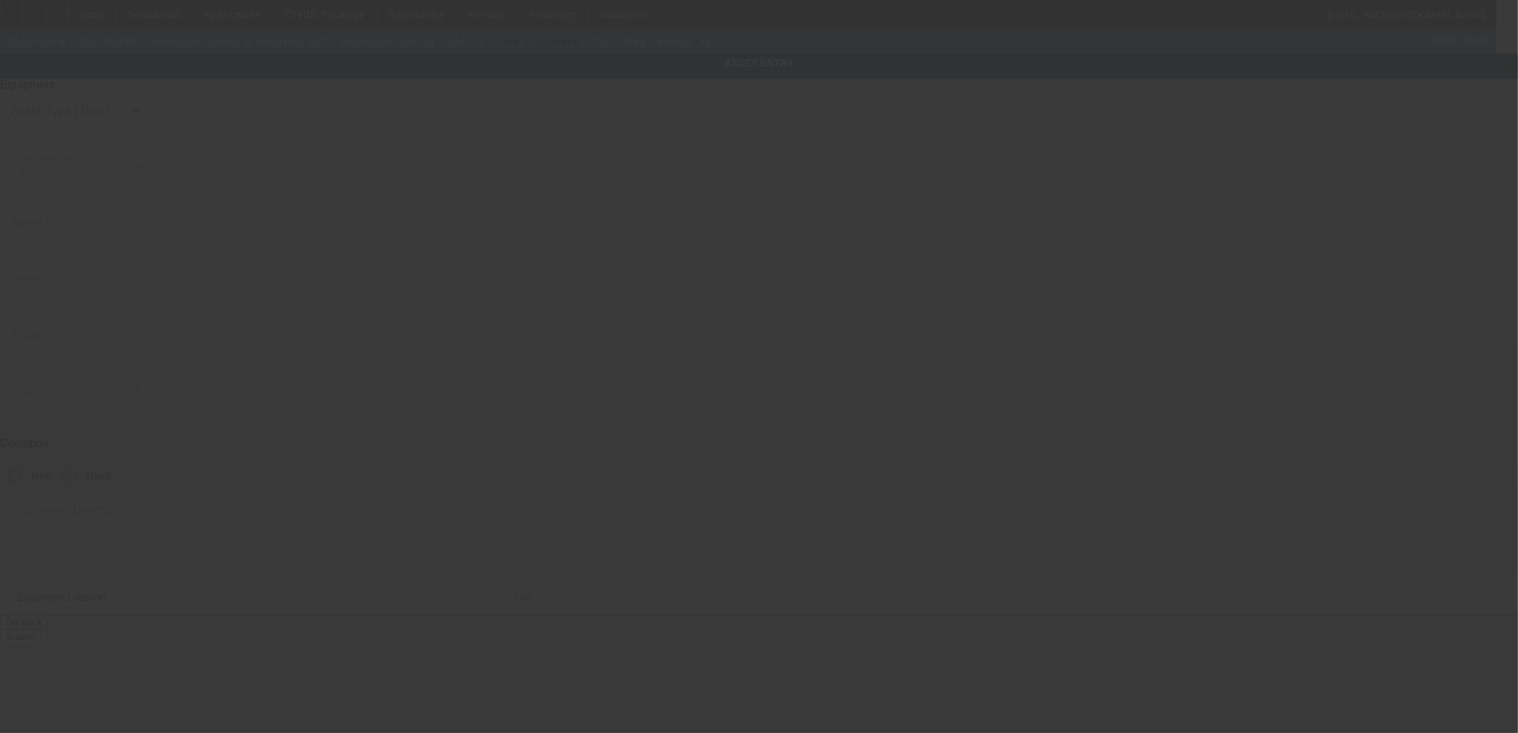
type input "5308 Neuse Forest Rd"
type input "Raleigh"
type input "27616"
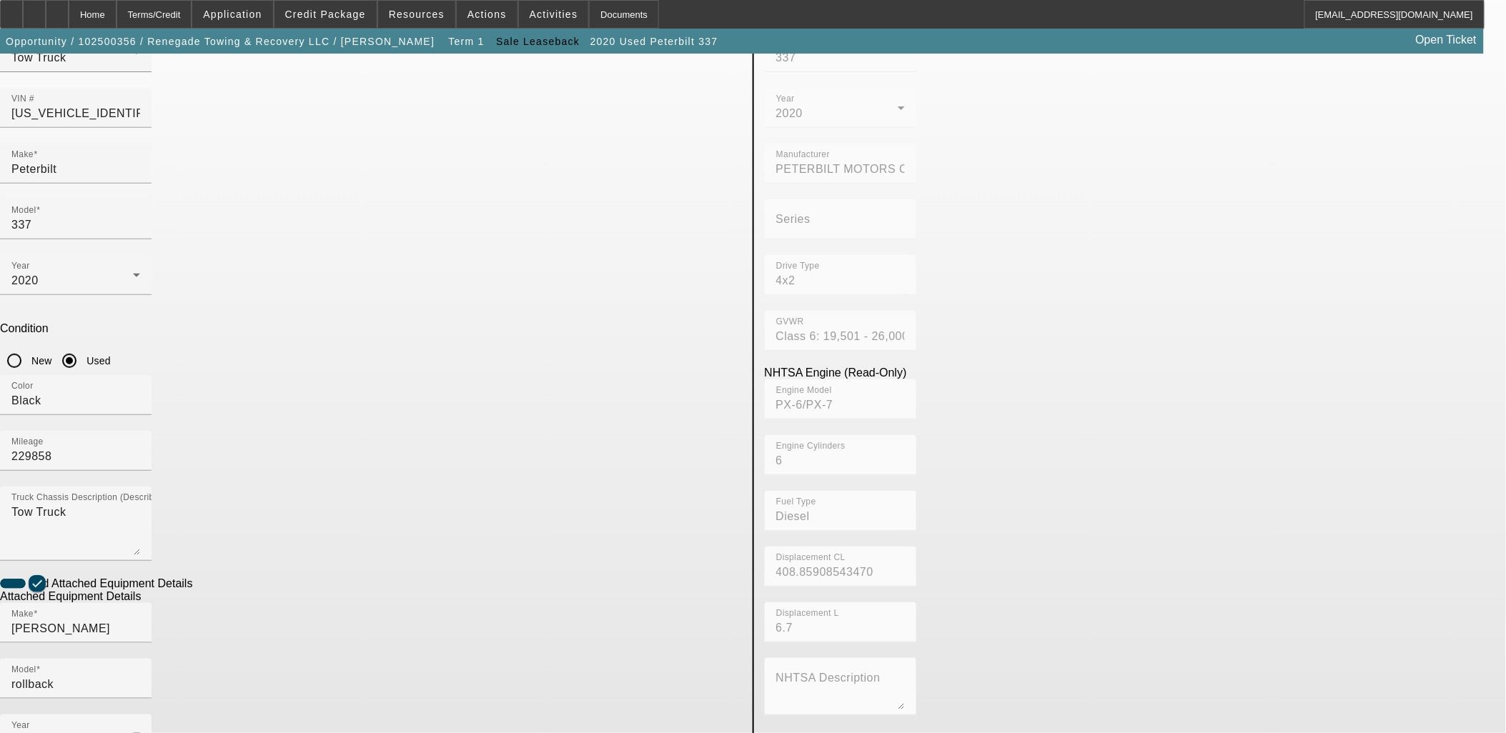
scroll to position [186, 0]
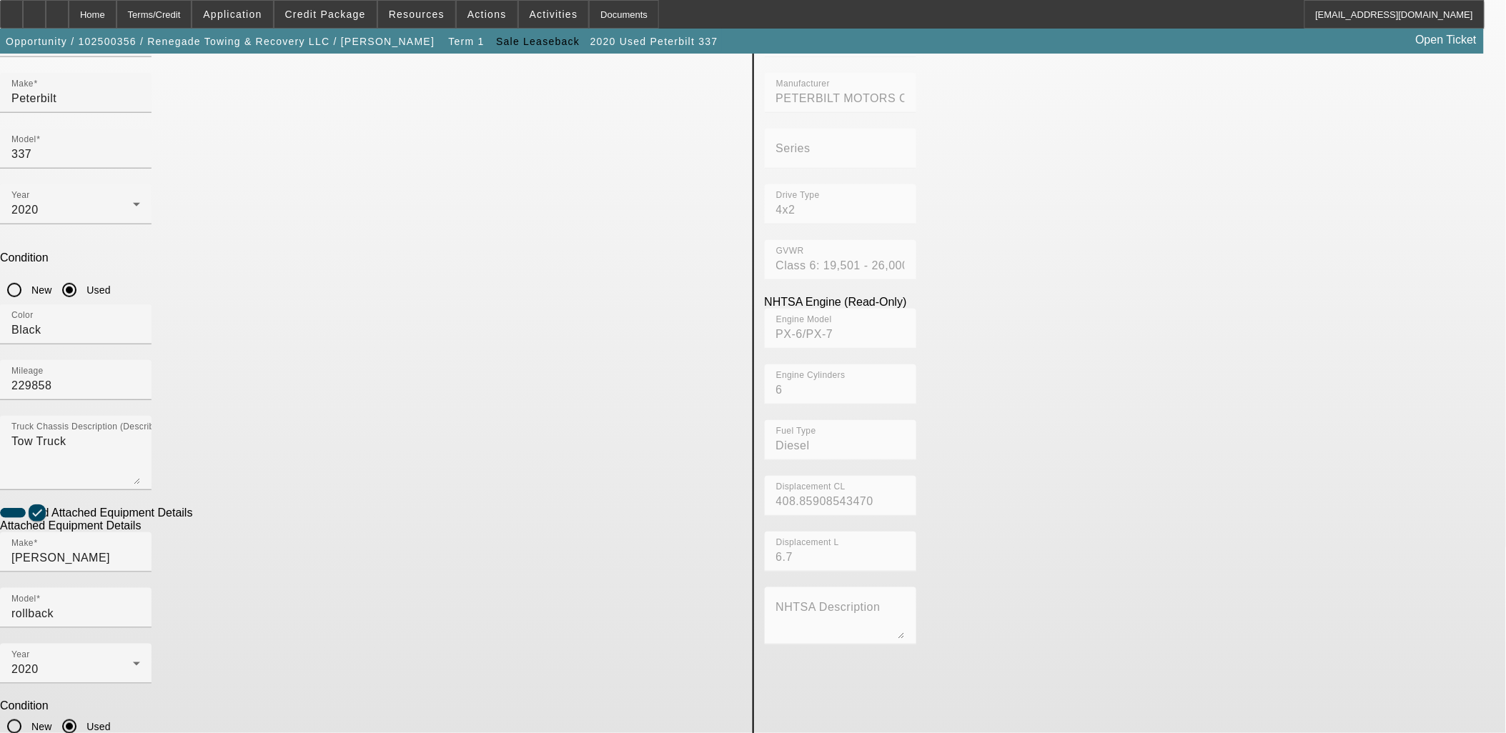
drag, startPoint x: 460, startPoint y: 572, endPoint x: 111, endPoint y: 517, distance: 352.4
click at [111, 527] on app-asset-collateral-manage "ASSET ENTRY Delete asset USER INPUT - CHASSIS Asset Type (Titled or Non-Titled)…" at bounding box center [753, 424] width 1506 height 1112
type textarea "Fully wireless tow bed with remote."
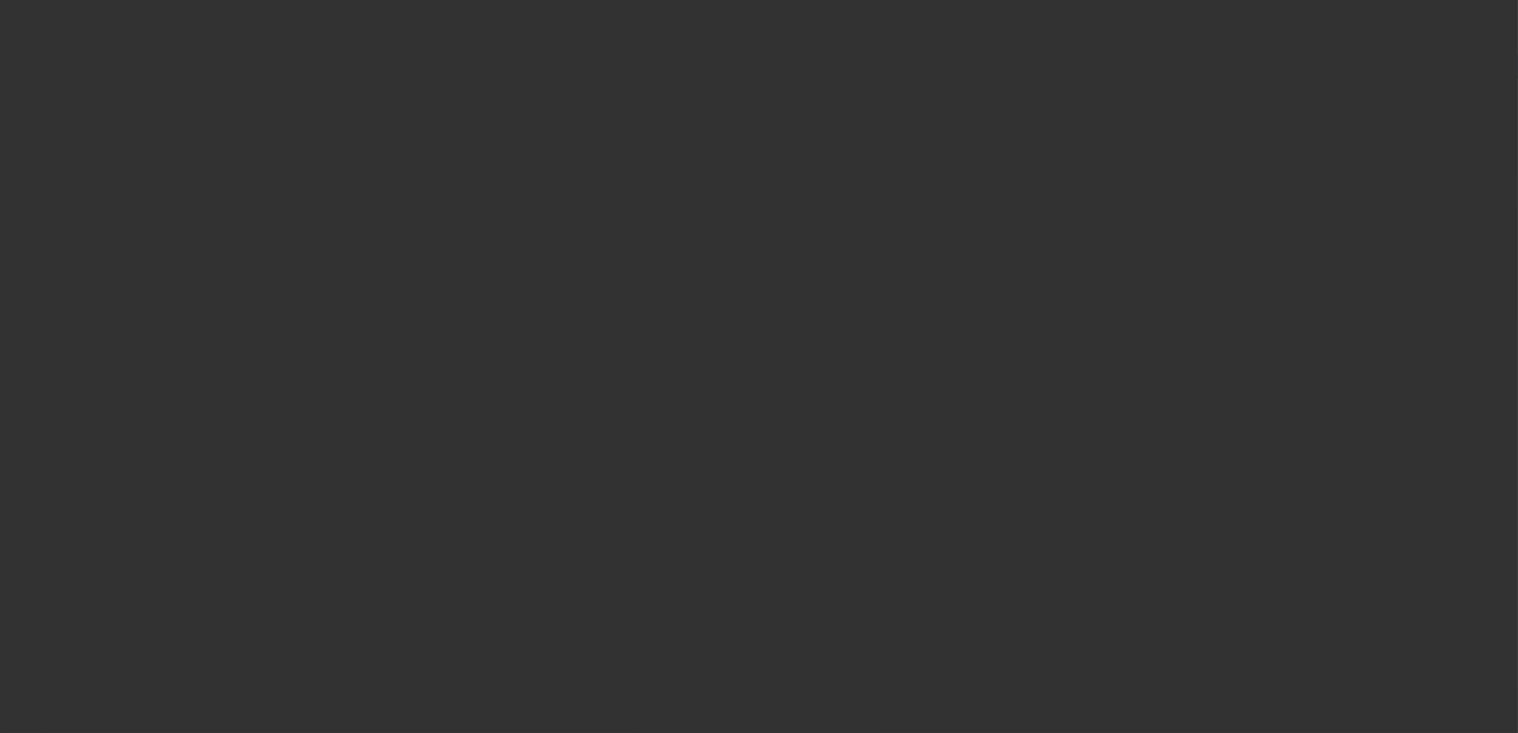
type input "$150,000.00"
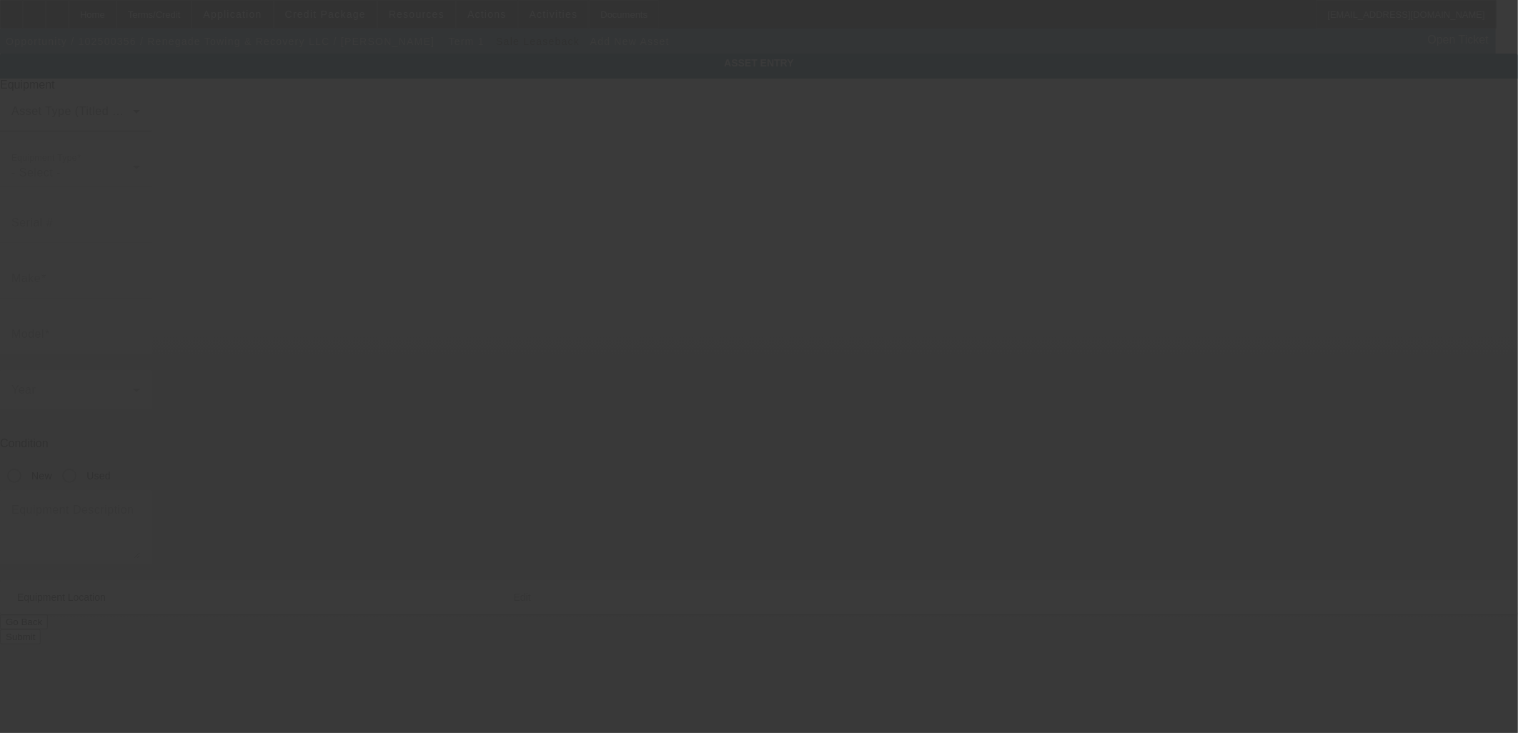
type input "720 Bragg Blvd"
type input "Fayetteville"
type input "28301"
type input "Wake"
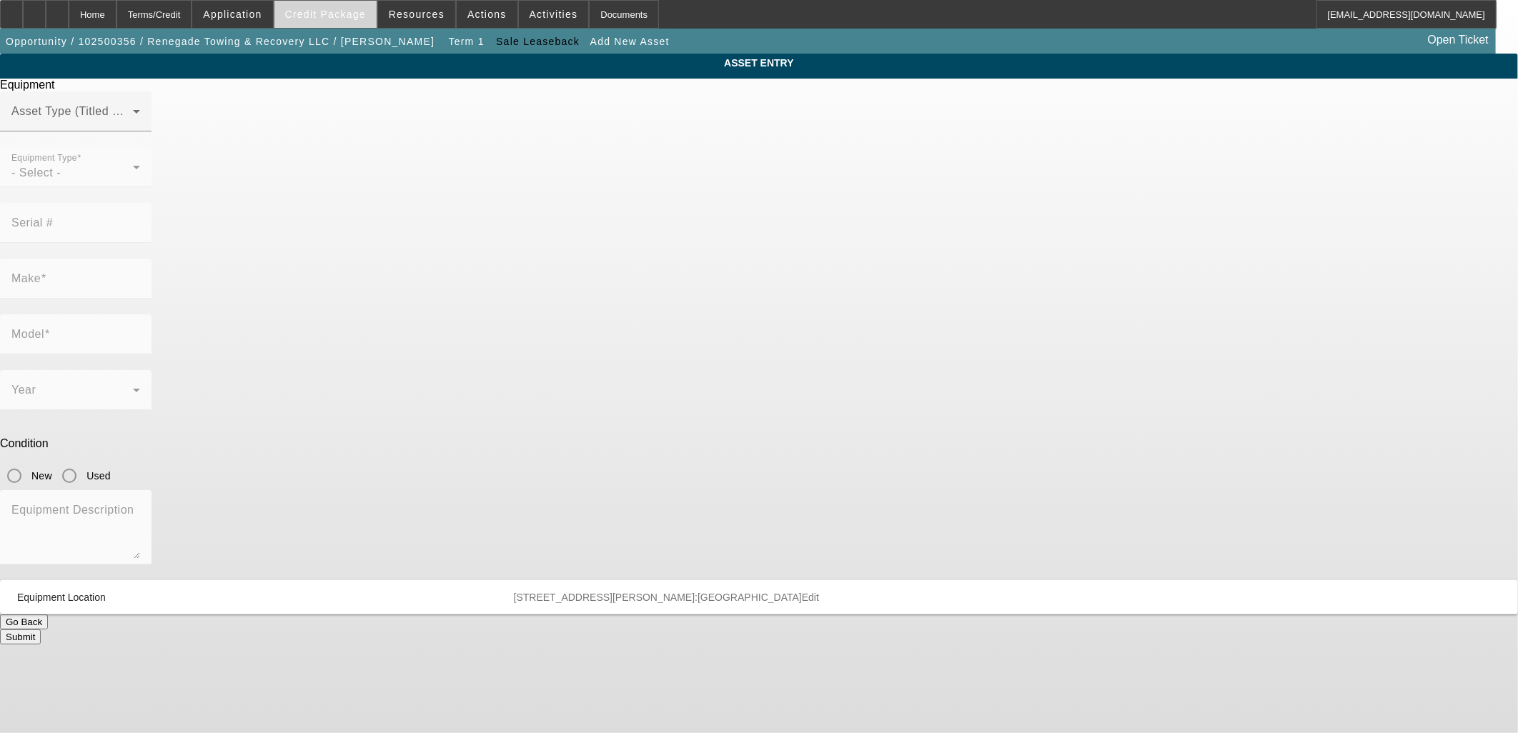
click at [312, 14] on span "Credit Package" at bounding box center [325, 14] width 81 height 11
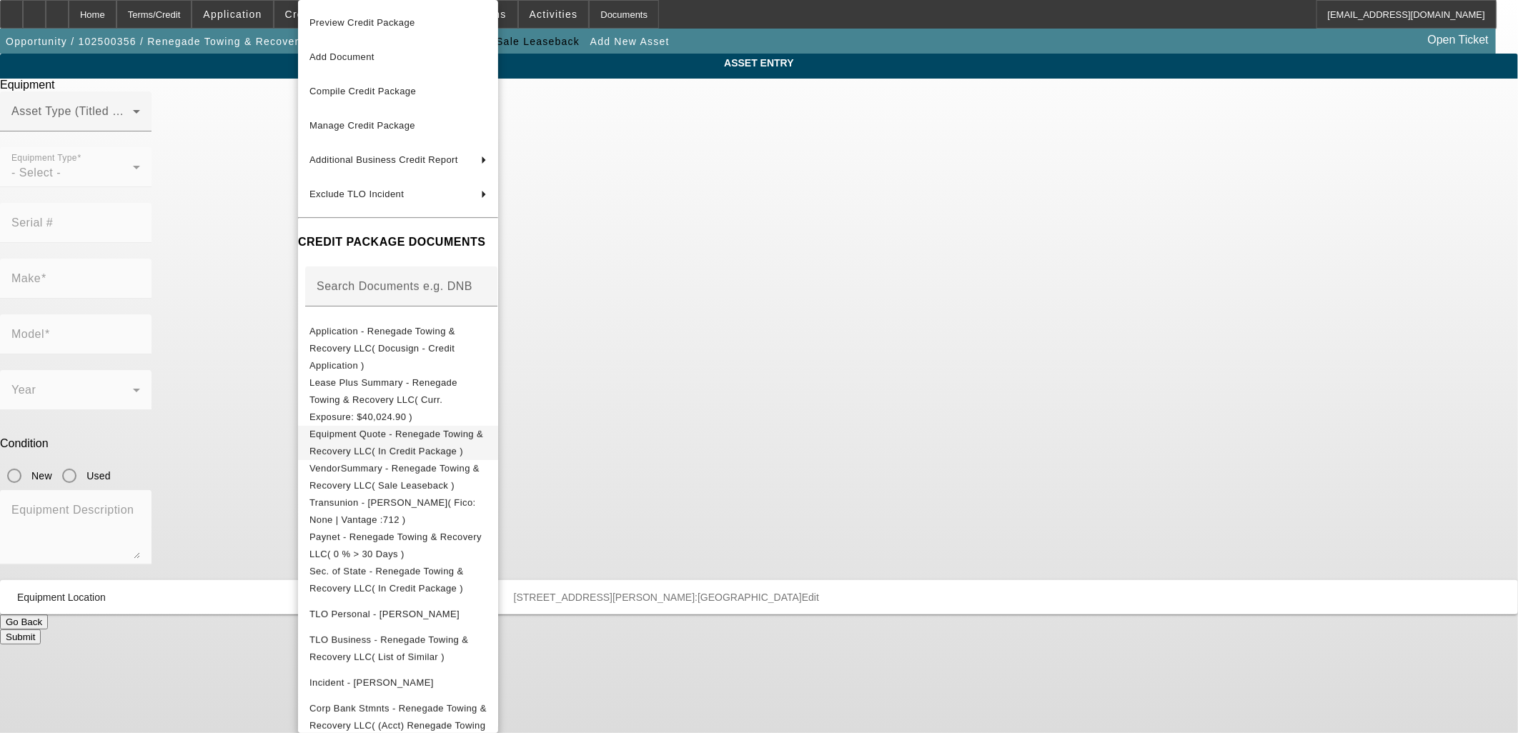
click at [377, 426] on button "Equipment Quote - Renegade Towing & Recovery LLC( In Credit Package )" at bounding box center [398, 443] width 200 height 34
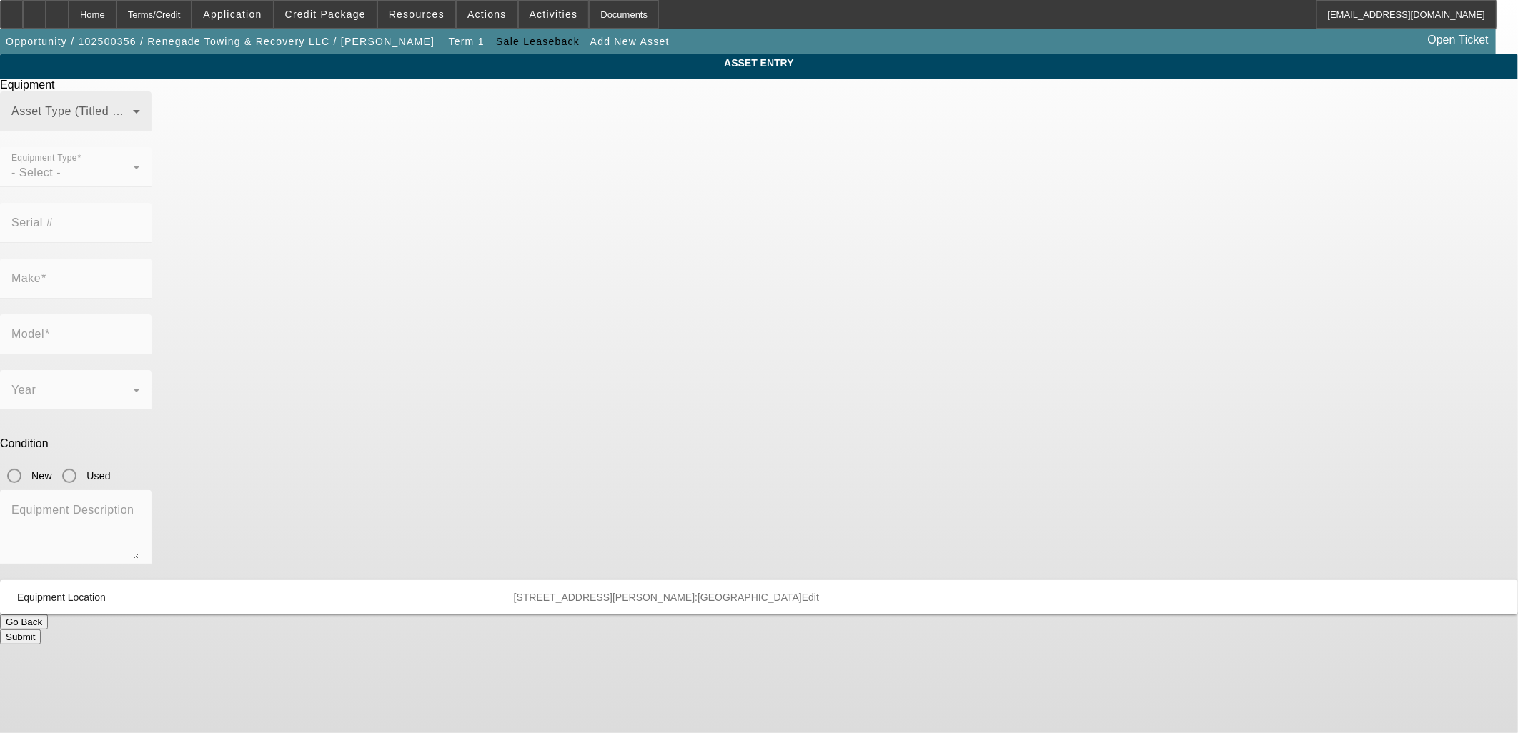
click at [133, 126] on span at bounding box center [72, 117] width 122 height 17
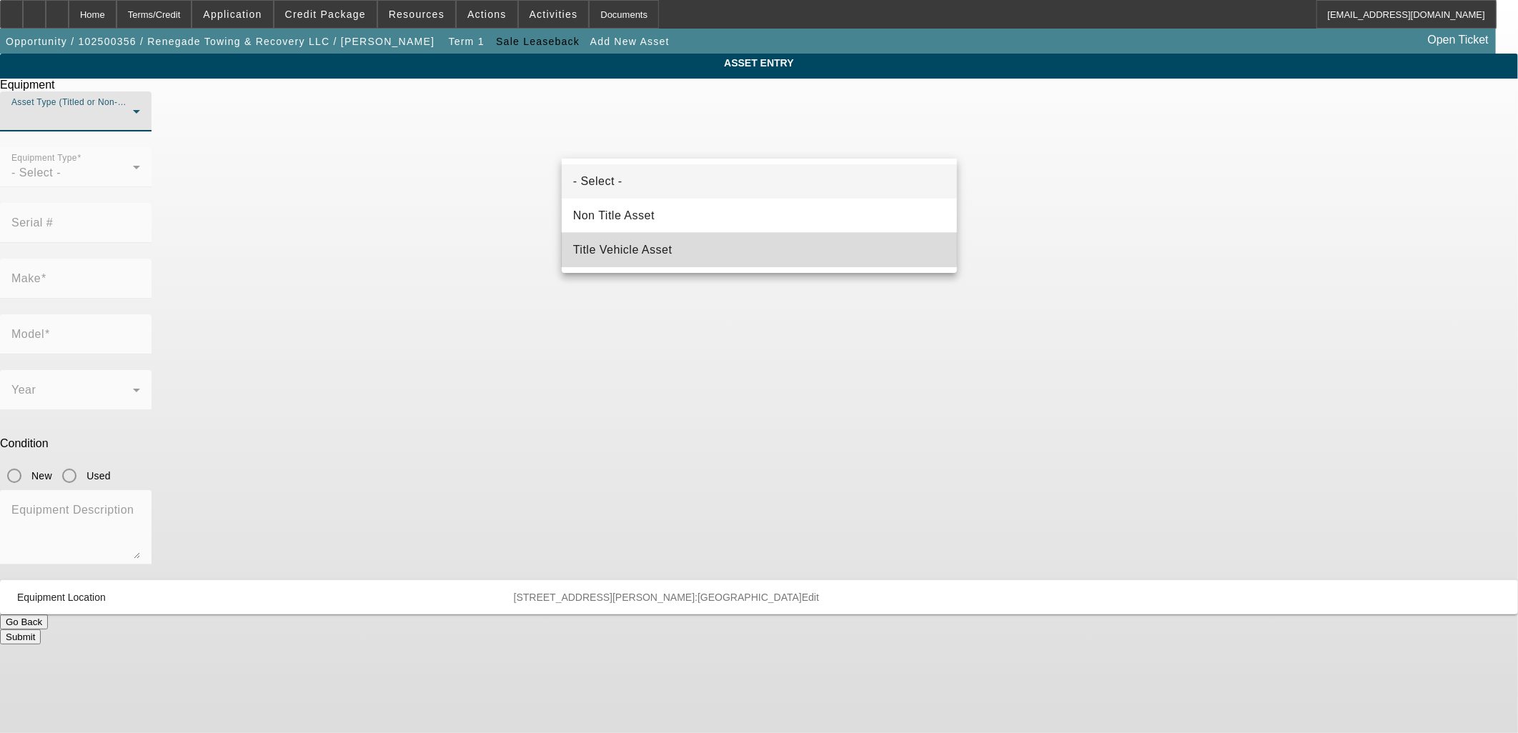
click at [631, 245] on span "Title Vehicle Asset" at bounding box center [622, 250] width 99 height 17
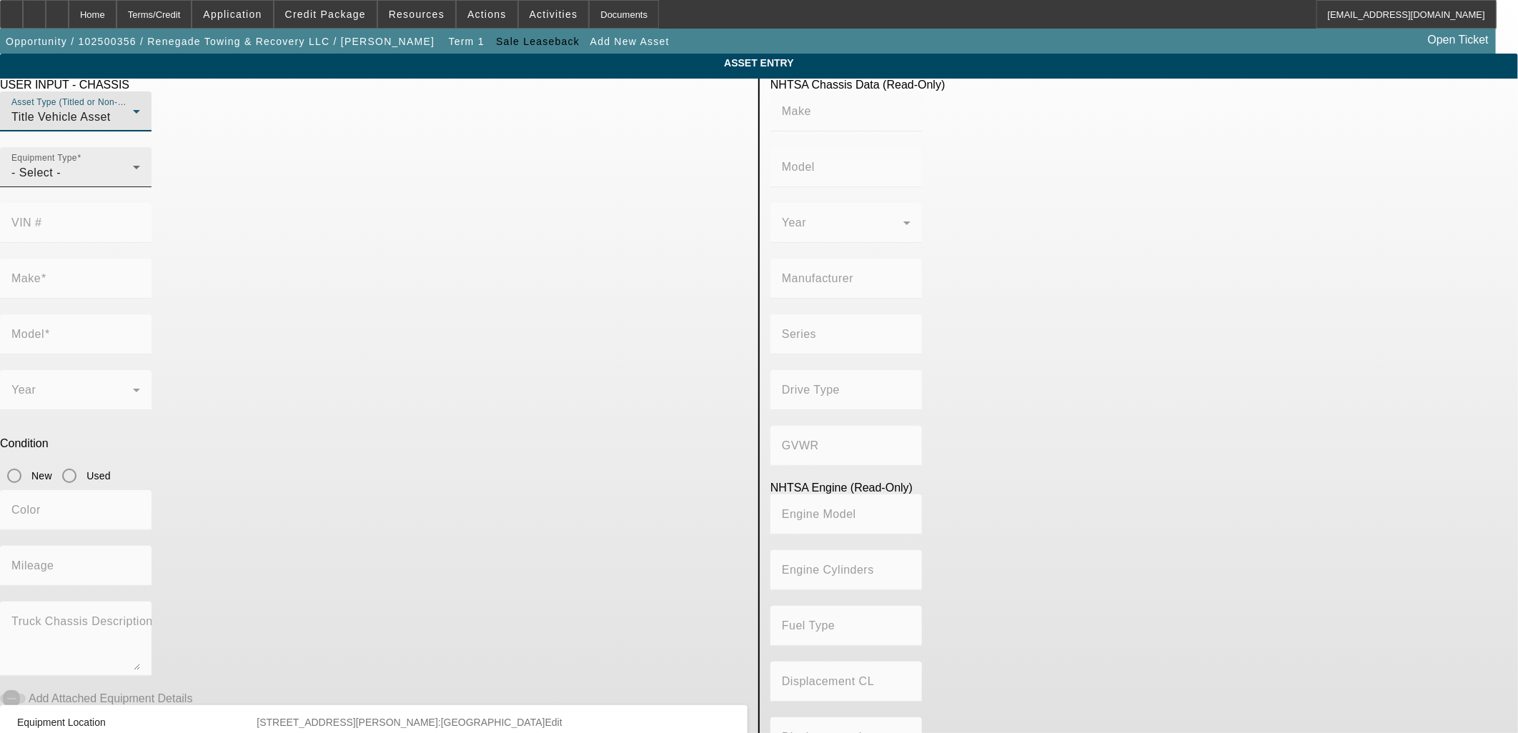
click at [133, 182] on div "- Select -" at bounding box center [72, 172] width 122 height 17
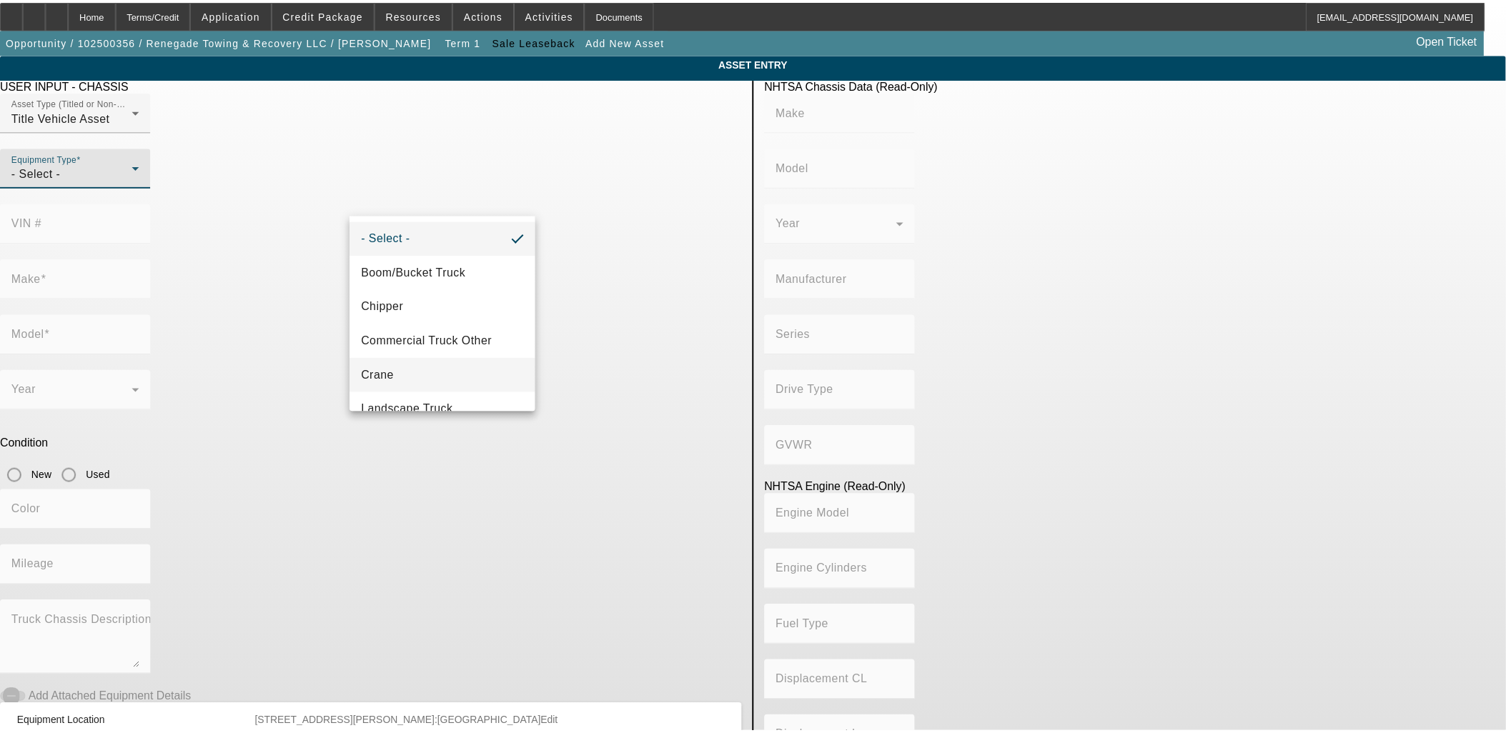
scroll to position [157, 0]
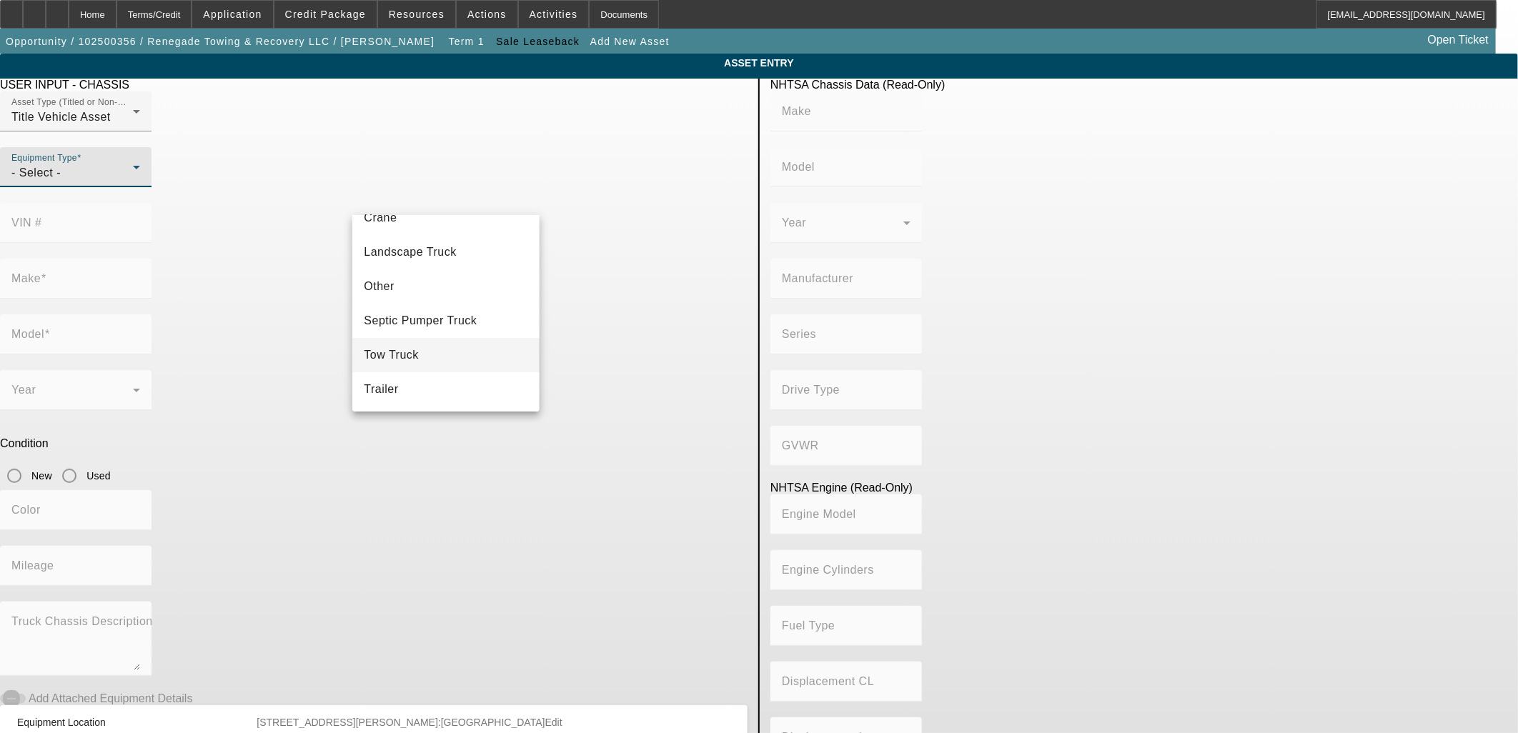
click at [430, 348] on mat-option "Tow Truck" at bounding box center [445, 355] width 187 height 34
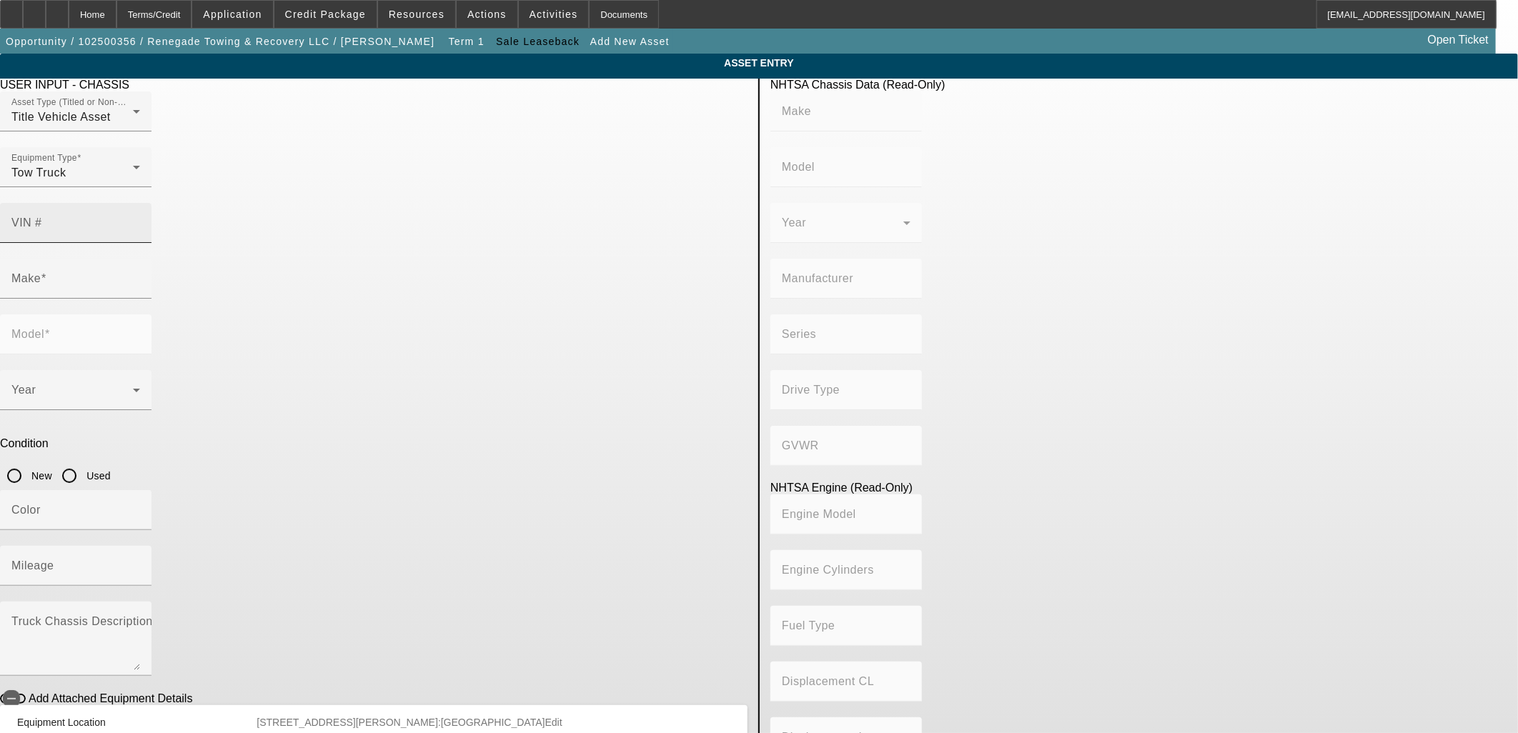
click at [140, 209] on div "VIN #" at bounding box center [75, 223] width 129 height 40
type input "3c7wrnel6kg531351"
type input "RAM"
type input "5500"
type input "CHRYSLER DE MEXICO TOLUCA"
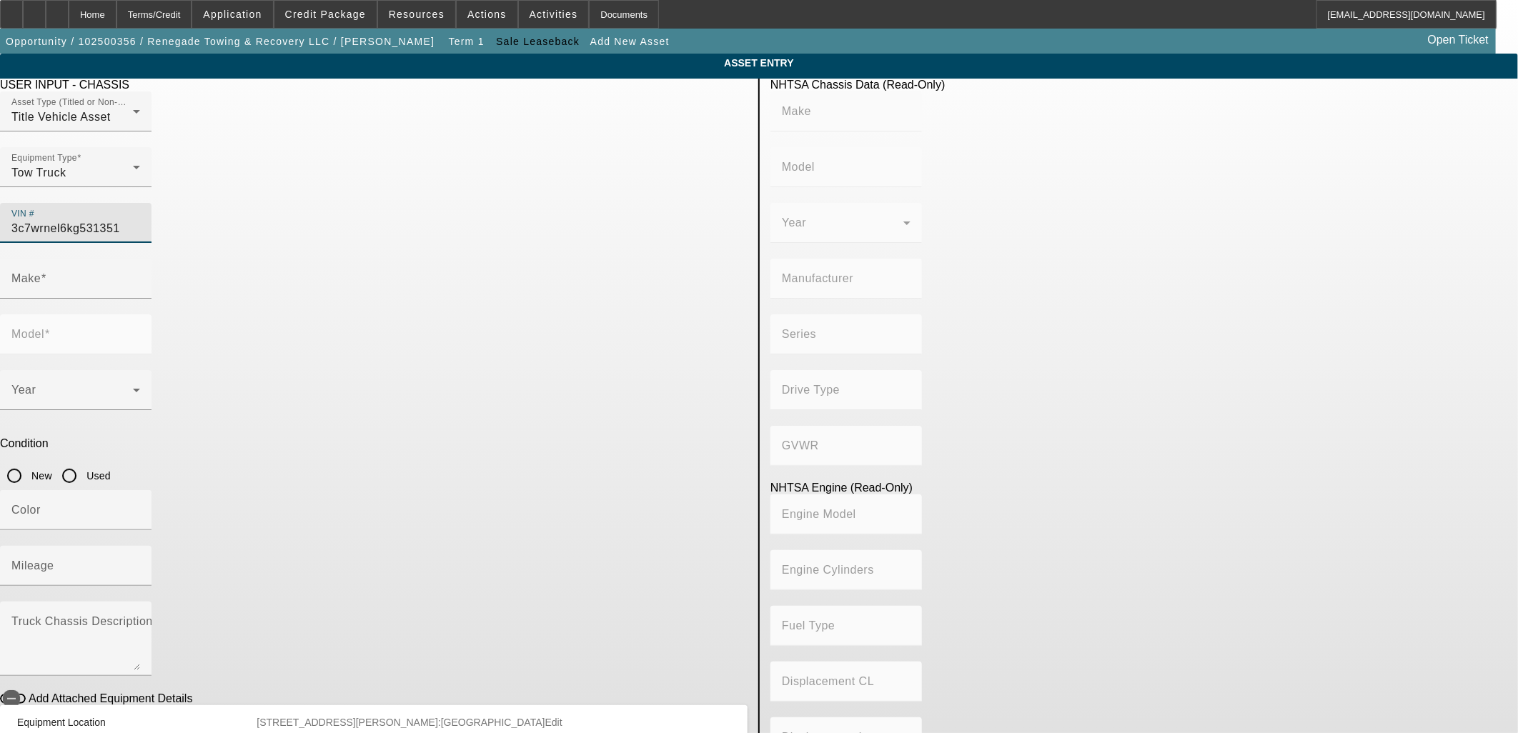
type input "4WD/4-Wheel Drive/4x4"
type input "Class 5: 16,001 - 19,500 lb (7,258 - 8,845 kg)"
type input "6"
type input "Diesel"
type input "408.85908543470"
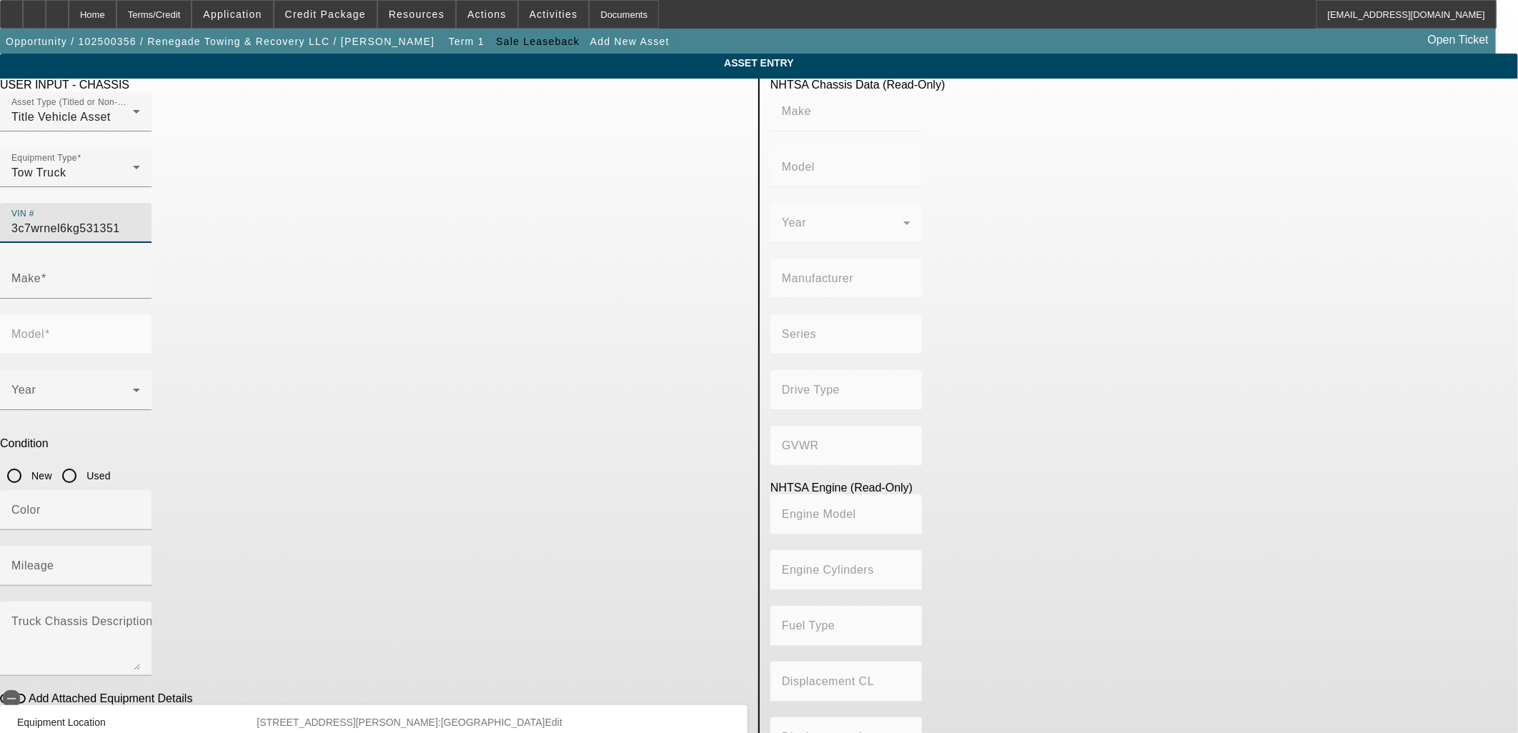
type input "6.7"
type input "RAM"
type input "5500"
type input "3C7WRNEL6KG531351"
type input "RAM"
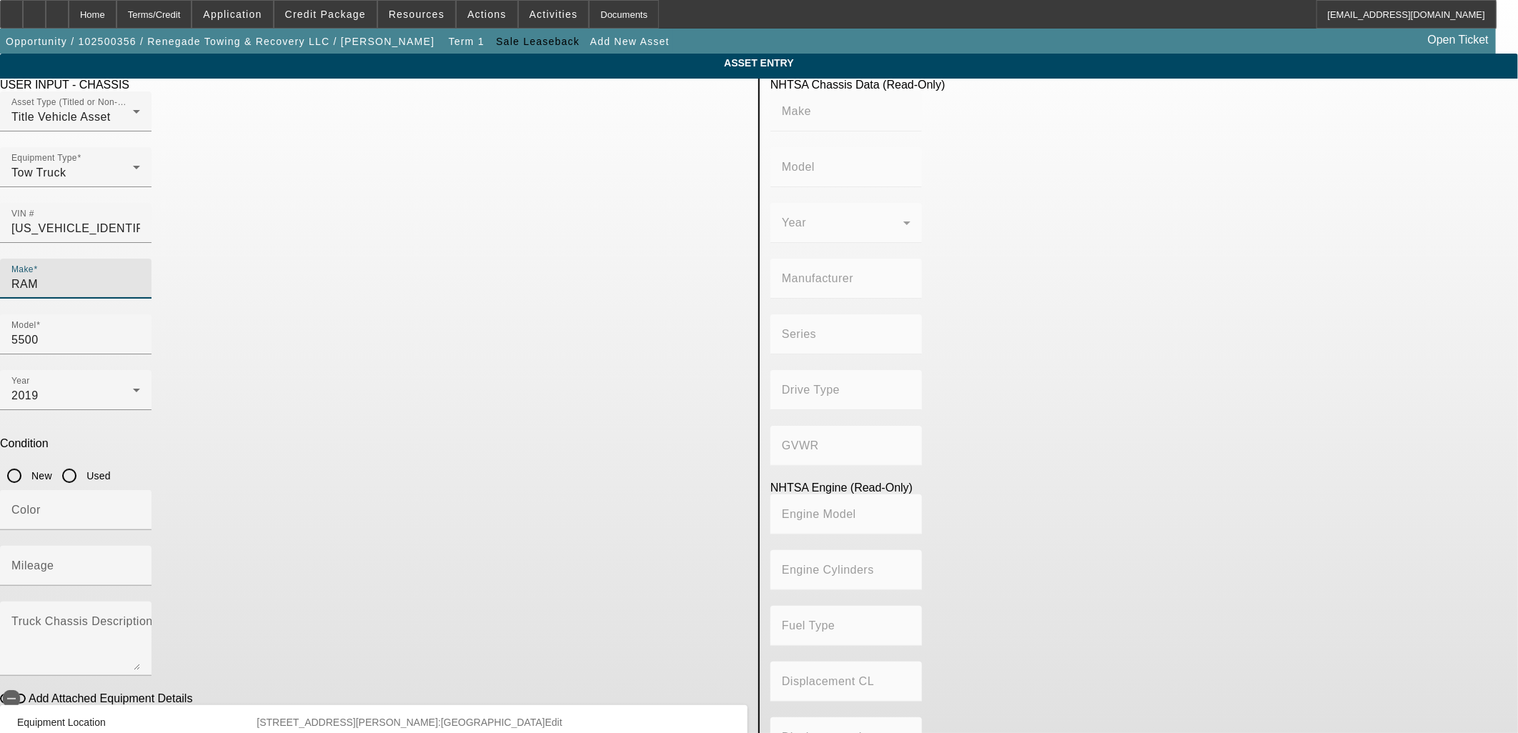
type input "5500"
type input "CHRYSLER DE MEXICO TOLUCA"
type input "4WD/4-Wheel Drive/4x4"
type input "Class 5: 16,001 - 19,500 lb (7,258 - 8,845 kg)"
type input "6"
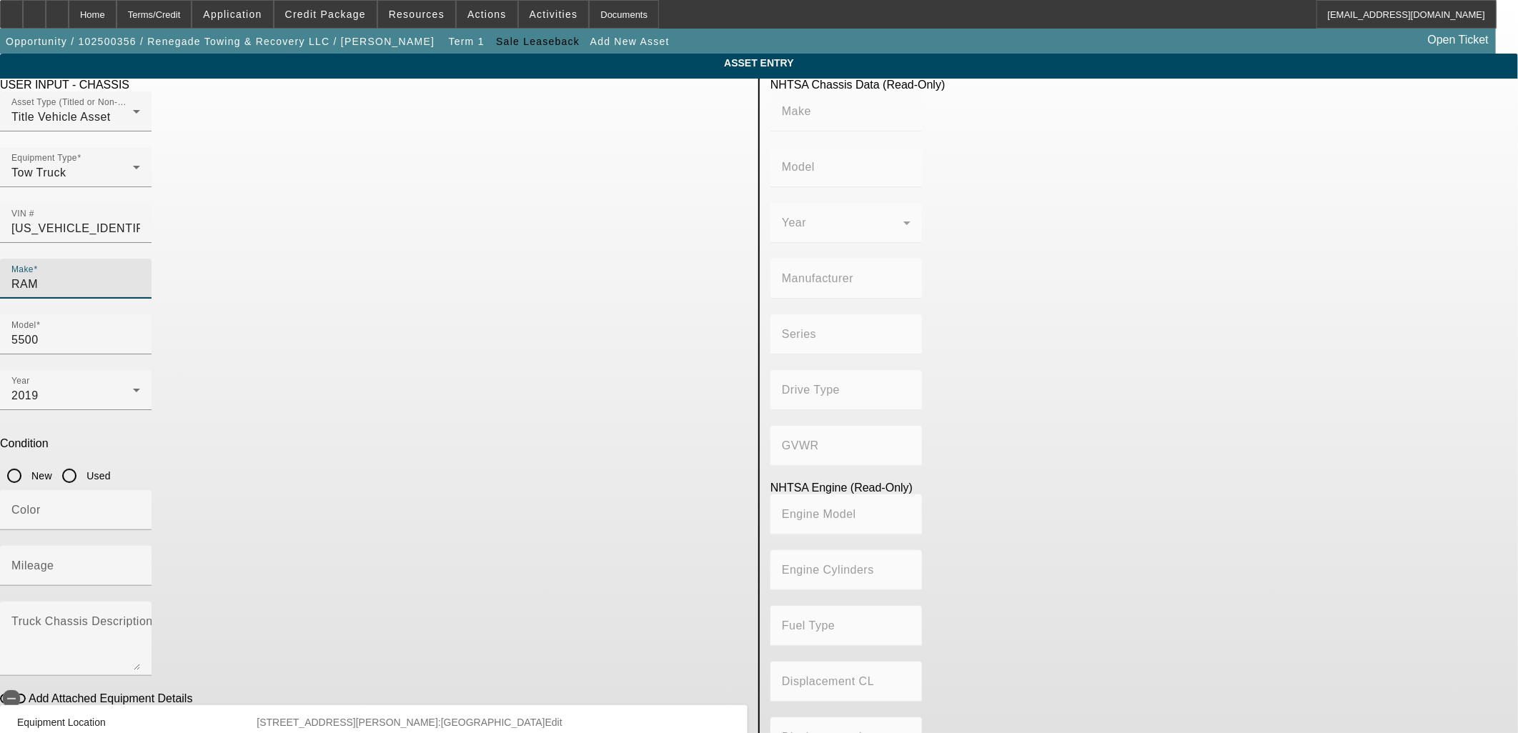
type input "Diesel"
type input "408.85908543470"
type input "6.7"
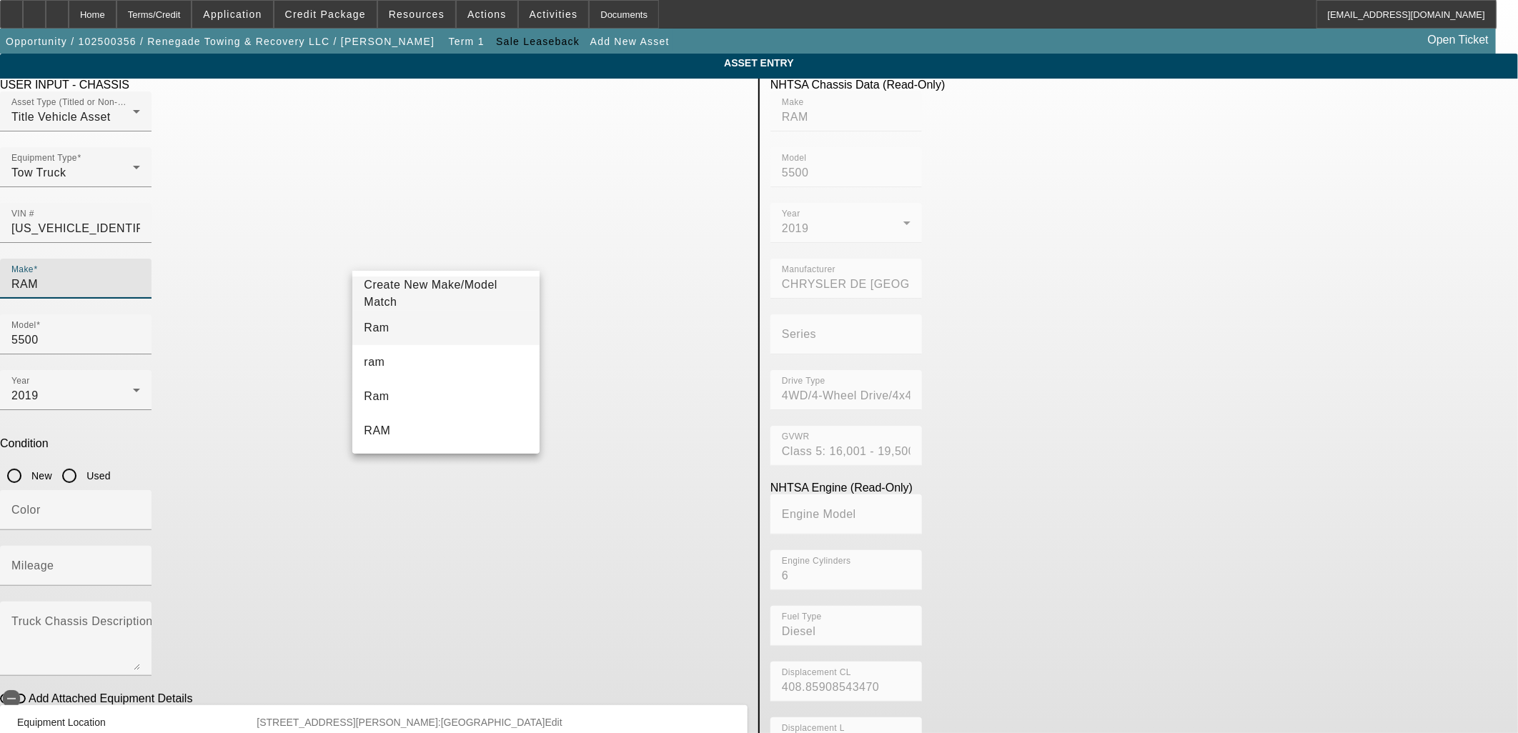
click at [401, 330] on mat-option "Ram" at bounding box center [445, 328] width 187 height 34
type input "Ram"
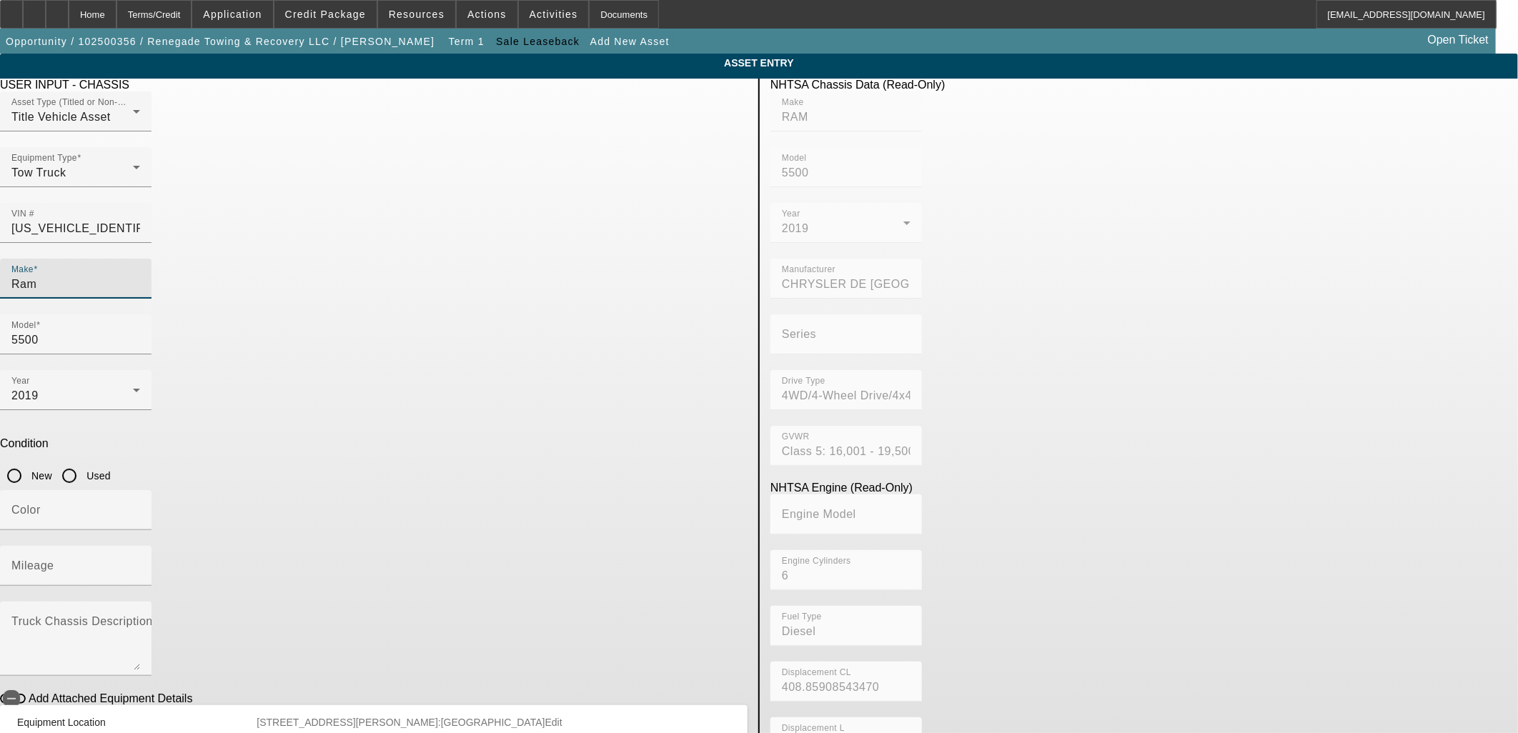
click at [84, 462] on input "Used" at bounding box center [69, 476] width 29 height 29
radio input "true"
click at [140, 507] on input "Color" at bounding box center [75, 515] width 129 height 17
type input "White"
click at [54, 560] on mat-label "Mileage" at bounding box center [32, 566] width 43 height 12
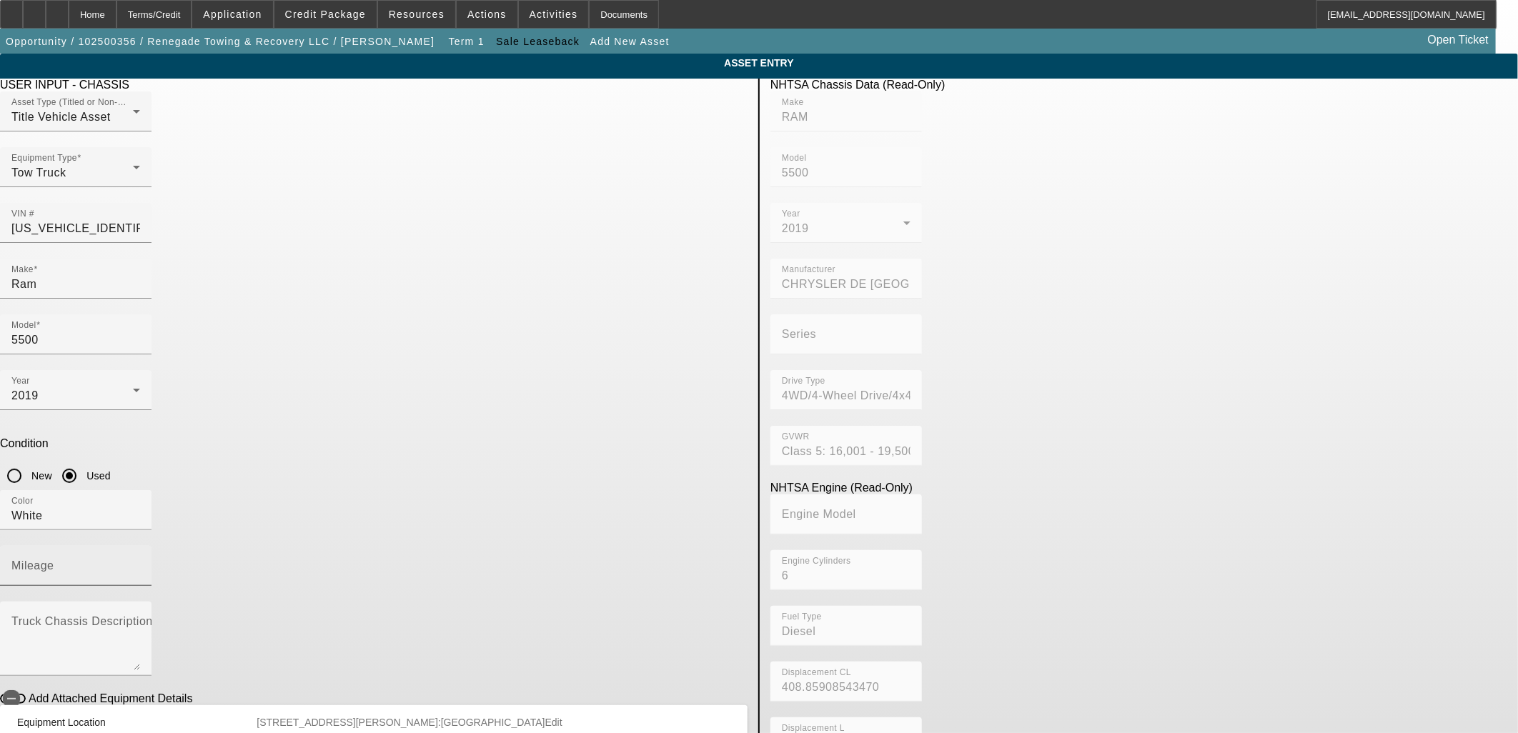
click at [140, 563] on input "Mileage" at bounding box center [75, 571] width 129 height 17
type input "240088"
click at [333, 615] on mat-label "Truck Chassis Description (Describe the truck chassis only)" at bounding box center [172, 621] width 322 height 12
click at [140, 619] on textarea "Truck Chassis Description (Describe the truck chassis only)" at bounding box center [75, 644] width 129 height 51
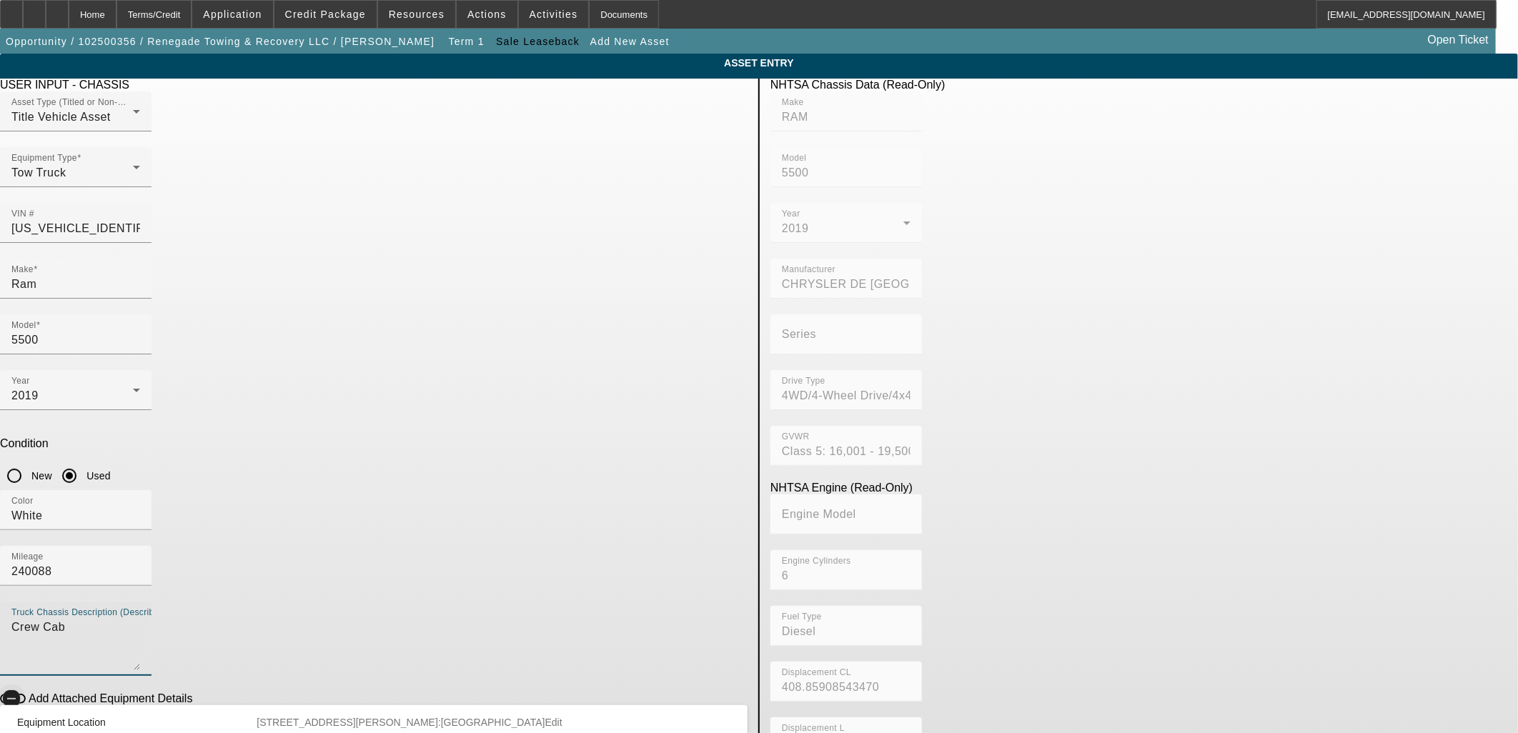
type textarea "Crew Cab"
click at [18, 693] on icon "button" at bounding box center [11, 699] width 13 height 13
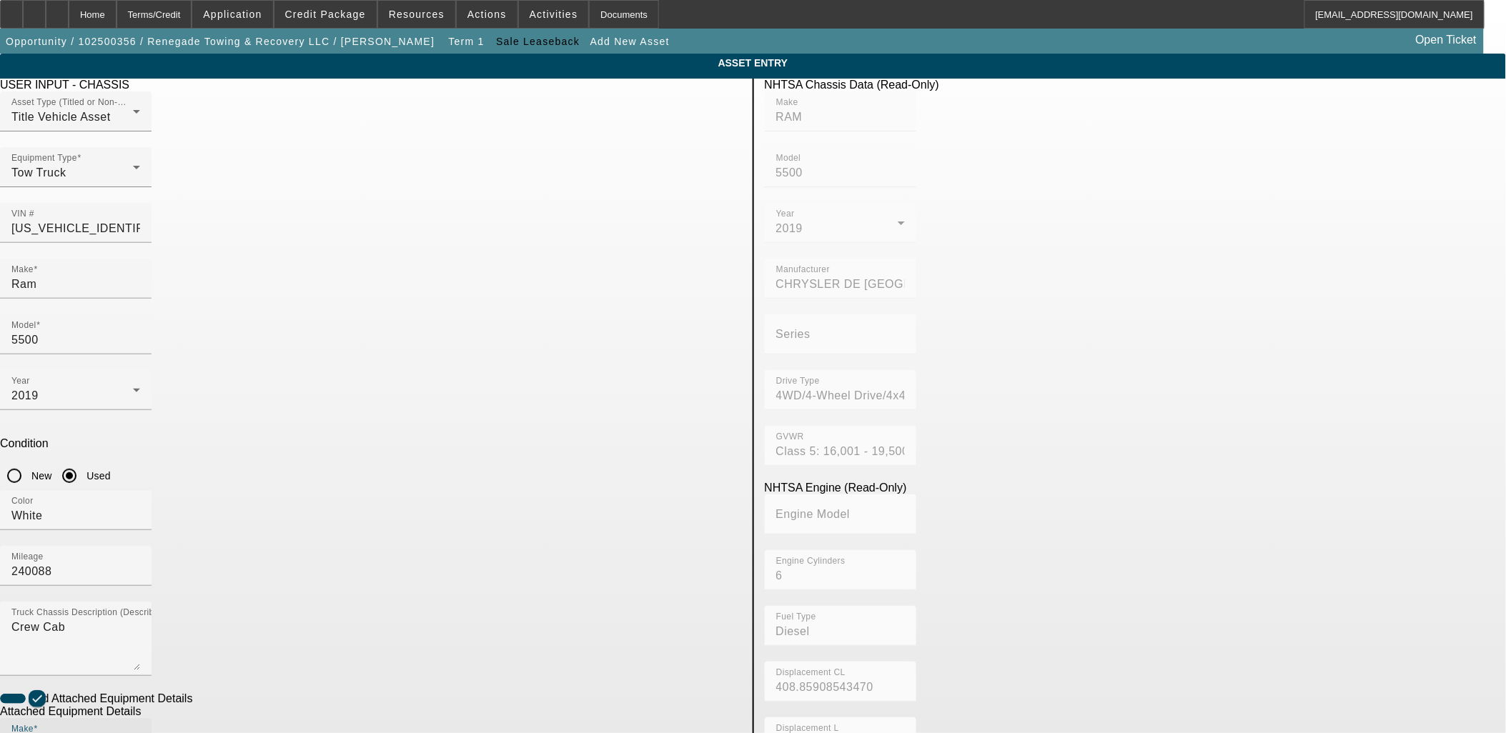
click at [140, 733] on input "Make" at bounding box center [75, 743] width 129 height 17
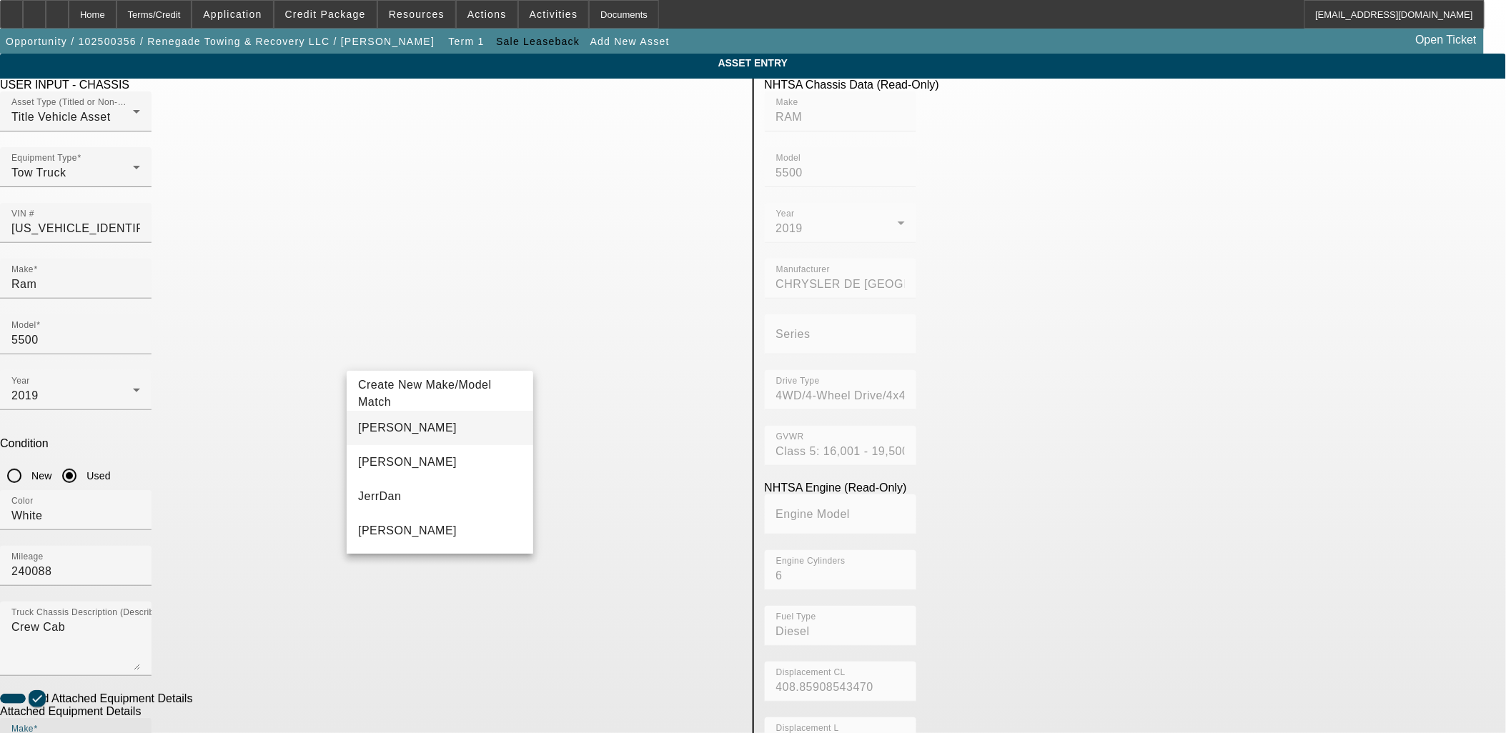
click at [401, 424] on mat-option "Jerr-Dan" at bounding box center [440, 428] width 187 height 34
type input "Jerr-Dan"
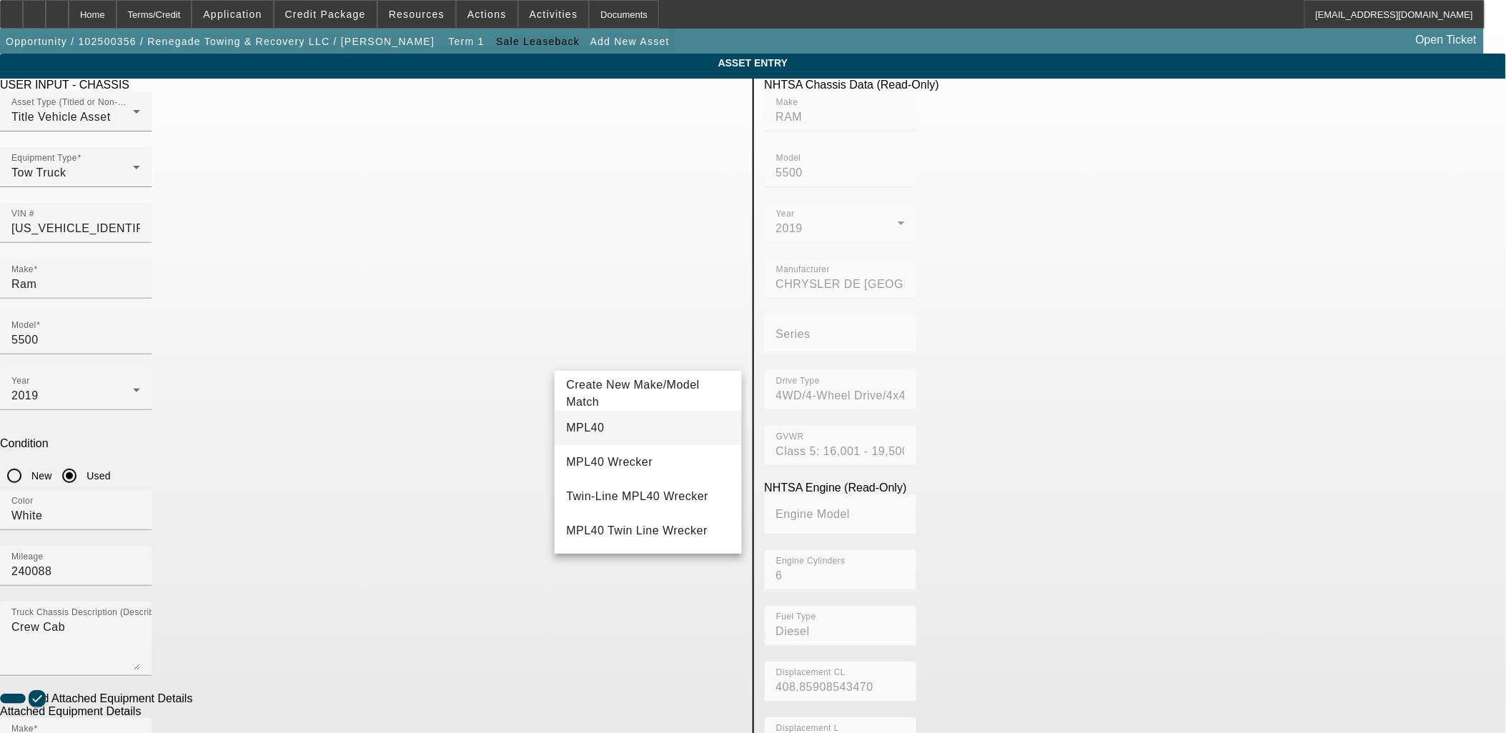
click at [596, 433] on mat-option "MPL40" at bounding box center [648, 428] width 187 height 34
type input "MPL40"
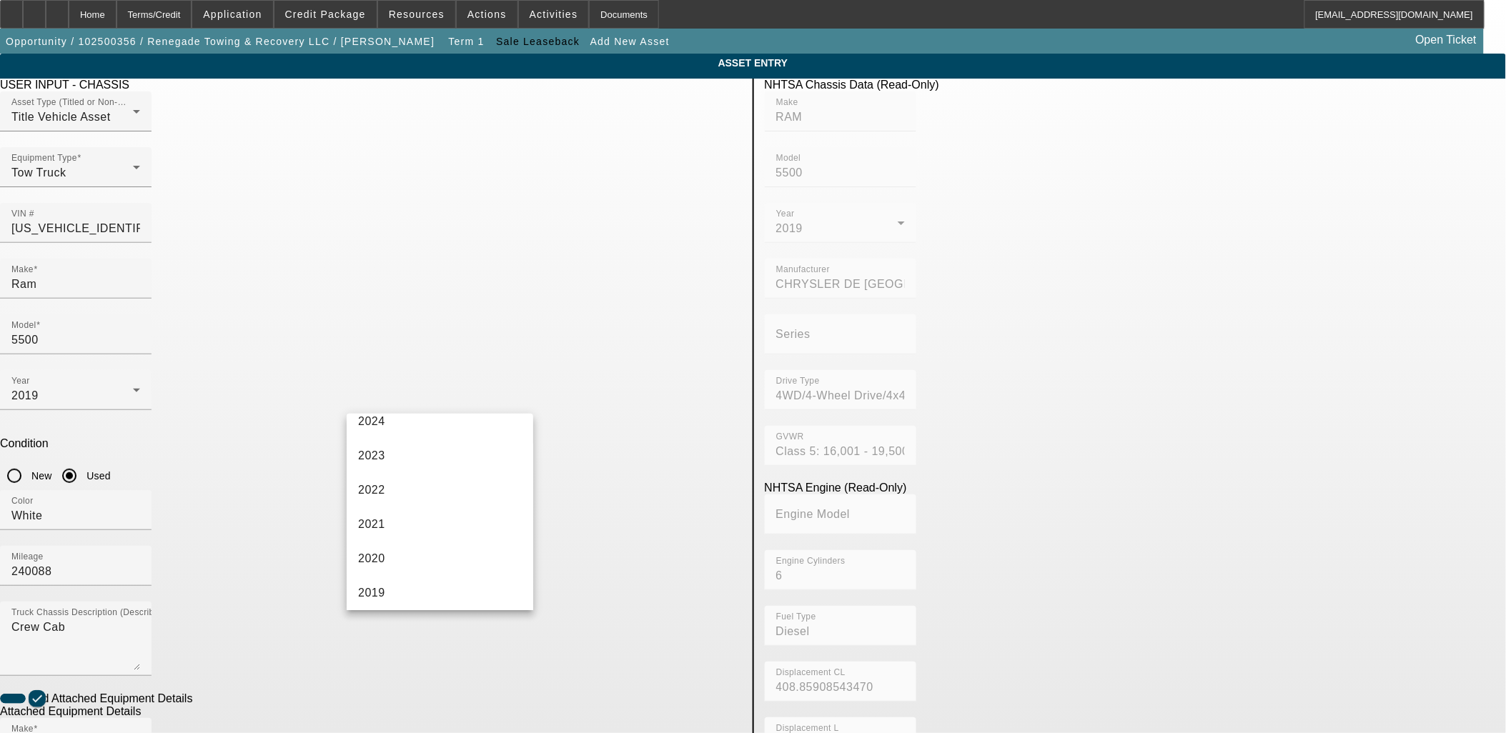
scroll to position [159, 0]
click at [415, 579] on mat-option "2019" at bounding box center [440, 587] width 187 height 34
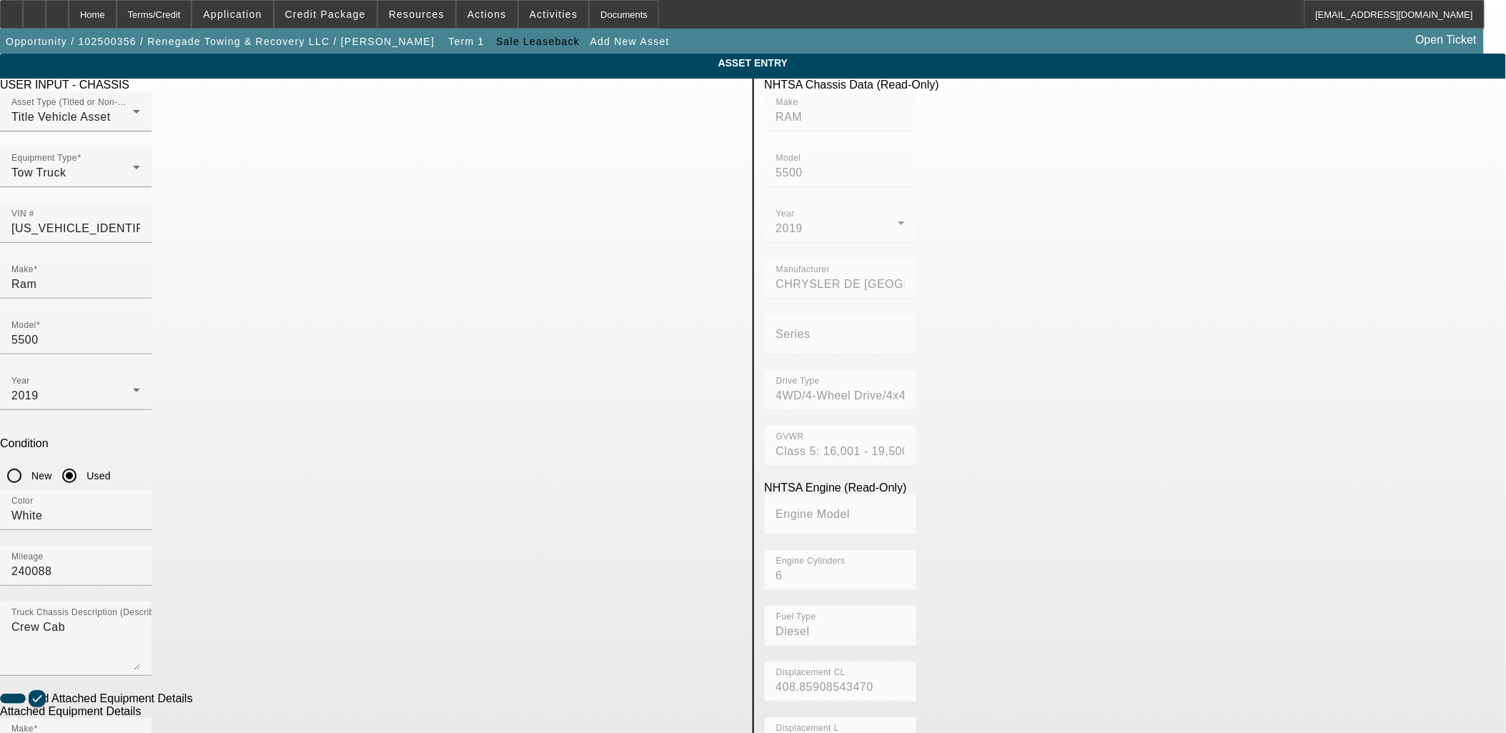
radio input "true"
checkbox input "true"
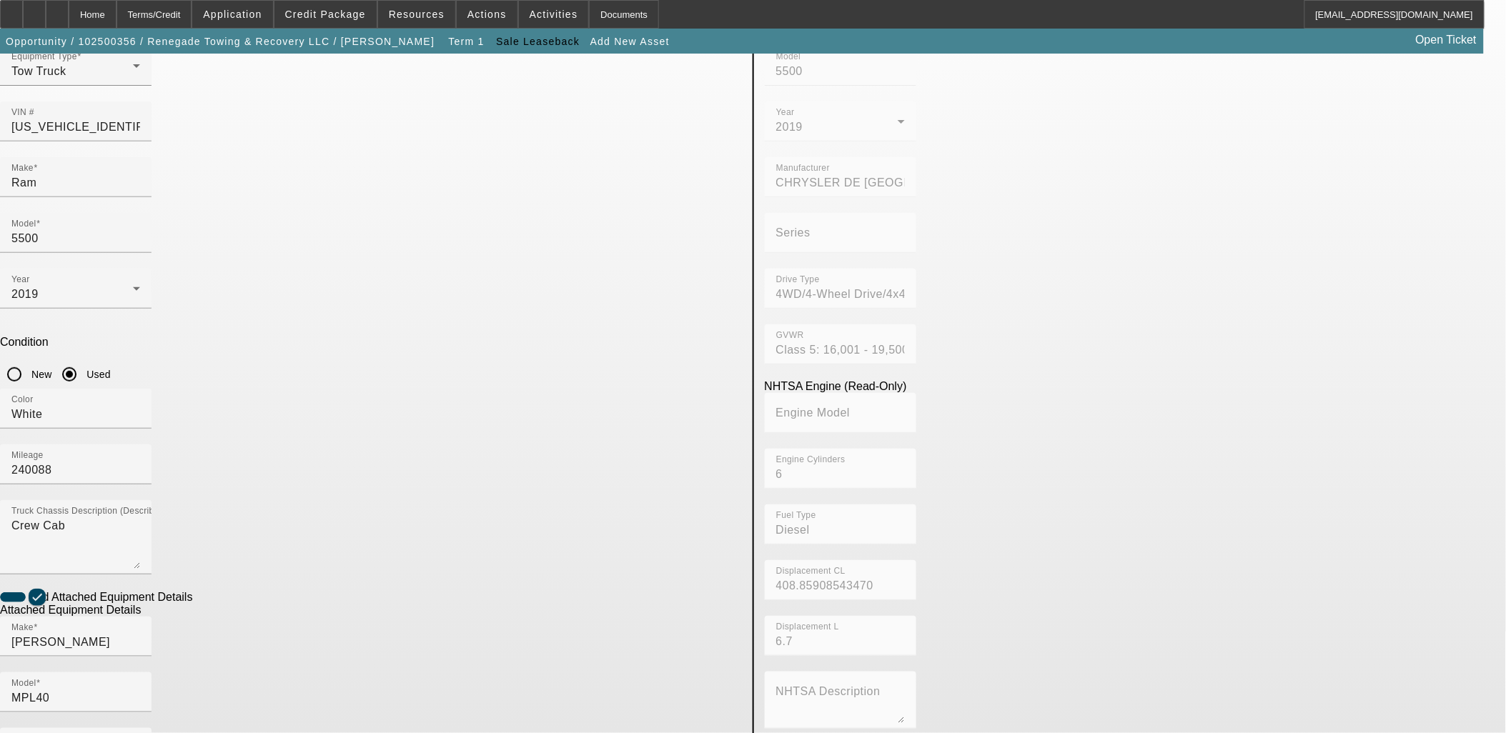
scroll to position [186, 0]
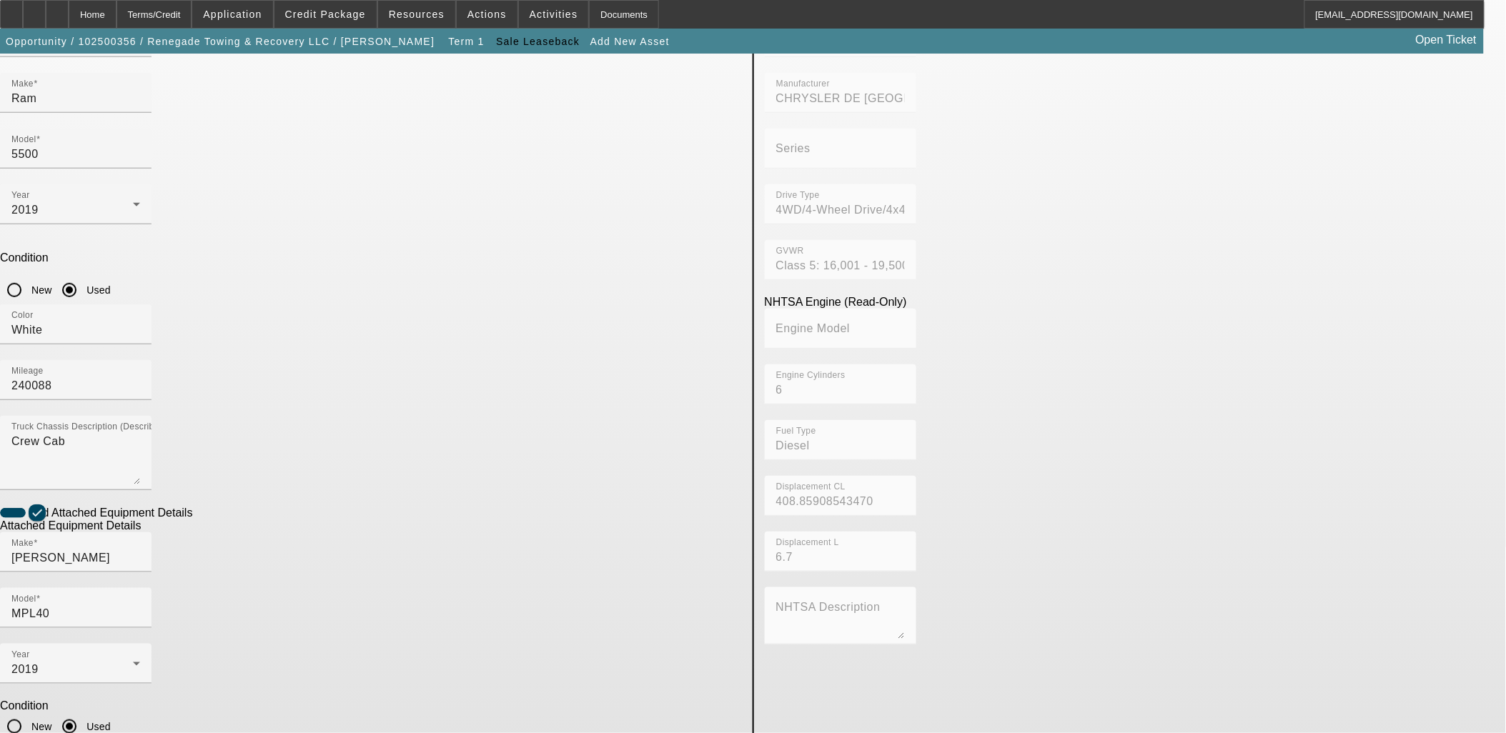
type textarea "Self loader"
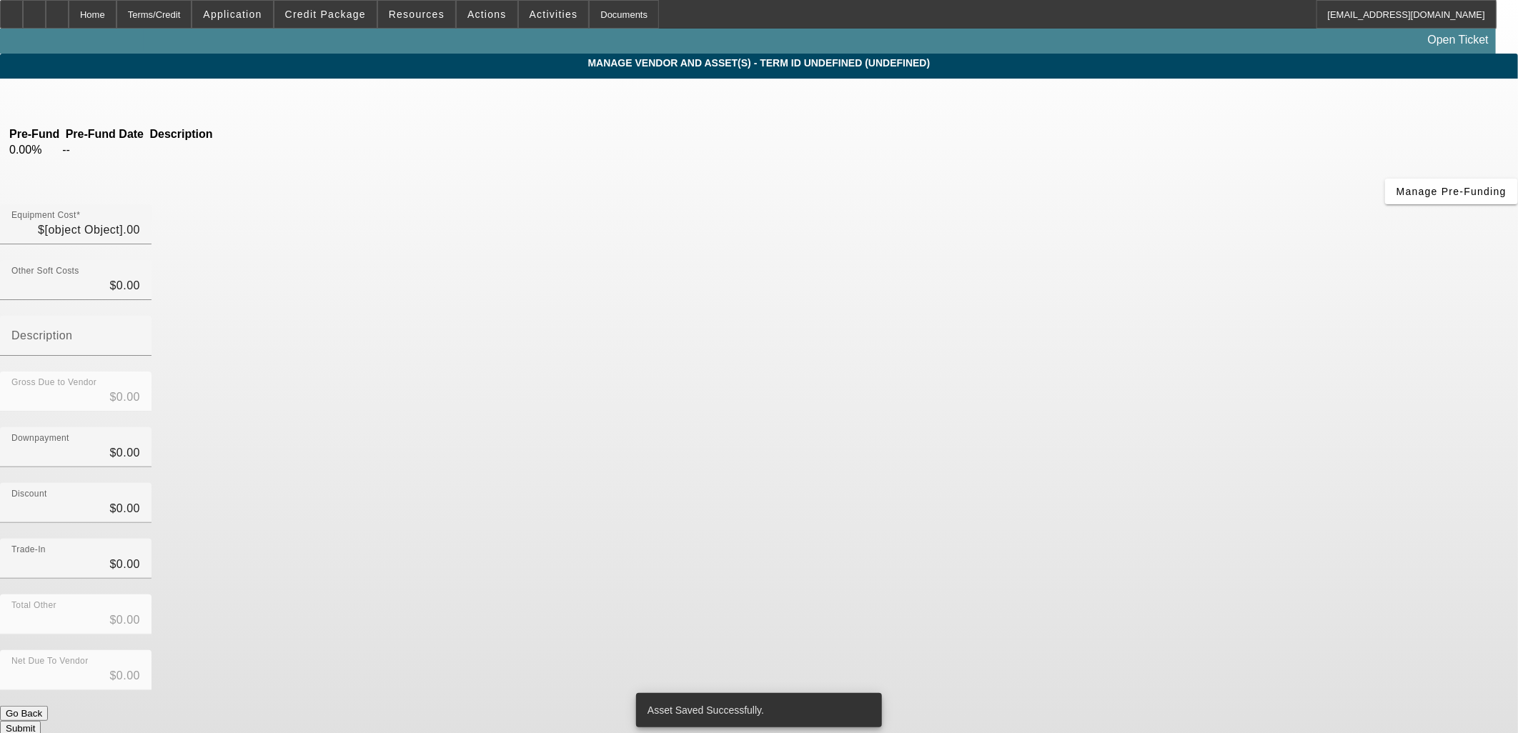
type input "$150,000.00"
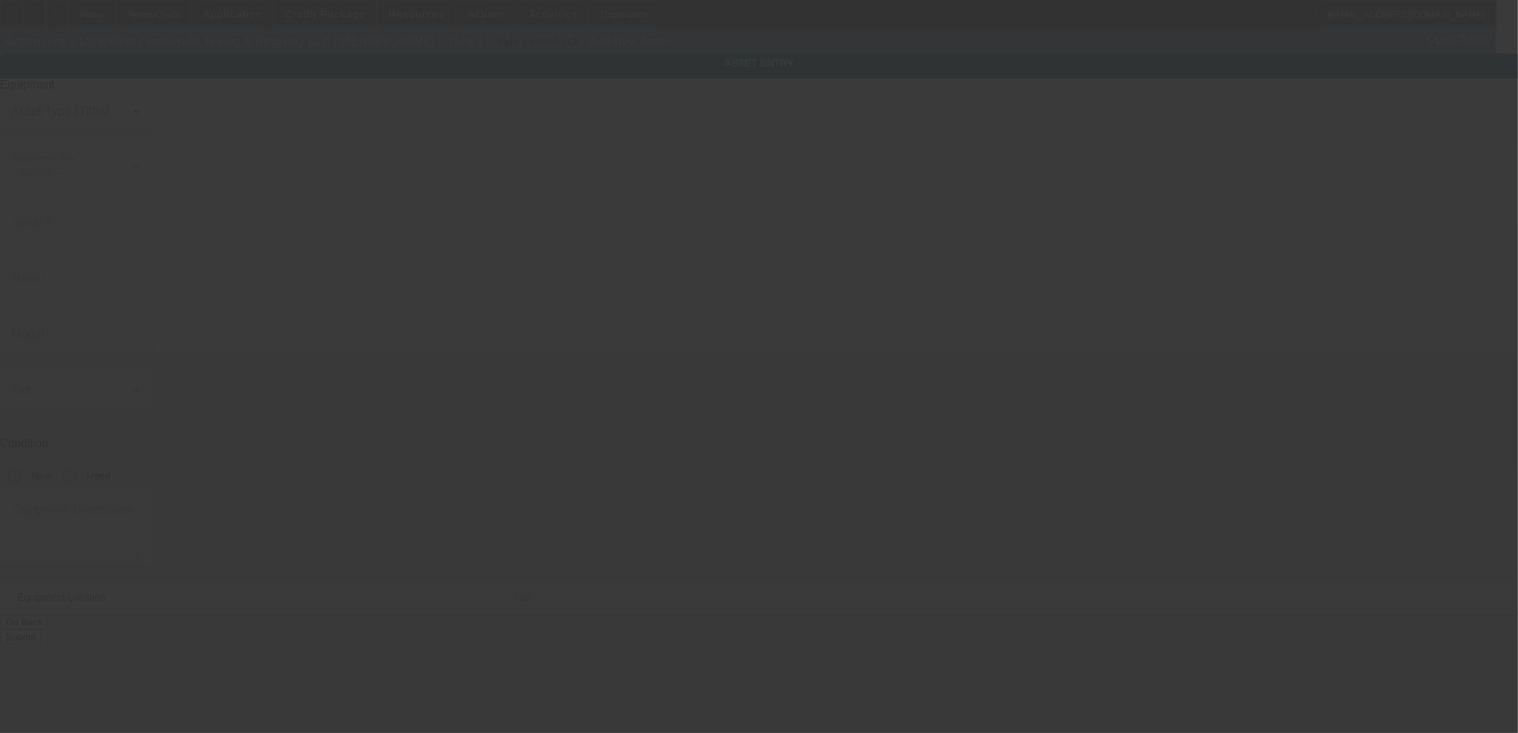
type input "720 Bragg Blvd"
type input "Fayetteville"
type input "28301"
type input "Wake"
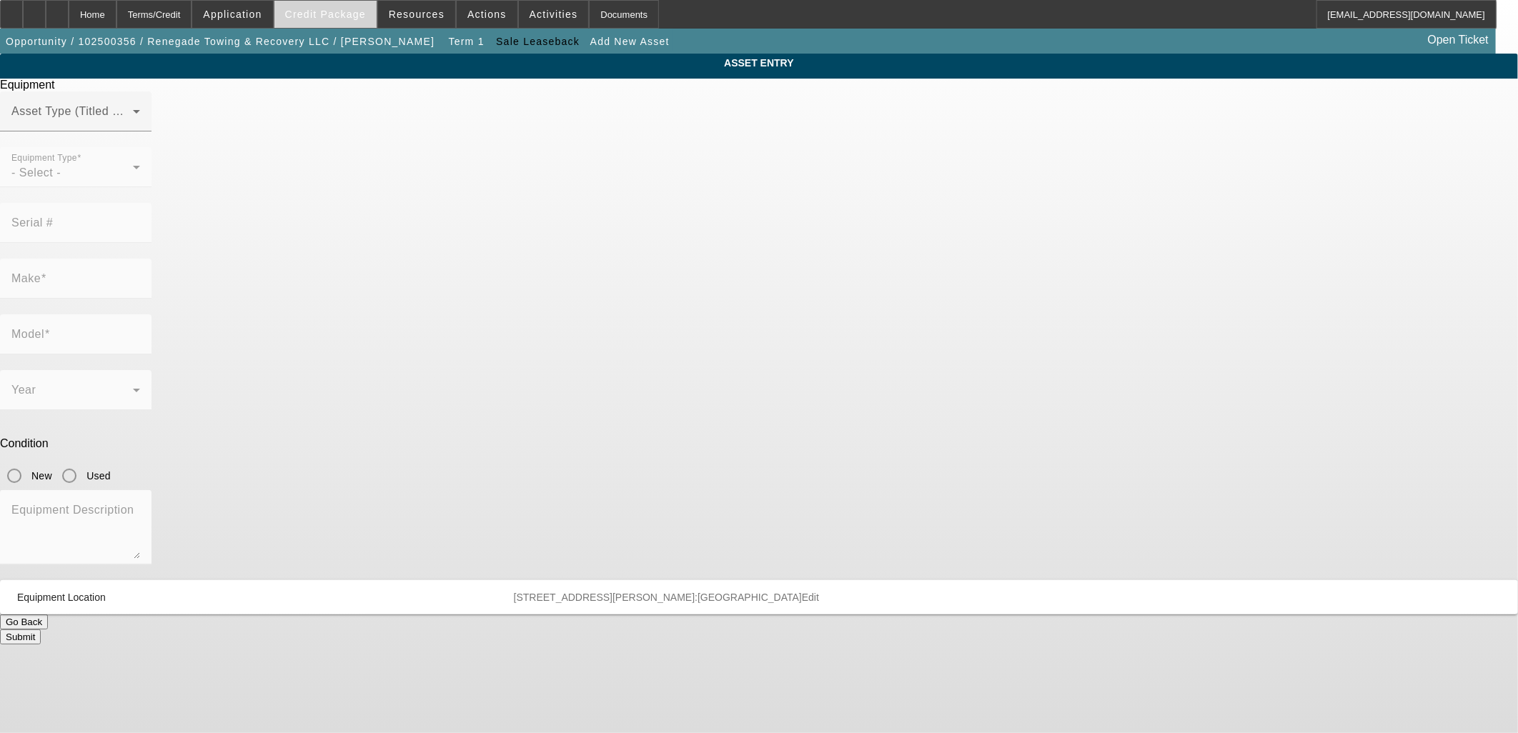
click at [302, 21] on span at bounding box center [325, 14] width 102 height 34
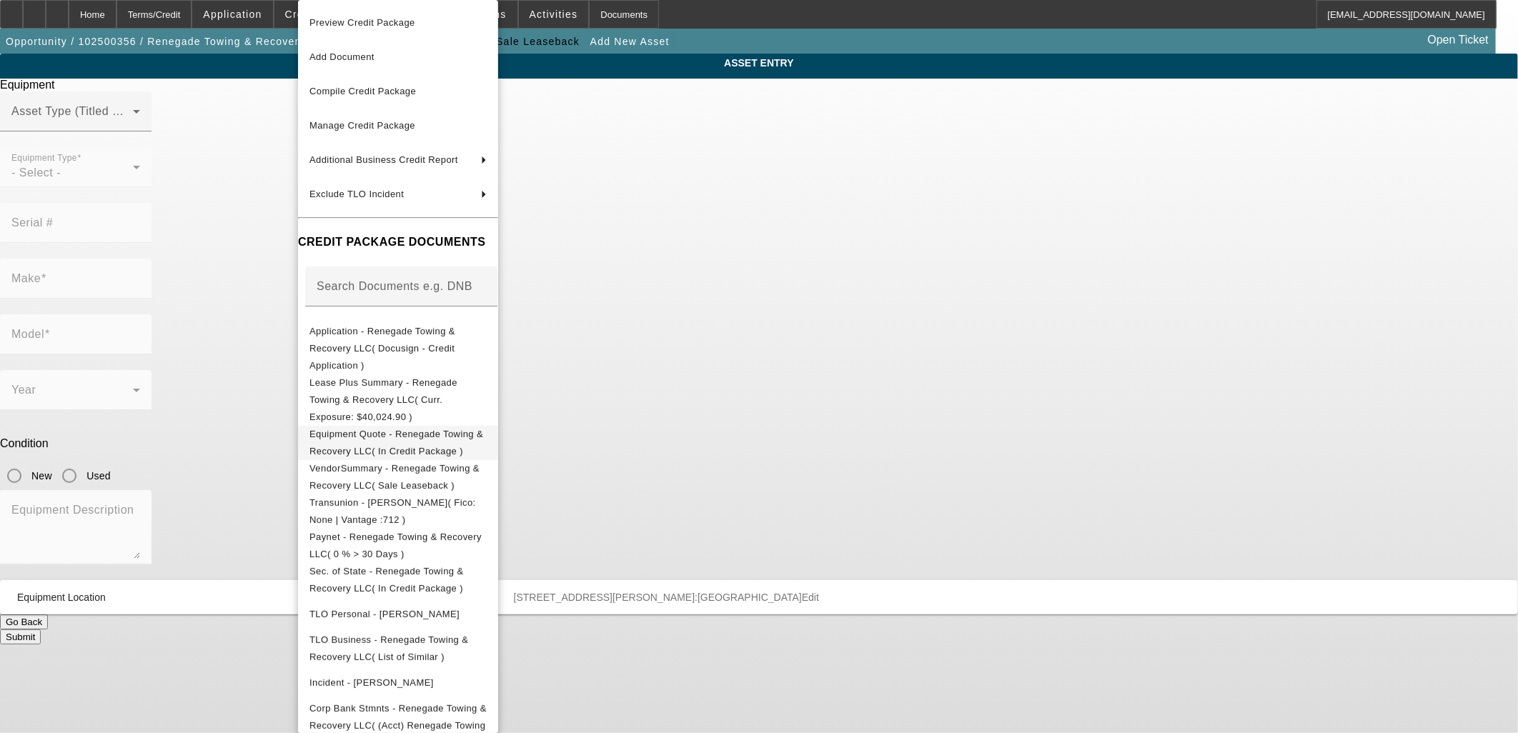
click at [403, 429] on span "Equipment Quote - Renegade Towing & Recovery LLC( In Credit Package )" at bounding box center [396, 443] width 174 height 28
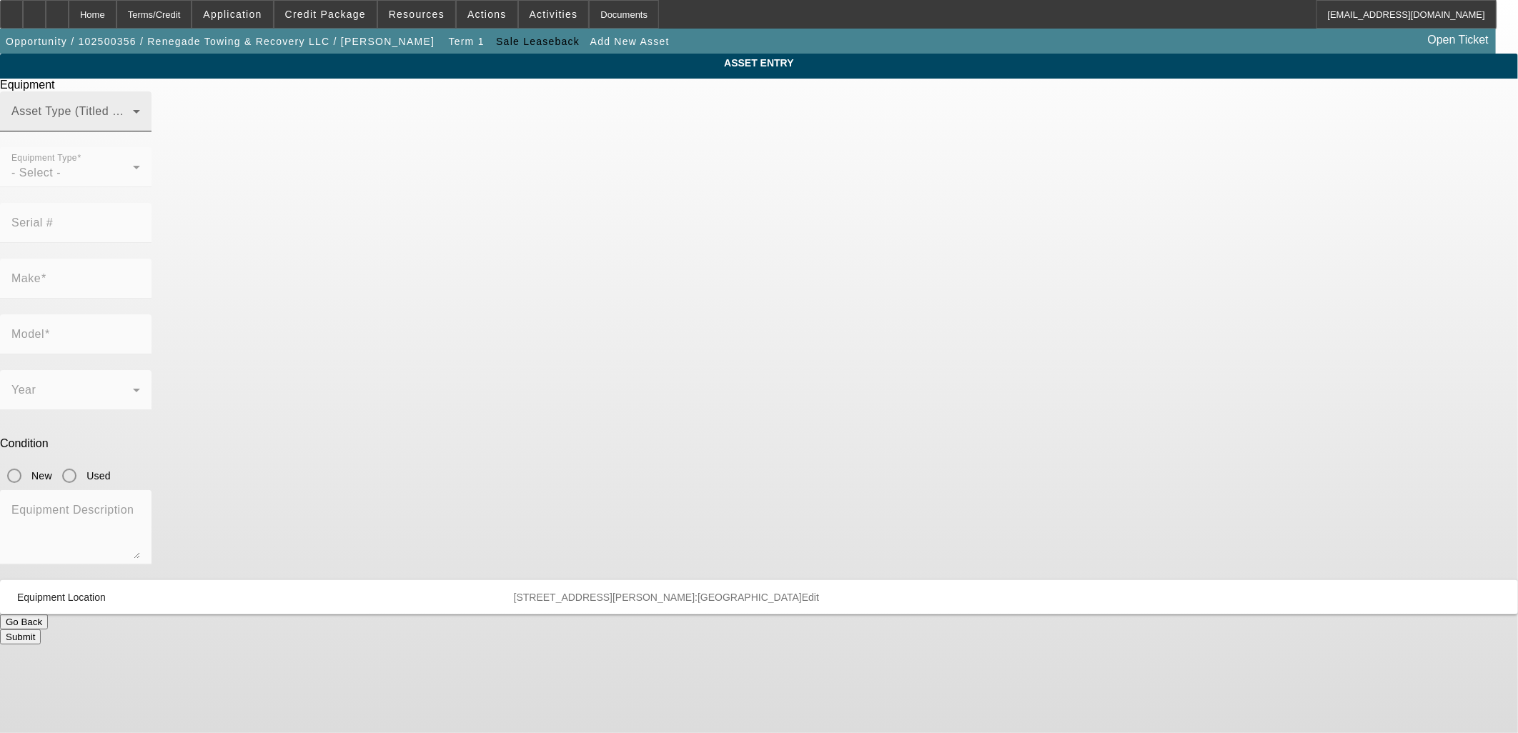
click at [133, 126] on span at bounding box center [72, 117] width 122 height 17
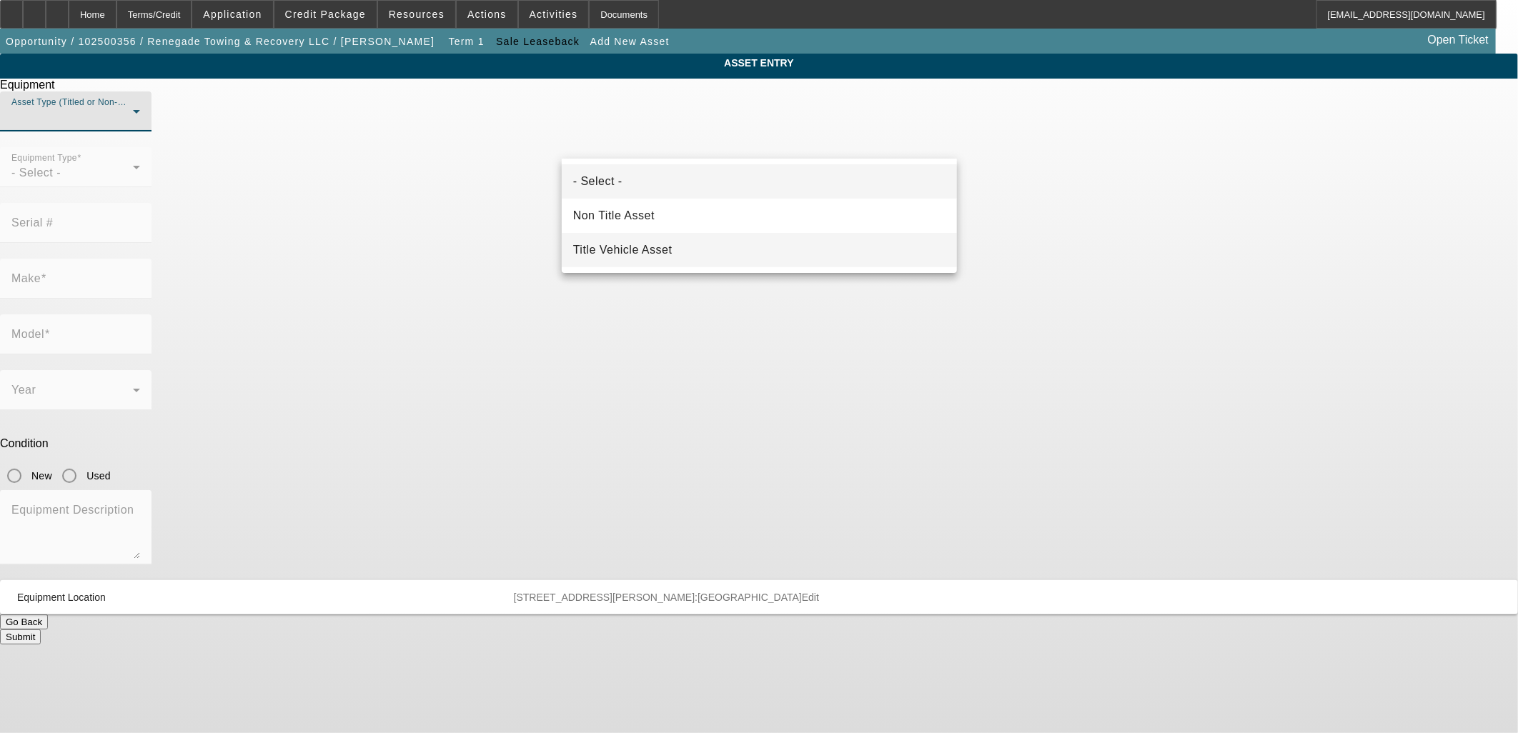
click at [630, 244] on span "Title Vehicle Asset" at bounding box center [622, 250] width 99 height 17
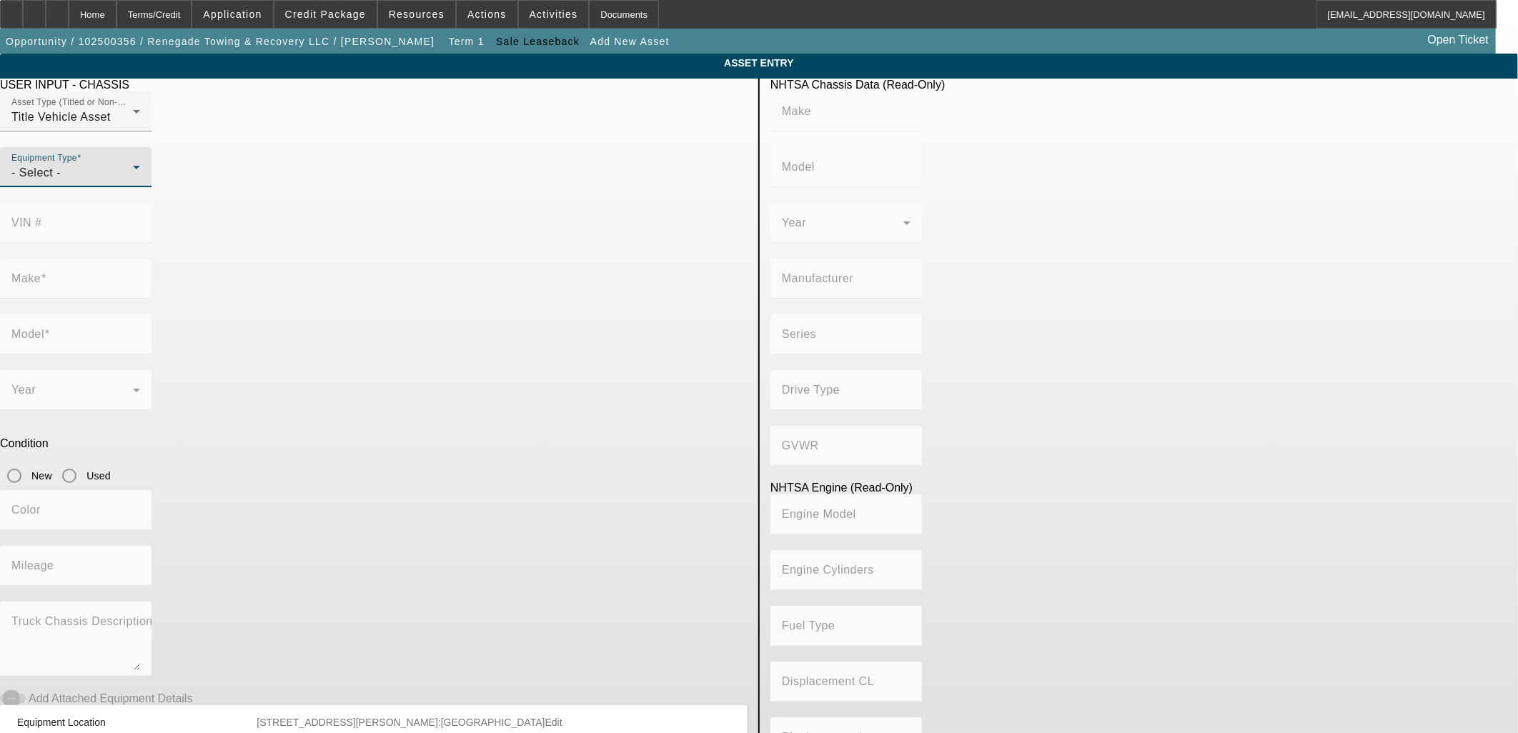
click at [145, 176] on icon at bounding box center [136, 167] width 17 height 17
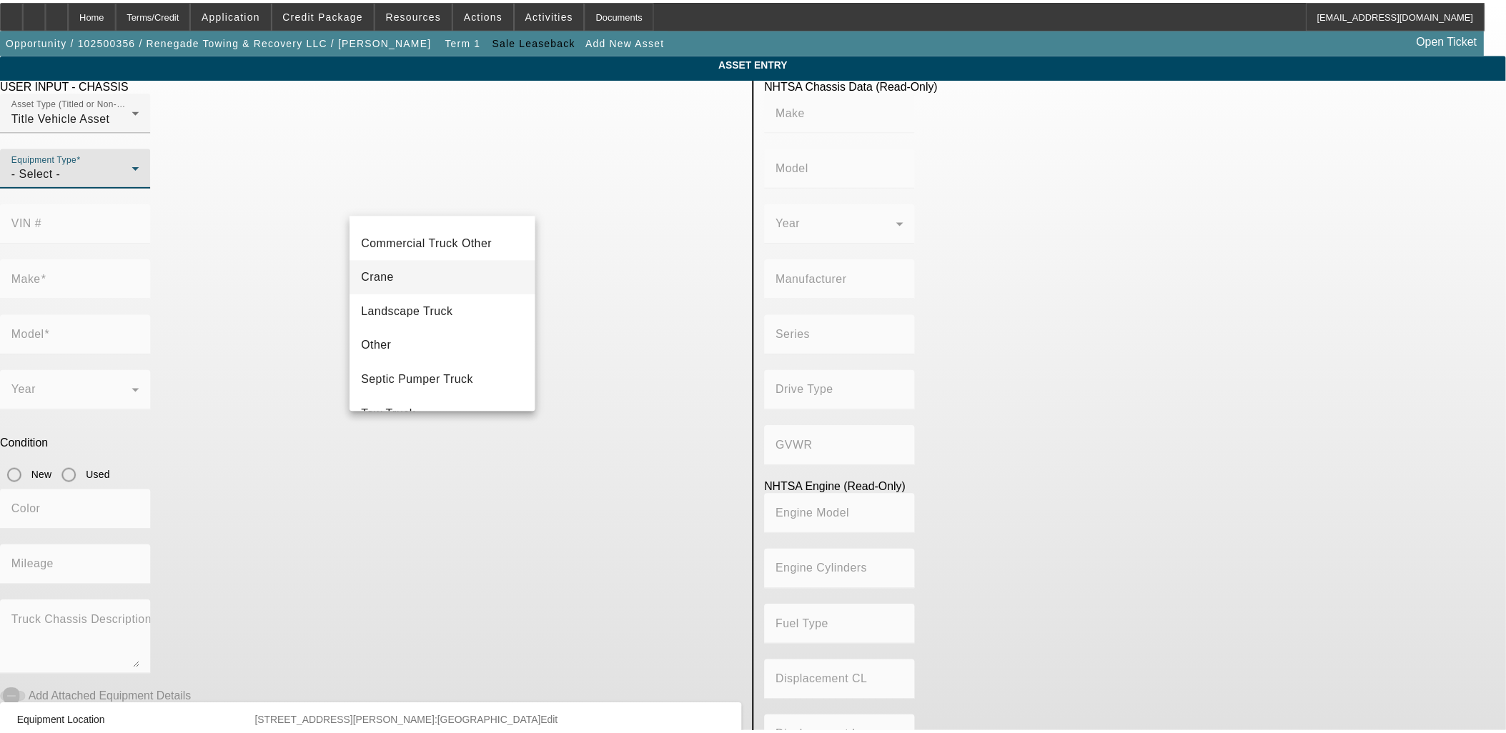
scroll to position [157, 0]
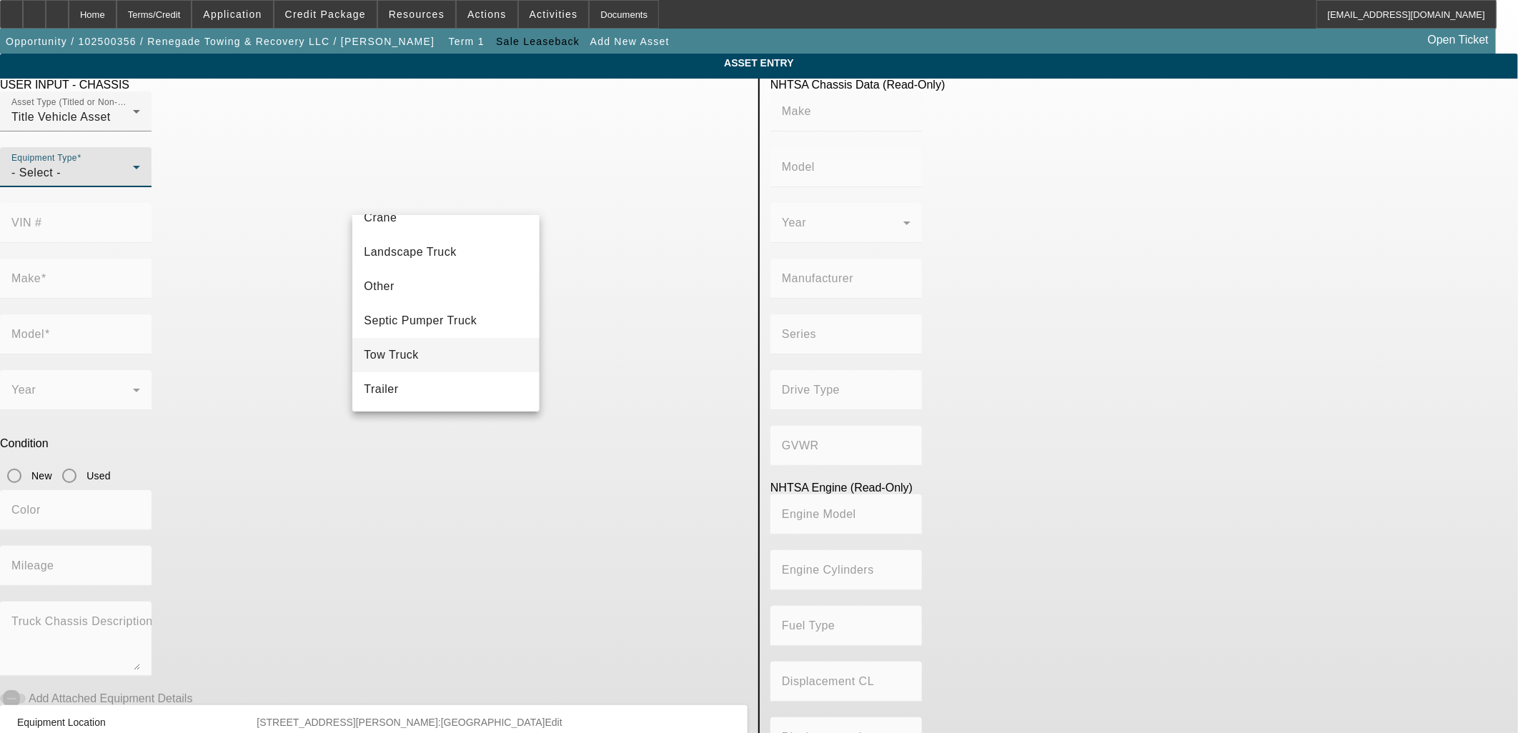
click at [447, 347] on mat-option "Tow Truck" at bounding box center [445, 355] width 187 height 34
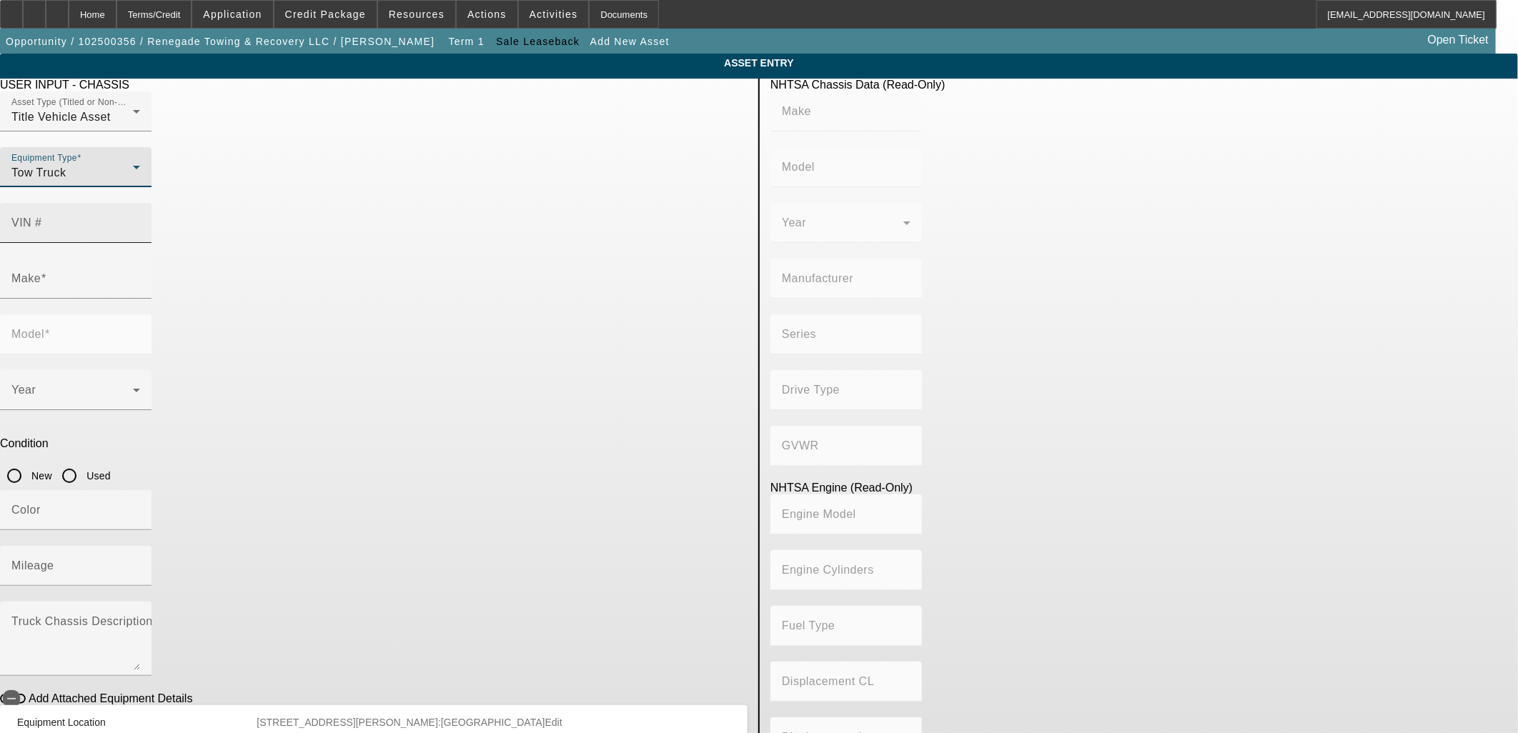
click at [140, 220] on input "VIN #" at bounding box center [75, 228] width 129 height 17
type input "1htmnmml6jh356070"
type input "INTERNATIONAL"
type input "MH025"
type input "INTERNATIONAL MOTORS, LLC"
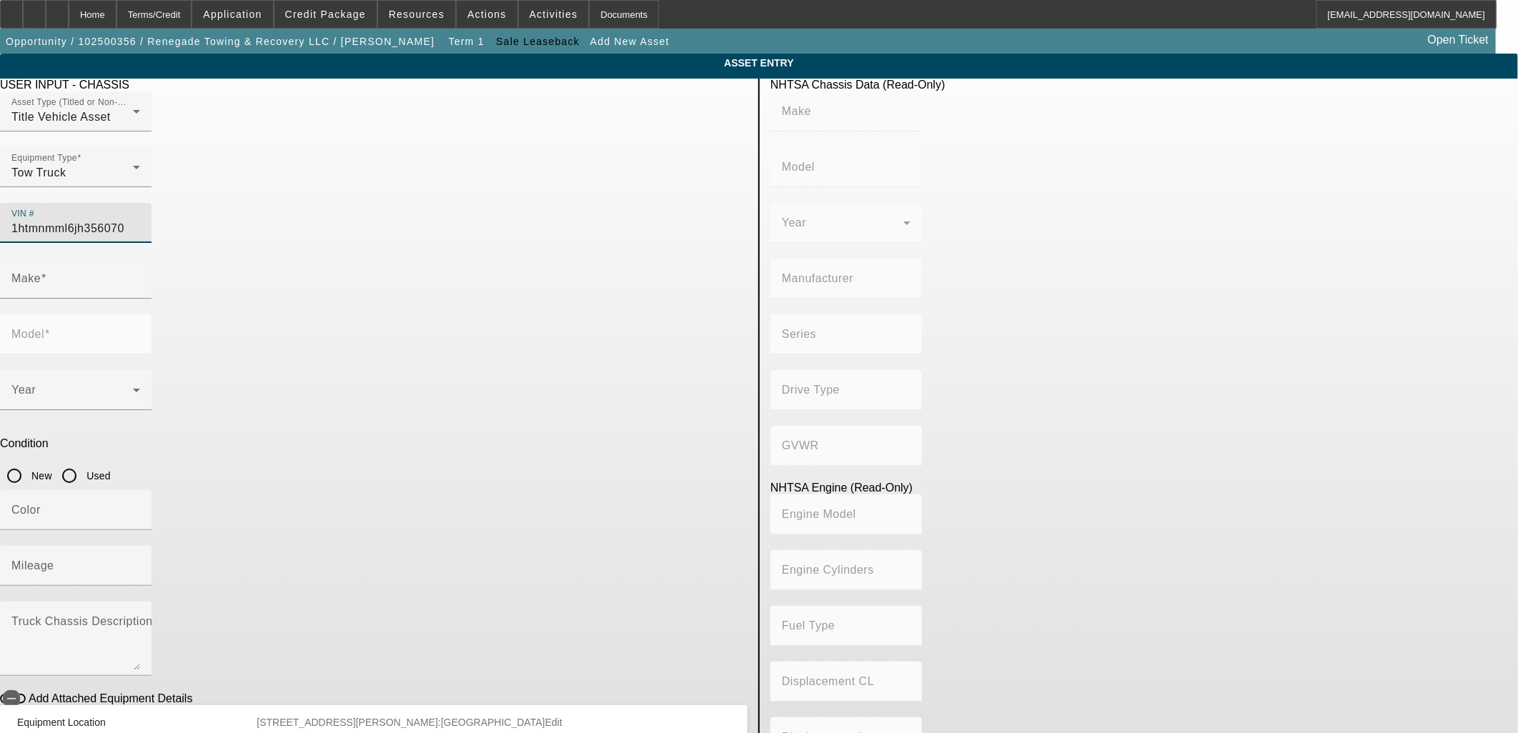
type input "DuraStar 4300"
type input "4x2"
type input "Class 6: 19,501 - 26,000 lb (8,845 - 11,794 kg)"
type input "B 6.7"
type input "Diesel"
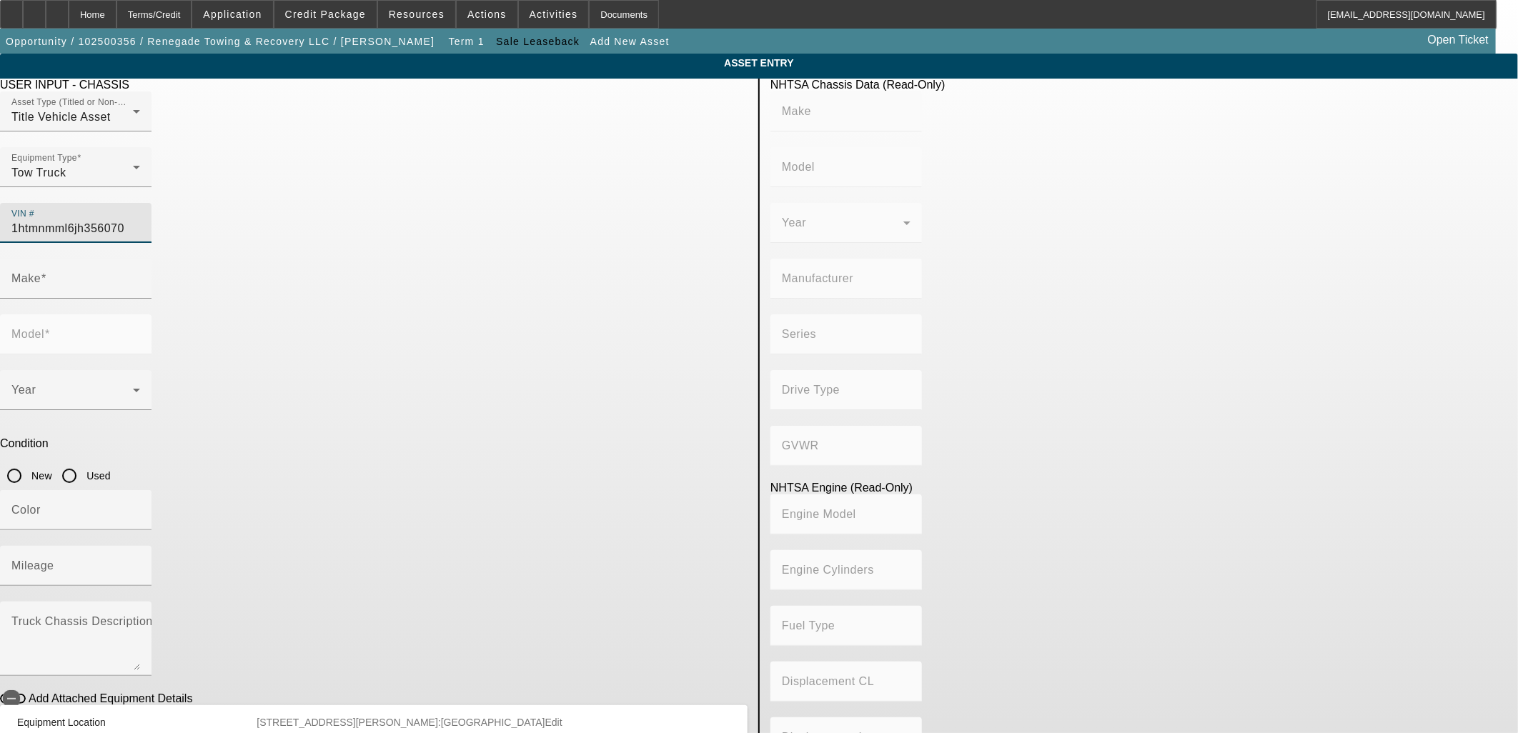
type input "408.85908543470"
type input "6.7"
type input "INTERNATIONAL"
type input "MH025"
type input "1HTMNMML6JH356070"
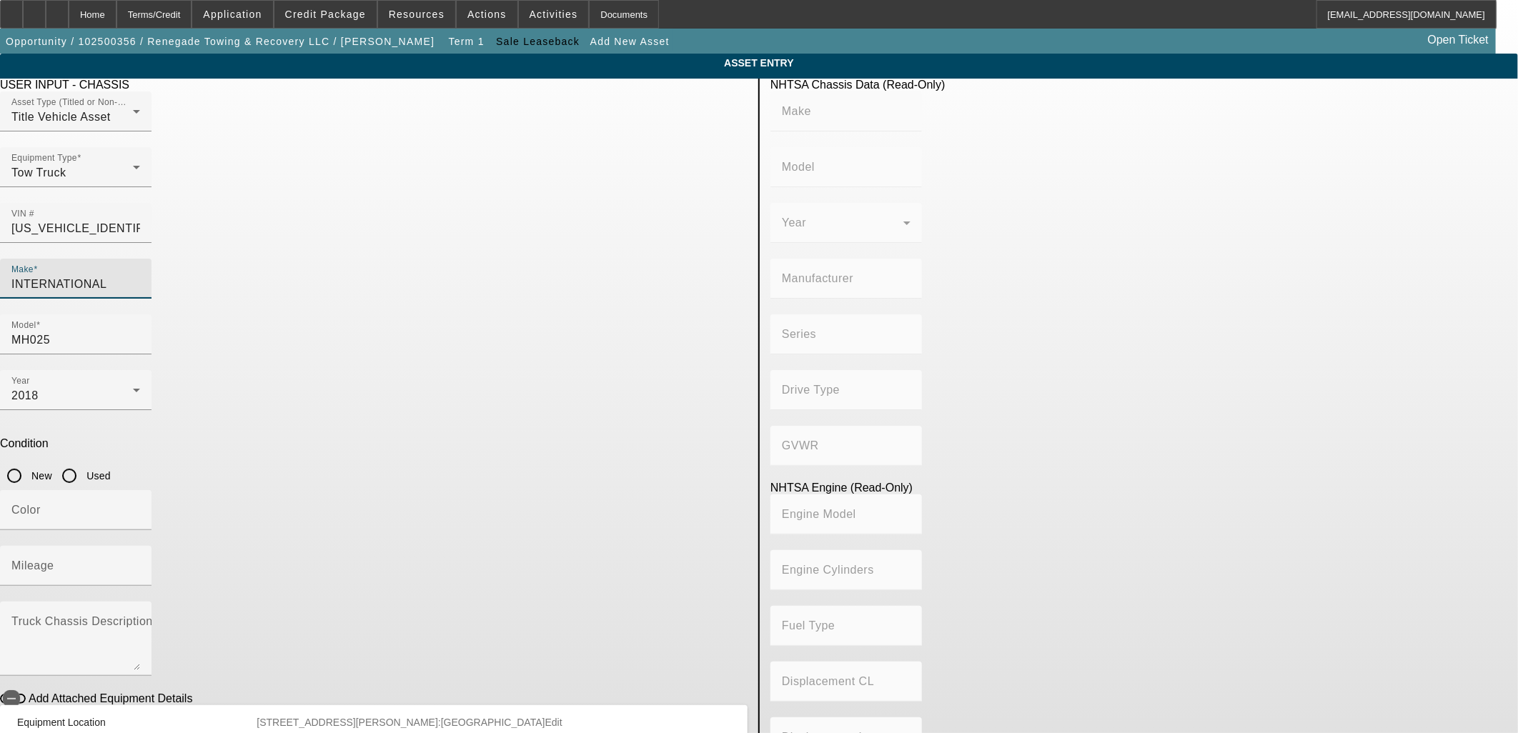
type input "INTERNATIONAL"
type input "MH025"
type input "INTERNATIONAL MOTORS, LLC"
type input "DuraStar 4300"
type input "4x2"
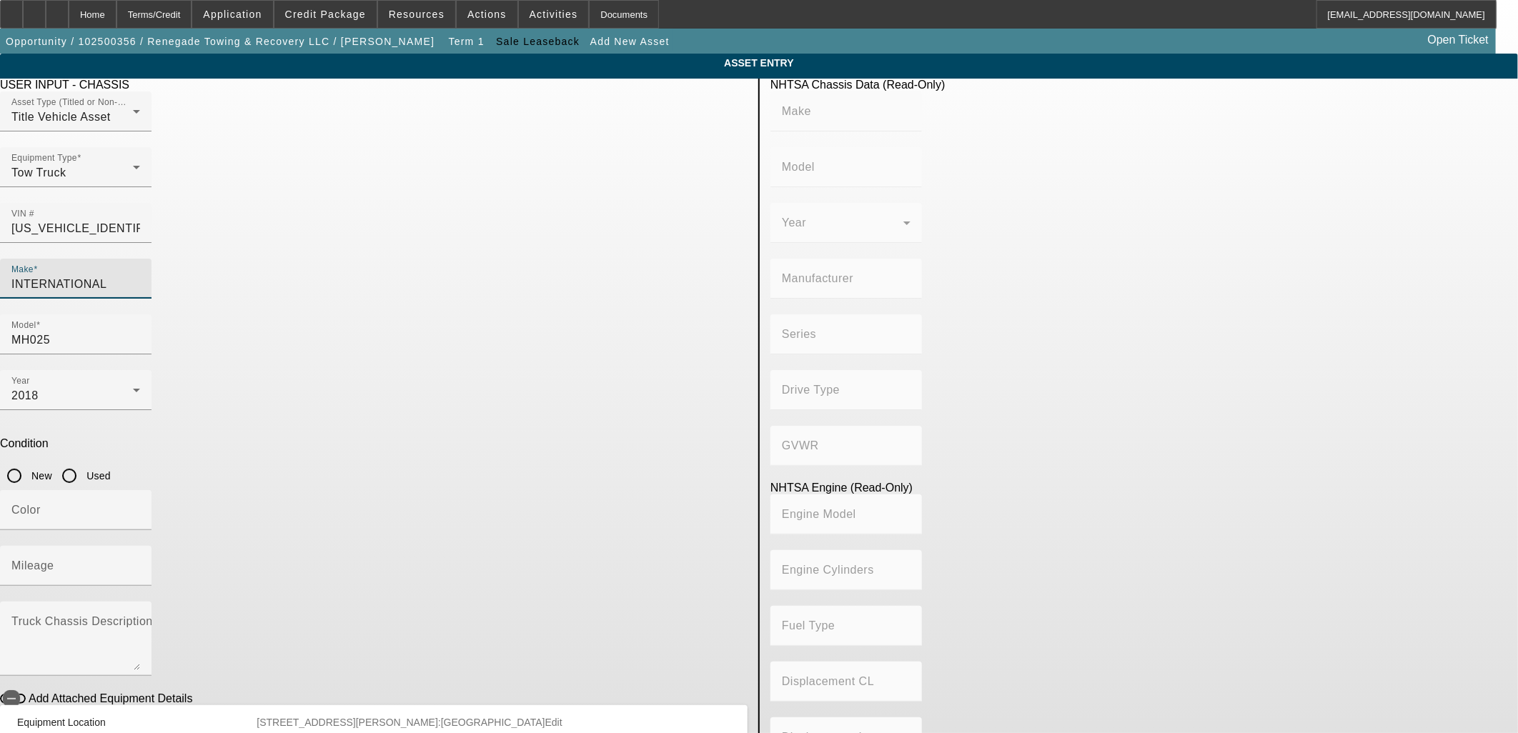
type input "Class 6: 19,501 - 26,000 lb (8,845 - 11,794 kg)"
type input "B 6.7"
type input "Diesel"
type input "408.85908543470"
type input "6.7"
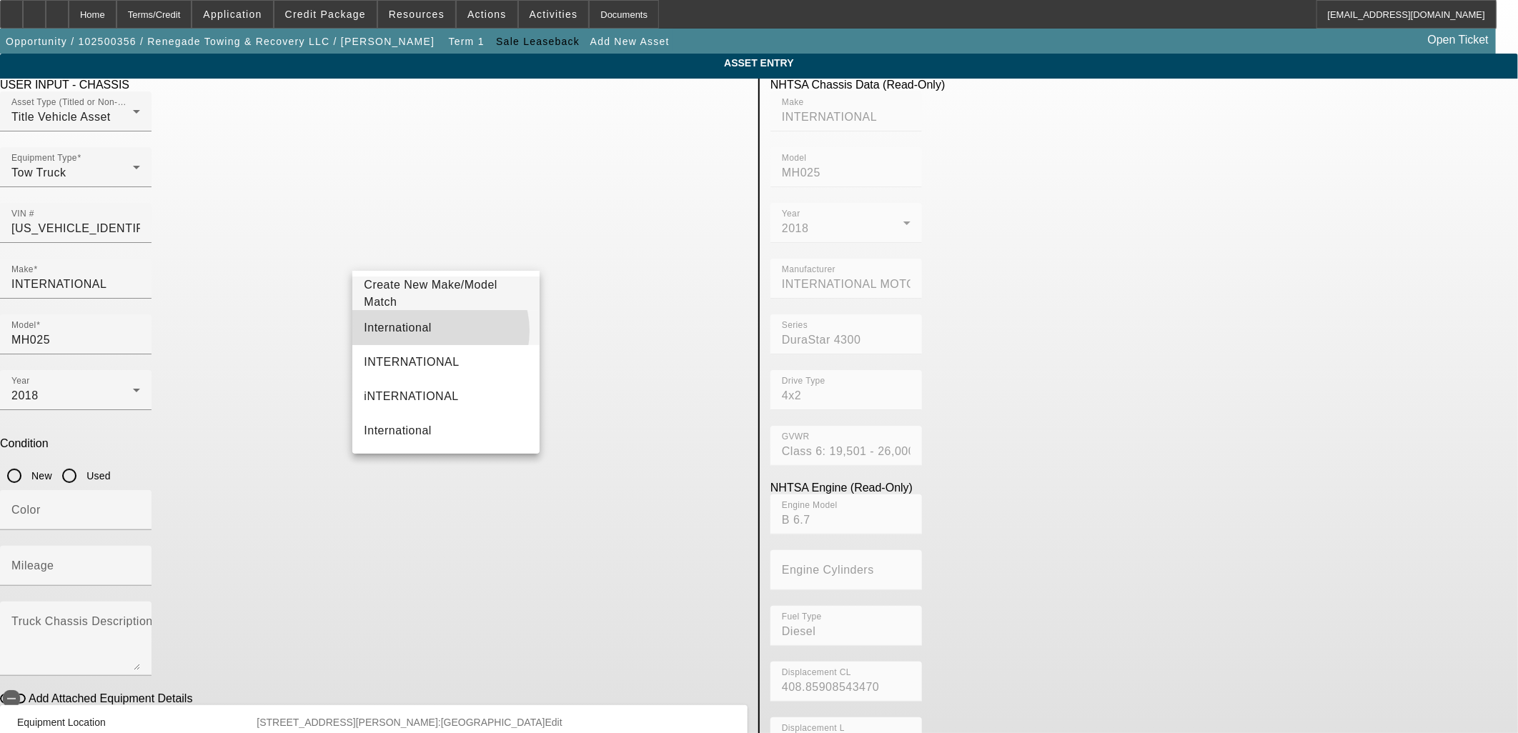
click at [437, 331] on mat-option "International" at bounding box center [445, 328] width 187 height 34
type input "International"
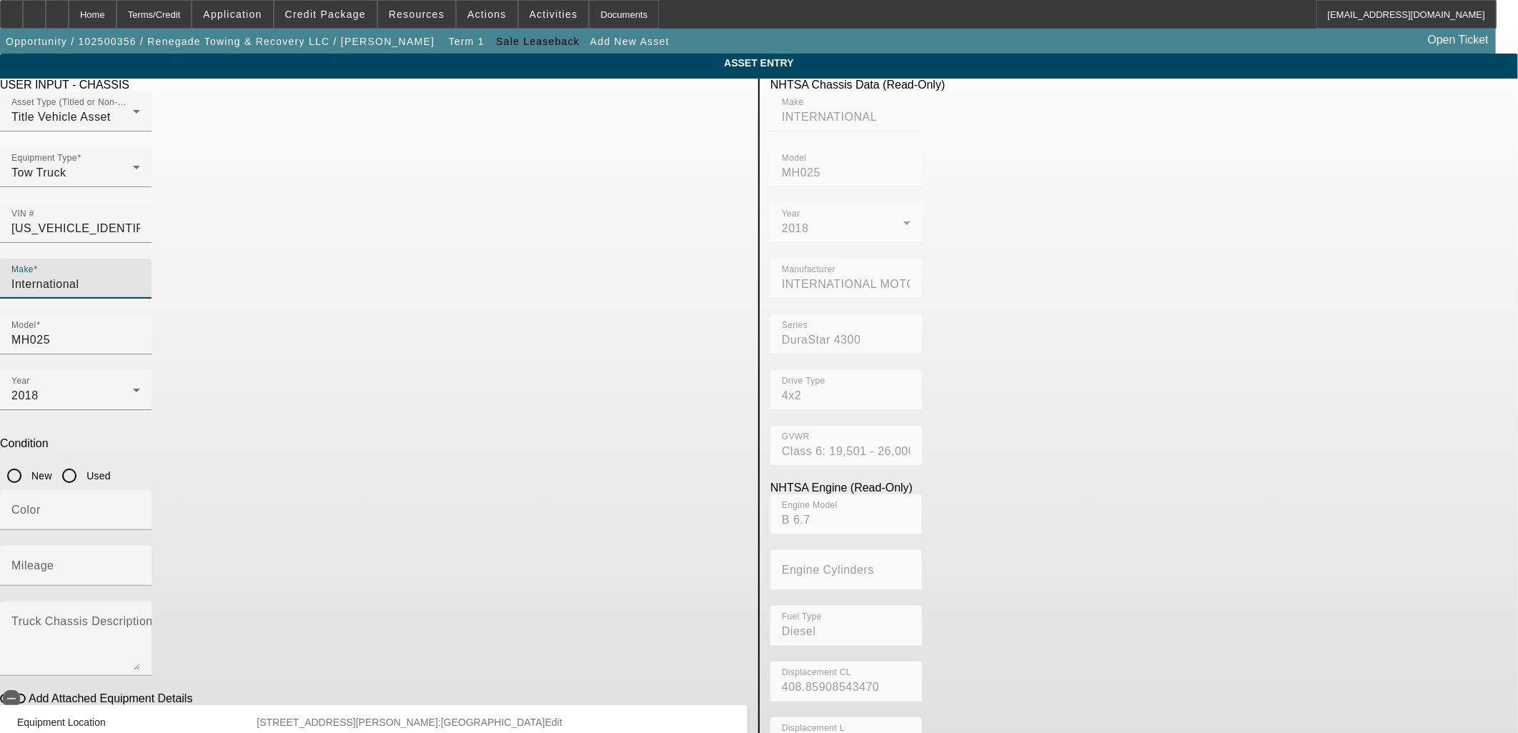
click at [84, 462] on input "Used" at bounding box center [69, 476] width 29 height 29
radio input "true"
drag, startPoint x: 611, startPoint y: 258, endPoint x: 560, endPoint y: 255, distance: 51.5
click at [560, 314] on div "Model MH025" at bounding box center [374, 342] width 748 height 56
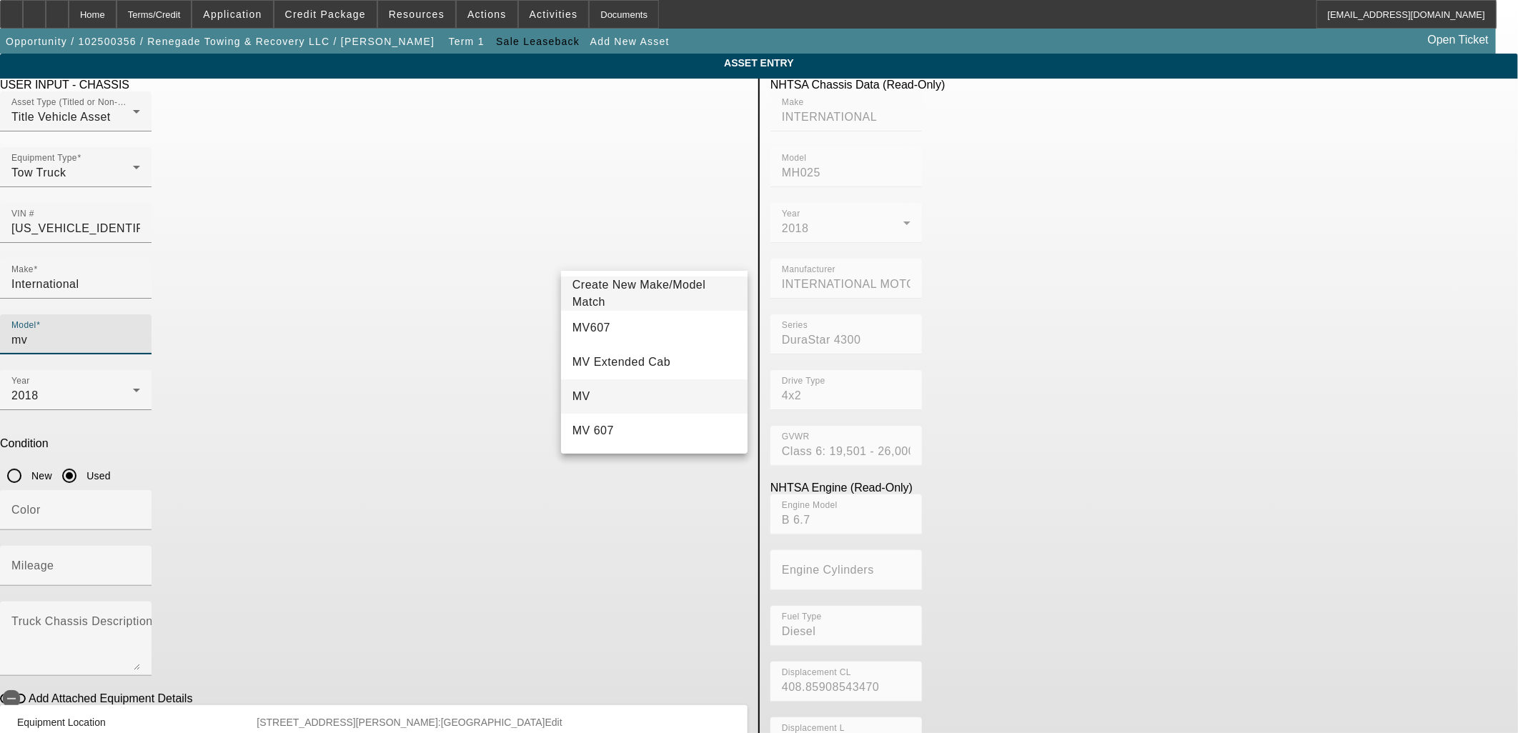
click at [583, 390] on span "MV" at bounding box center [581, 396] width 18 height 17
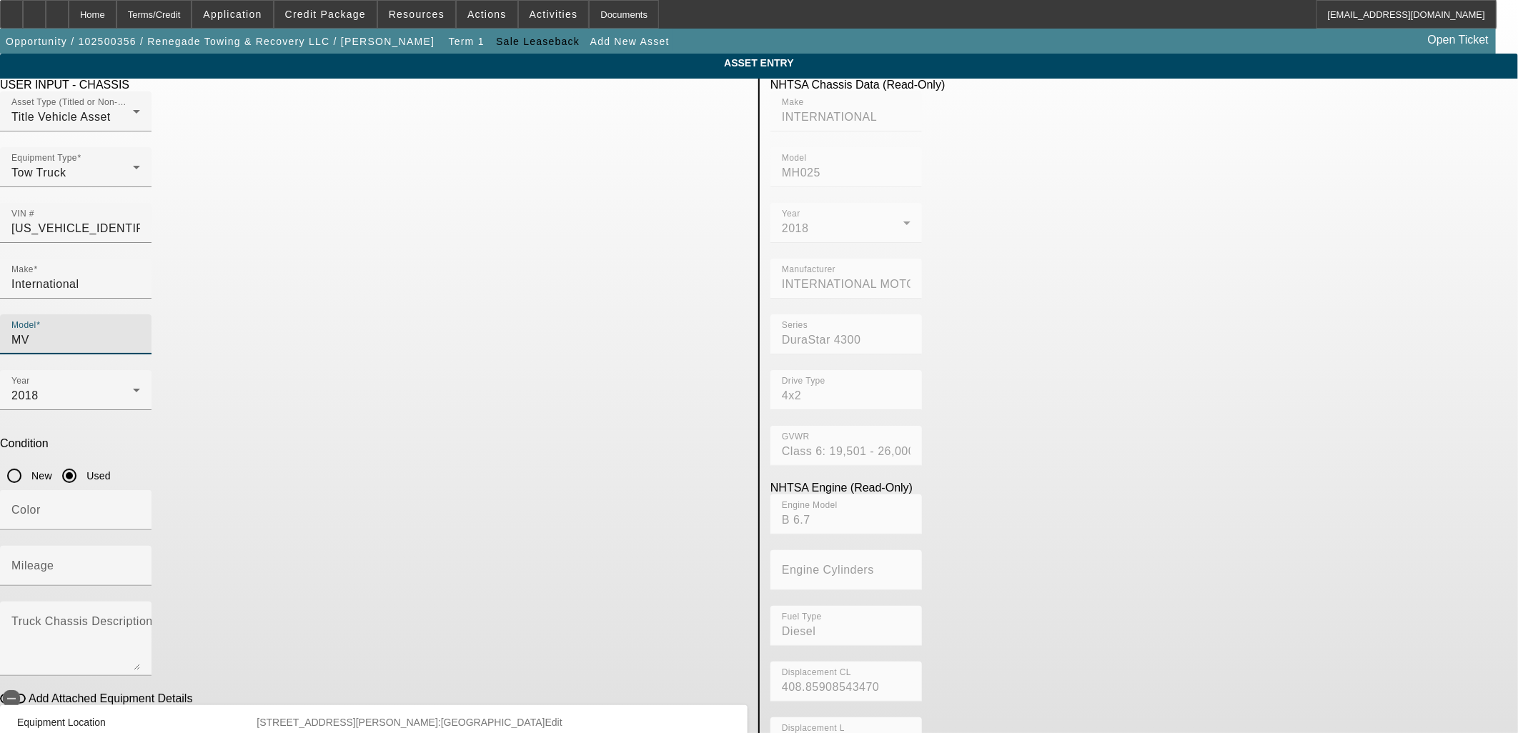
click at [140, 332] on input "MV" at bounding box center [75, 340] width 129 height 17
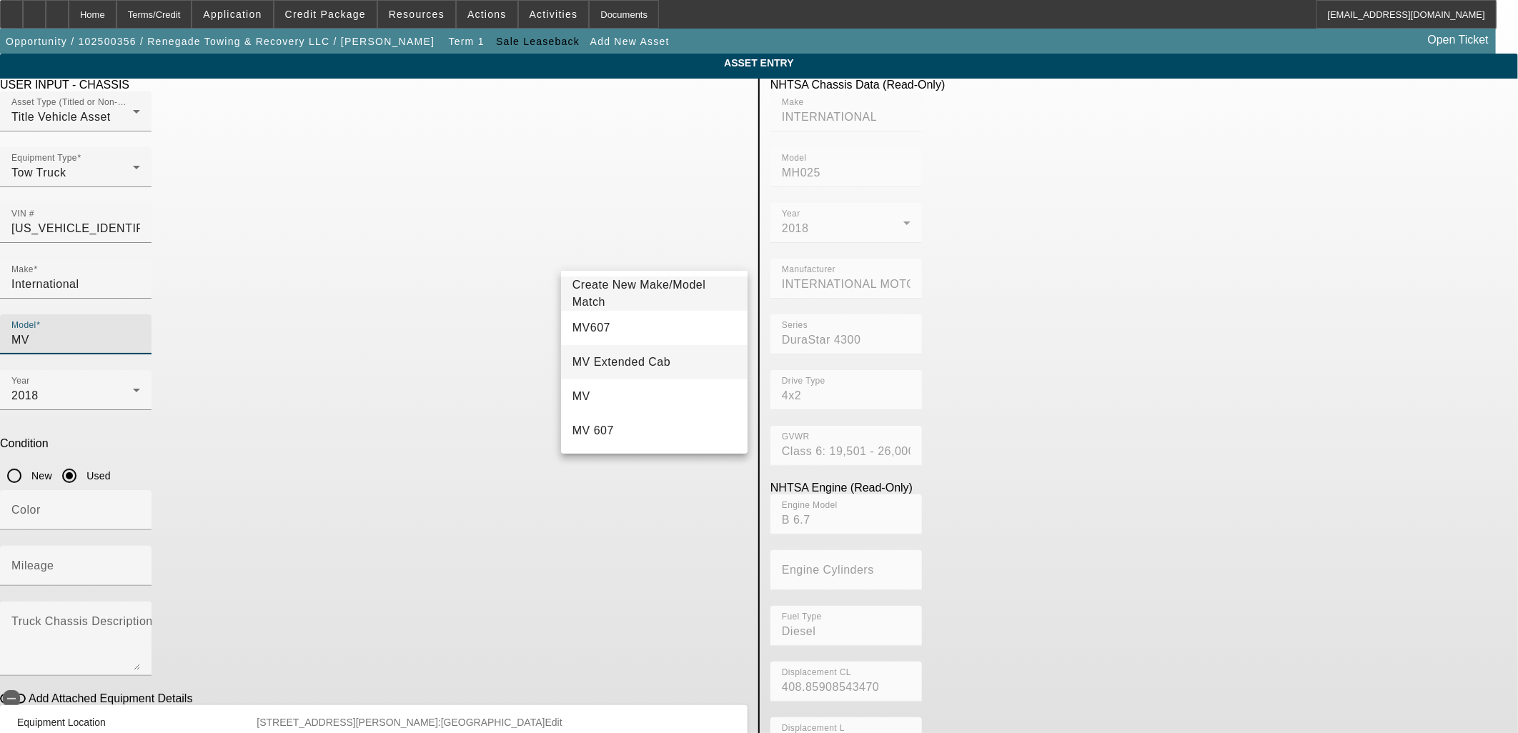
click at [642, 352] on mat-option "MV Extended Cab" at bounding box center [654, 362] width 187 height 34
type input "MV Extended Cab"
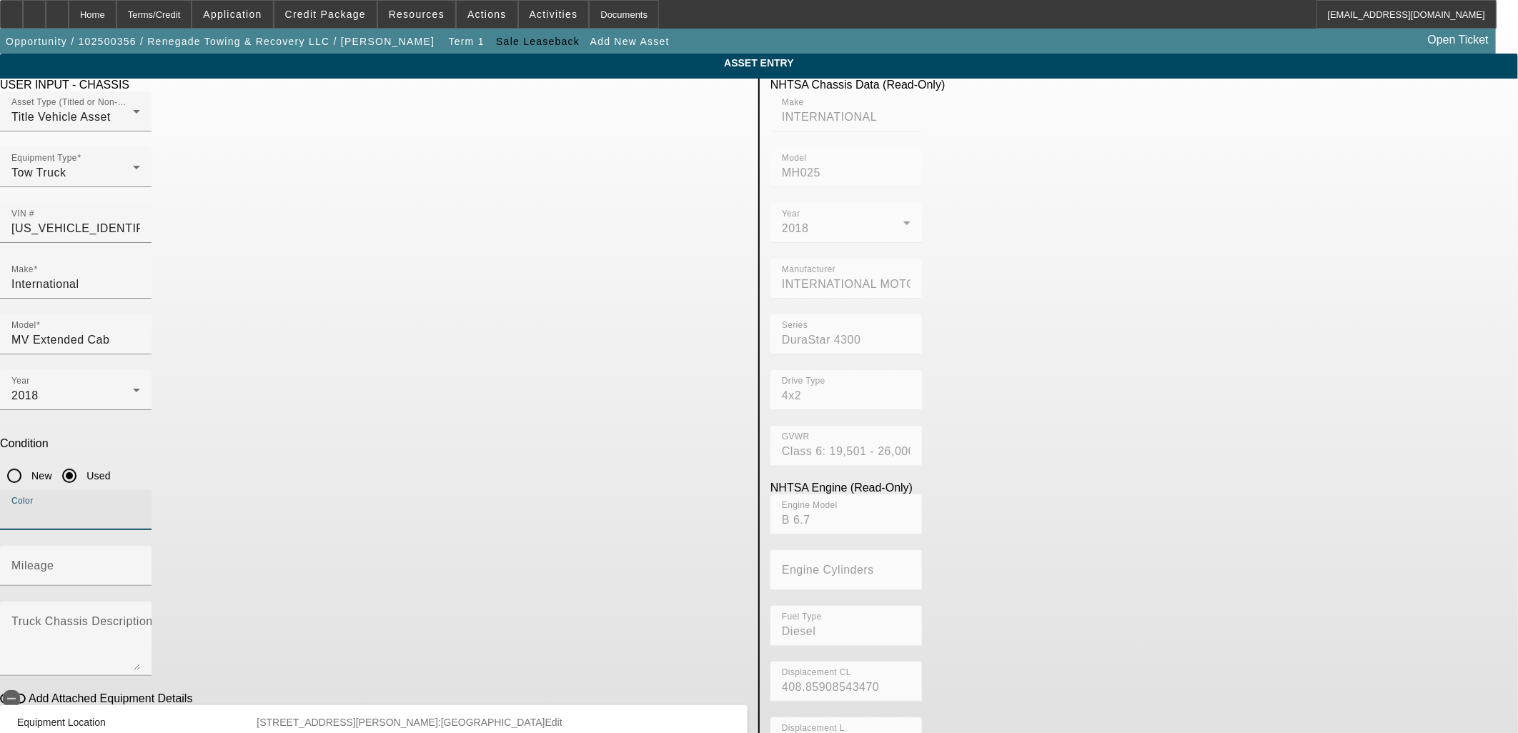
click at [140, 507] on input "Color" at bounding box center [75, 515] width 129 height 17
type input "White"
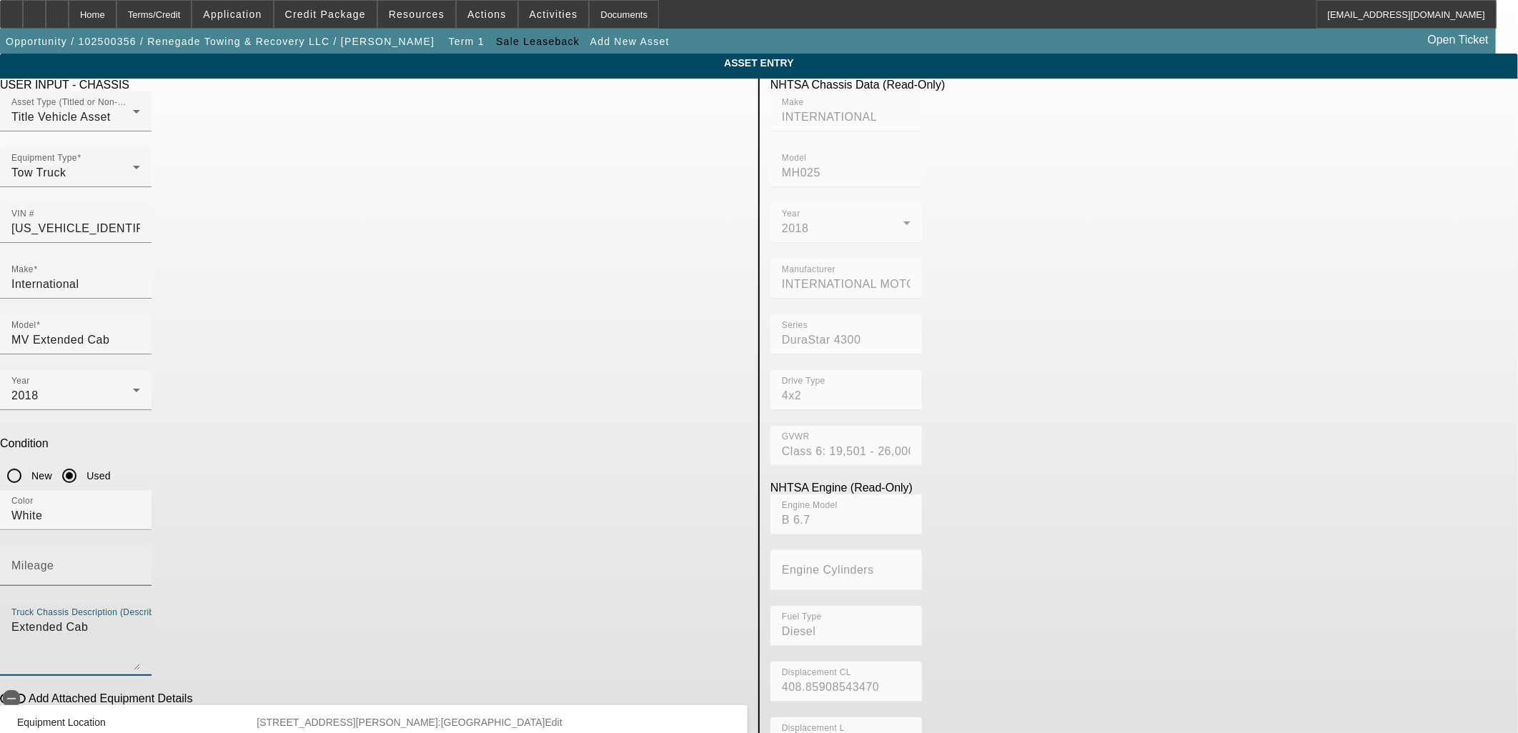
type textarea "Extended Cab"
click at [140, 546] on div "Mileage" at bounding box center [75, 566] width 129 height 40
click at [140, 563] on input "Mileage" at bounding box center [75, 571] width 129 height 17
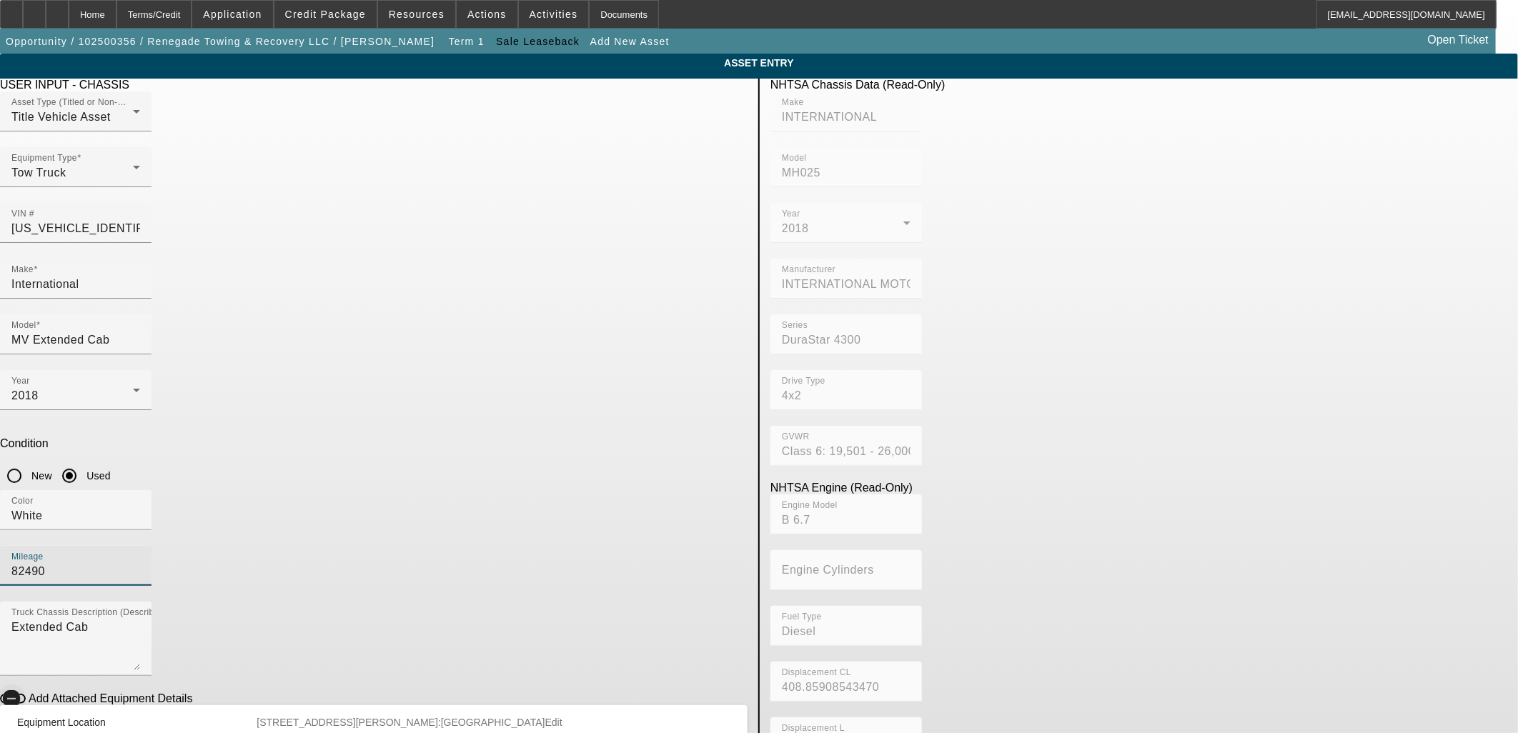
type input "82490"
click at [18, 693] on icon "button" at bounding box center [11, 699] width 13 height 13
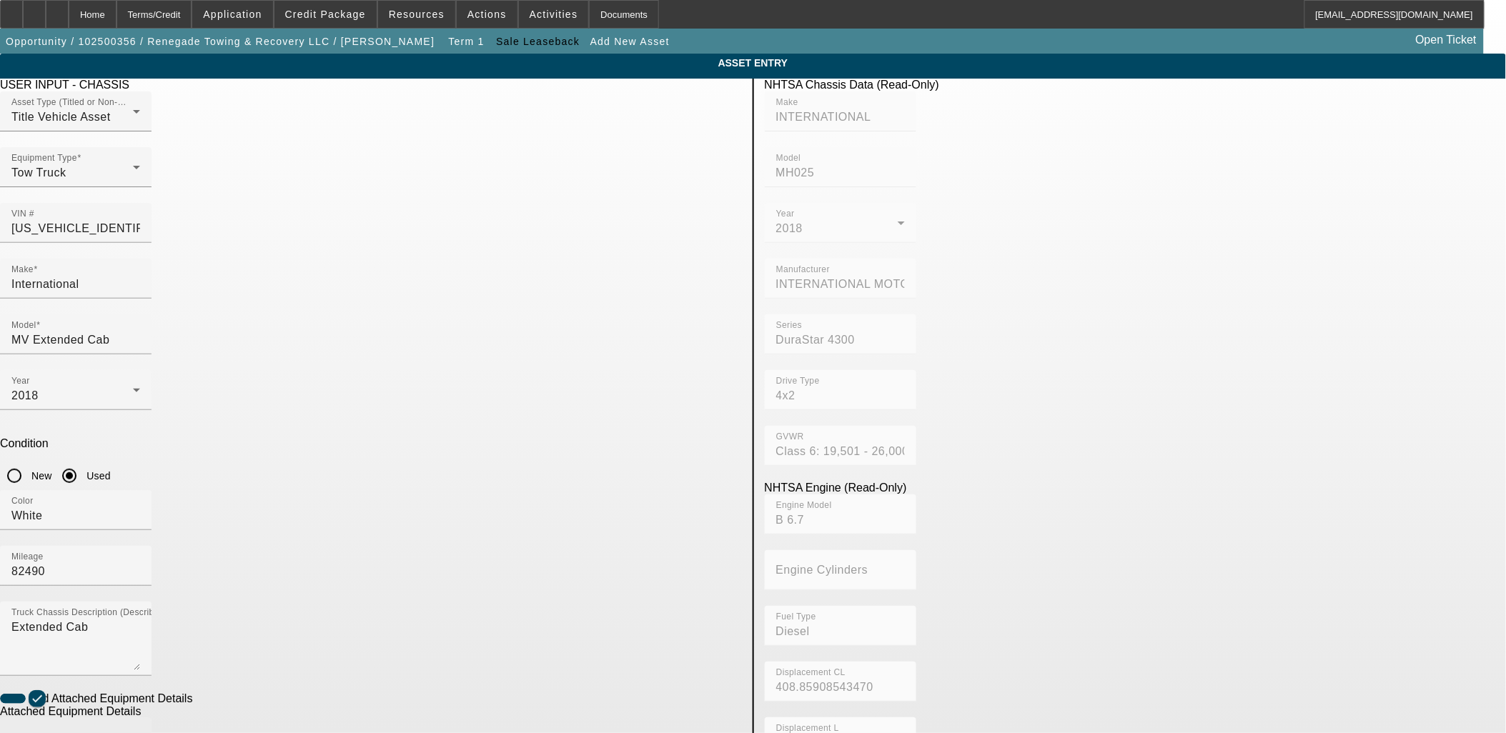
click at [140, 718] on div "Make" at bounding box center [75, 738] width 129 height 40
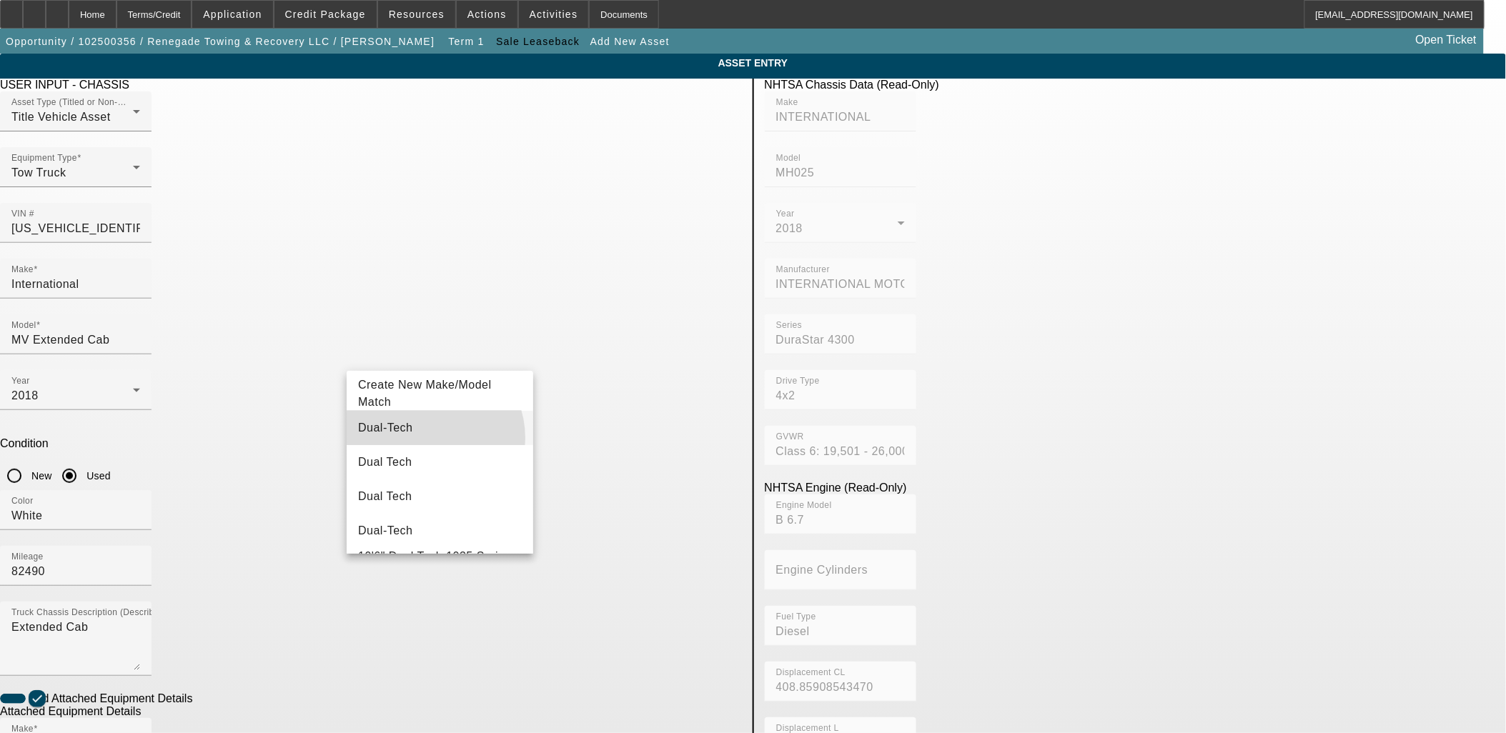
click at [424, 439] on mat-option "Dual-Tech" at bounding box center [440, 428] width 187 height 34
type input "Dual-Tech"
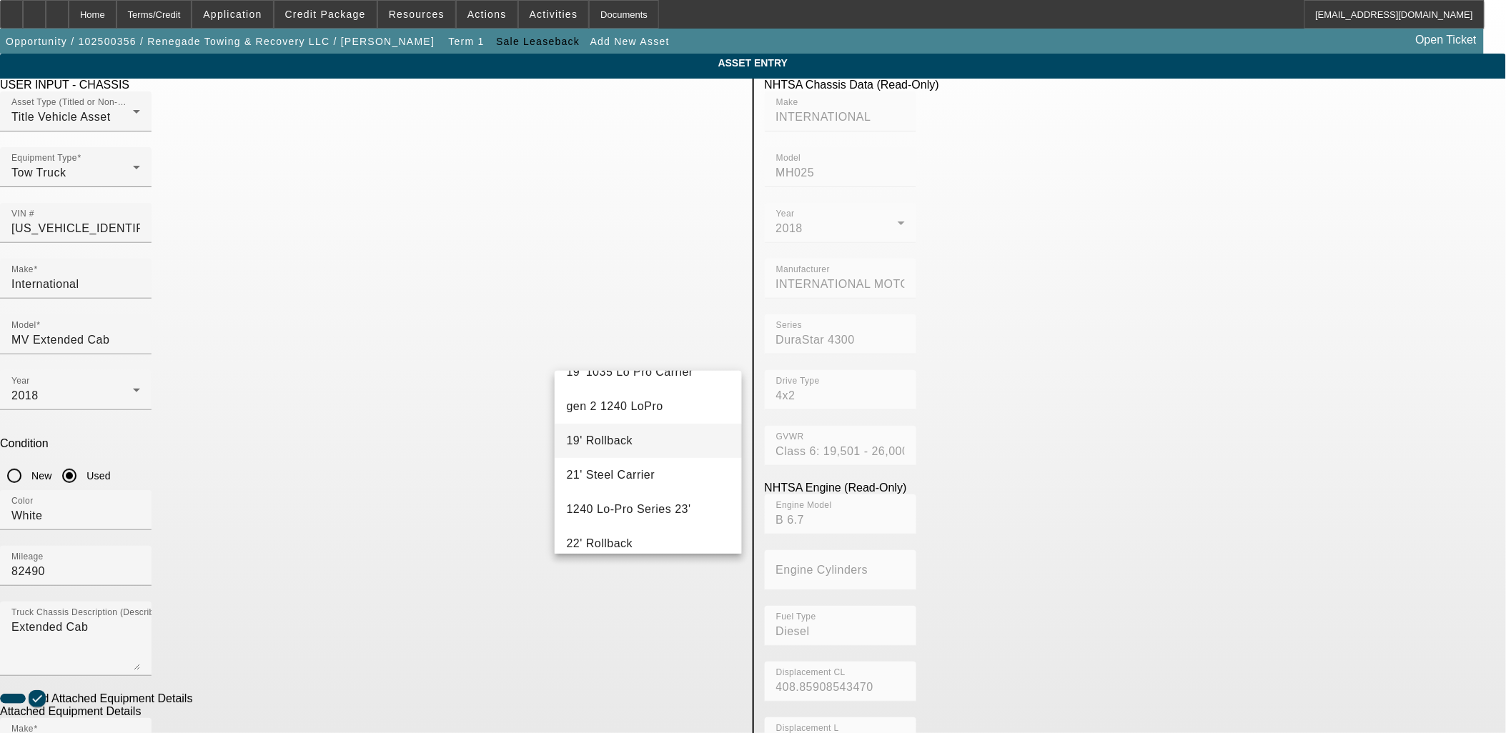
scroll to position [317, 0]
click at [630, 492] on mat-option "Rollback" at bounding box center [648, 488] width 187 height 34
type input "Rollback"
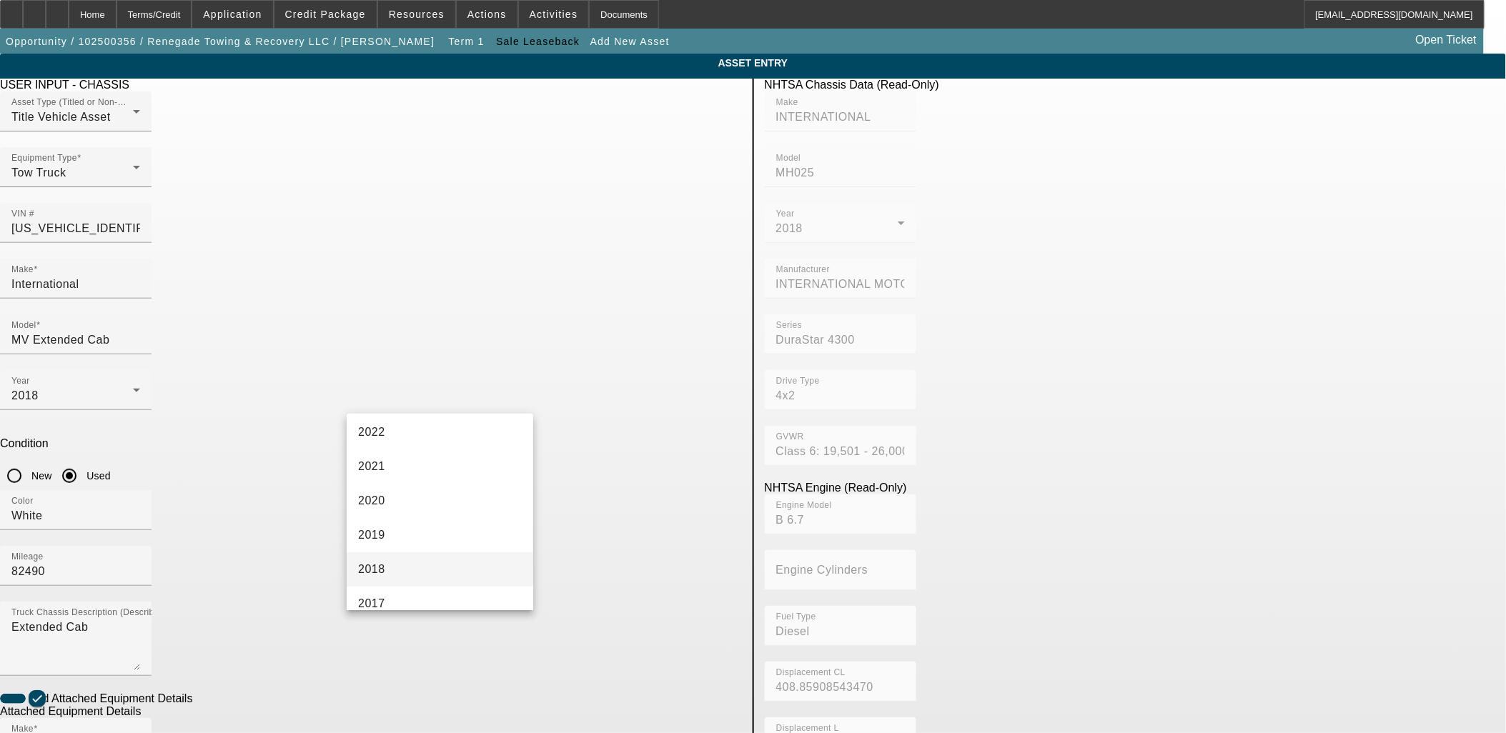
scroll to position [238, 0]
drag, startPoint x: 405, startPoint y: 540, endPoint x: 451, endPoint y: 545, distance: 46.7
click at [405, 540] on mat-option "2018" at bounding box center [440, 542] width 187 height 34
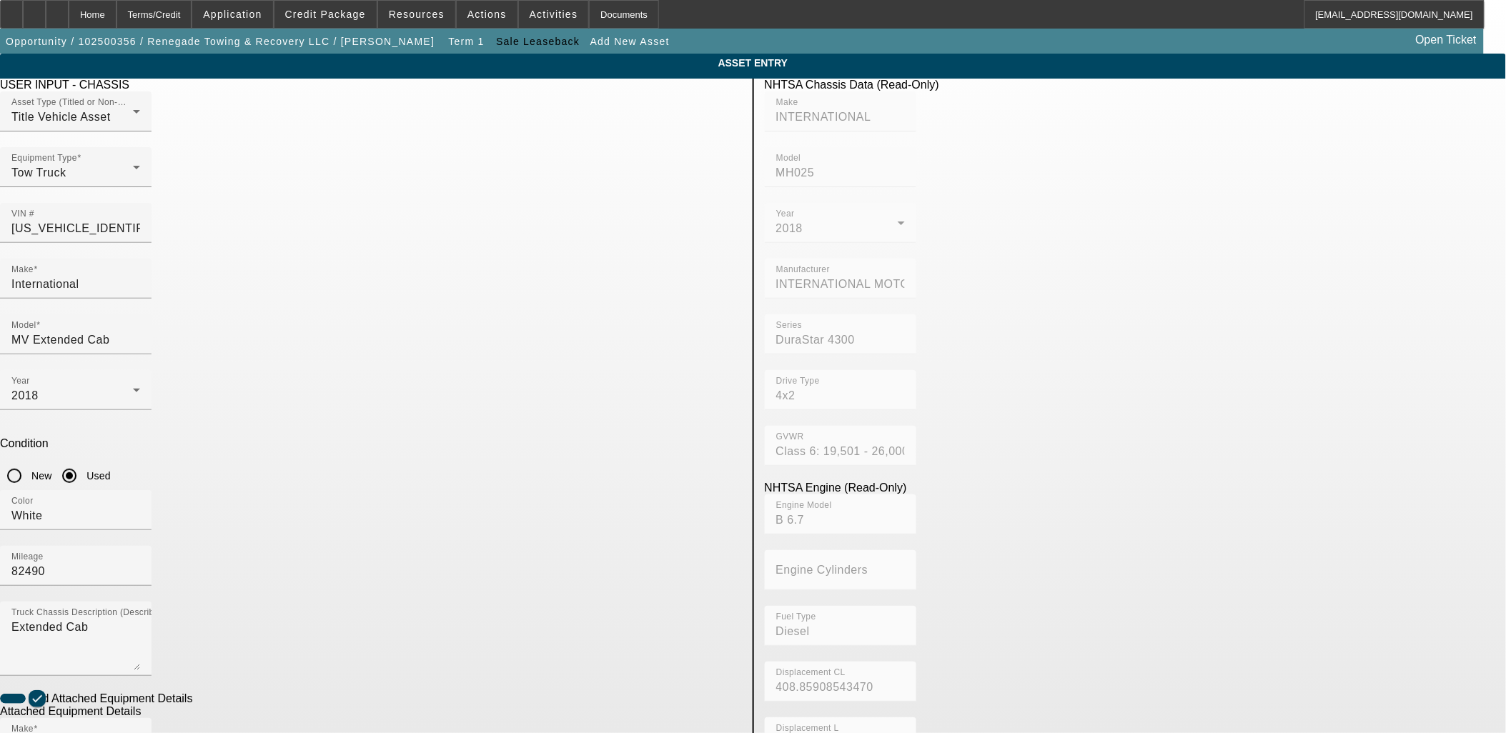
radio input "true"
checkbox input "true"
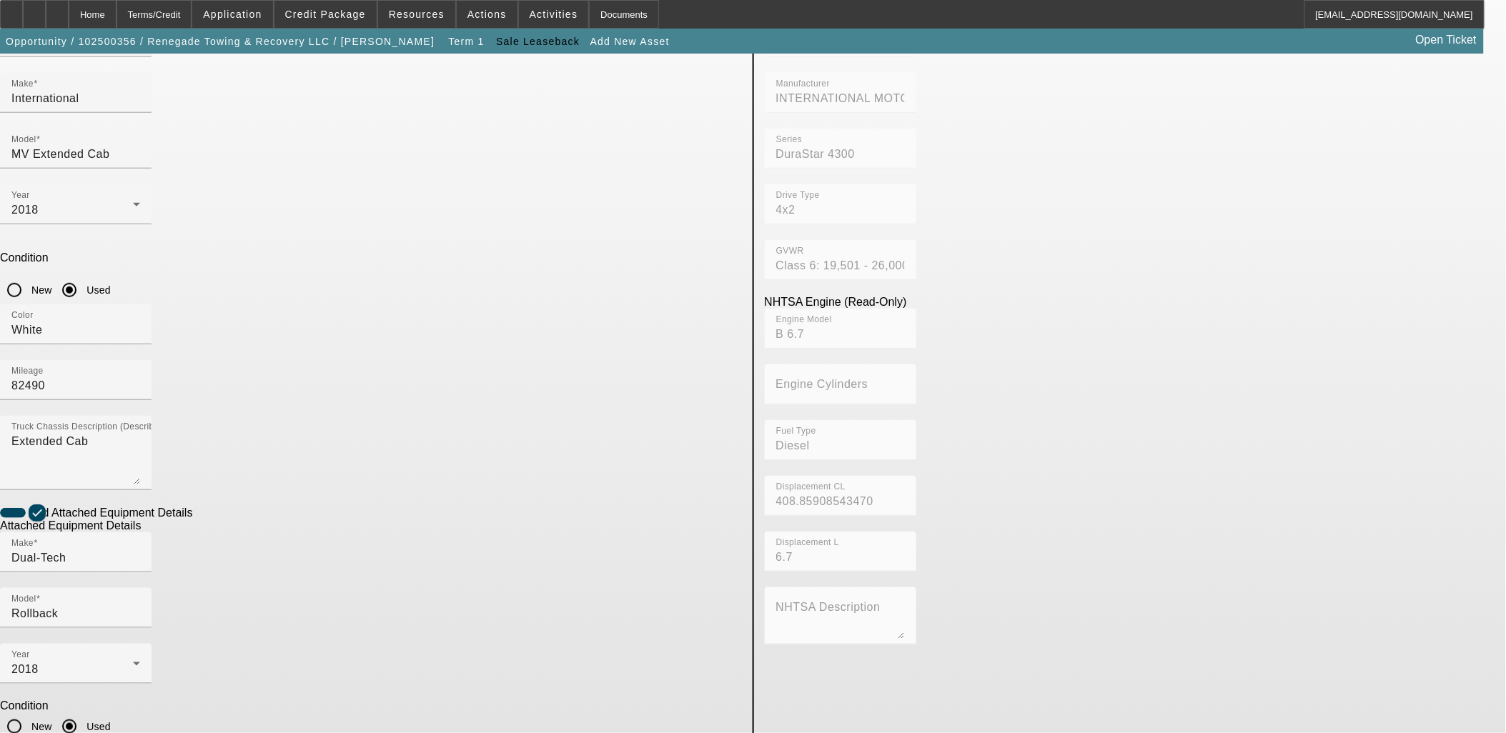
type textarea "Rollback"
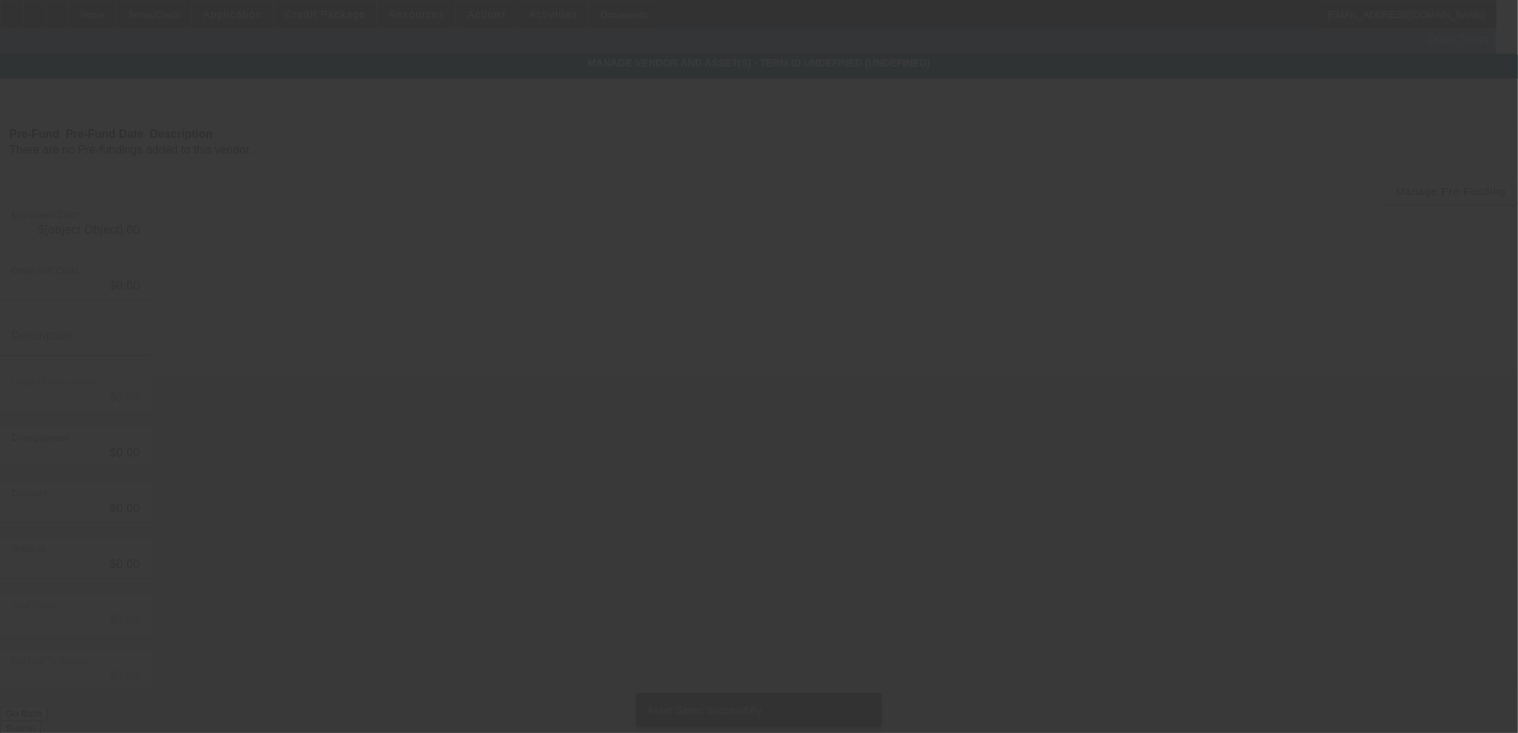
type input "$150,000.00"
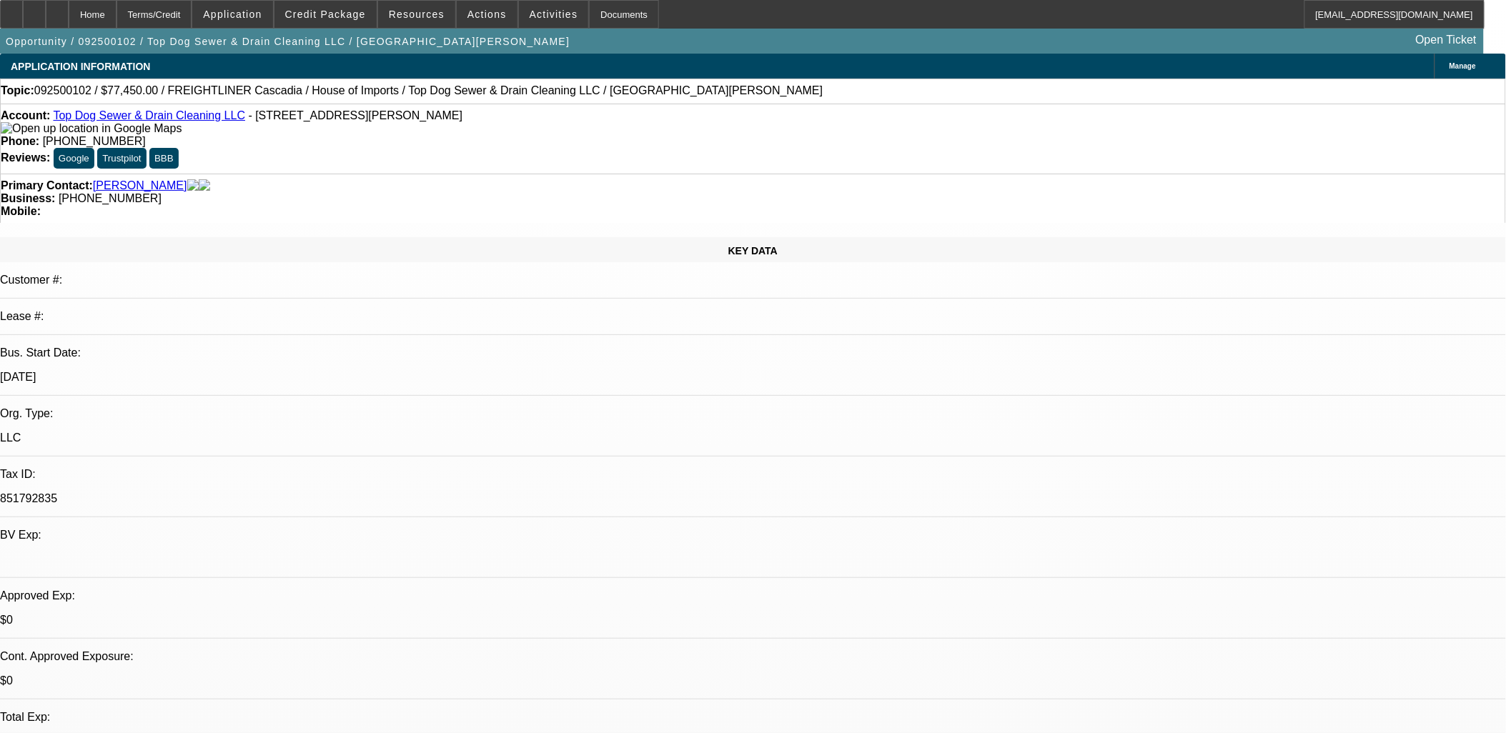
select select "0"
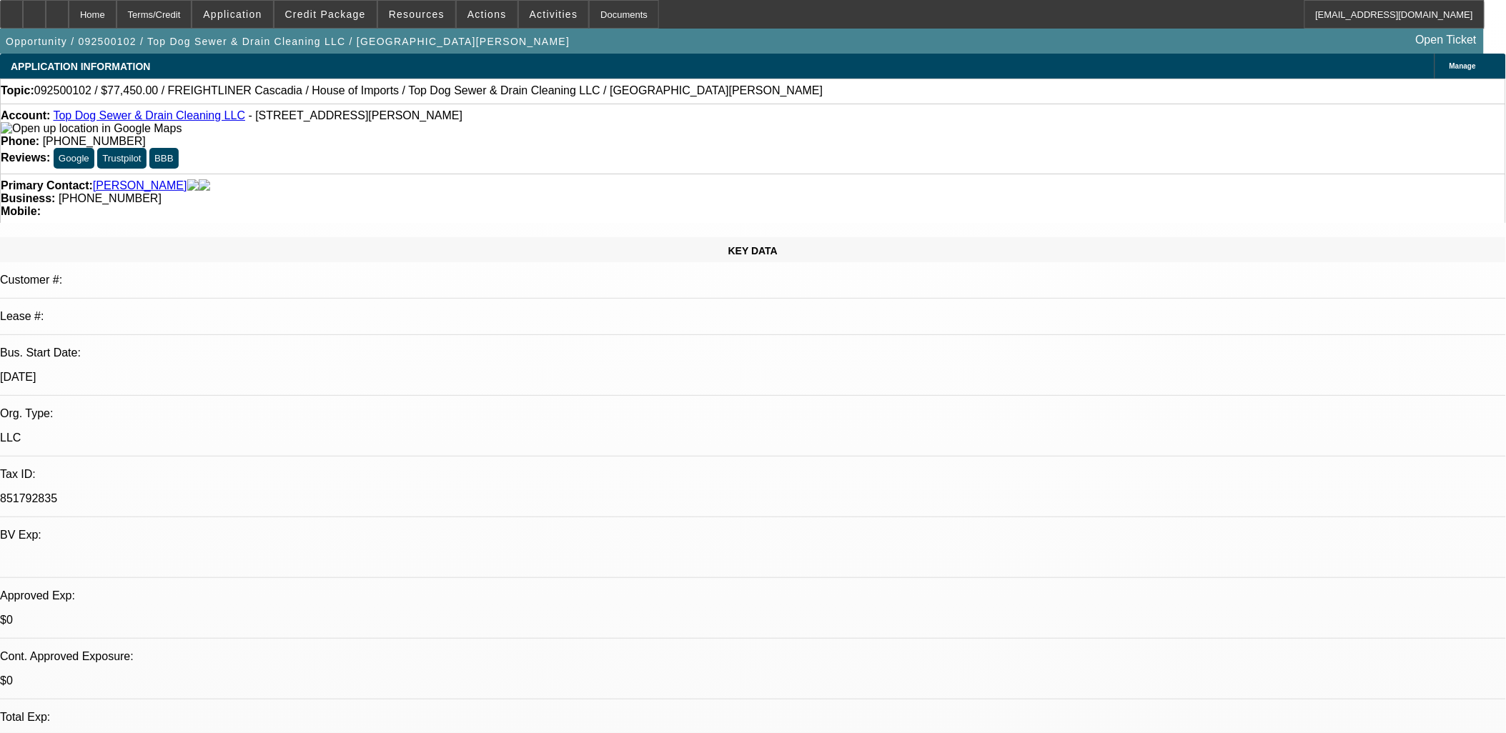
select select "0"
select select "2"
select select "0.1"
select select "0"
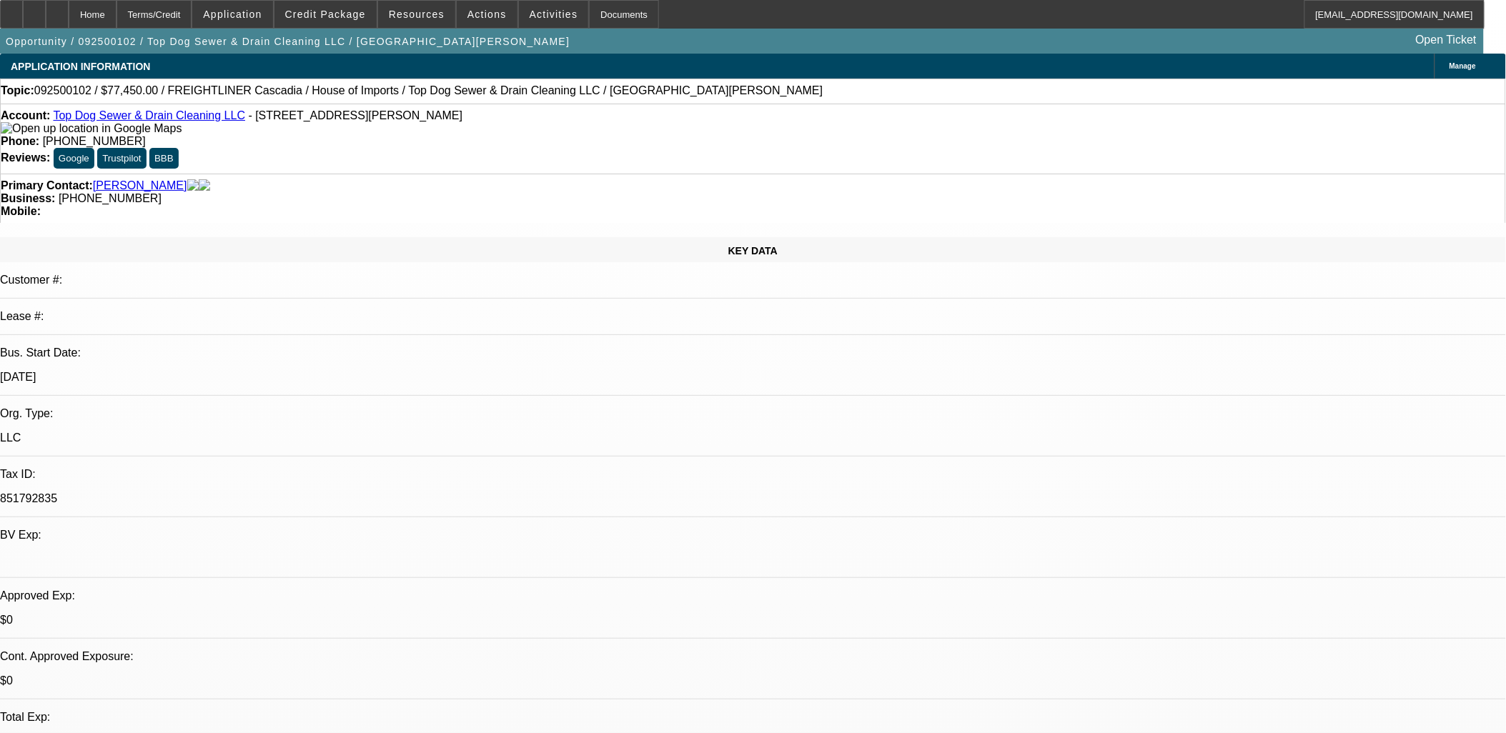
select select "0"
select select "1"
select select "2"
select select "1"
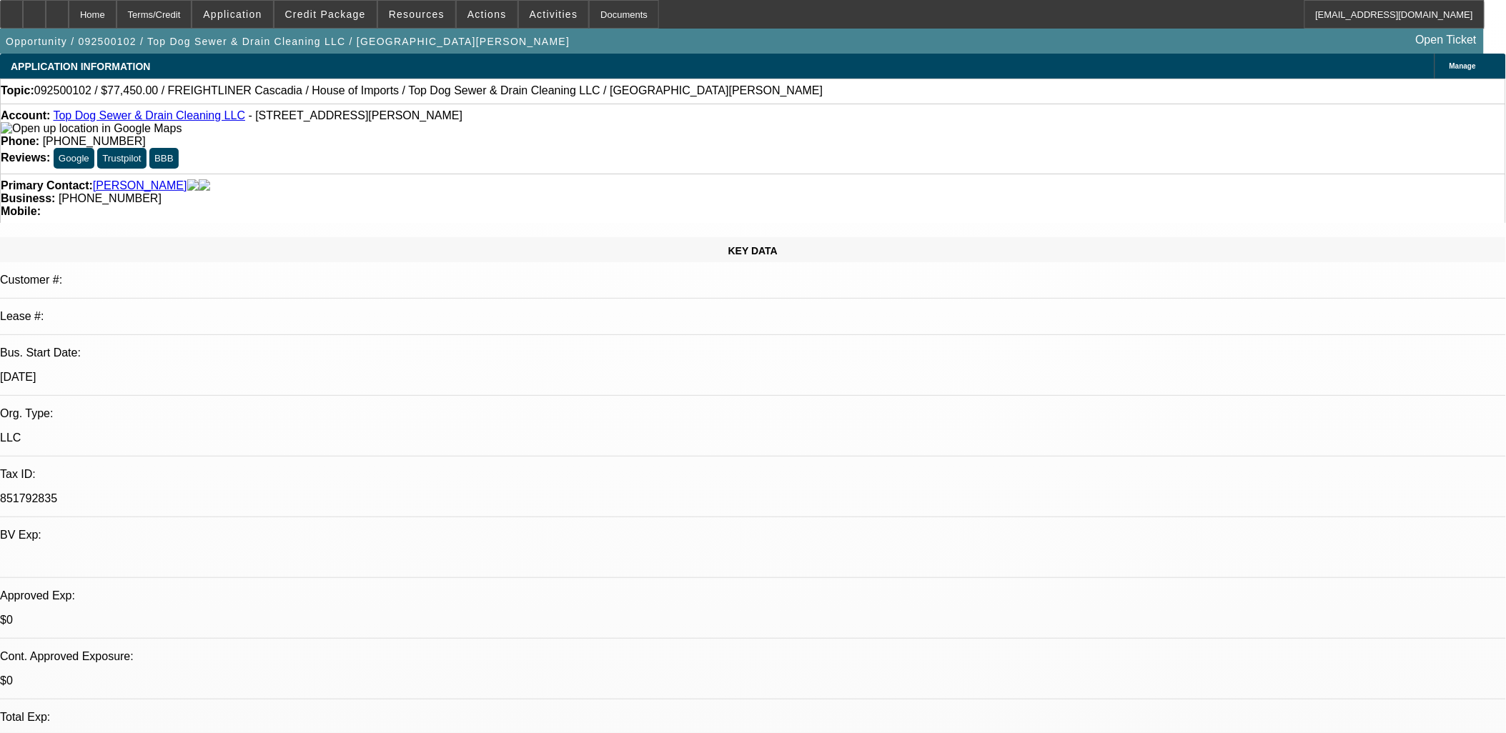
select select "1"
select select "2"
select select "1"
select select "2"
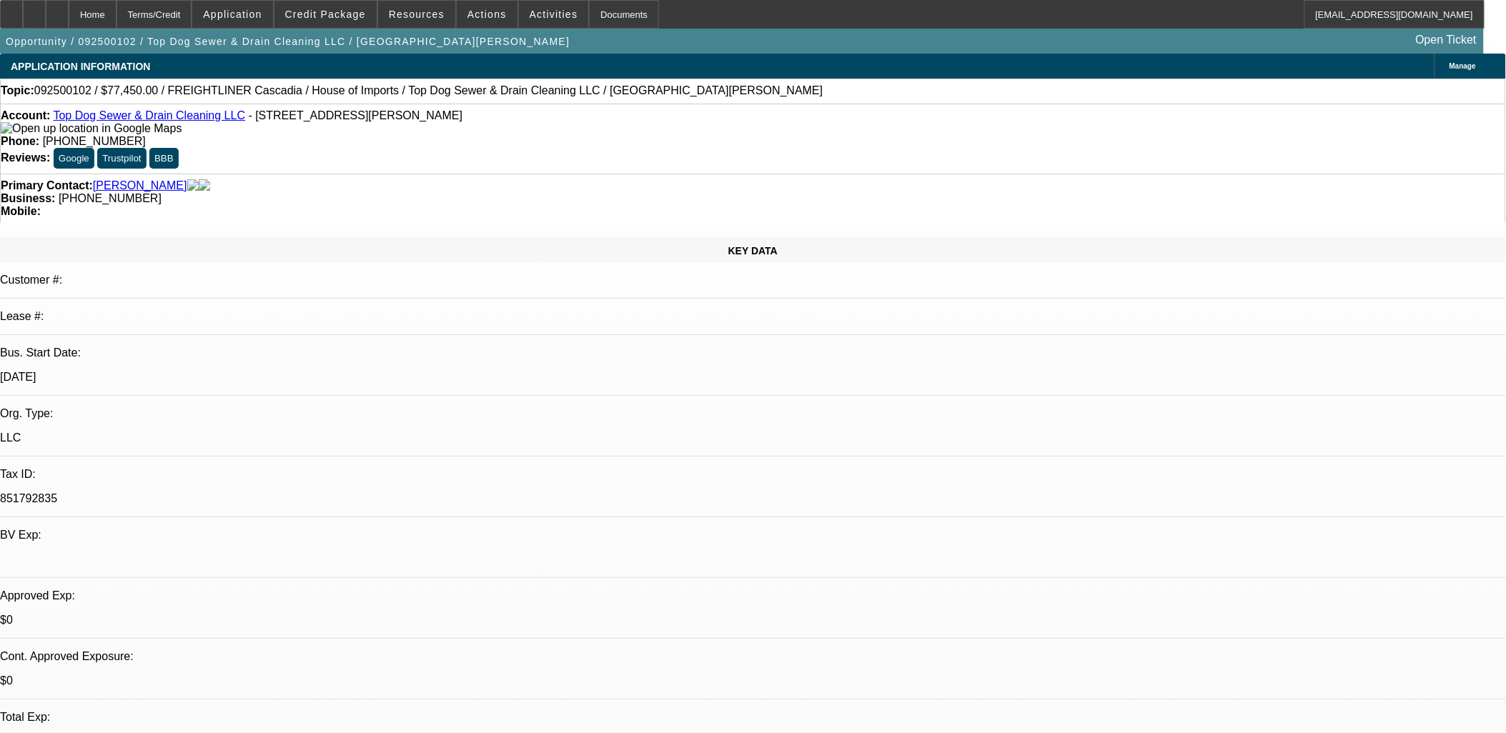
select select "4"
select select "1"
select select "2"
select select "1"
drag, startPoint x: 64, startPoint y: 119, endPoint x: 220, endPoint y: 118, distance: 155.8
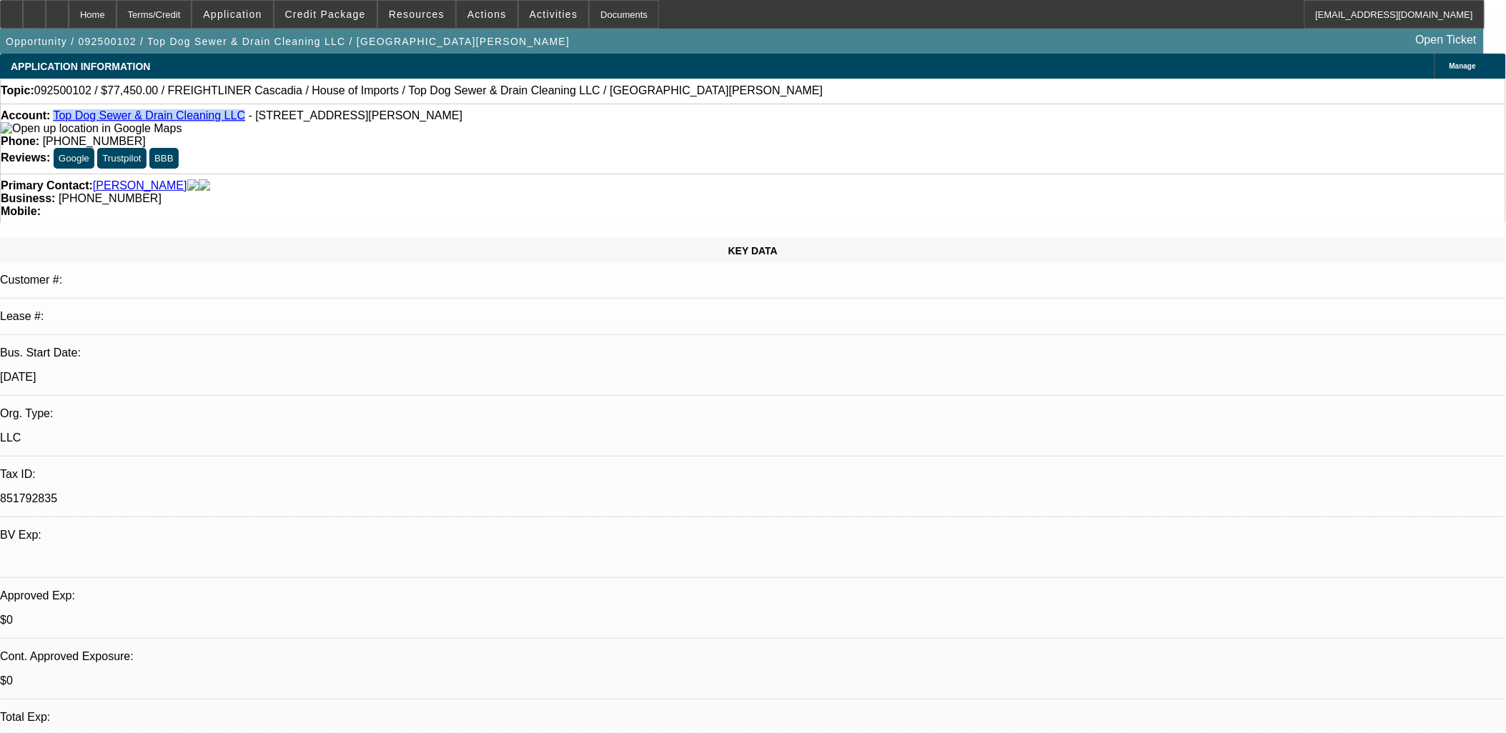
click at [220, 118] on div "Account: Top Dog Sewer & Drain Cleaning LLC - [STREET_ADDRESS]" at bounding box center [753, 122] width 1505 height 26
copy link "Top Dog Sewer & Drain Cleaning LLC"
click at [223, 131] on div "Account: Top Dog Sewer & Drain Cleaning LLC - [STREET_ADDRESS]" at bounding box center [753, 122] width 1505 height 26
drag, startPoint x: 415, startPoint y: 122, endPoint x: 66, endPoint y: 114, distance: 349.6
click at [66, 114] on div "Account: Top Dog Sewer & Drain Cleaning LLC - [STREET_ADDRESS]" at bounding box center [753, 122] width 1505 height 26
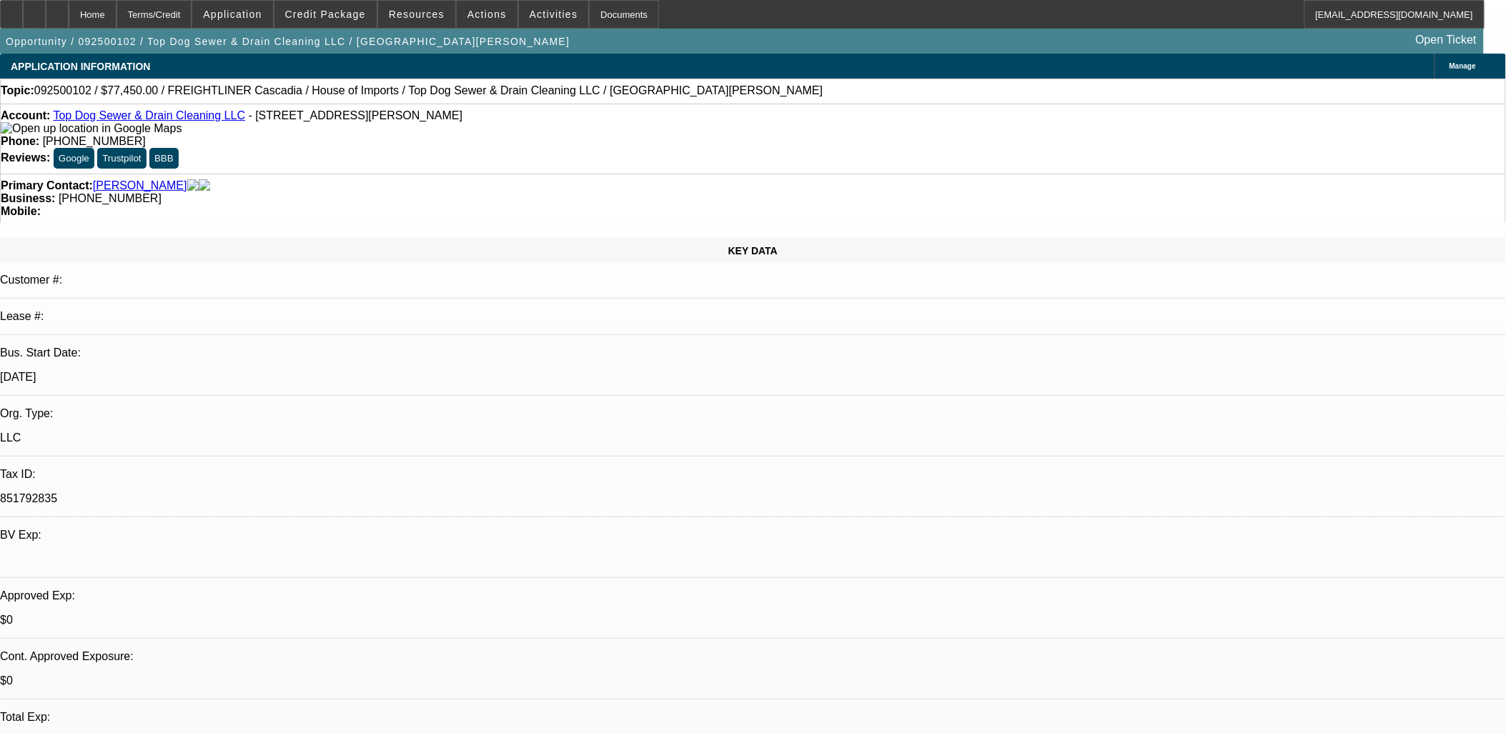
copy div "Top Dog Sewer & Drain Cleaning LLC - [STREET_ADDRESS]"
drag, startPoint x: 610, startPoint y: 122, endPoint x: 506, endPoint y: 115, distance: 104.5
click at [506, 135] on div "Phone: [PHONE_NUMBER]" at bounding box center [753, 141] width 1505 height 13
copy div "Phone: [PHONE_NUMBER]"
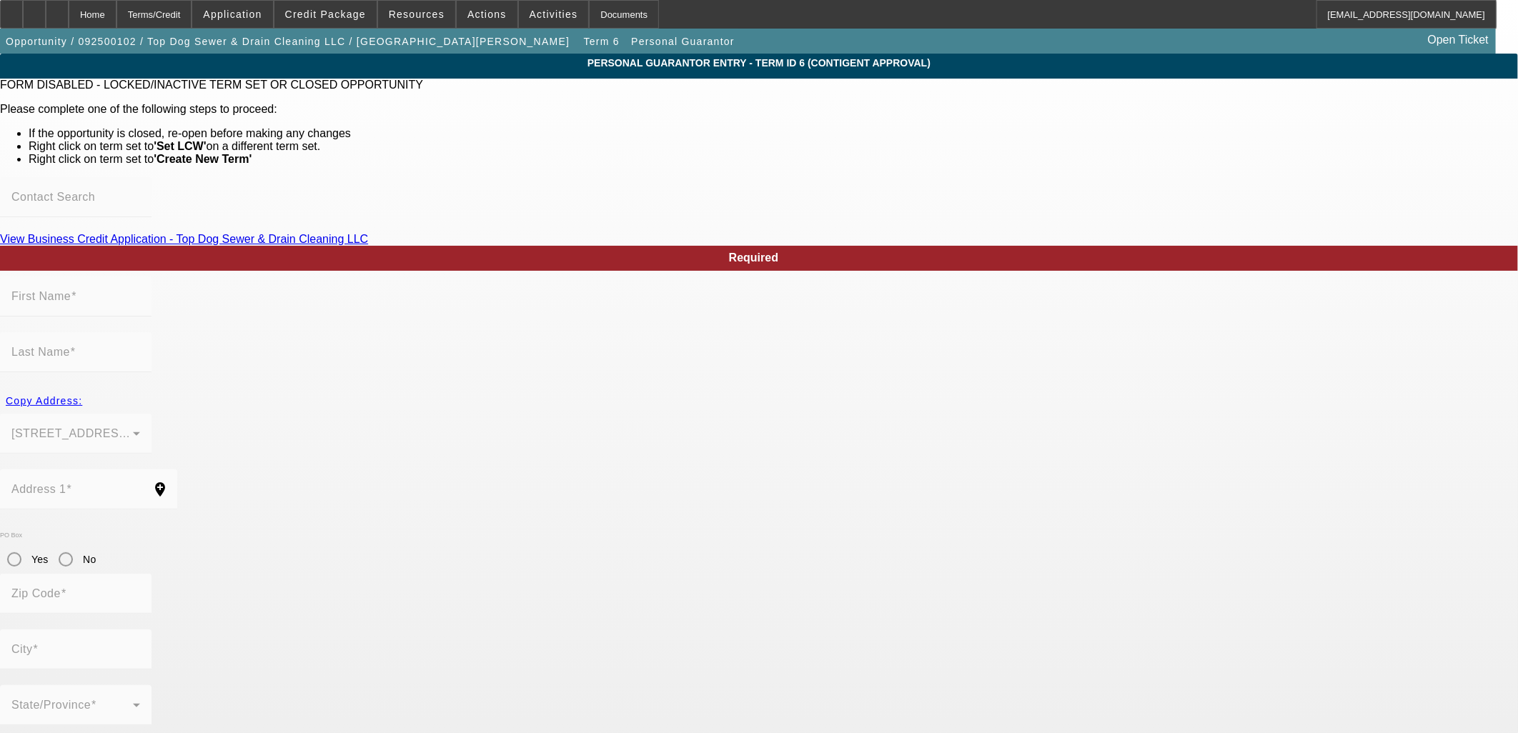
type input "[PERSON_NAME]"
type input "[STREET_ADDRESS]"
radio input "true"
type input "33331"
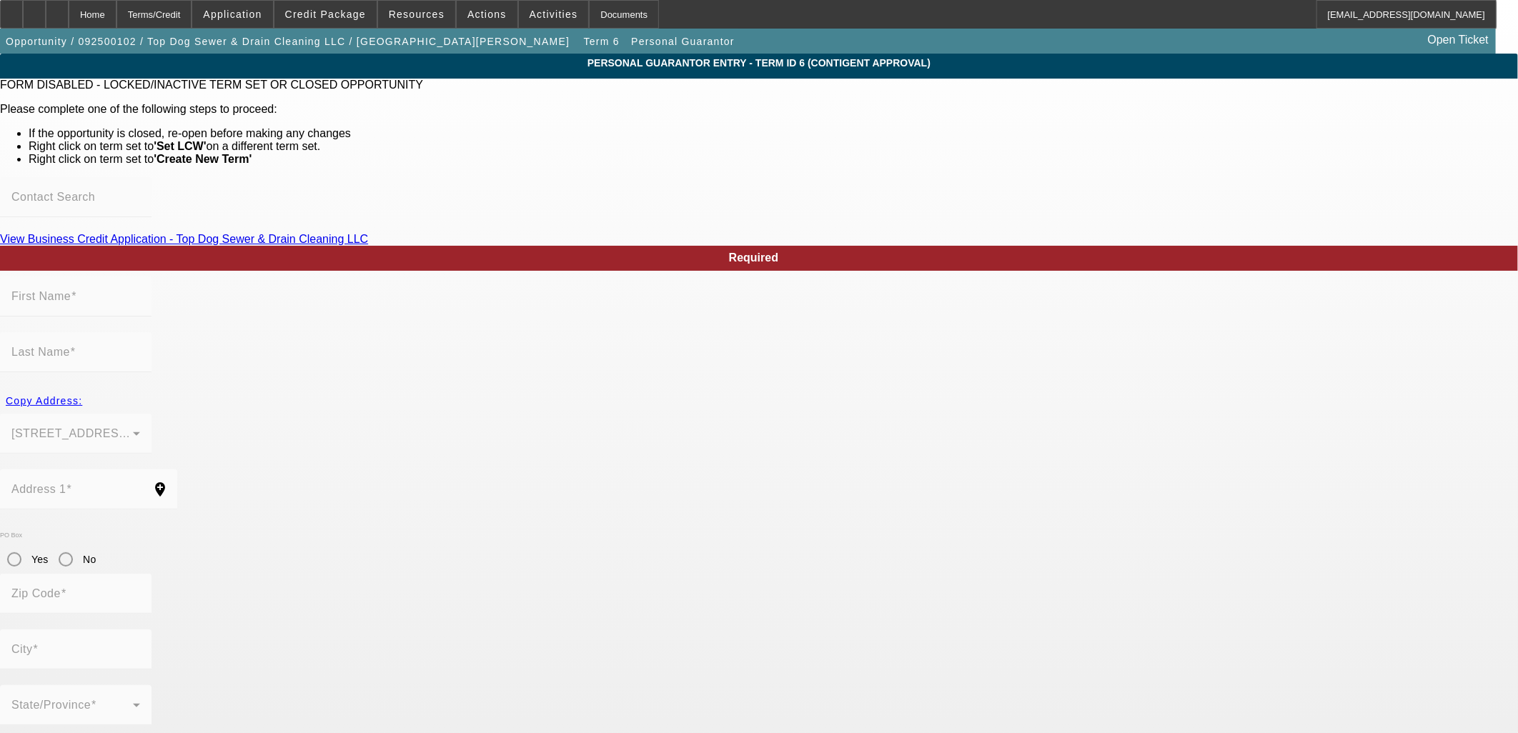
type input "Weston"
type input "[PHONE_NUMBER]"
type input "100"
type input "767-24-6719"
type input "[EMAIL_ADDRESS][DOMAIN_NAME]"
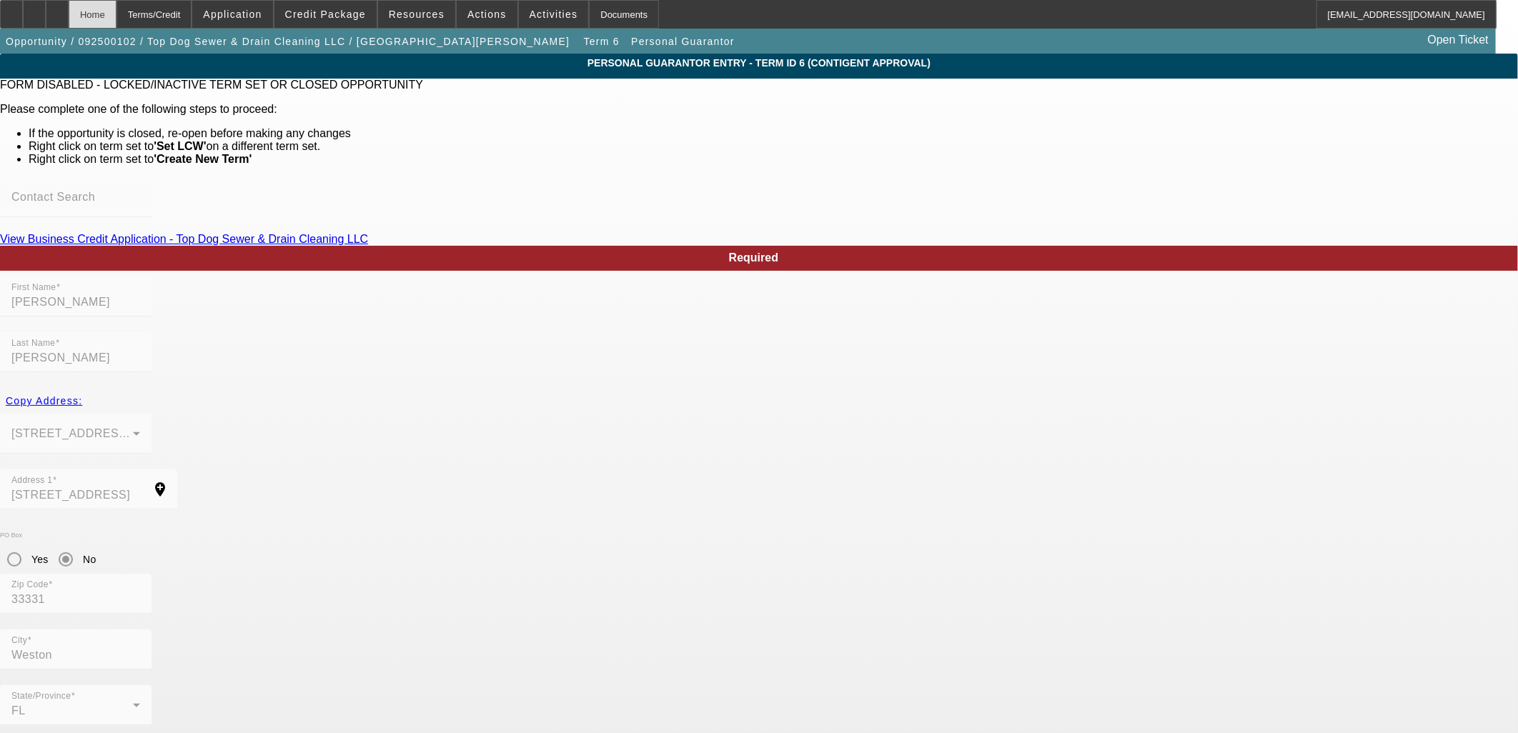
click at [111, 11] on div "Home" at bounding box center [93, 14] width 48 height 29
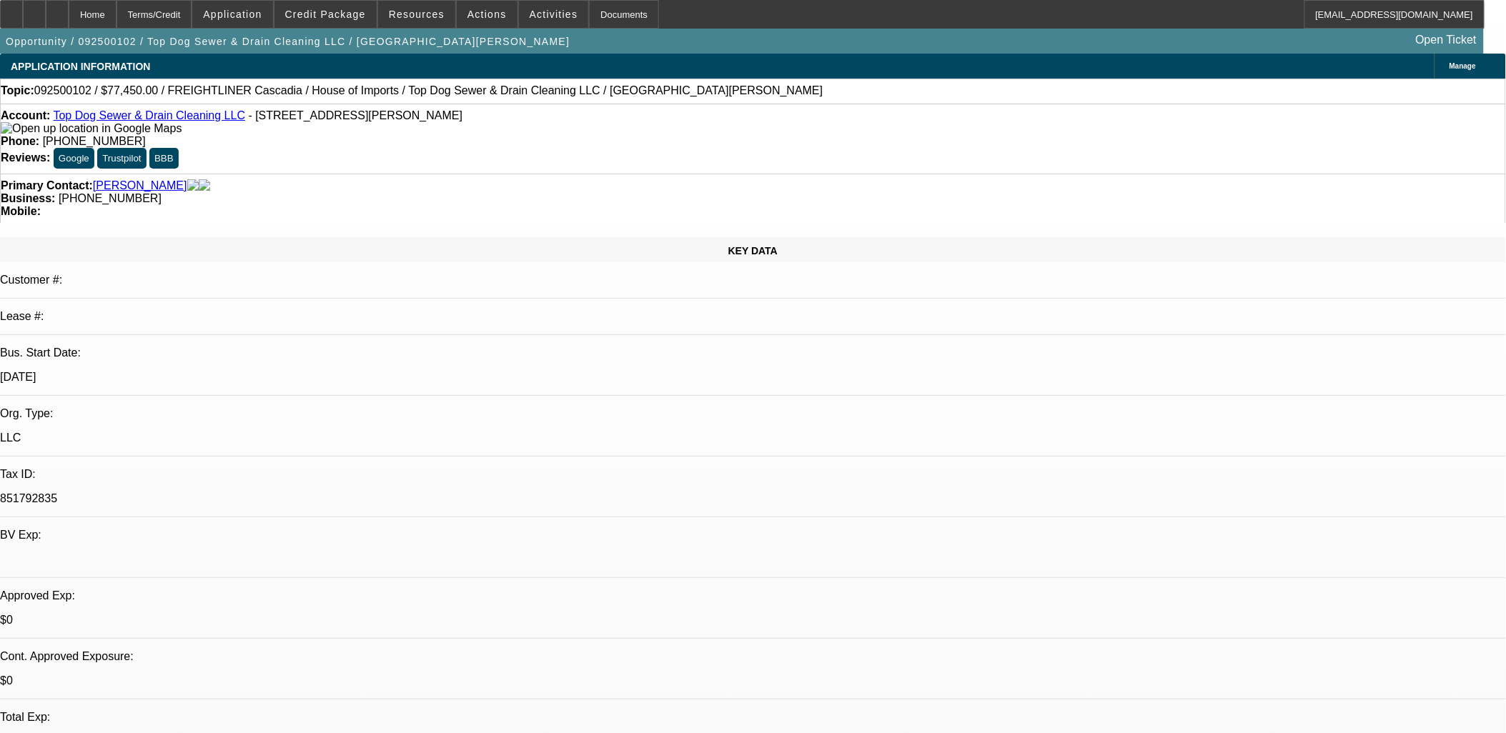
select select "0"
select select "2"
select select "0"
select select "1"
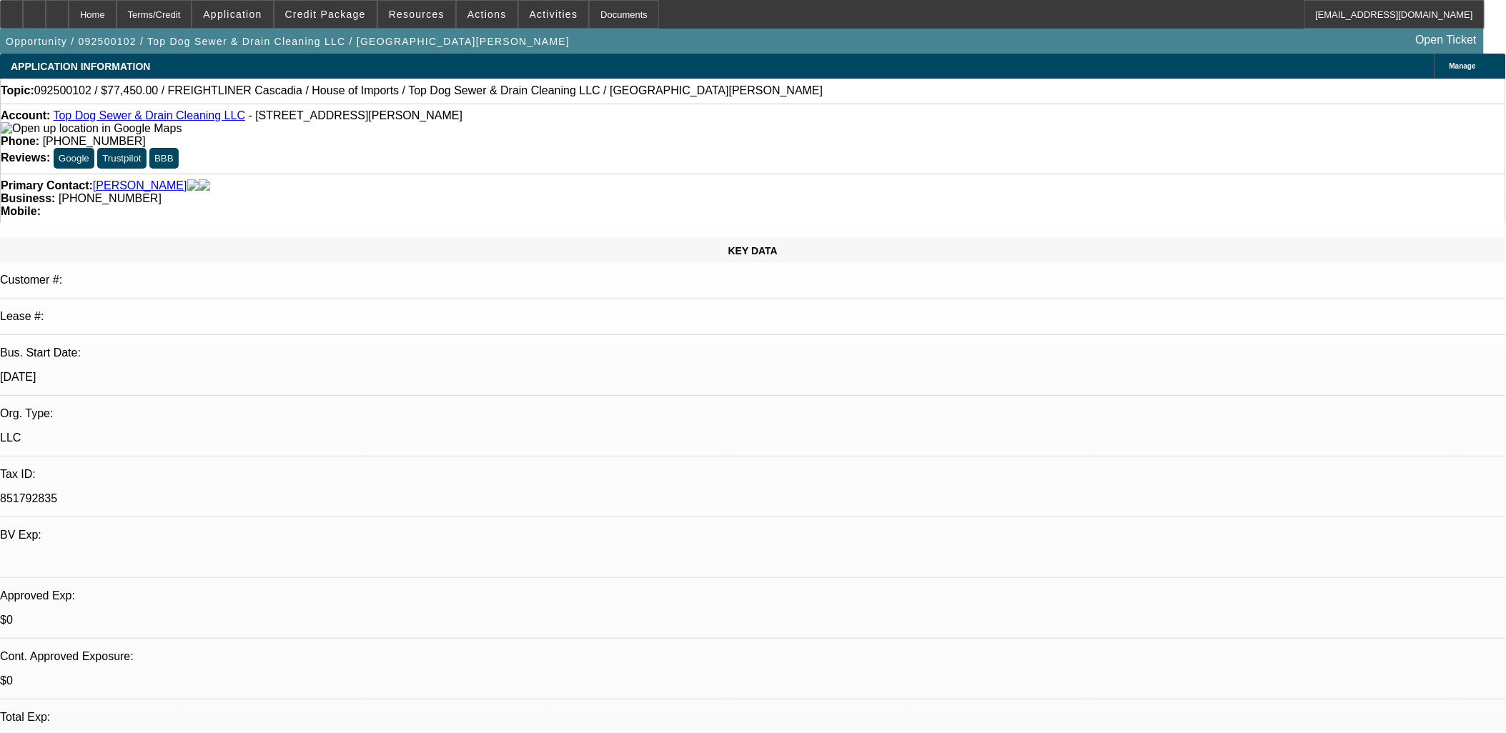
select select "0"
select select "2"
select select "0"
select select "1"
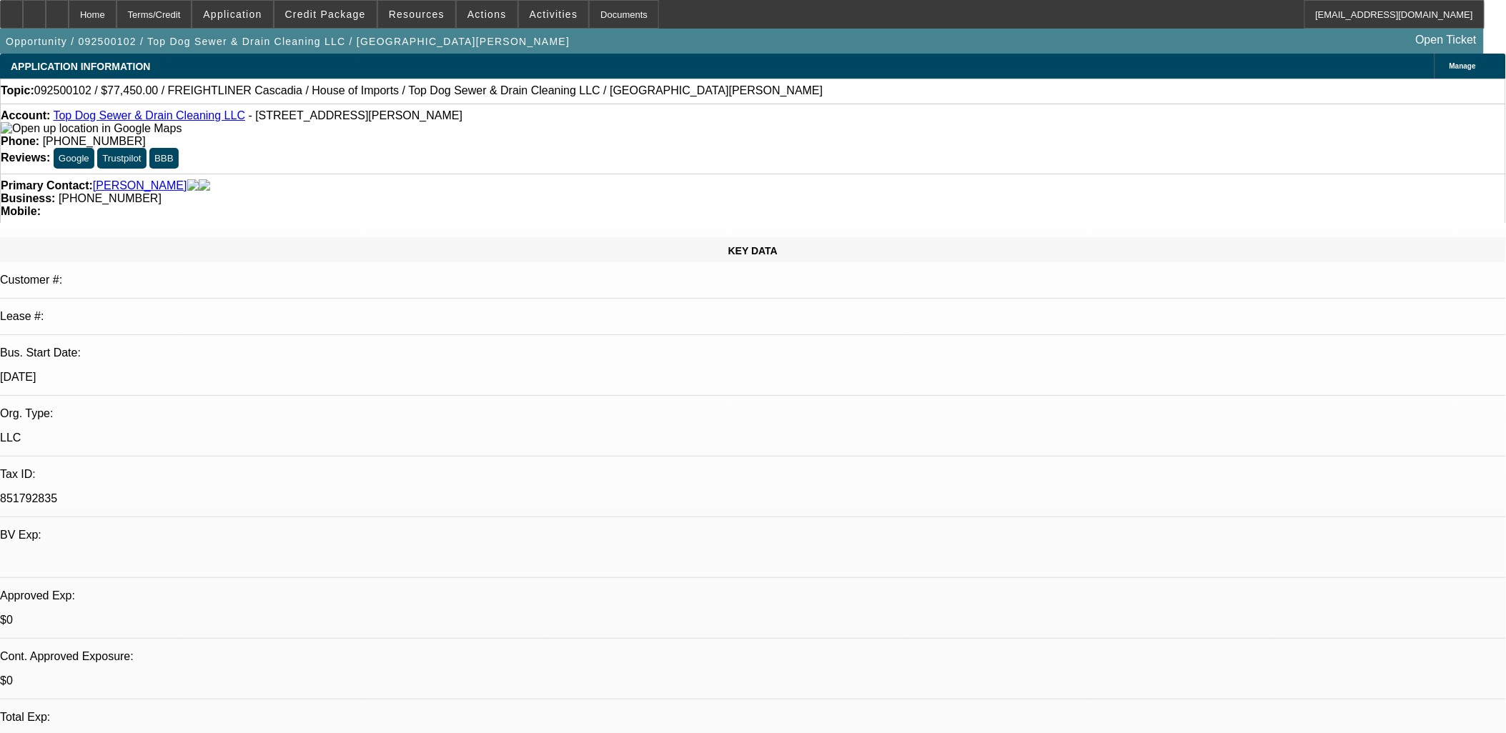
select select "0"
select select "2"
select select "0.1"
select select "4"
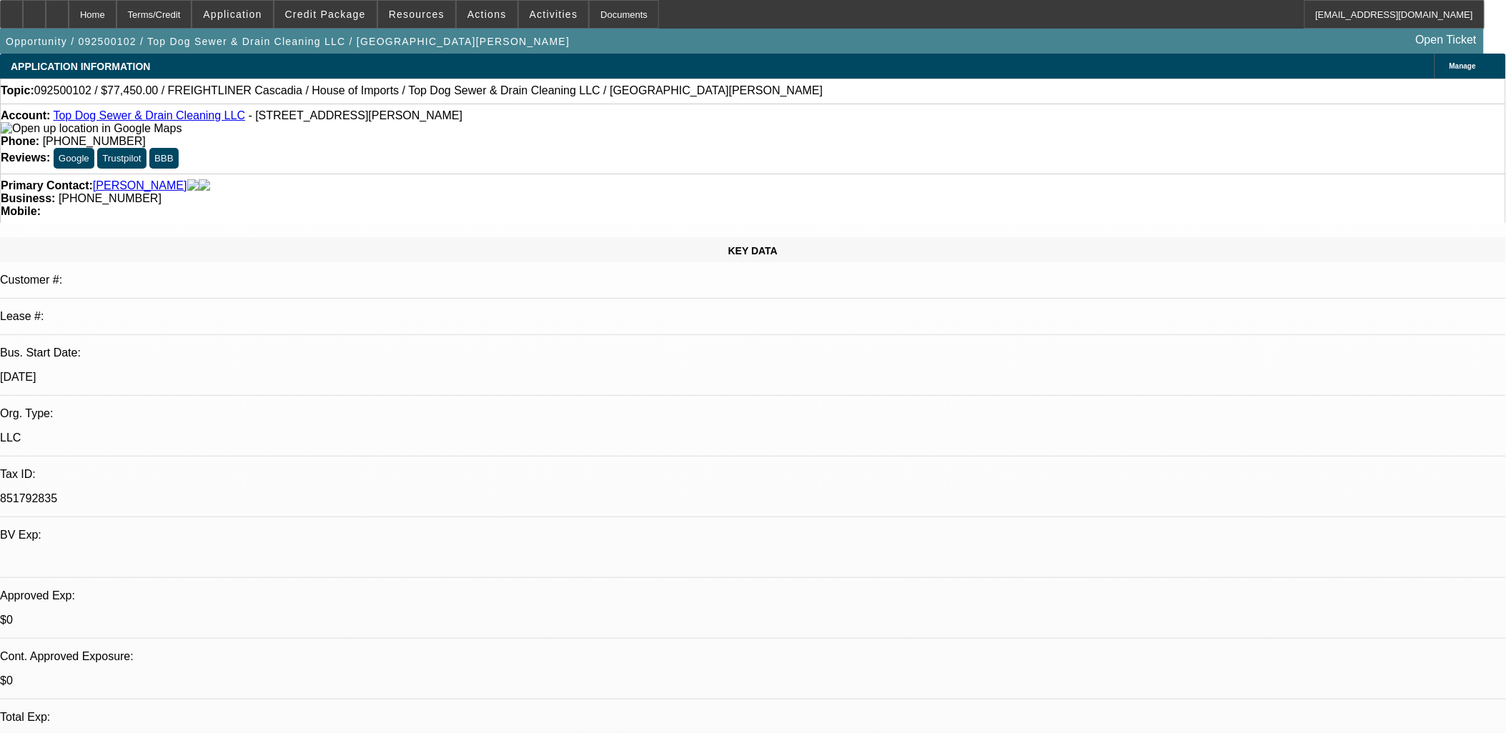
select select "0"
select select "2"
select select "0"
select select "1"
